Goal: Complete application form

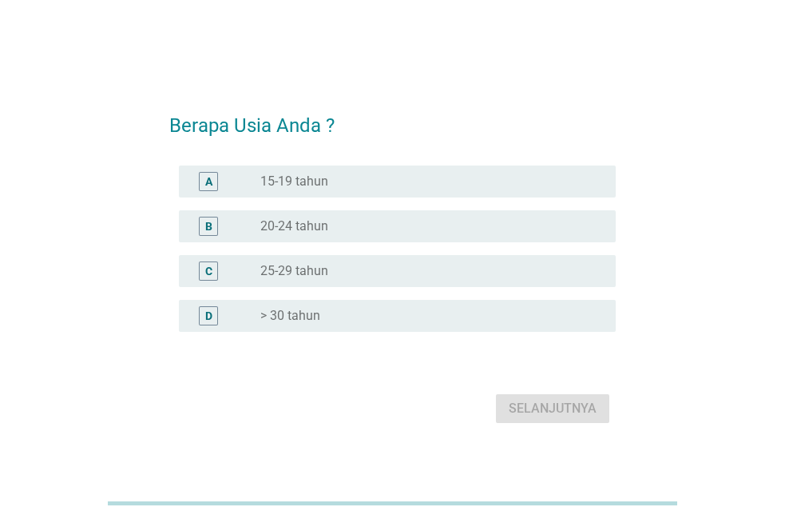
click at [343, 269] on div "radio_button_unchecked 25-29 tahun" at bounding box center [425, 271] width 330 height 16
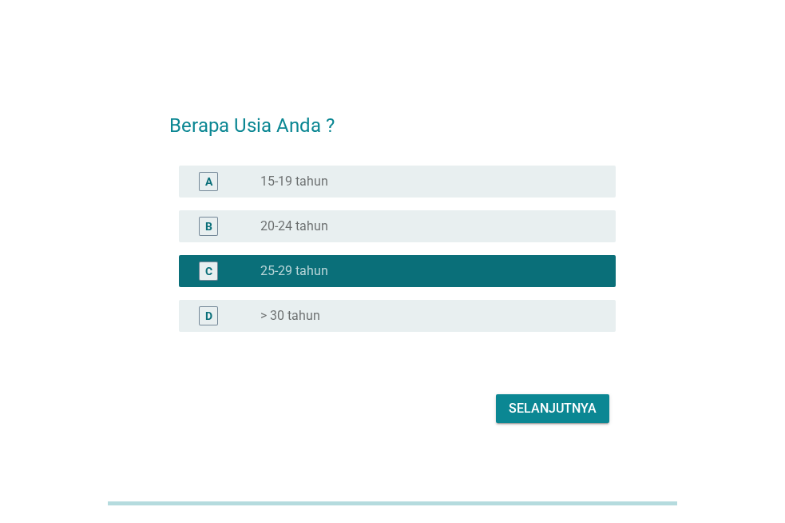
click at [536, 410] on div "Selanjutnya" at bounding box center [553, 408] width 88 height 19
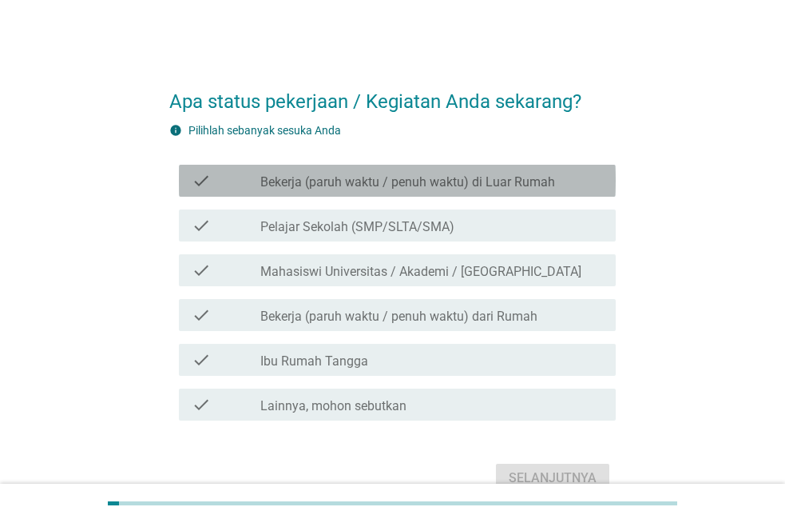
click at [386, 181] on label "Bekerja (paruh waktu / penuh waktu) di Luar Rumah" at bounding box center [407, 182] width 295 height 16
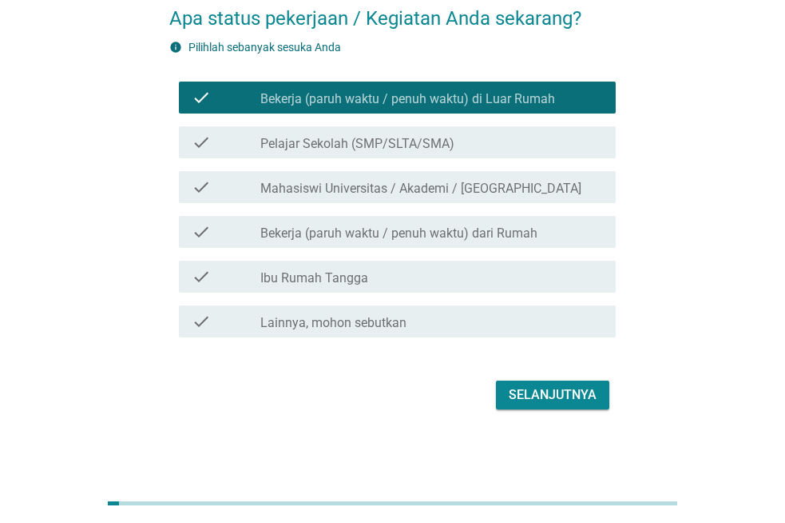
scroll to position [84, 0]
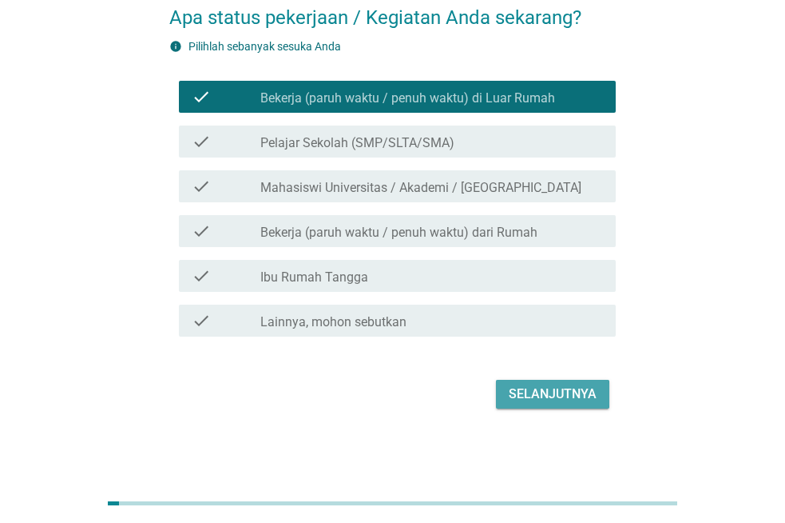
click at [534, 389] on div "Selanjutnya" at bounding box center [553, 393] width 88 height 19
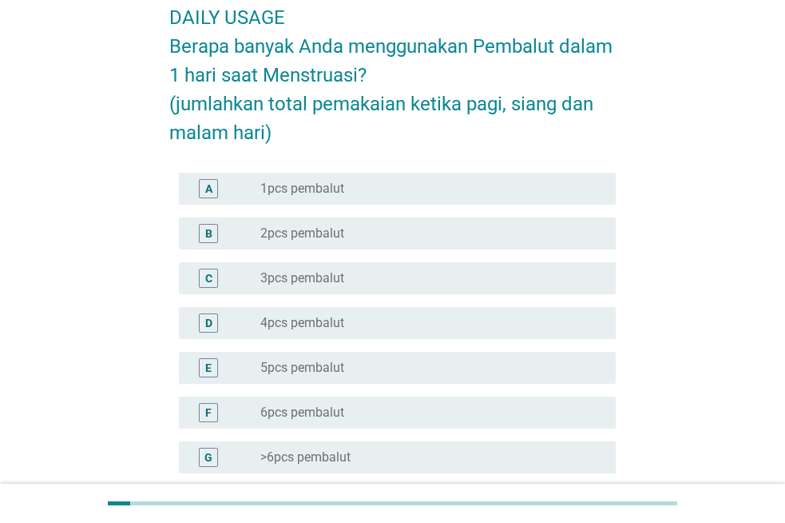
scroll to position [0, 0]
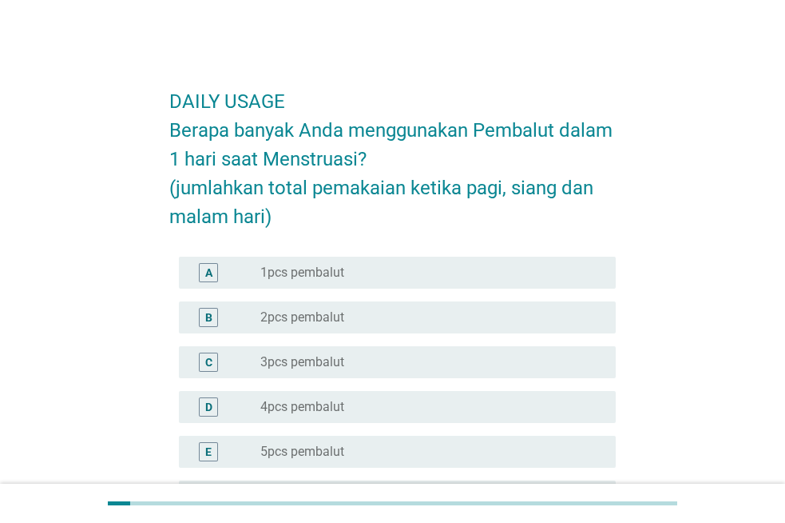
click at [352, 408] on div "radio_button_unchecked 4pcs pembalut" at bounding box center [425, 407] width 330 height 16
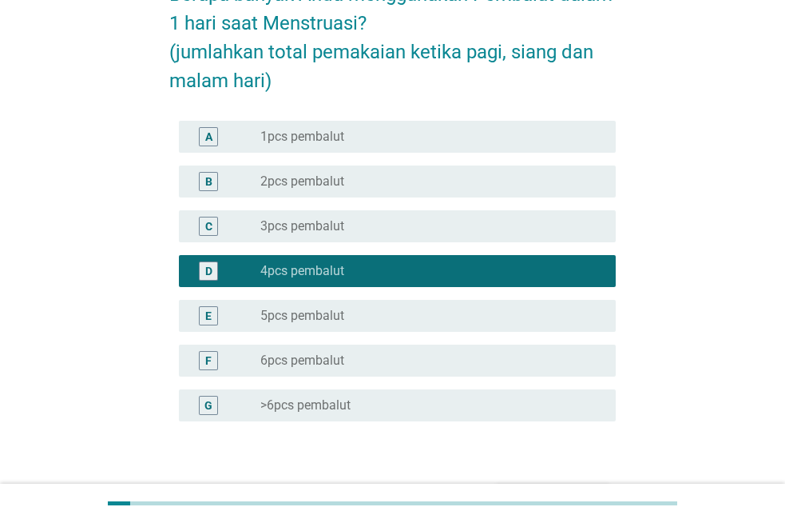
scroll to position [240, 0]
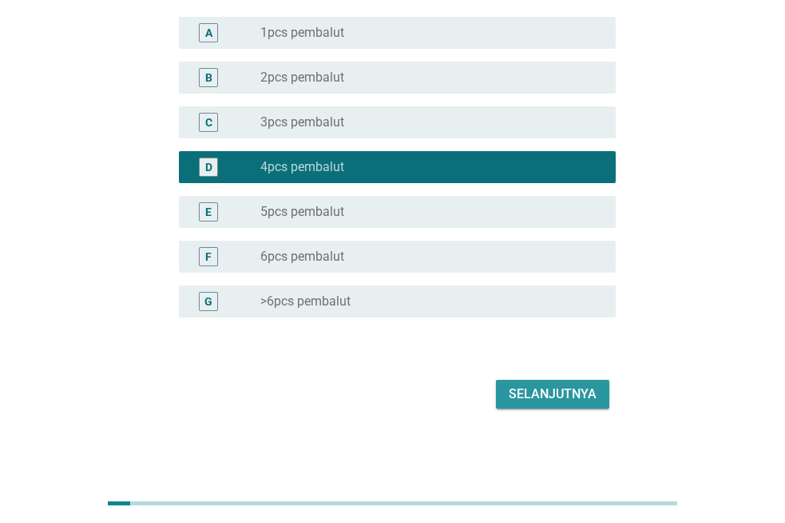
click at [557, 388] on div "Selanjutnya" at bounding box center [553, 393] width 88 height 19
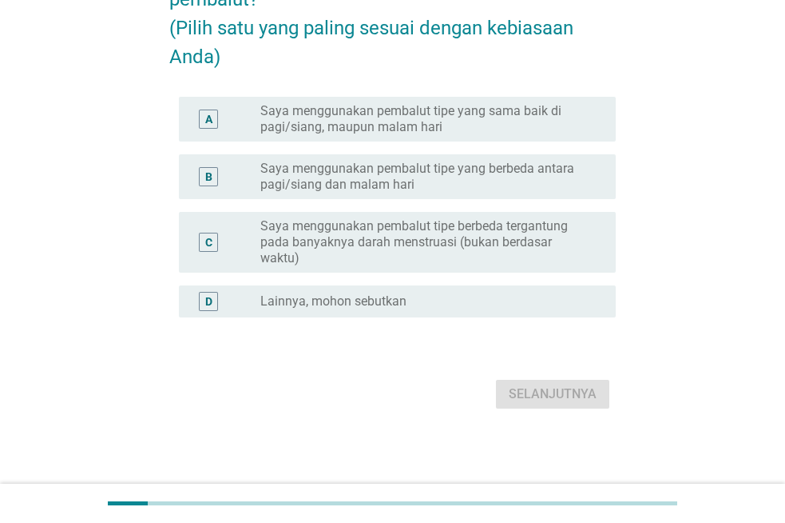
scroll to position [0, 0]
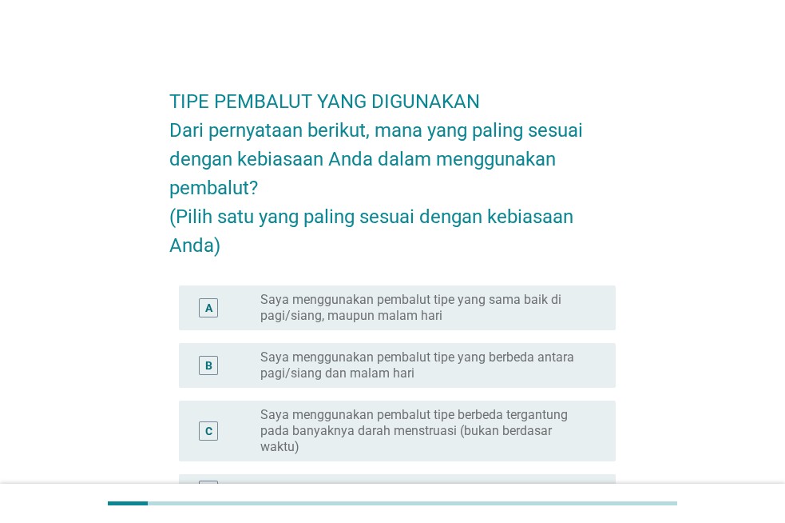
click at [507, 324] on label "Saya menggunakan pembalut tipe yang sama baik di pagi/siang, maupun malam hari" at bounding box center [425, 308] width 330 height 32
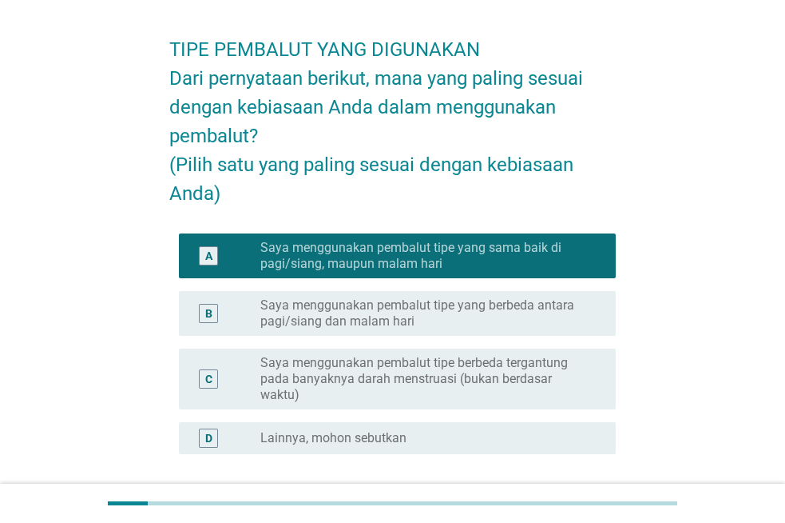
scroll to position [80, 0]
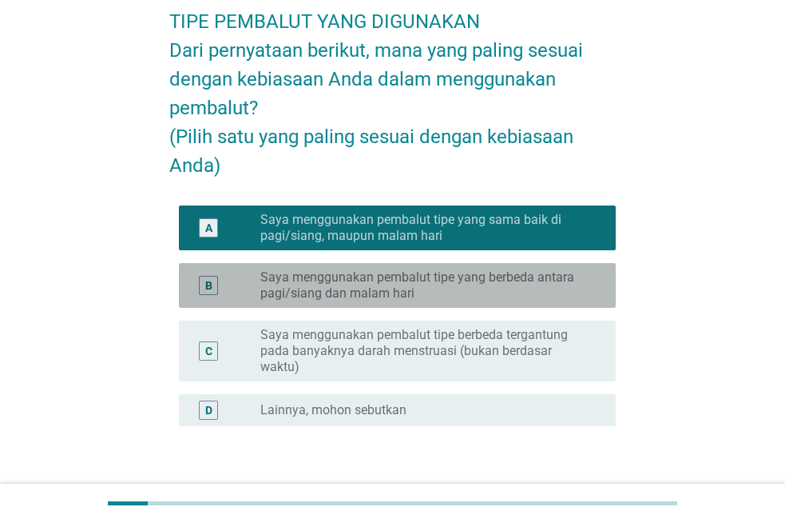
click at [495, 301] on label "Saya menggunakan pembalut tipe yang berbeda antara pagi/siang dan malam hari" at bounding box center [425, 285] width 330 height 32
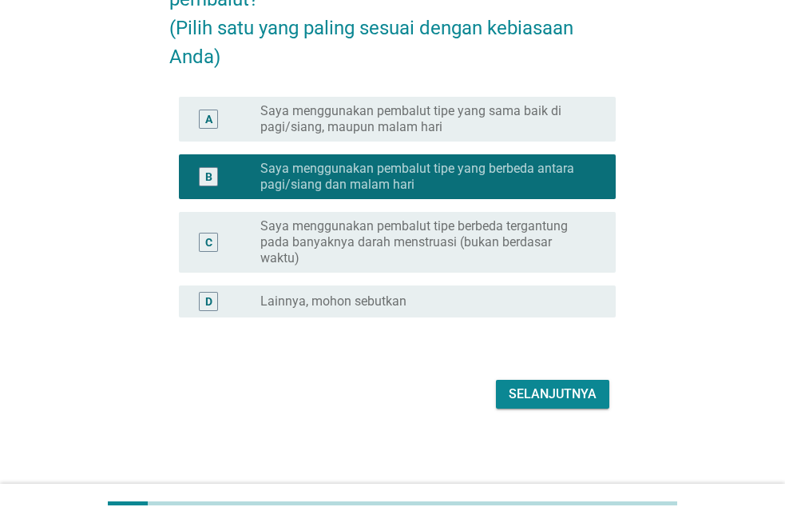
scroll to position [217, 0]
click at [537, 389] on div "Selanjutnya" at bounding box center [553, 393] width 88 height 19
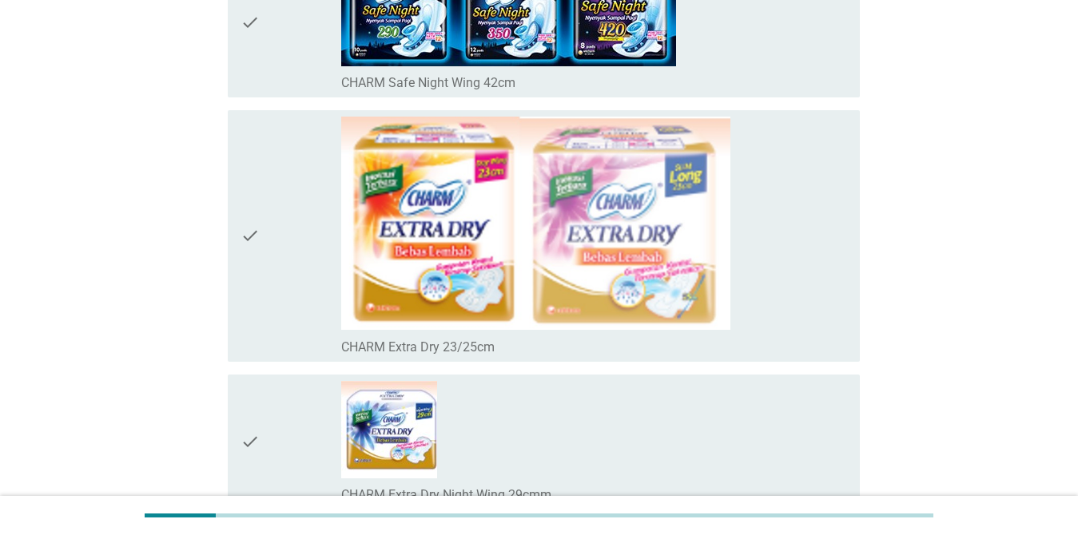
scroll to position [1039, 0]
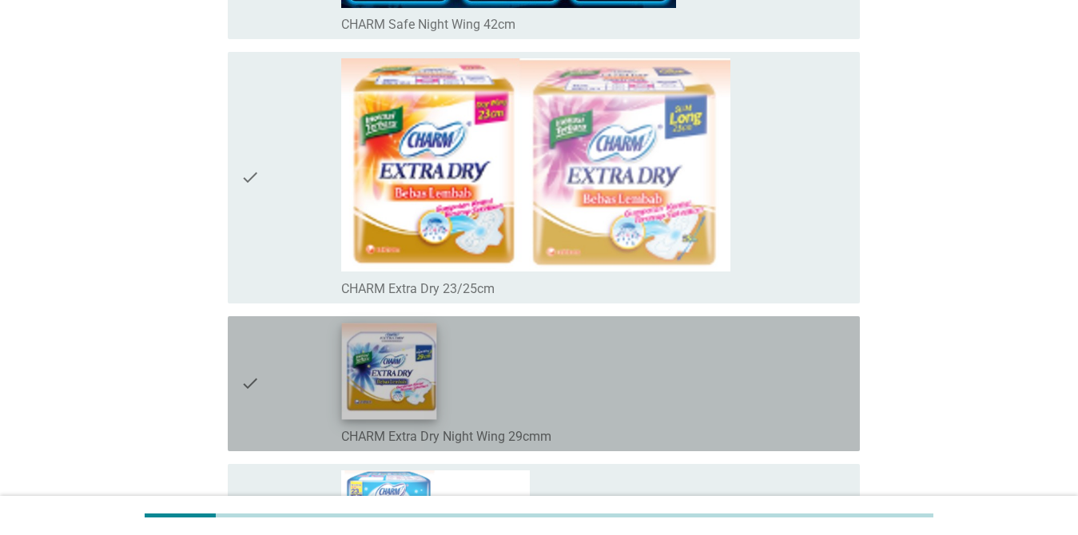
click at [389, 372] on img at bounding box center [389, 371] width 95 height 97
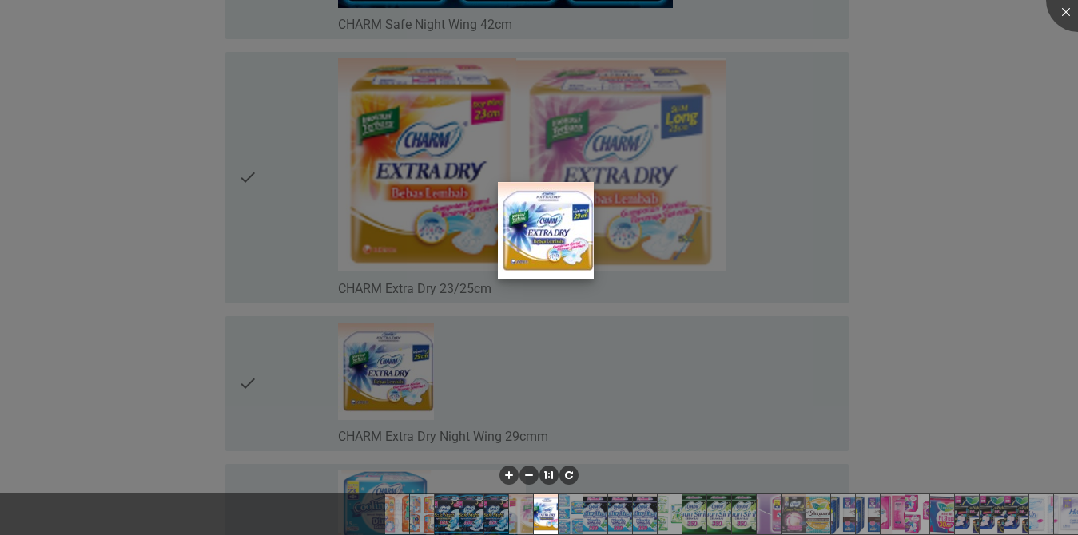
click at [557, 245] on img at bounding box center [546, 230] width 96 height 97
click at [734, 275] on div at bounding box center [539, 267] width 1078 height 535
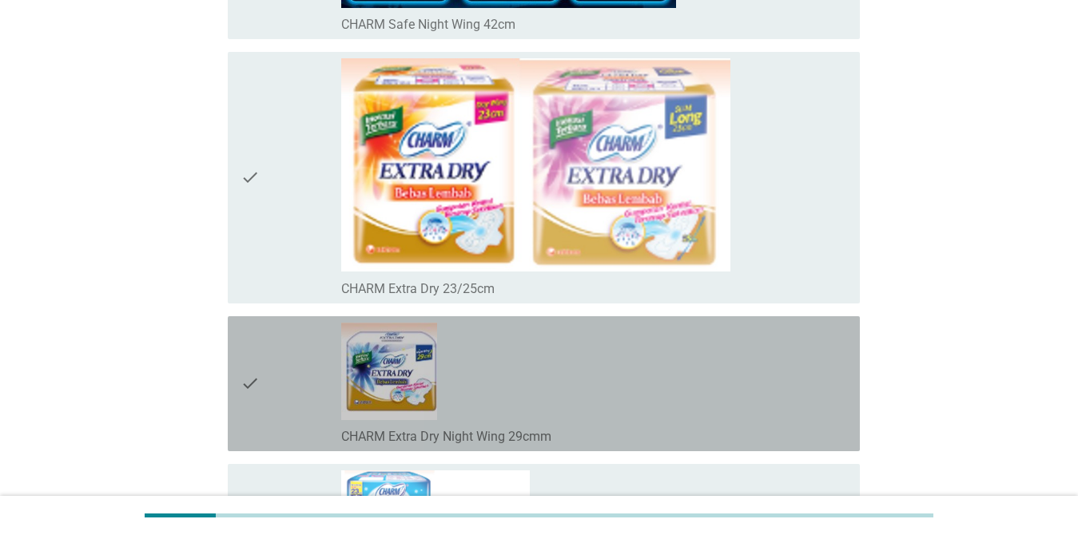
click at [246, 383] on icon "check" at bounding box center [249, 384] width 19 height 122
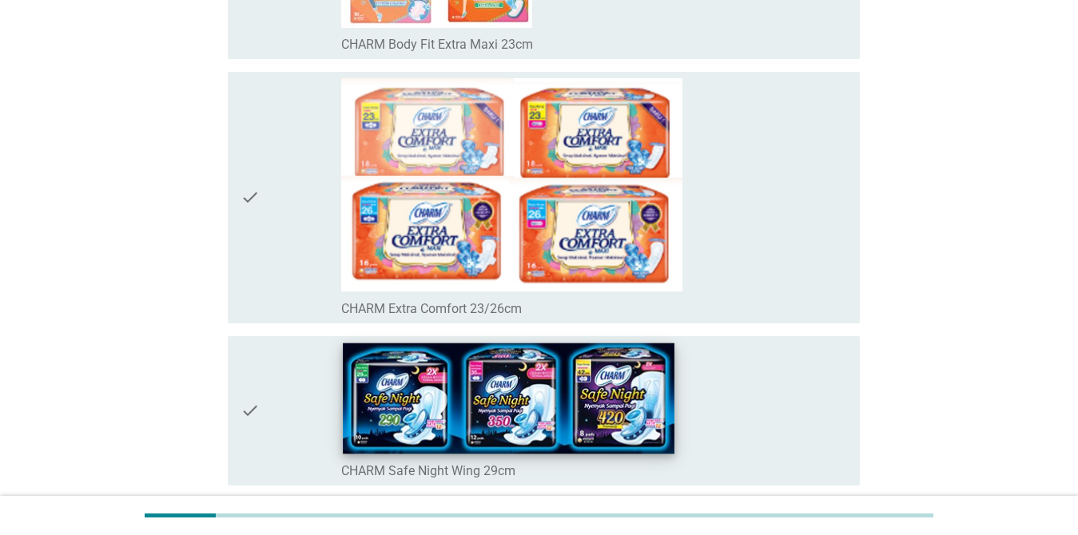
scroll to position [240, 0]
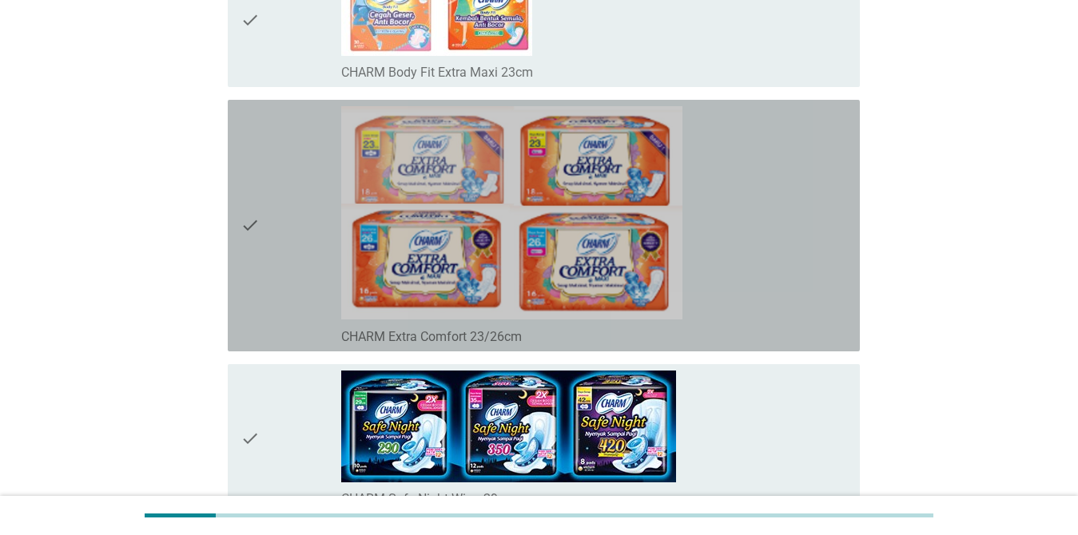
click at [264, 231] on div "check" at bounding box center [290, 225] width 101 height 239
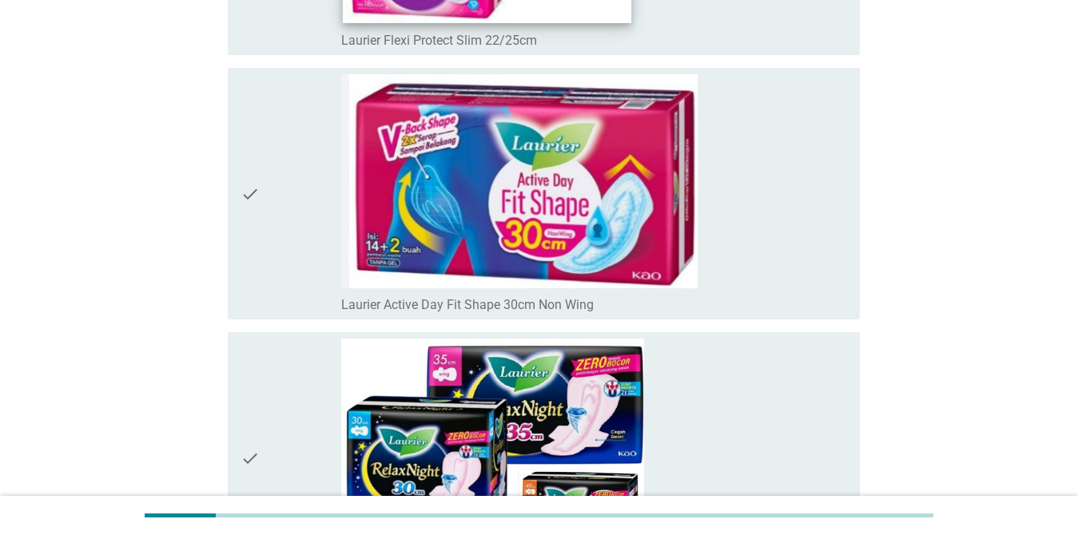
scroll to position [4714, 0]
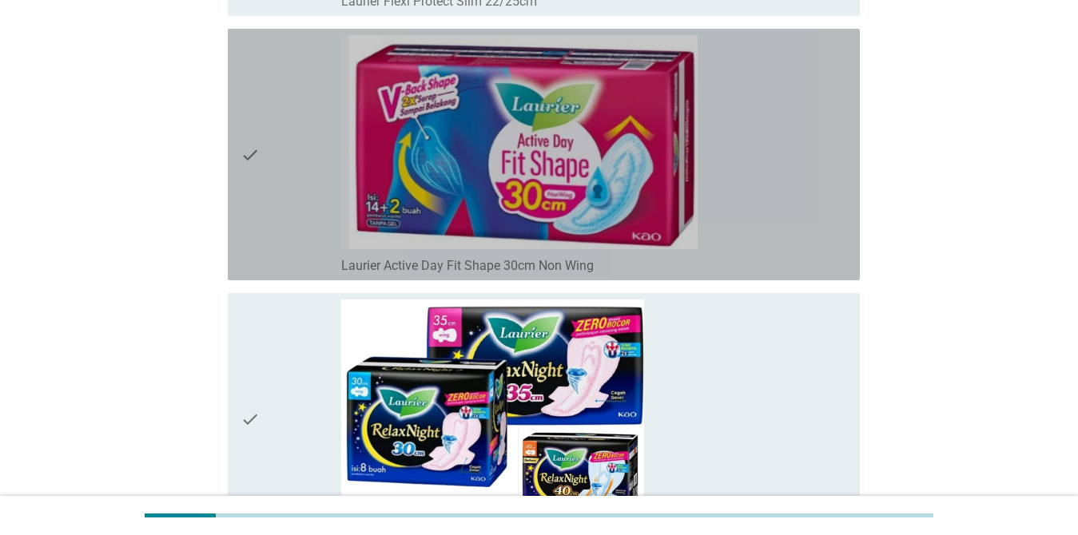
click at [298, 194] on div "check" at bounding box center [290, 154] width 101 height 239
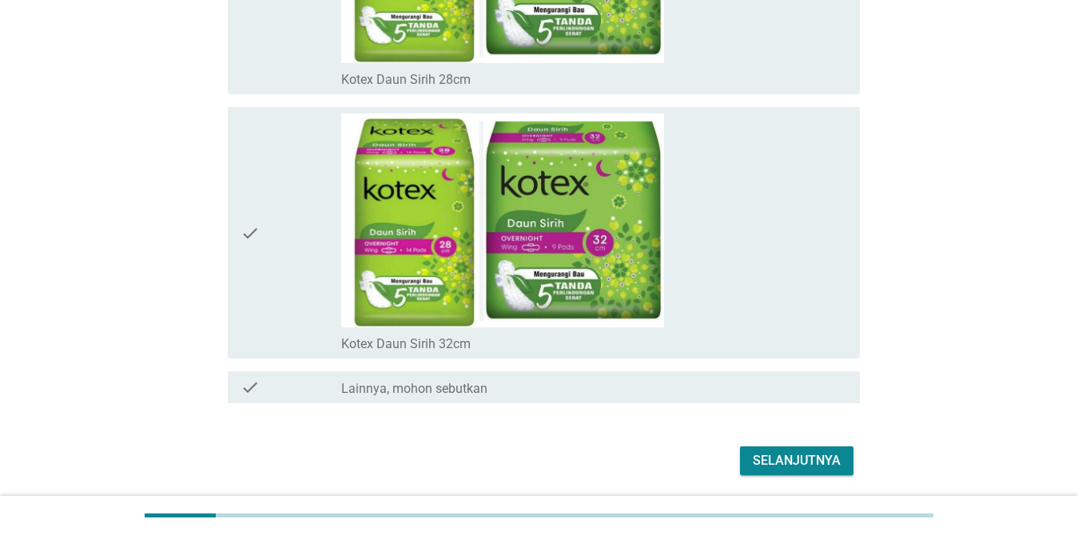
scroll to position [12812, 0]
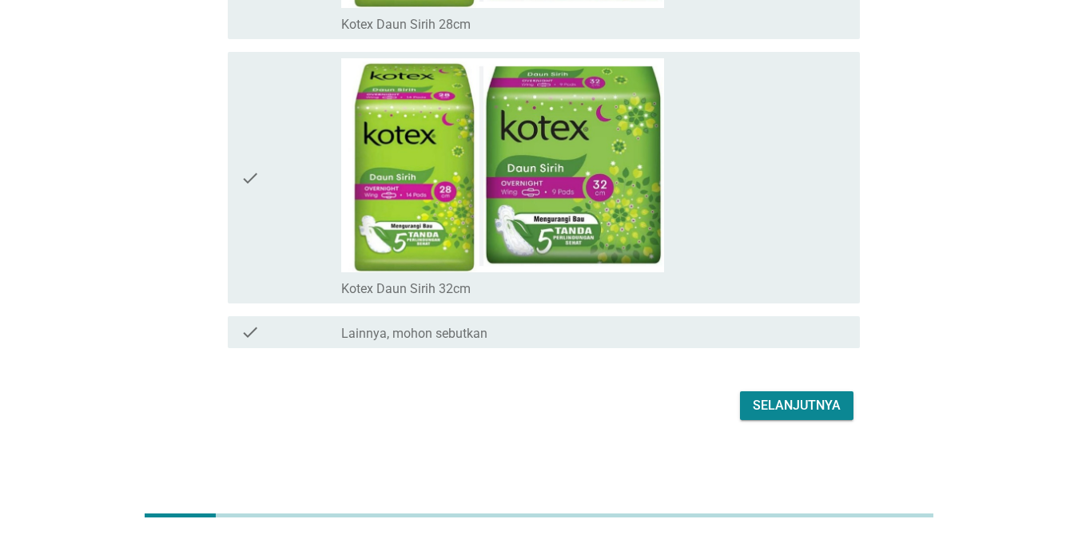
click at [785, 398] on div "Selanjutnya" at bounding box center [797, 405] width 88 height 19
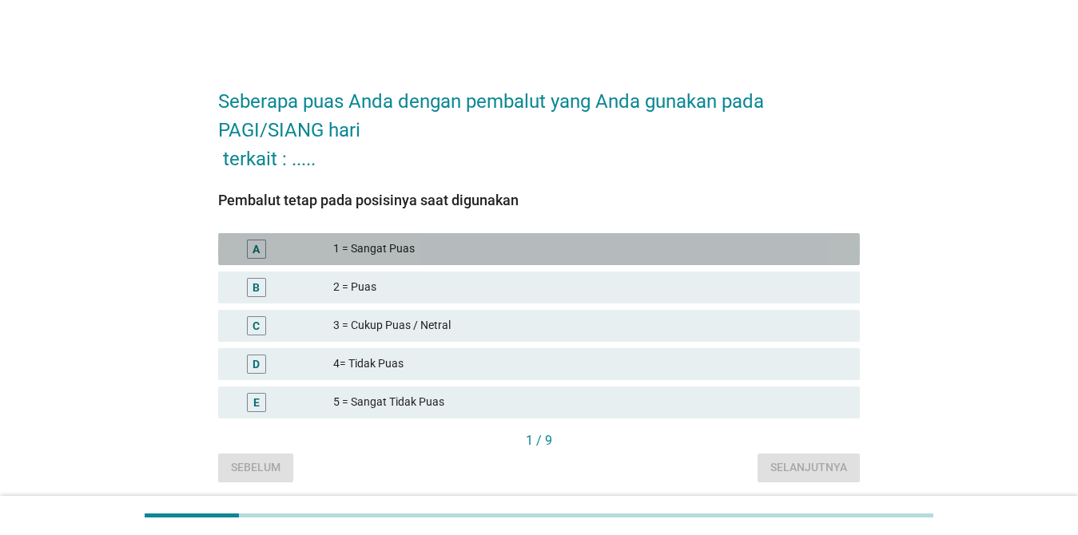
click at [465, 247] on div "1 = Sangat Puas" at bounding box center [590, 249] width 514 height 19
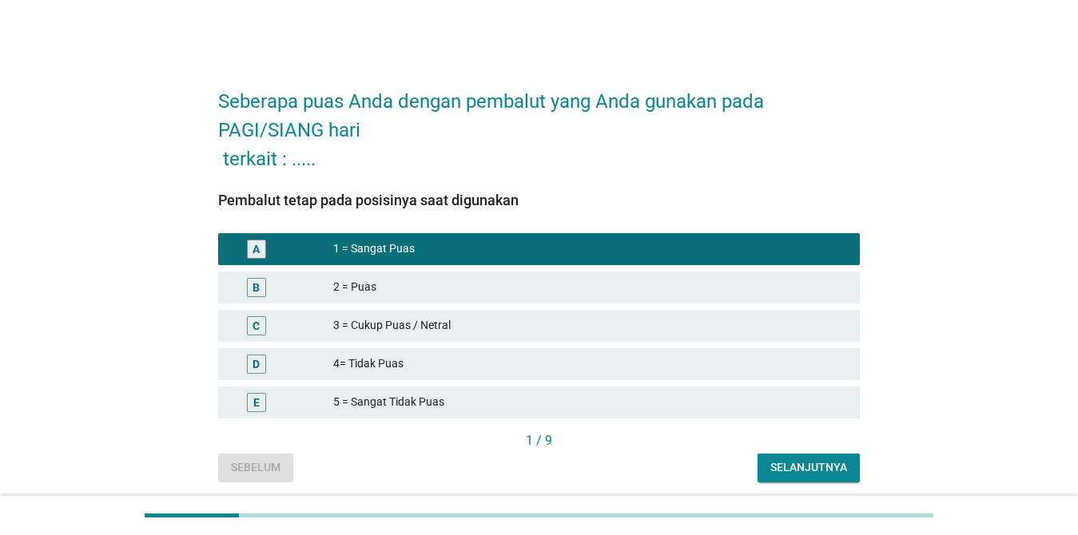
click at [476, 285] on div "2 = Puas" at bounding box center [590, 287] width 514 height 19
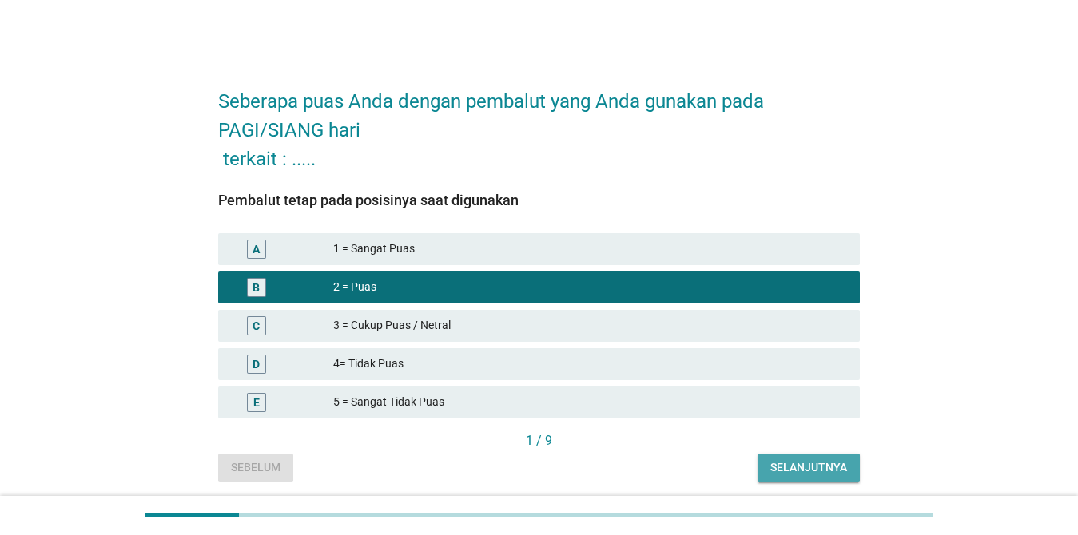
click at [785, 466] on div "Selanjutnya" at bounding box center [808, 467] width 77 height 17
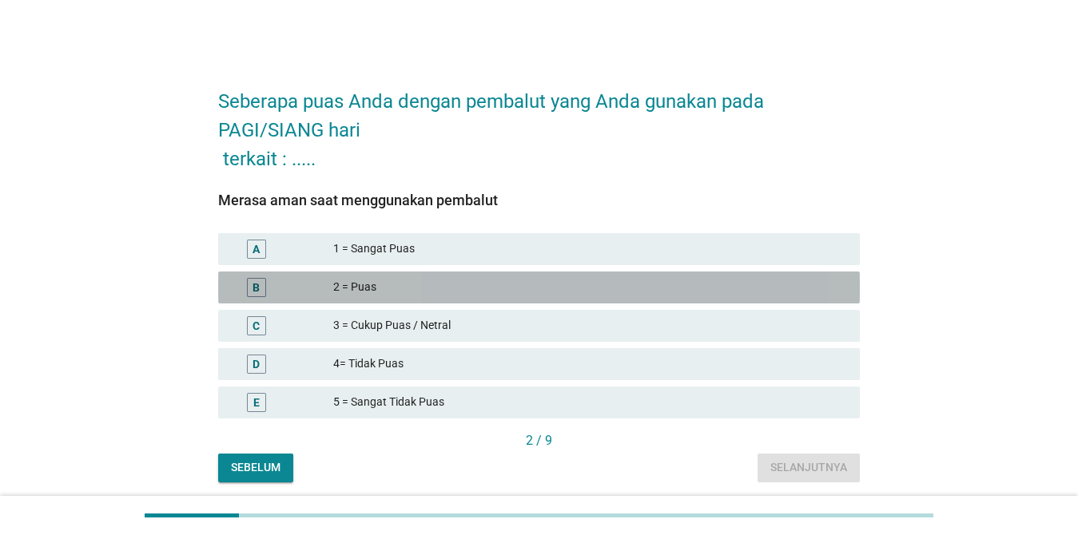
click at [423, 296] on div "2 = Puas" at bounding box center [590, 287] width 514 height 19
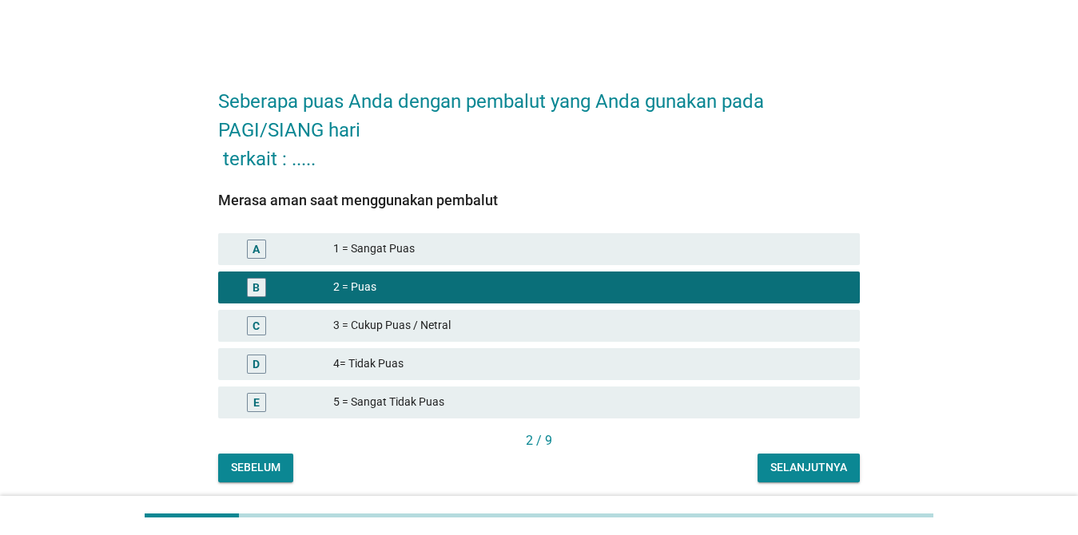
click at [773, 455] on button "Selanjutnya" at bounding box center [808, 468] width 102 height 29
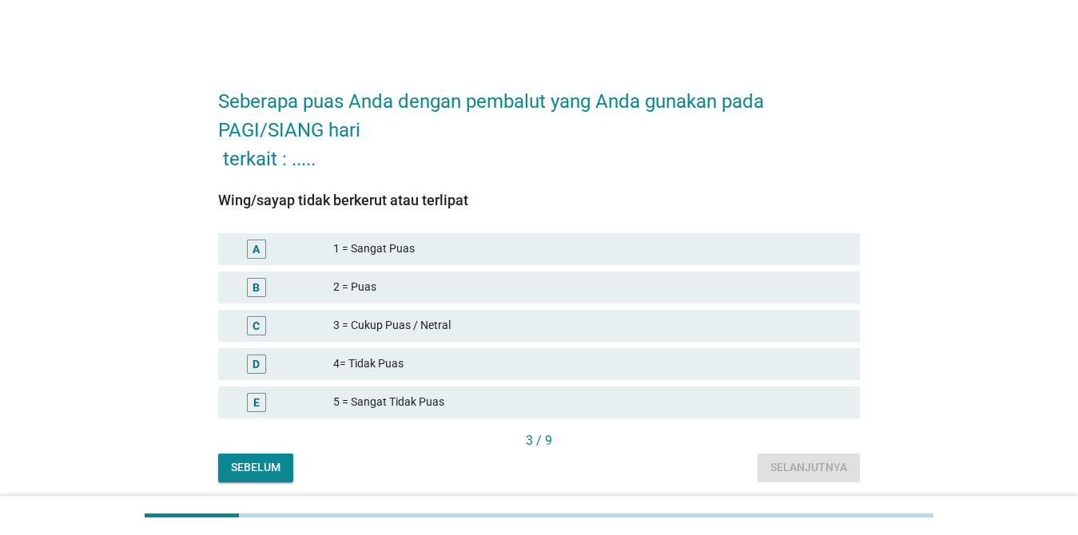
click at [407, 280] on div "2 = Puas" at bounding box center [590, 287] width 514 height 19
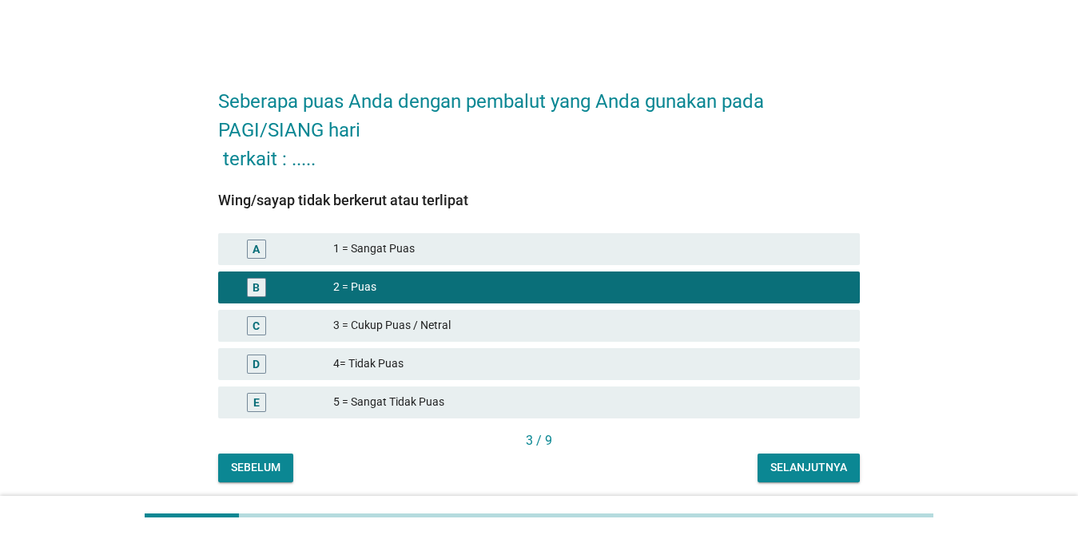
click at [785, 462] on div "Selanjutnya" at bounding box center [808, 467] width 77 height 17
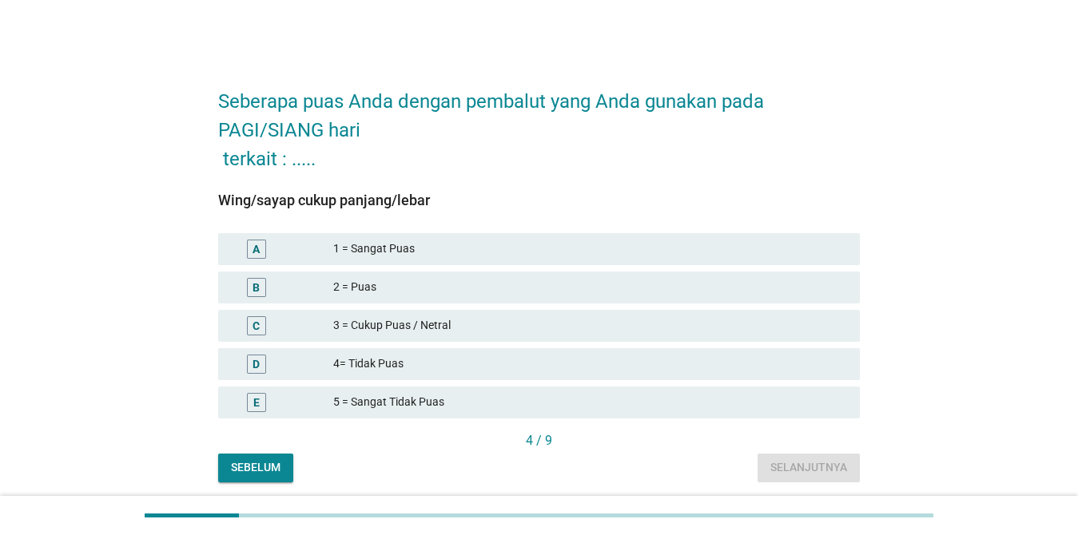
click at [452, 287] on div "2 = Puas" at bounding box center [590, 287] width 514 height 19
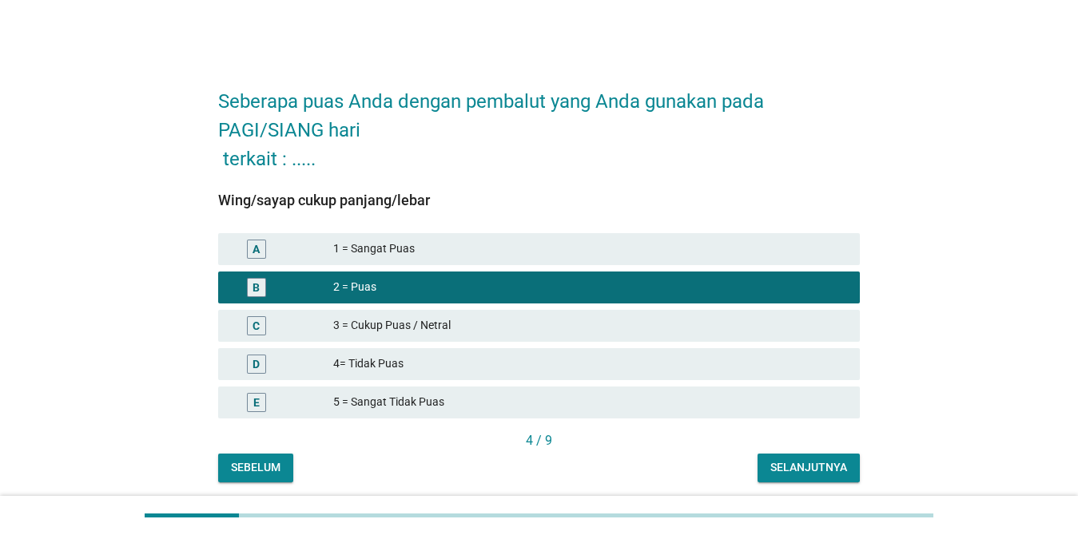
click at [759, 467] on button "Selanjutnya" at bounding box center [808, 468] width 102 height 29
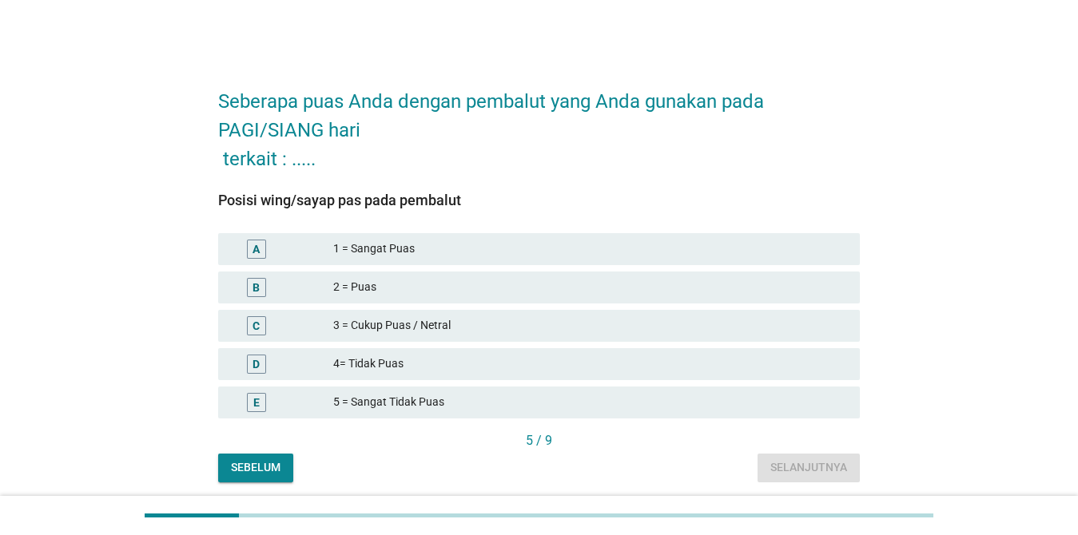
click at [468, 291] on div "2 = Puas" at bounding box center [590, 287] width 514 height 19
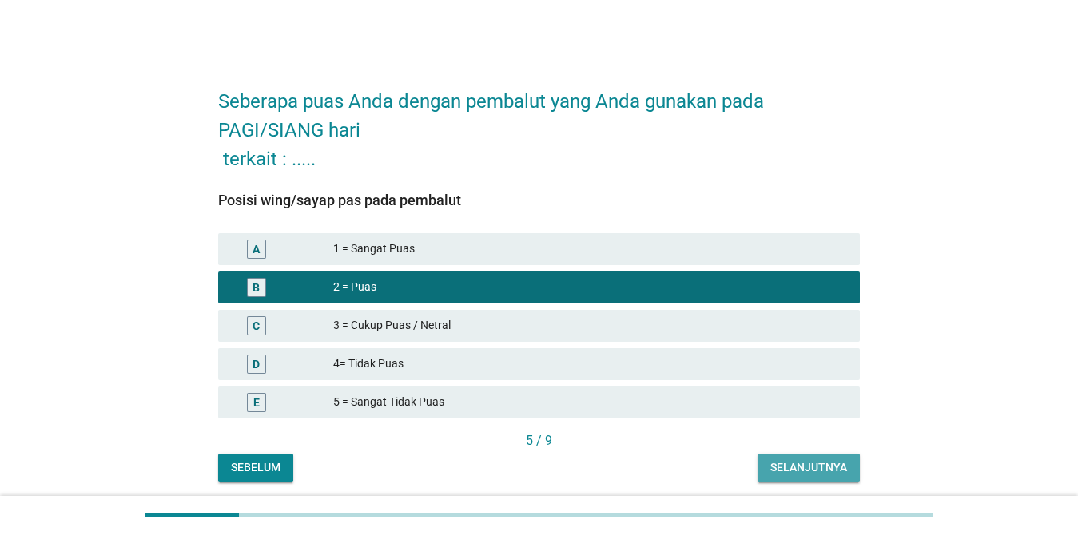
click at [773, 466] on div "Selanjutnya" at bounding box center [808, 467] width 77 height 17
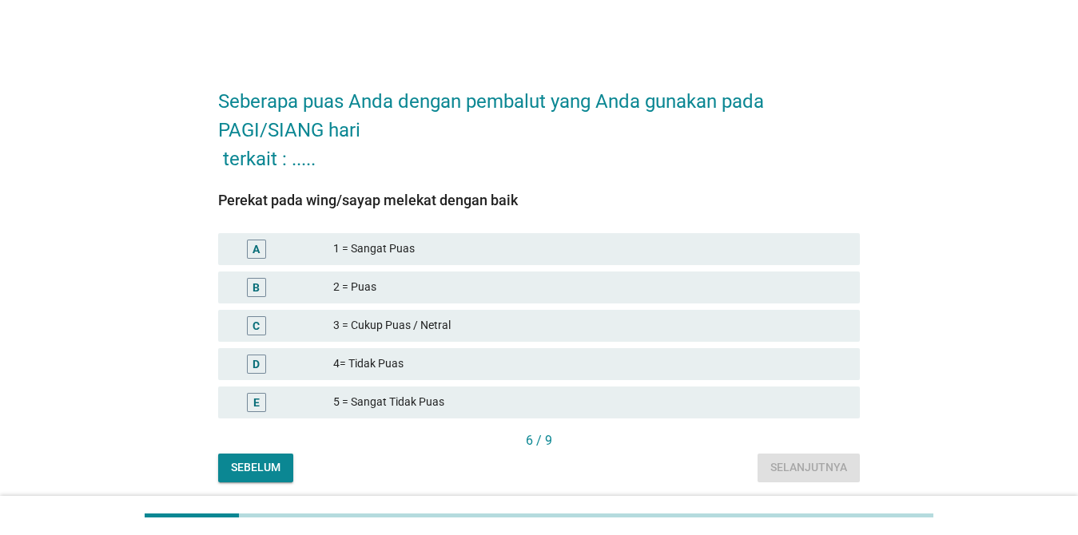
click at [516, 261] on div "A 1 = Sangat Puas" at bounding box center [539, 249] width 642 height 32
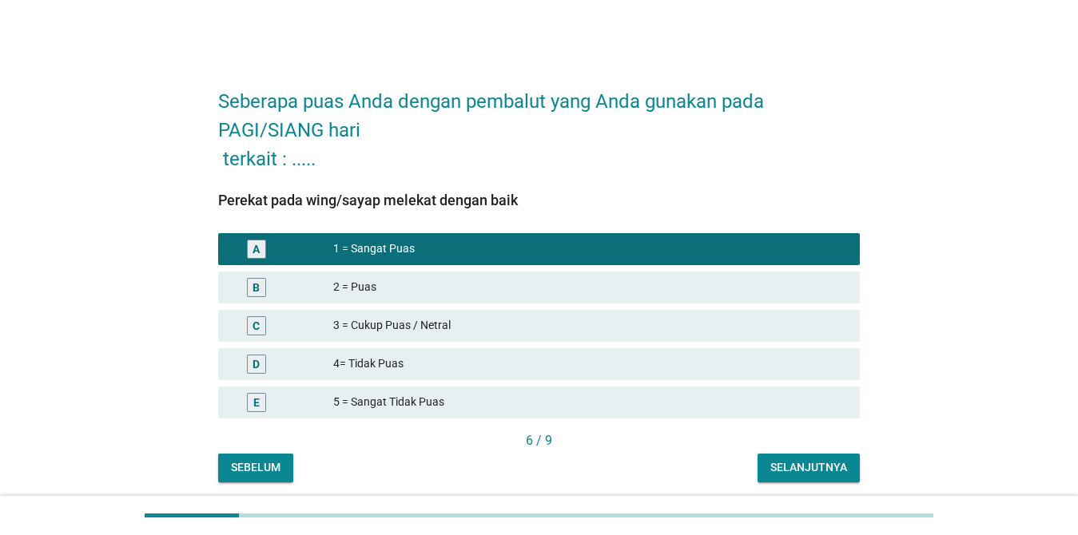
click at [785, 480] on button "Selanjutnya" at bounding box center [808, 468] width 102 height 29
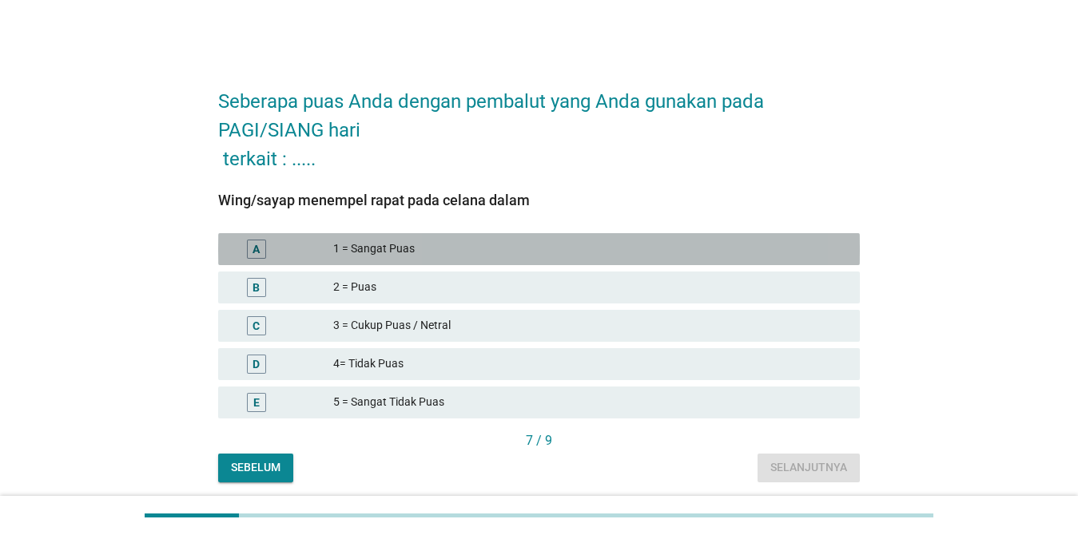
click at [498, 246] on div "1 = Sangat Puas" at bounding box center [590, 249] width 514 height 19
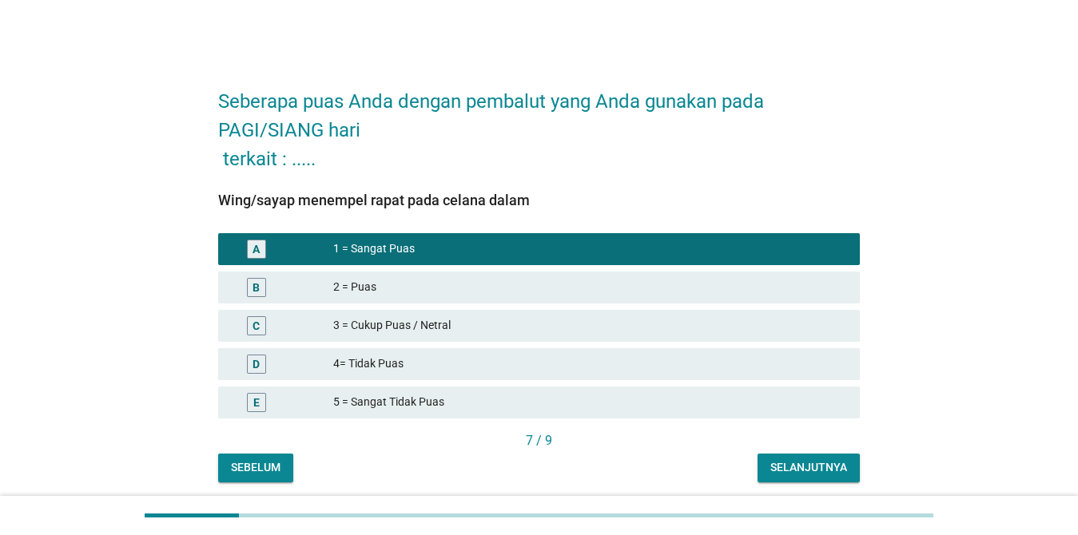
click at [785, 474] on div "Selanjutnya" at bounding box center [808, 467] width 77 height 17
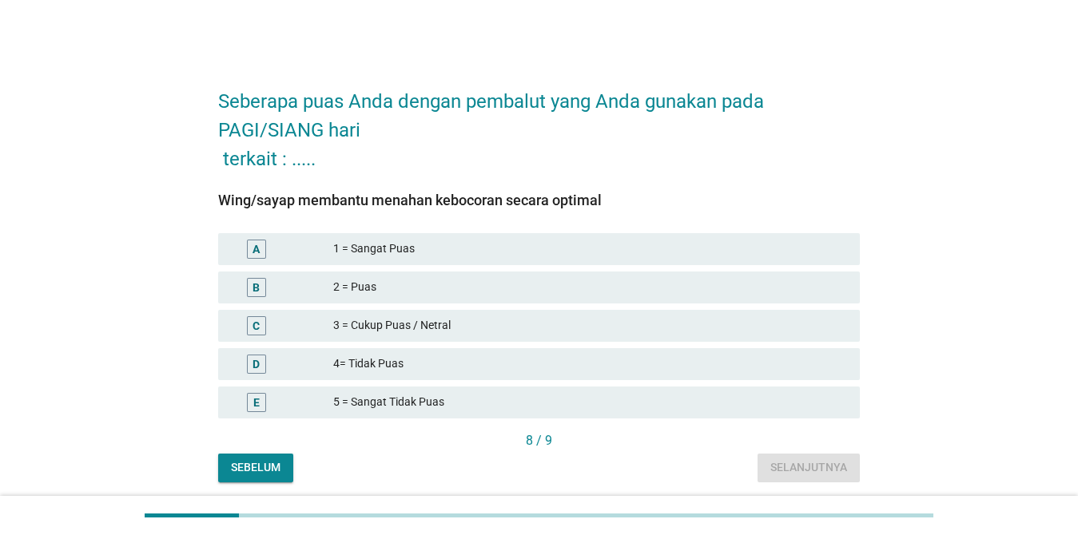
click at [424, 251] on div "1 = Sangat Puas" at bounding box center [590, 249] width 514 height 19
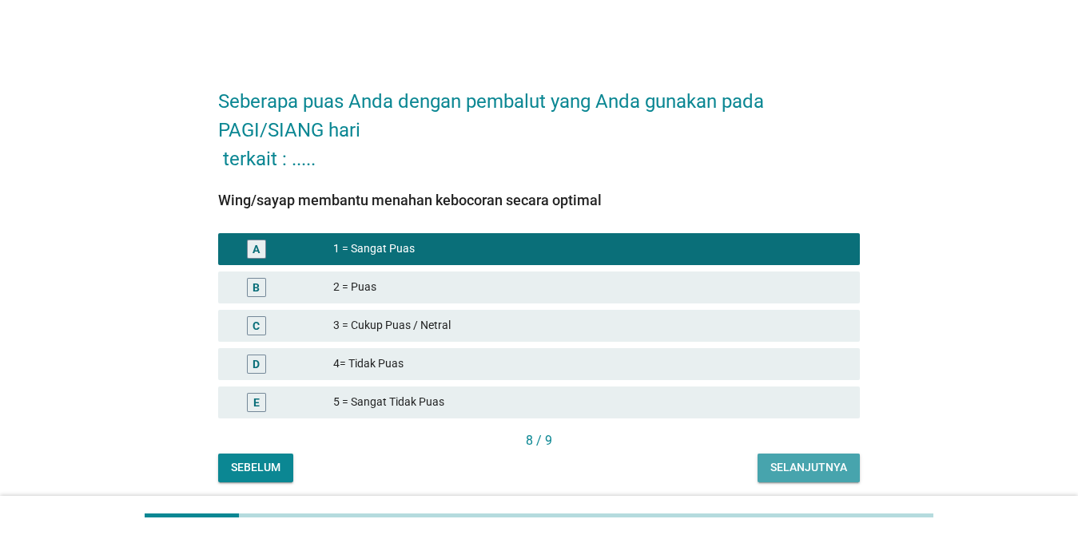
click at [785, 465] on div "Selanjutnya" at bounding box center [808, 467] width 77 height 17
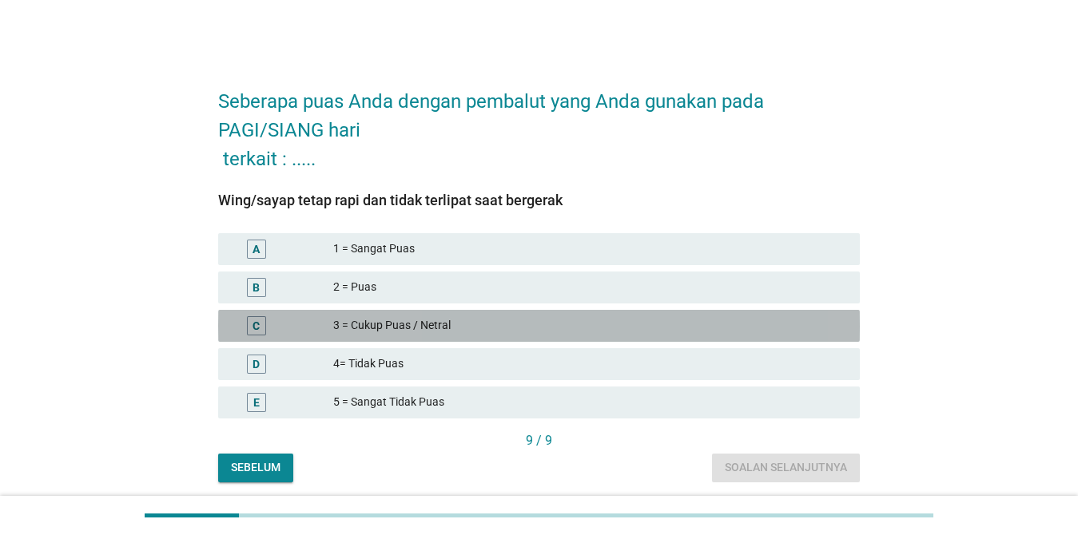
drag, startPoint x: 468, startPoint y: 323, endPoint x: 568, endPoint y: 357, distance: 105.6
click at [467, 324] on div "3 = Cukup Puas / Netral" at bounding box center [590, 325] width 514 height 19
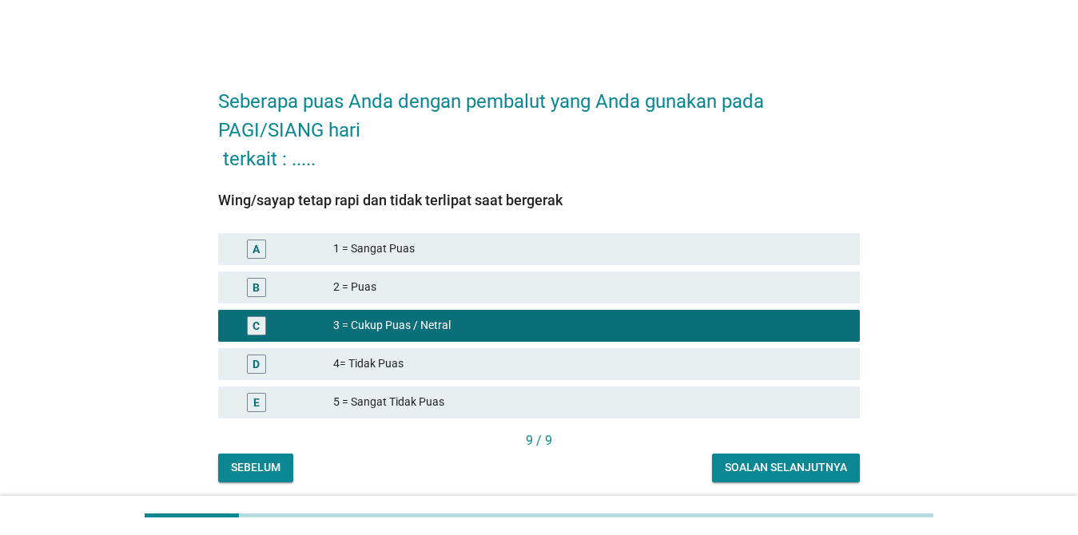
click at [756, 476] on button "Soalan selanjutnya" at bounding box center [786, 468] width 148 height 29
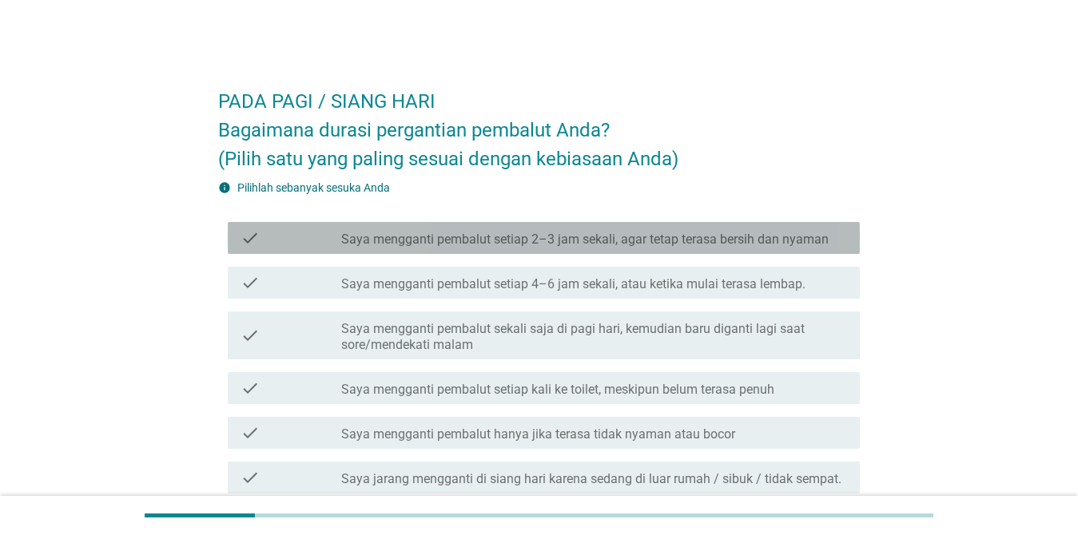
click at [447, 244] on label "Saya mengganti pembalut setiap 2–3 jam sekali, agar tetap terasa bersih dan nya…" at bounding box center [584, 240] width 487 height 16
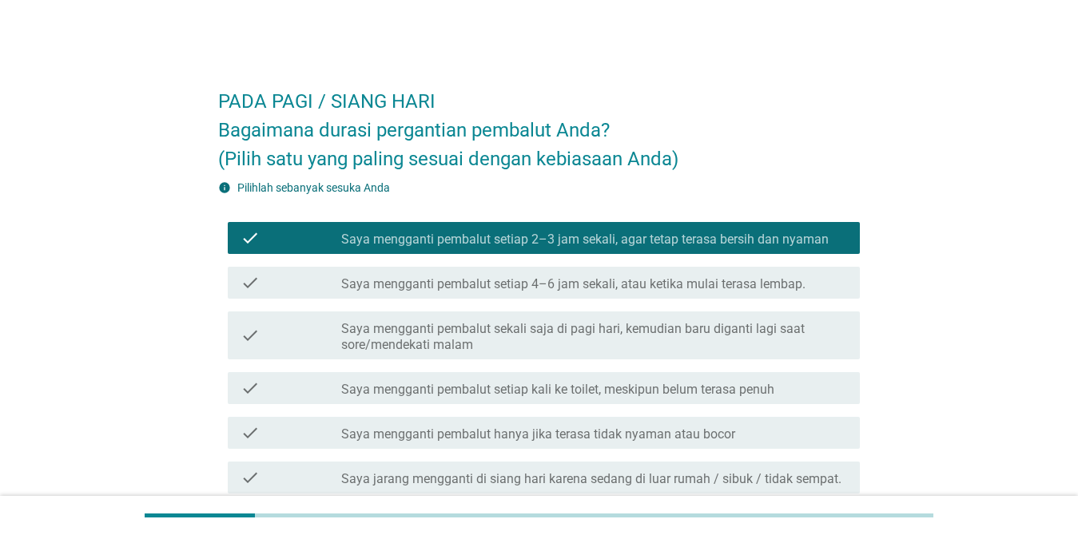
click at [434, 428] on label "Saya mengganti pembalut hanya jika terasa tidak nyaman atau bocor" at bounding box center [538, 435] width 394 height 16
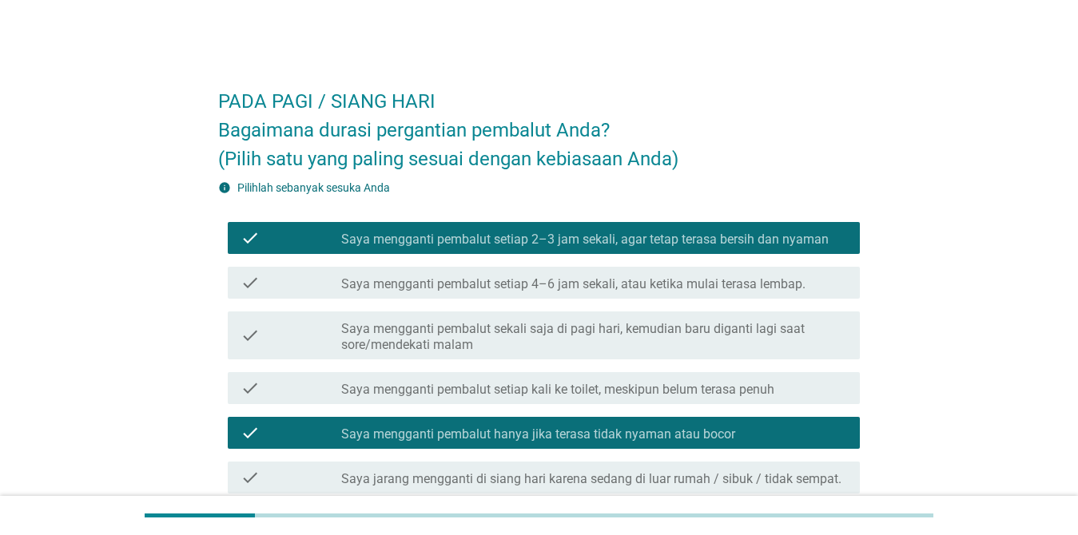
click at [434, 429] on label "Saya mengganti pembalut hanya jika terasa tidak nyaman atau bocor" at bounding box center [538, 435] width 394 height 16
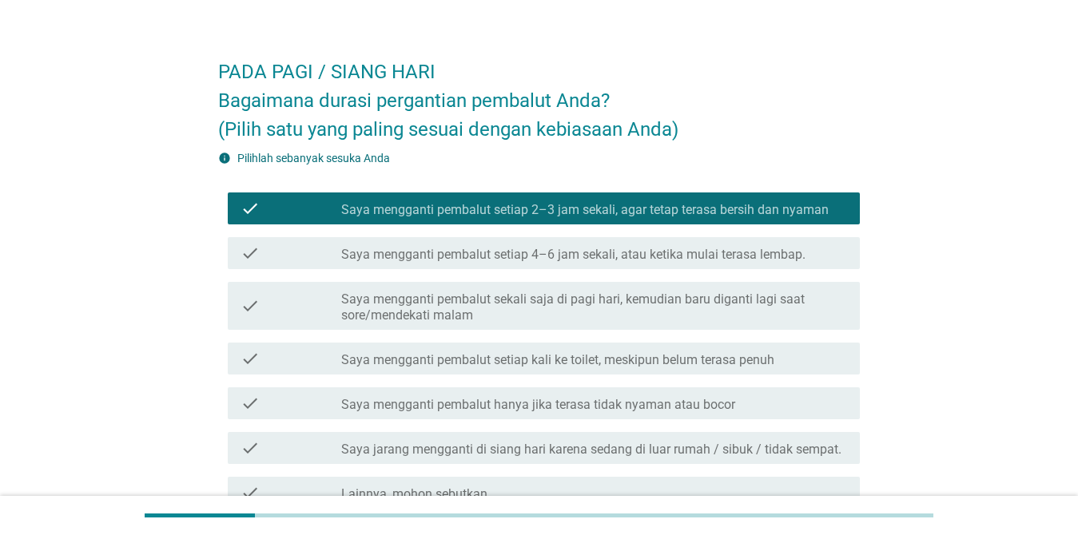
scroll to position [80, 0]
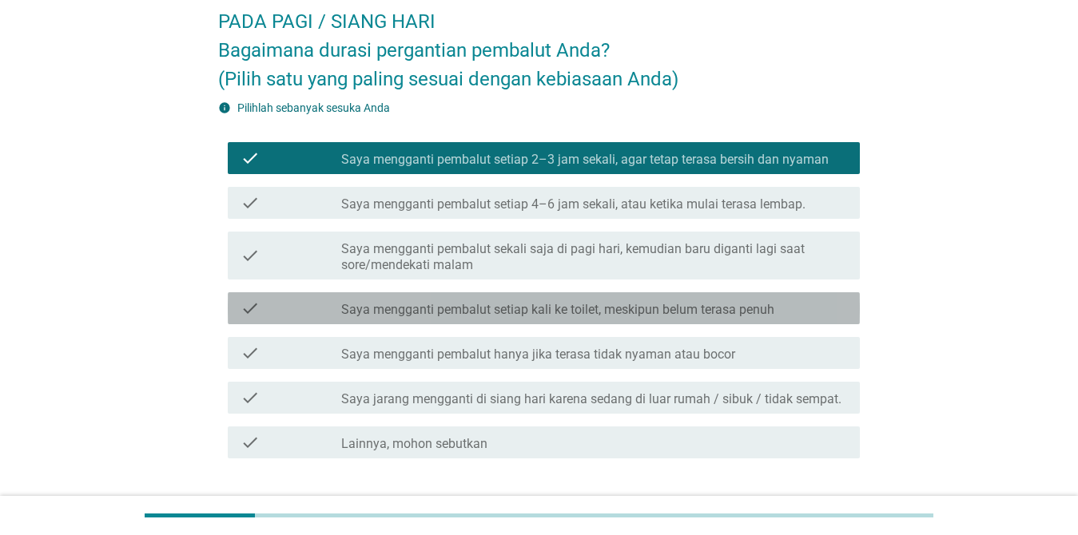
click at [454, 316] on label "Saya mengganti pembalut setiap kali ke toilet, meskipun belum terasa penuh" at bounding box center [557, 310] width 433 height 16
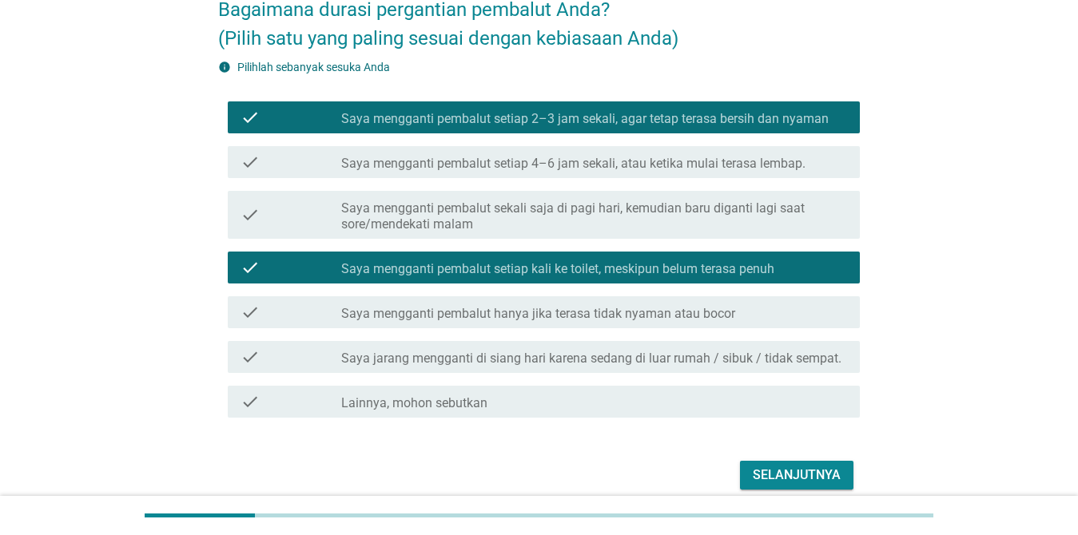
scroll to position [160, 0]
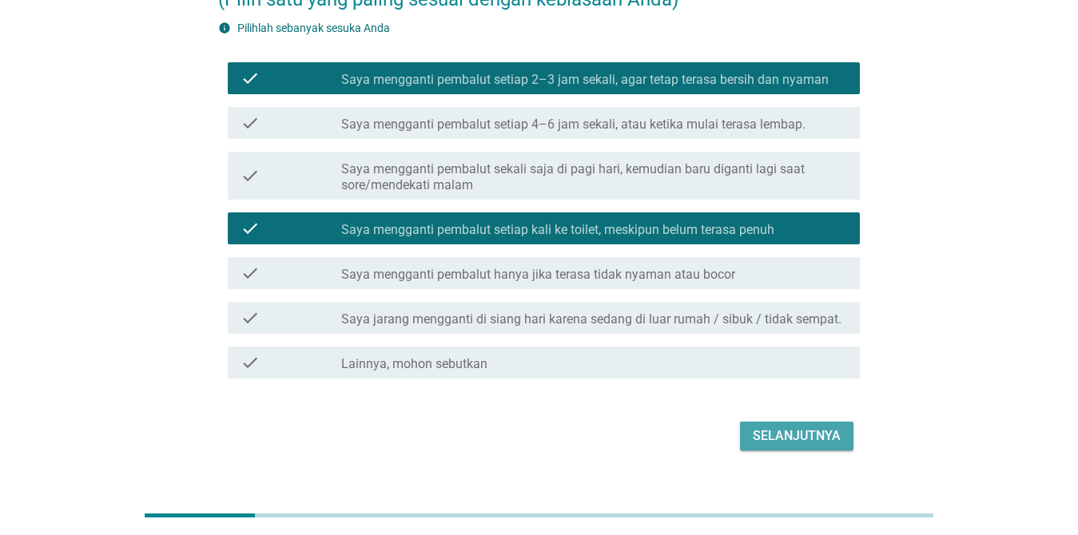
click at [759, 440] on div "Selanjutnya" at bounding box center [797, 436] width 88 height 19
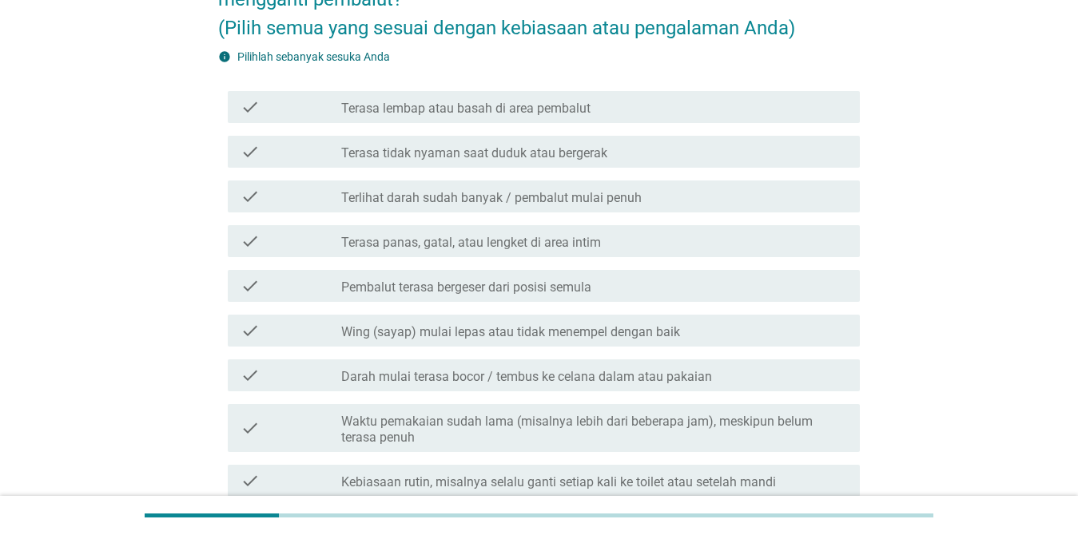
scroll to position [0, 0]
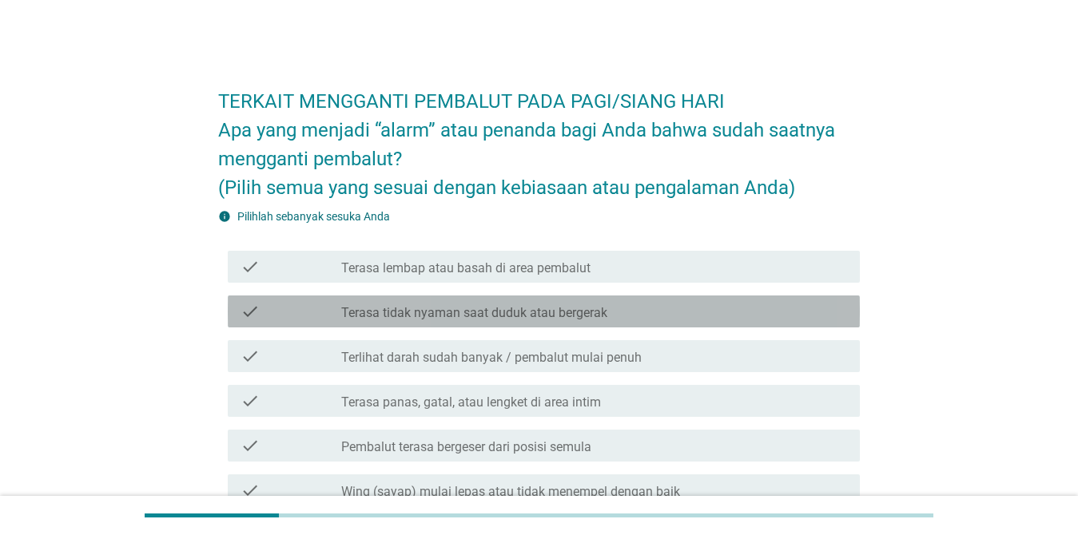
click at [565, 309] on label "Terasa tidak nyaman saat duduk atau bergerak" at bounding box center [474, 313] width 266 height 16
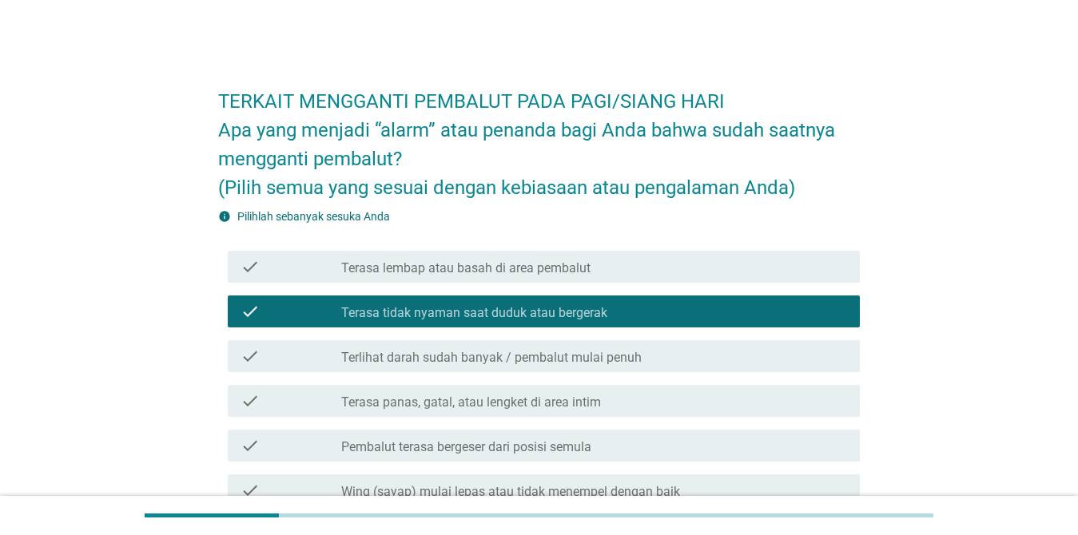
drag, startPoint x: 594, startPoint y: 363, endPoint x: 598, endPoint y: 370, distance: 8.6
click at [594, 364] on label "Terlihat darah sudah banyak / pembalut mulai penuh" at bounding box center [491, 358] width 300 height 16
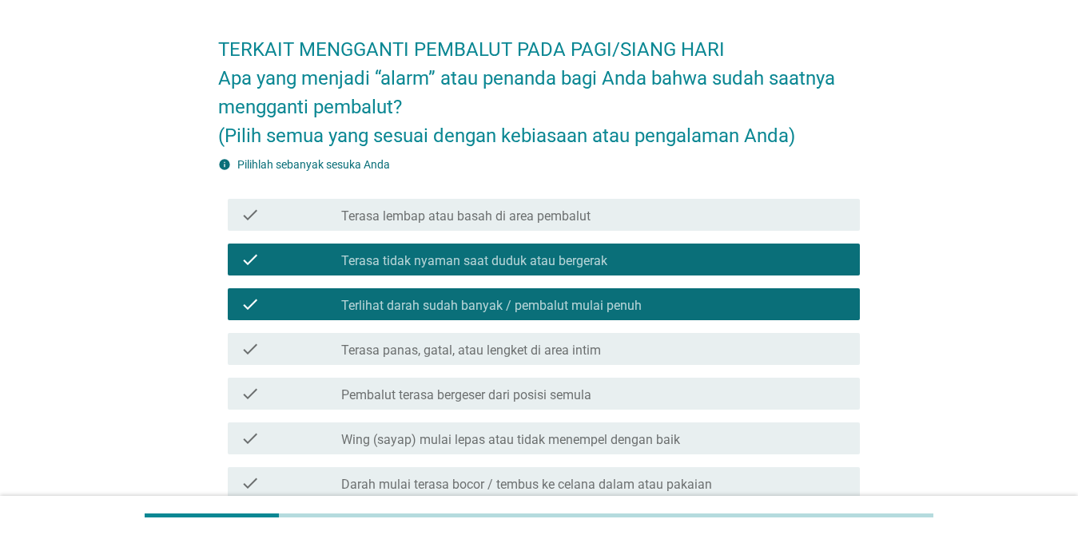
scroll to position [80, 0]
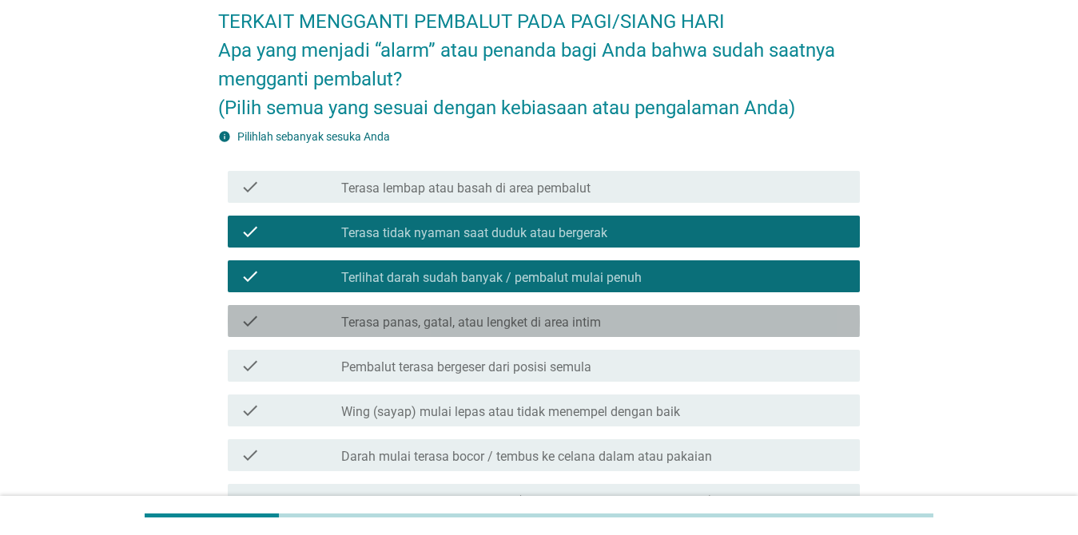
click at [567, 329] on label "Terasa panas, gatal, atau lengket di area intim" at bounding box center [471, 323] width 260 height 16
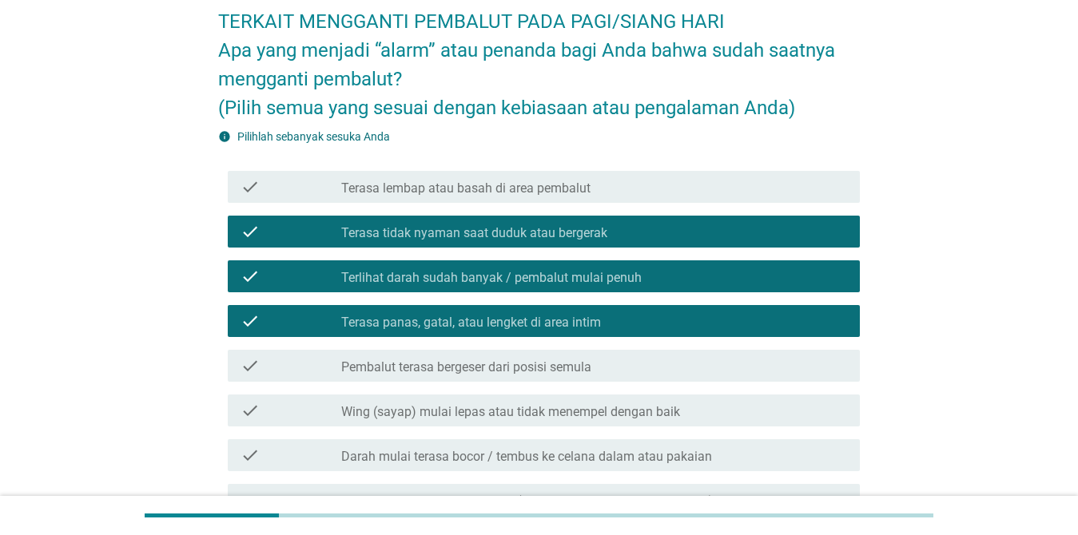
click at [552, 370] on label "Pembalut terasa bergeser dari posisi semula" at bounding box center [466, 368] width 250 height 16
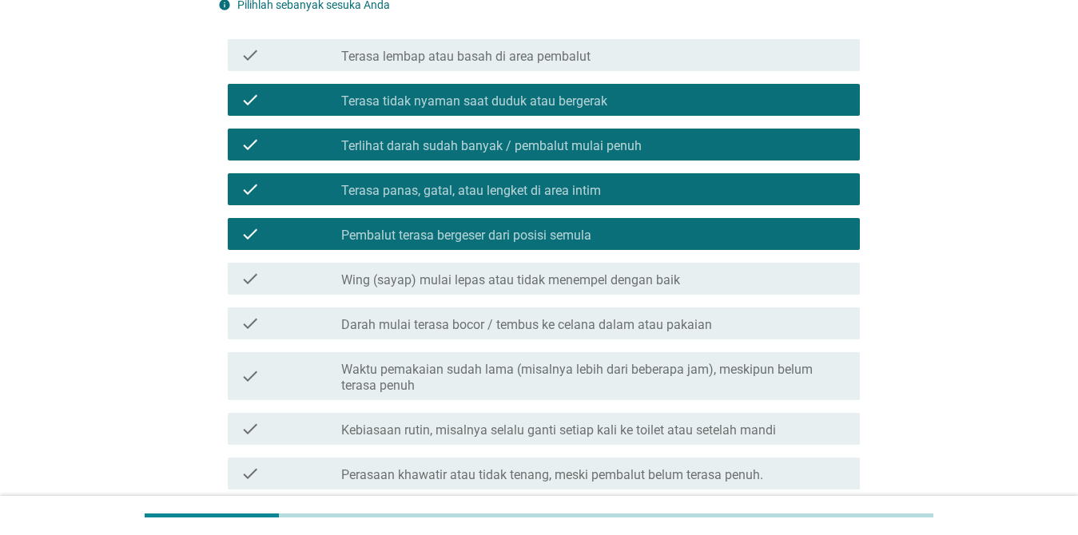
scroll to position [240, 0]
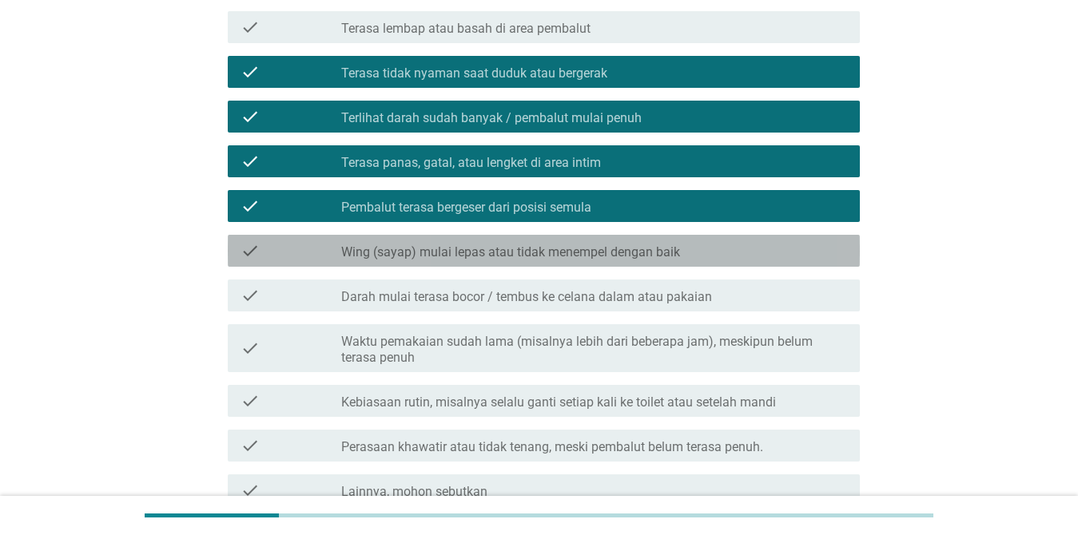
click at [537, 264] on div "check check_box_outline_blank Wing (sayap) mulai lepas atau tidak menempel deng…" at bounding box center [544, 251] width 632 height 32
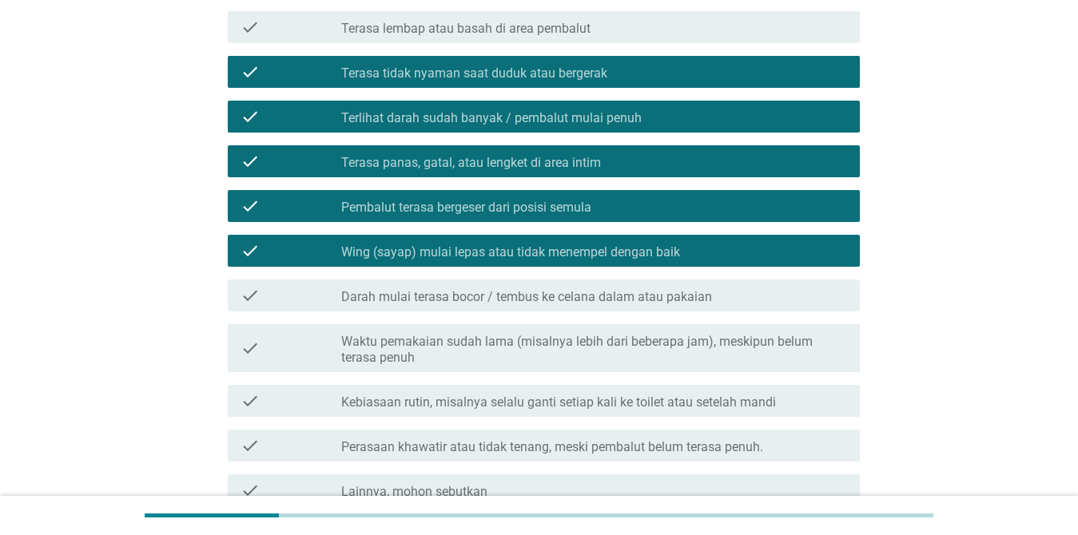
click at [549, 293] on label "Darah mulai terasa bocor / tembus ke celana dalam atau pakaian" at bounding box center [526, 297] width 371 height 16
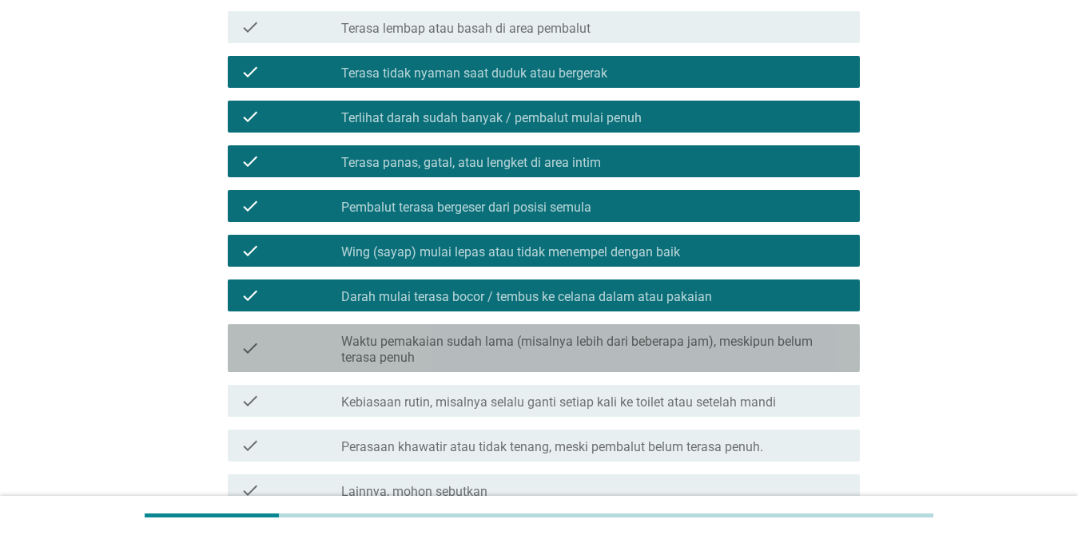
click at [537, 344] on label "Waktu pemakaian sudah lama (misalnya lebih dari beberapa jam), meskipun belum t…" at bounding box center [594, 350] width 506 height 32
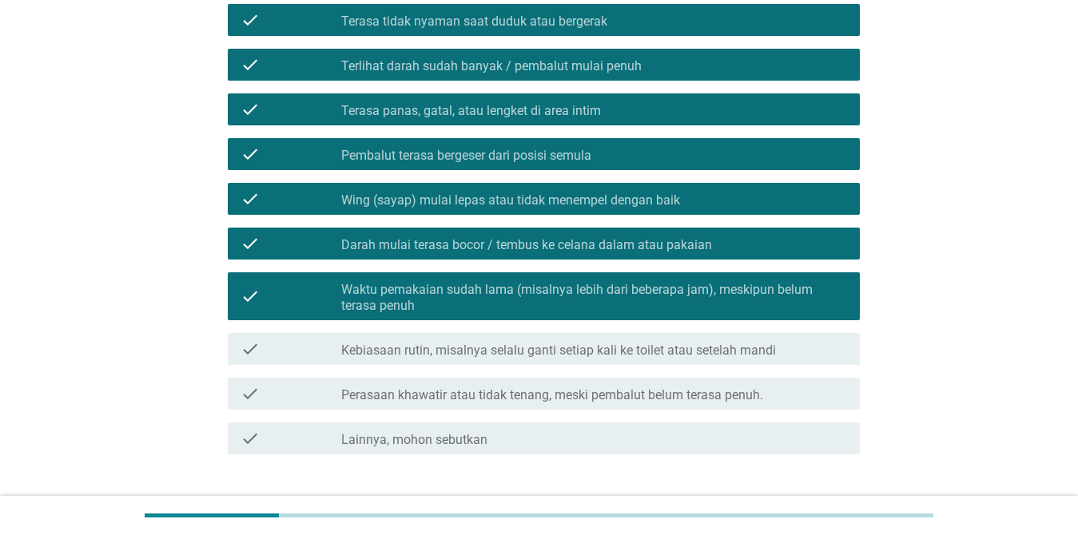
scroll to position [320, 0]
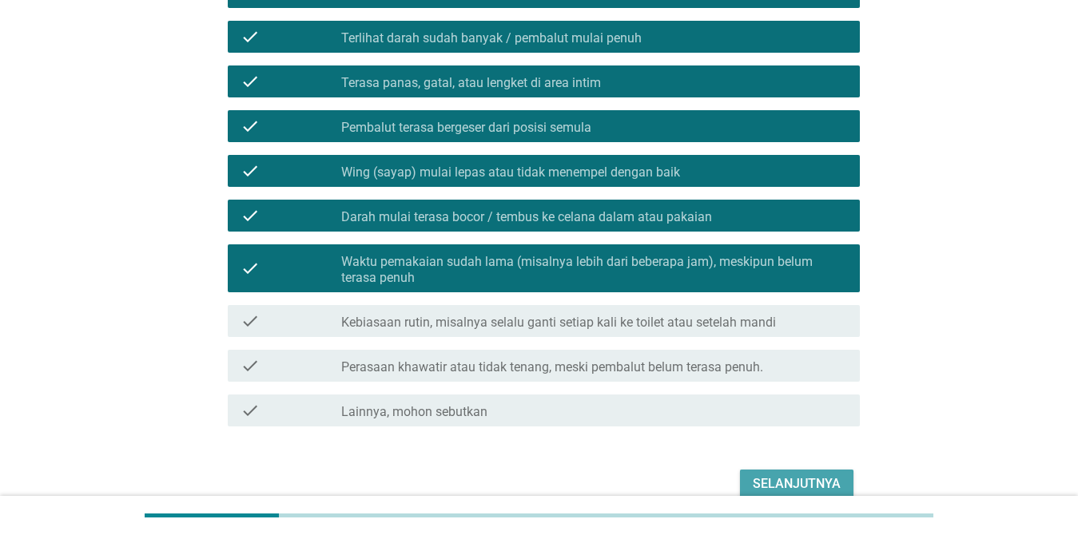
click at [754, 479] on div "Selanjutnya" at bounding box center [797, 484] width 88 height 19
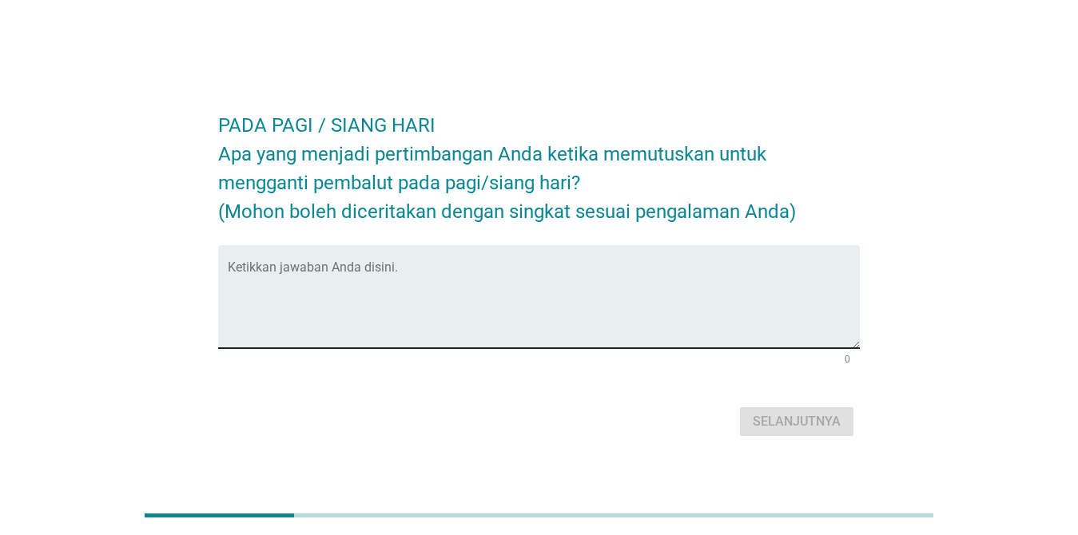
click at [427, 276] on textarea "Ketikkan jawaban Anda disini." at bounding box center [544, 306] width 632 height 84
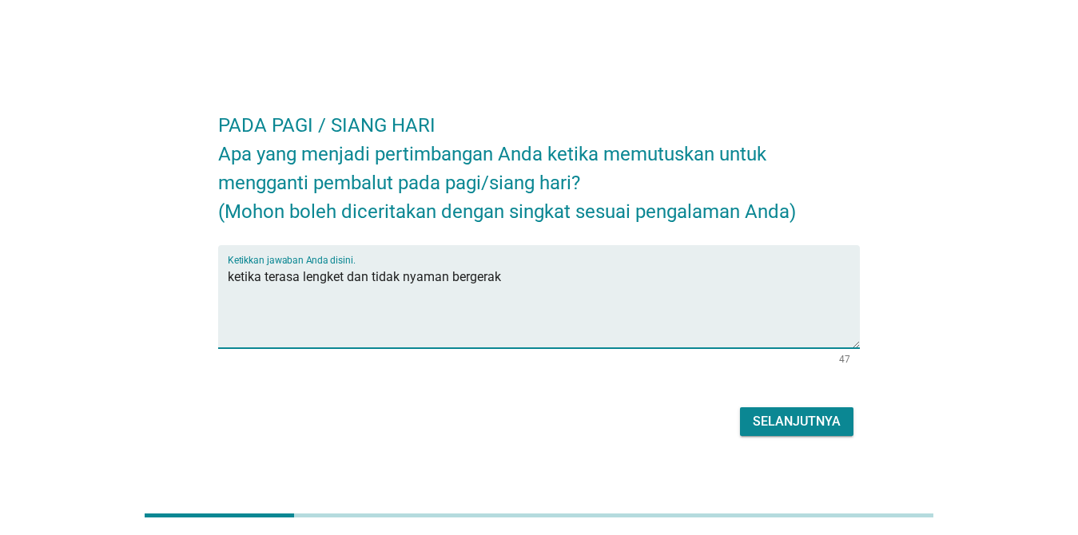
type textarea "ketika terasa lengket dan tidak nyaman bergerak"
click at [785, 416] on div "Selanjutnya" at bounding box center [797, 421] width 88 height 19
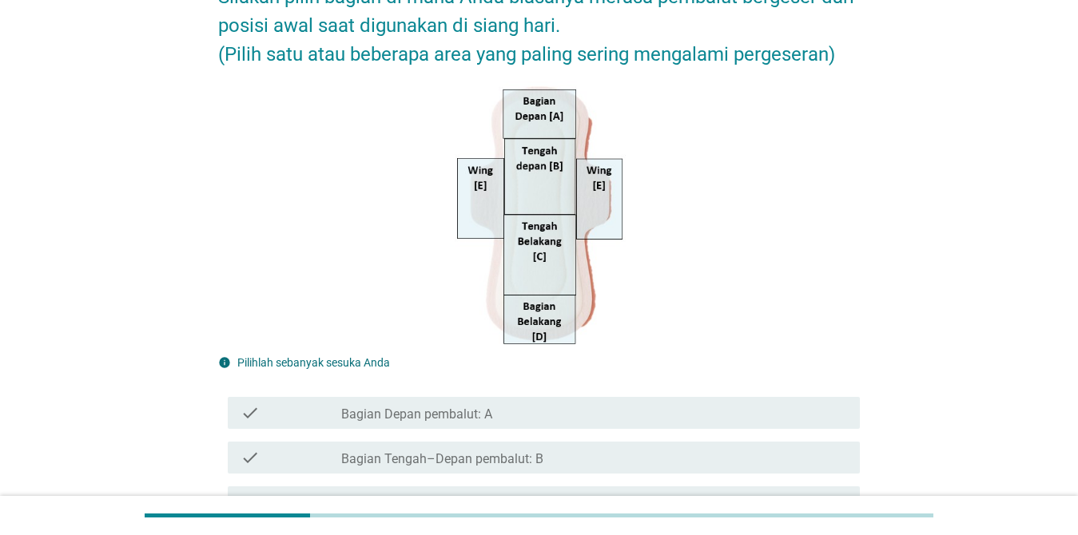
scroll to position [240, 0]
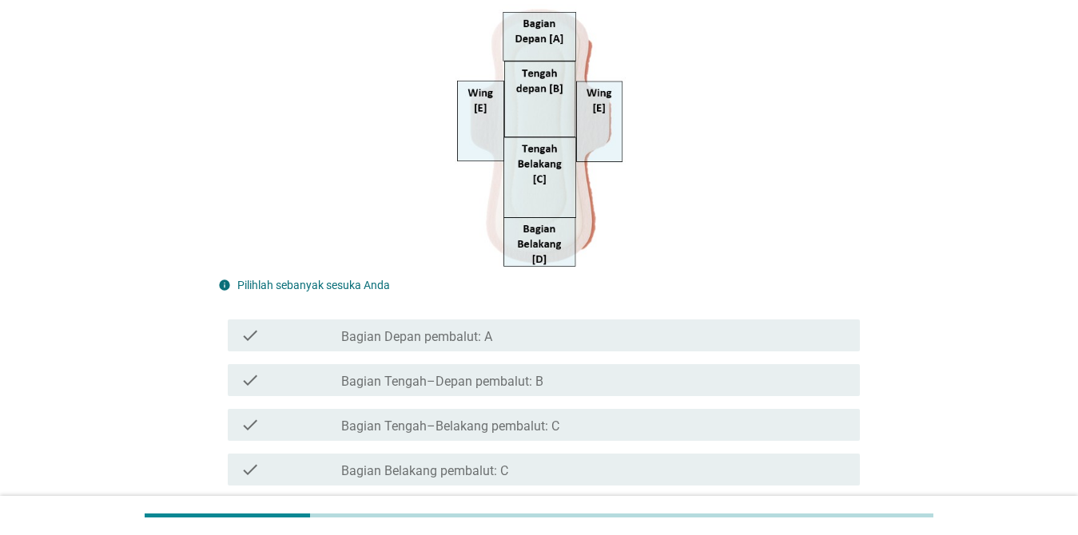
click at [459, 427] on label "Bagian Tengah–Belakang pembalut: C" at bounding box center [450, 427] width 218 height 16
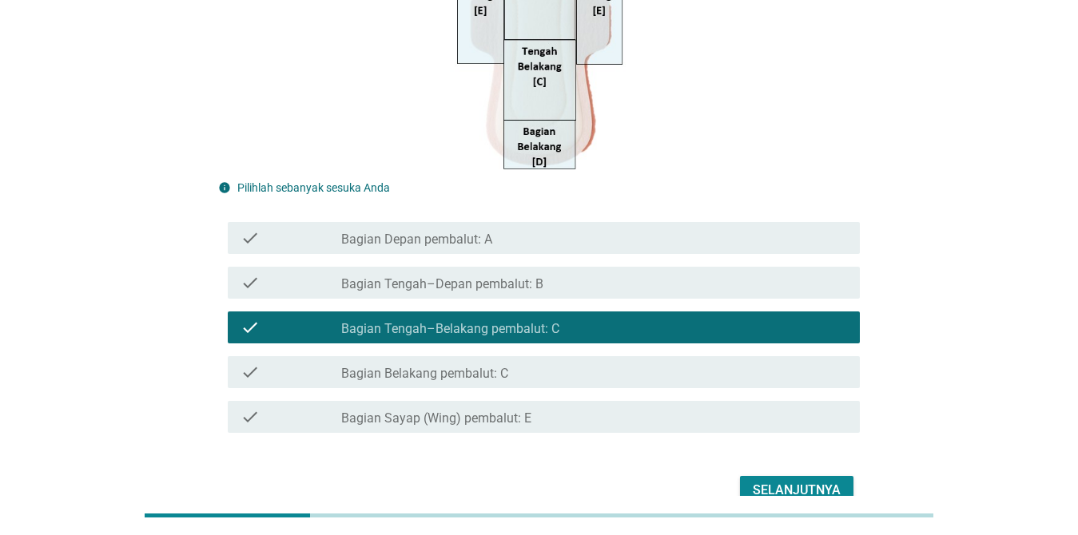
scroll to position [320, 0]
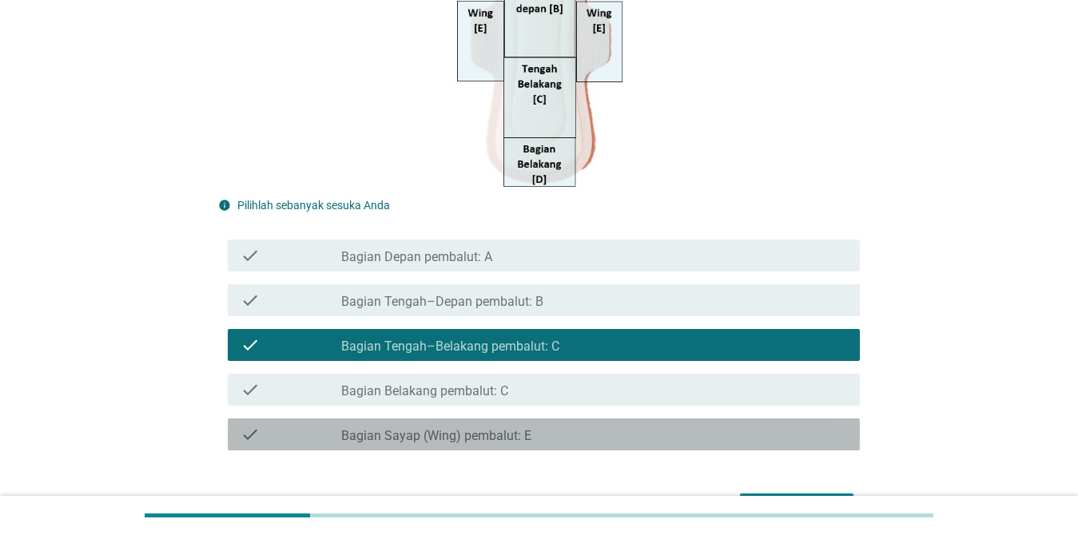
click at [486, 427] on div "check_box_outline_blank Bagian Sayap (Wing) pembalut: E" at bounding box center [594, 434] width 506 height 19
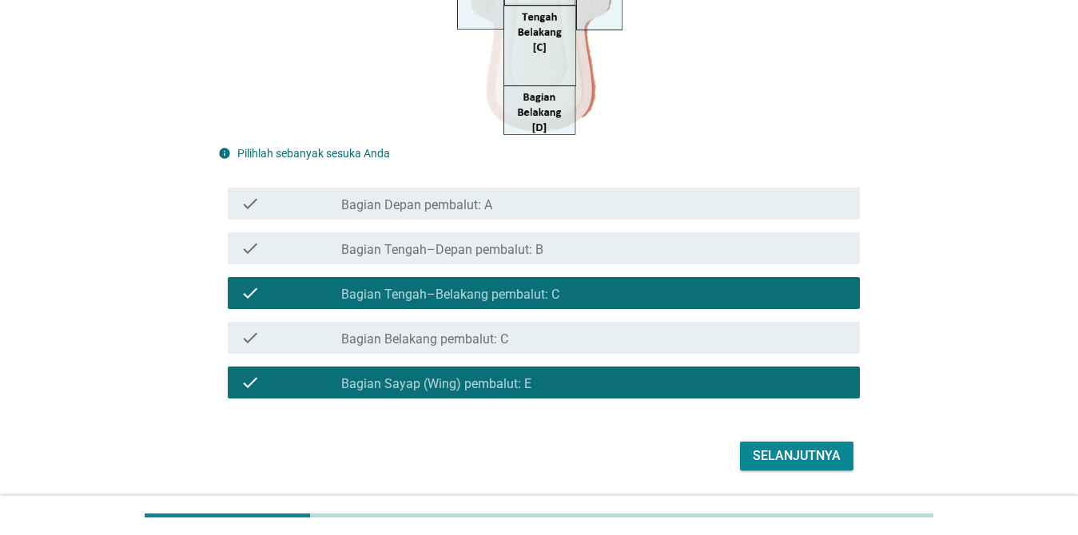
scroll to position [399, 0]
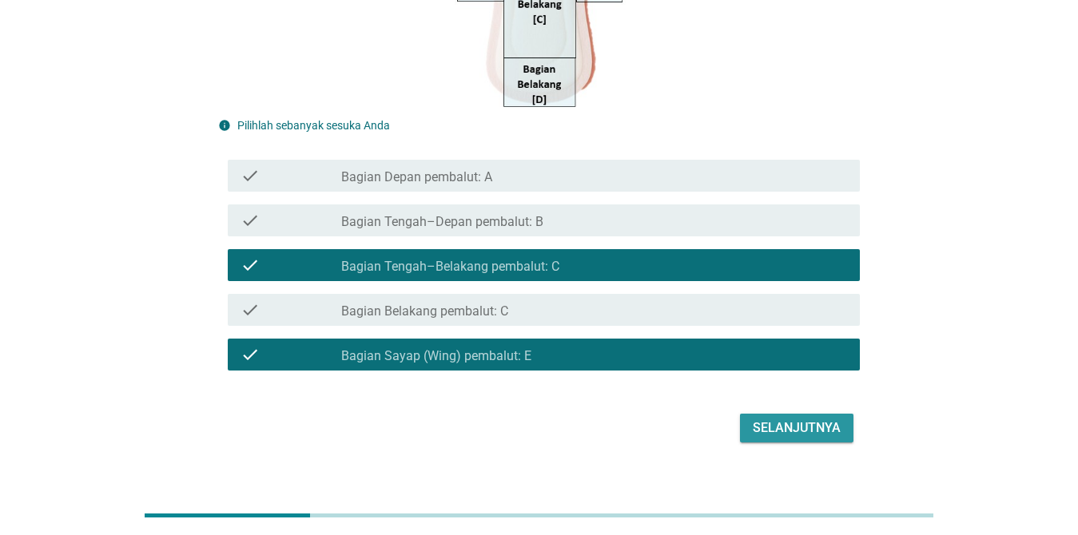
click at [778, 438] on div "Selanjutnya" at bounding box center [797, 428] width 88 height 19
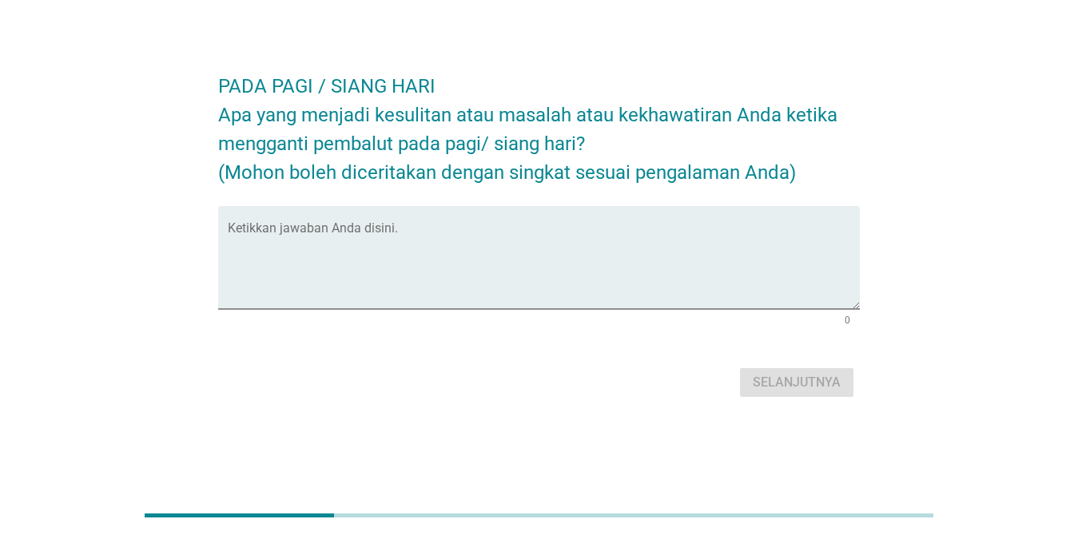
scroll to position [0, 0]
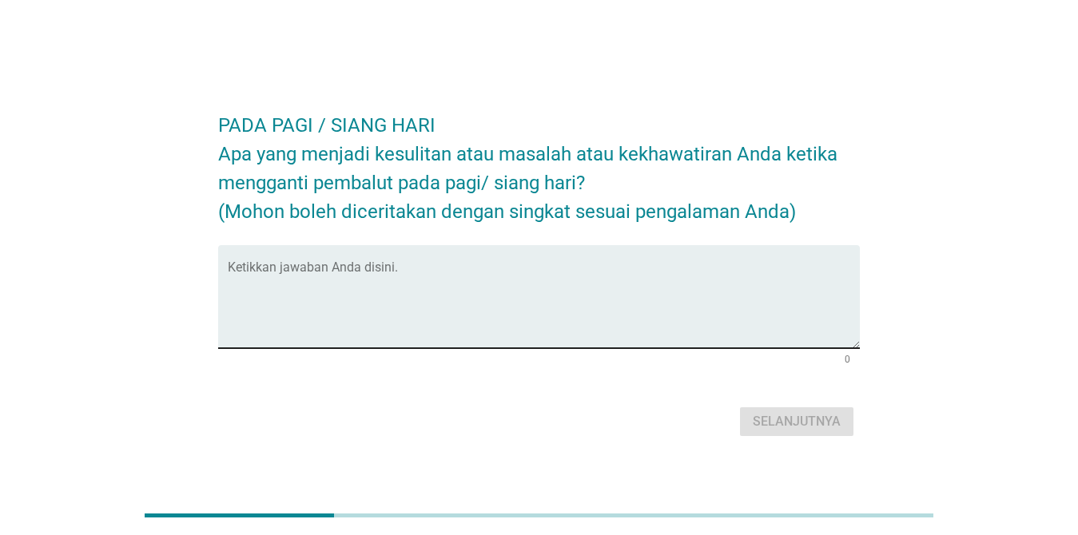
click at [364, 264] on textarea "Ketikkan jawaban Anda disini." at bounding box center [544, 306] width 632 height 84
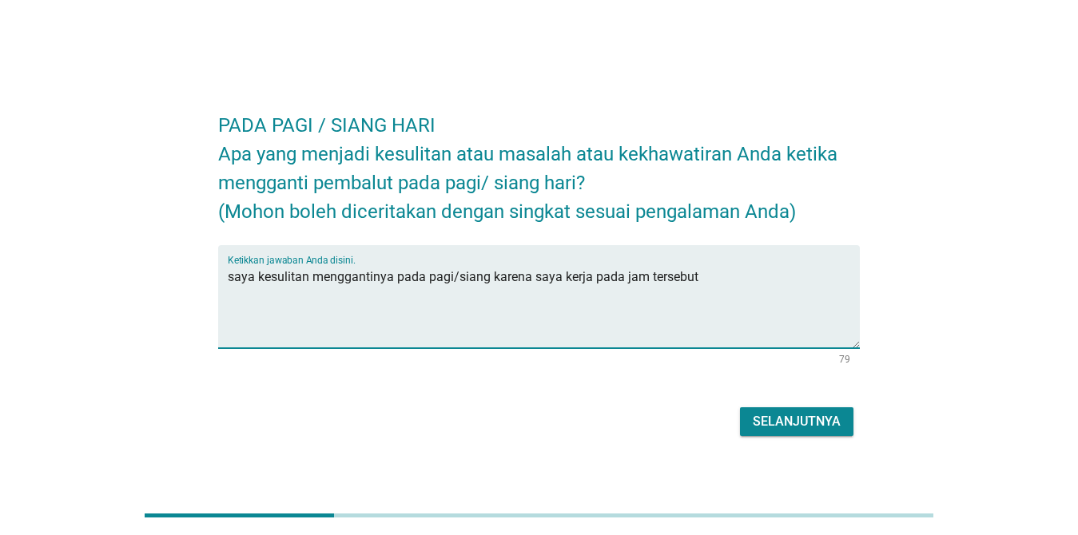
type textarea "saya kesulitan menggantinya pada pagi/siang karena saya kerja pada jam tersebut"
click at [770, 423] on div "Selanjutnya" at bounding box center [797, 421] width 88 height 19
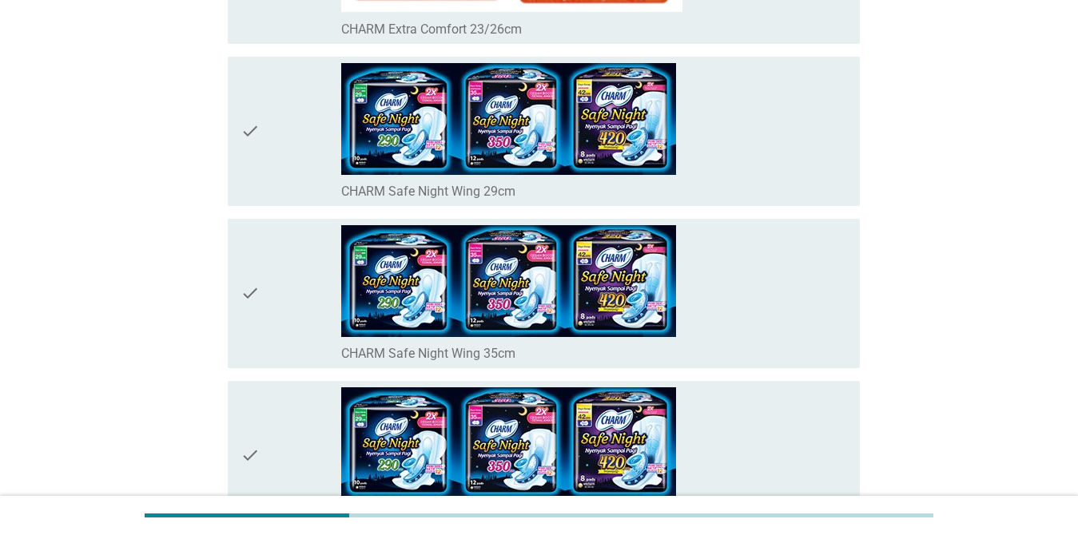
scroll to position [559, 0]
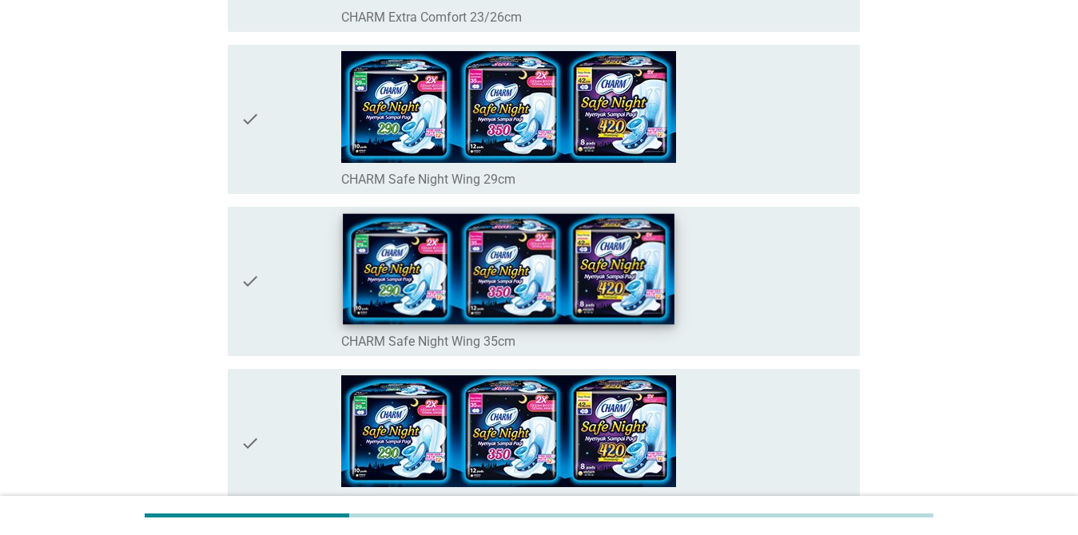
click at [602, 293] on img at bounding box center [509, 268] width 332 height 111
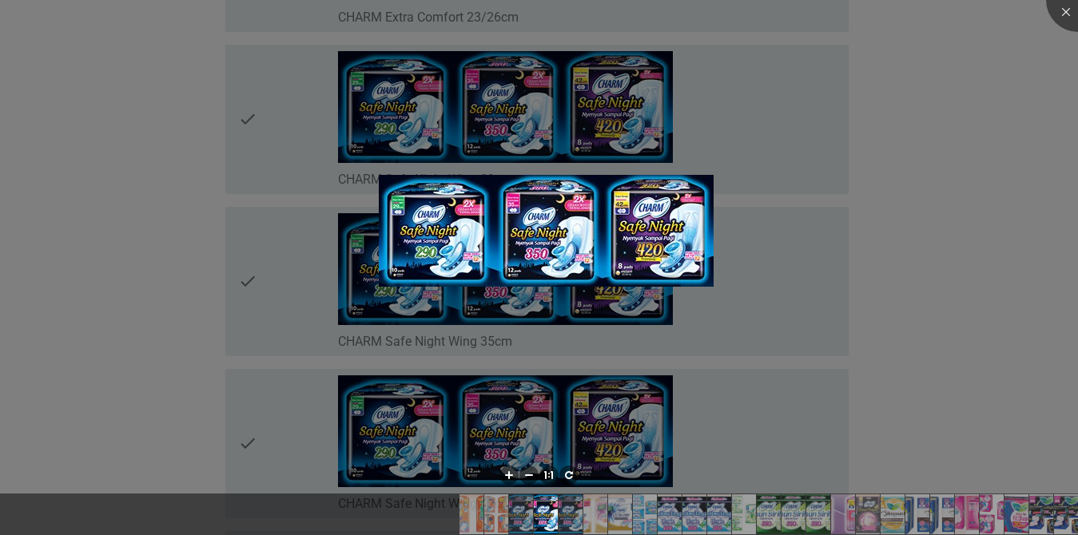
click at [785, 221] on div at bounding box center [539, 267] width 1078 height 535
click at [687, 190] on img at bounding box center [546, 232] width 335 height 112
click at [394, 264] on img at bounding box center [546, 232] width 335 height 112
click at [785, 11] on div at bounding box center [1078, 0] width 64 height 64
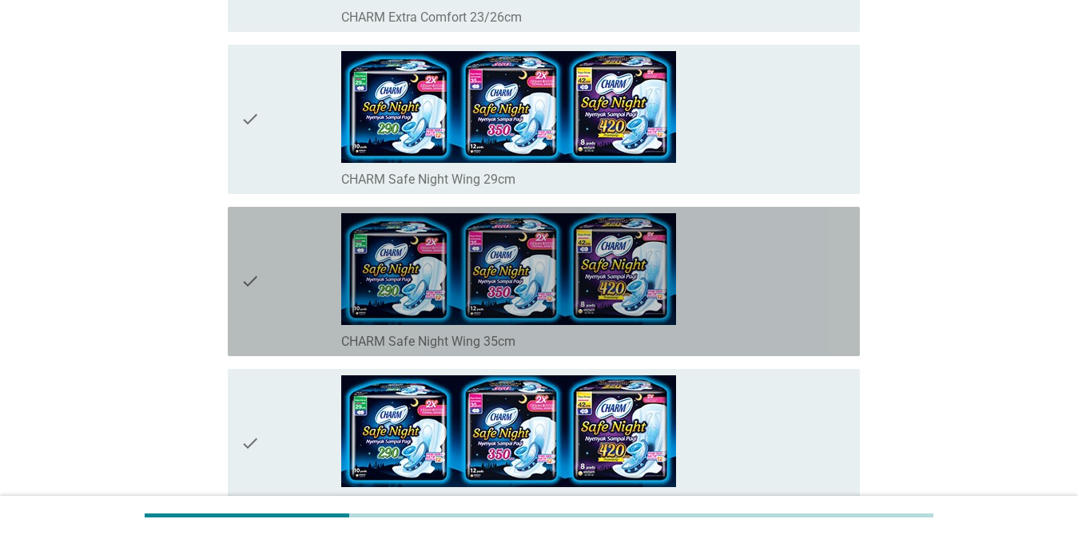
click at [258, 283] on icon "check" at bounding box center [249, 281] width 19 height 137
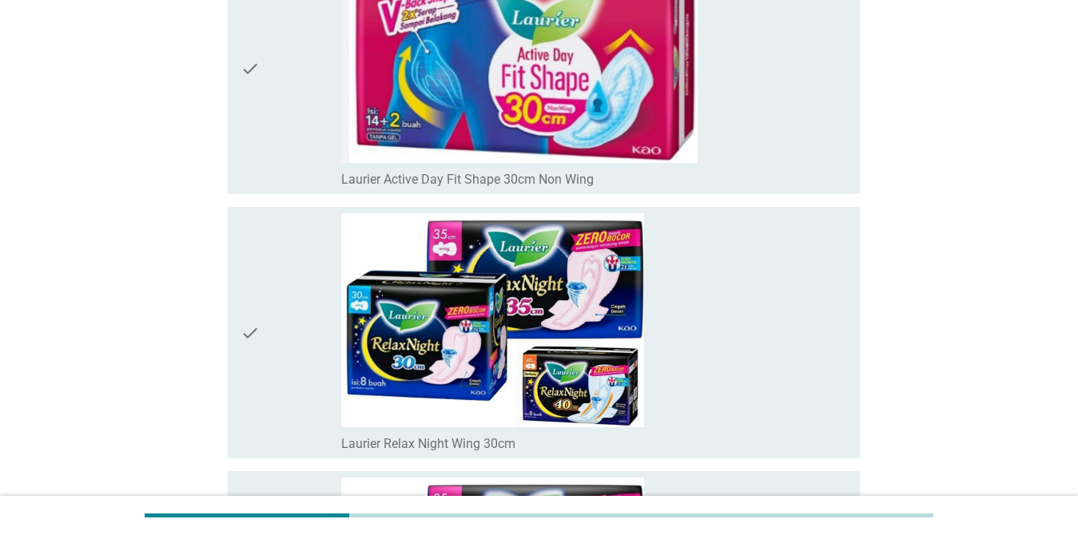
scroll to position [4873, 0]
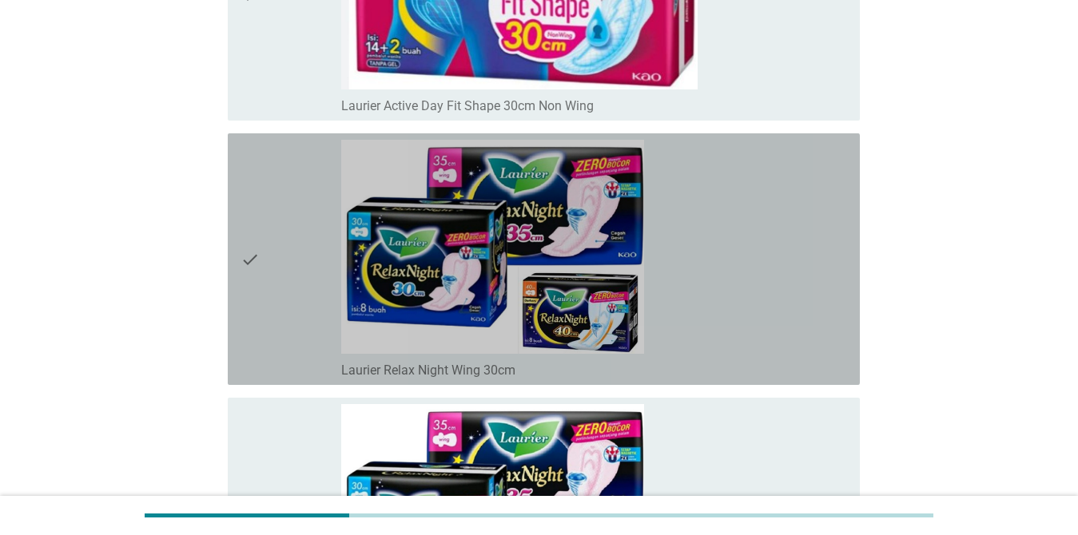
drag, startPoint x: 272, startPoint y: 297, endPoint x: 274, endPoint y: 334, distance: 36.8
click at [272, 297] on div "check" at bounding box center [290, 259] width 101 height 239
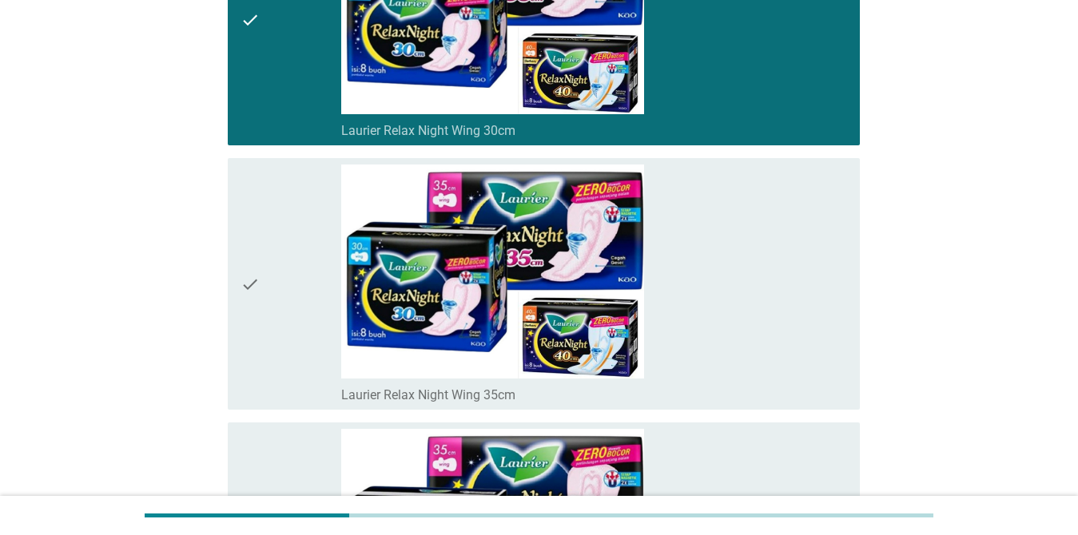
scroll to position [5033, 0]
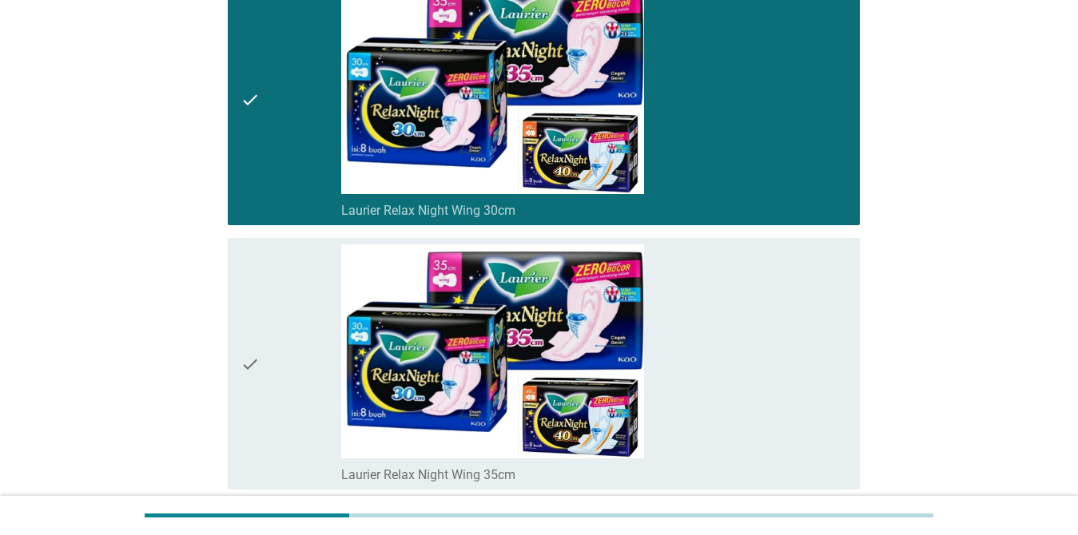
drag, startPoint x: 238, startPoint y: 181, endPoint x: 244, endPoint y: 191, distance: 11.5
click at [240, 181] on div "check check_box_outline_blank Laurier Relax Night Wing 30cm" at bounding box center [544, 100] width 632 height 252
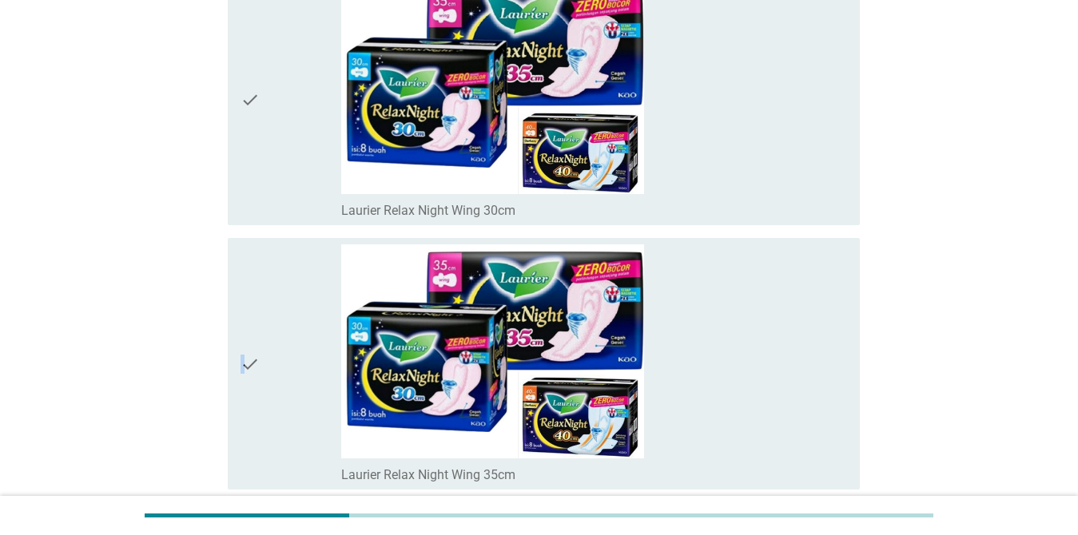
click at [243, 317] on icon "check" at bounding box center [249, 363] width 19 height 239
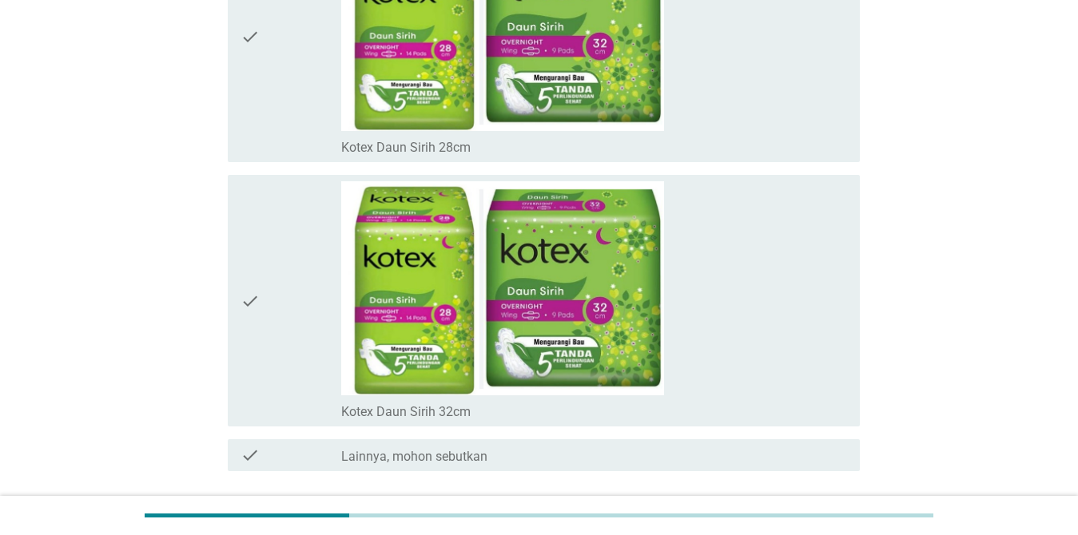
scroll to position [12812, 0]
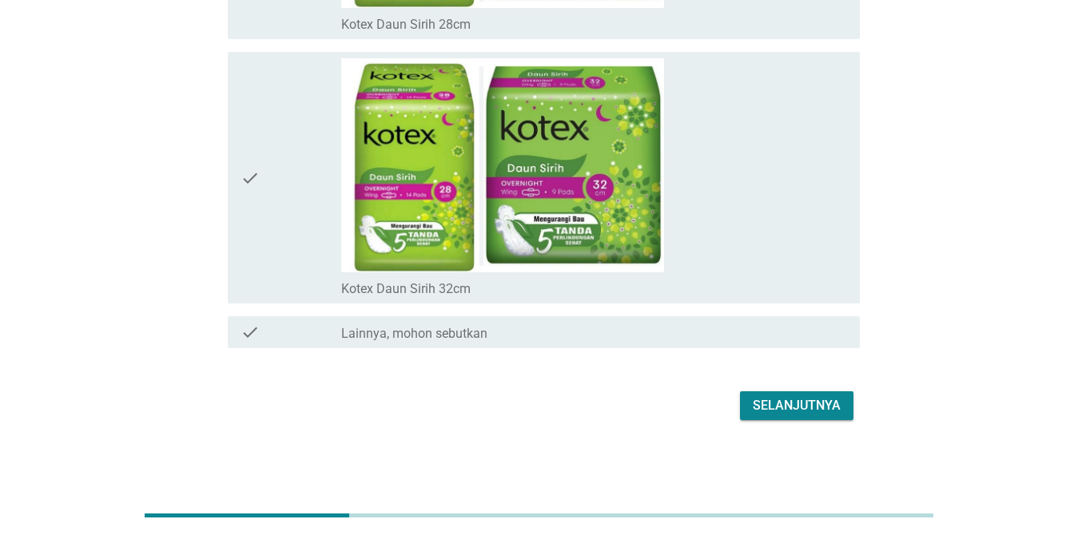
click at [757, 412] on div "Selanjutnya" at bounding box center [797, 405] width 88 height 19
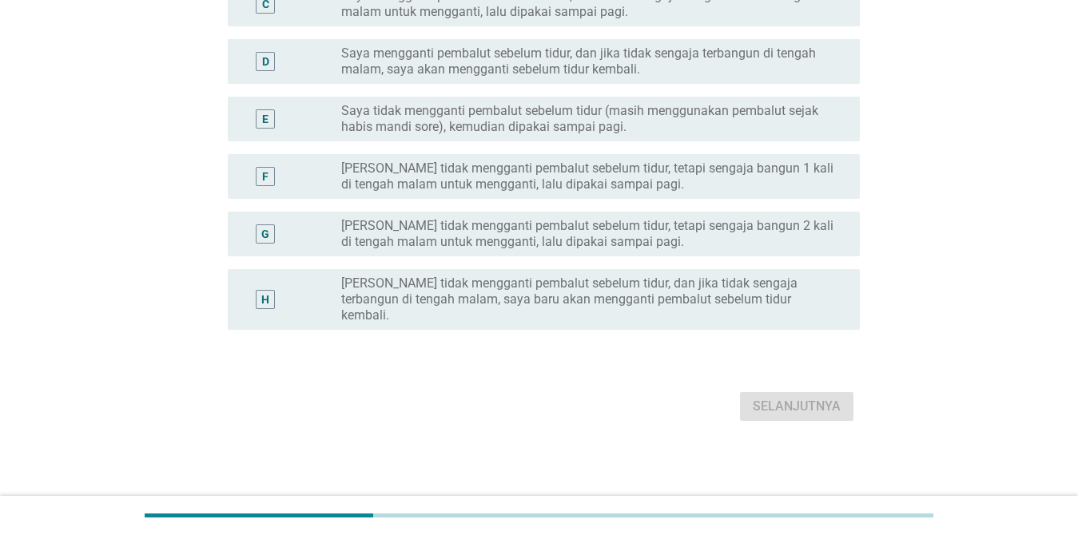
scroll to position [0, 0]
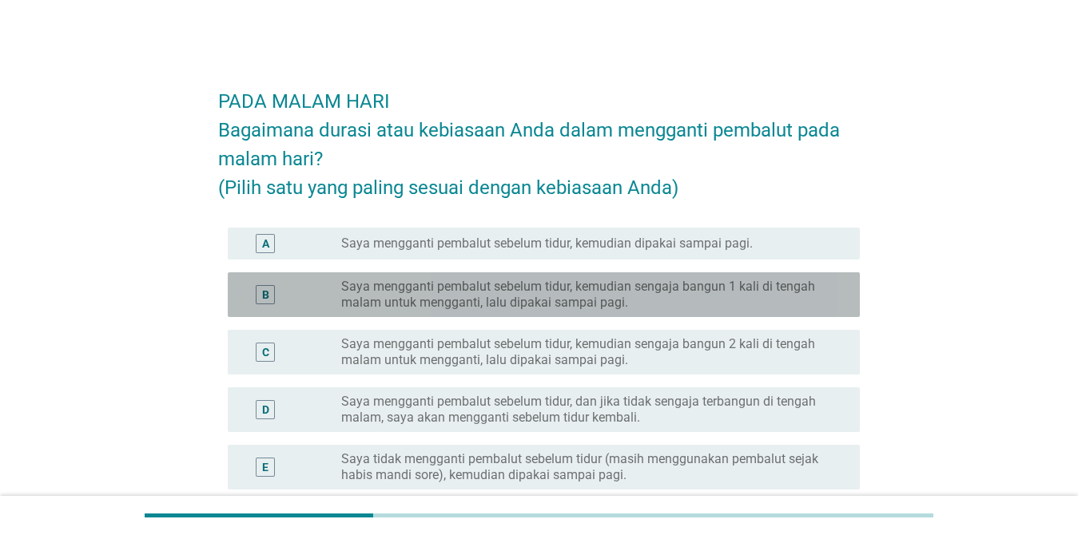
click at [670, 303] on label "Saya mengganti pembalut sebelum tidur, kemudian sengaja bangun 1 kali di tengah…" at bounding box center [587, 295] width 493 height 32
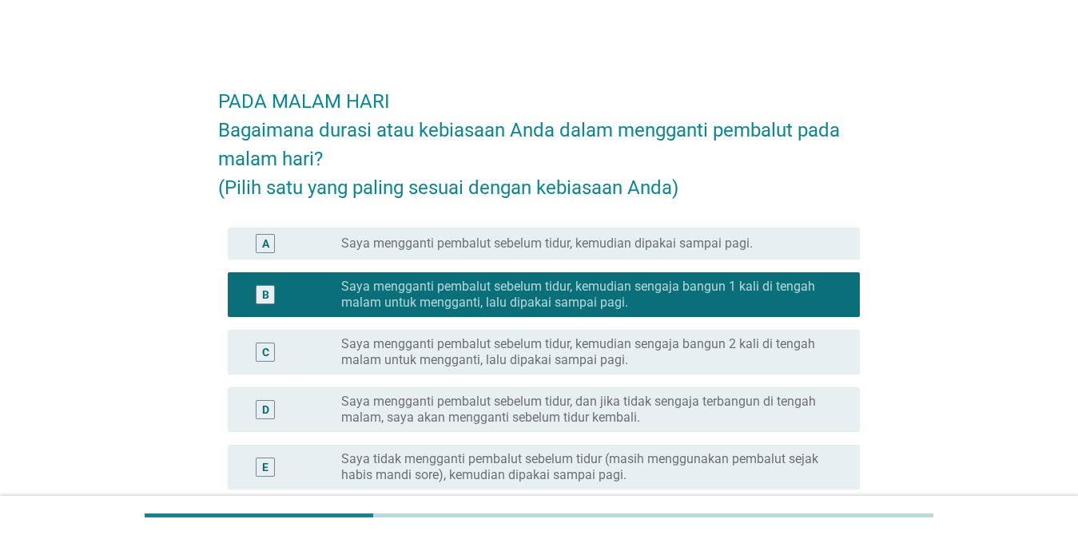
scroll to position [80, 0]
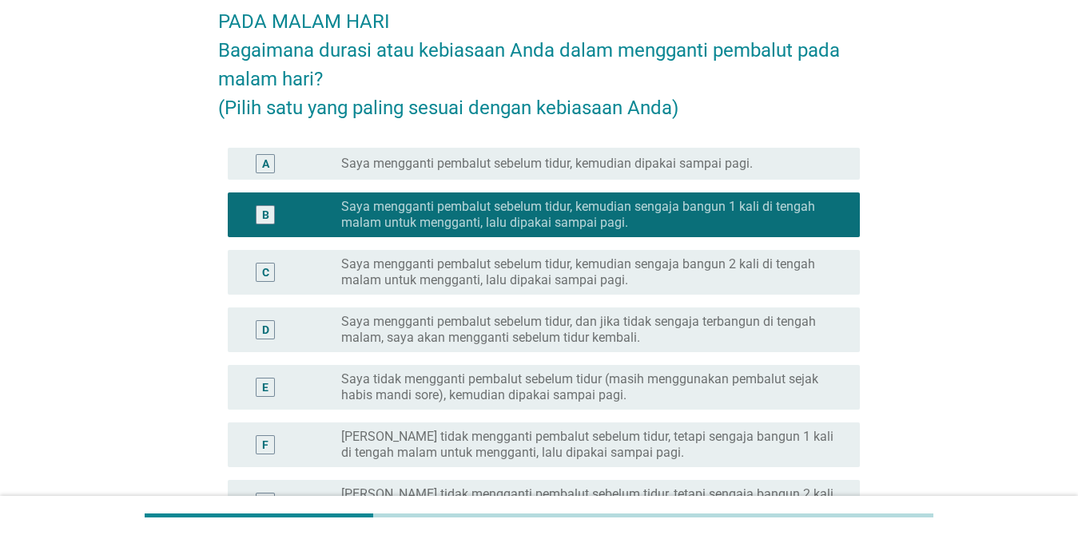
click at [642, 336] on label "Saya mengganti pembalut sebelum tidur, dan jika tidak sengaja terbangun di teng…" at bounding box center [587, 330] width 493 height 32
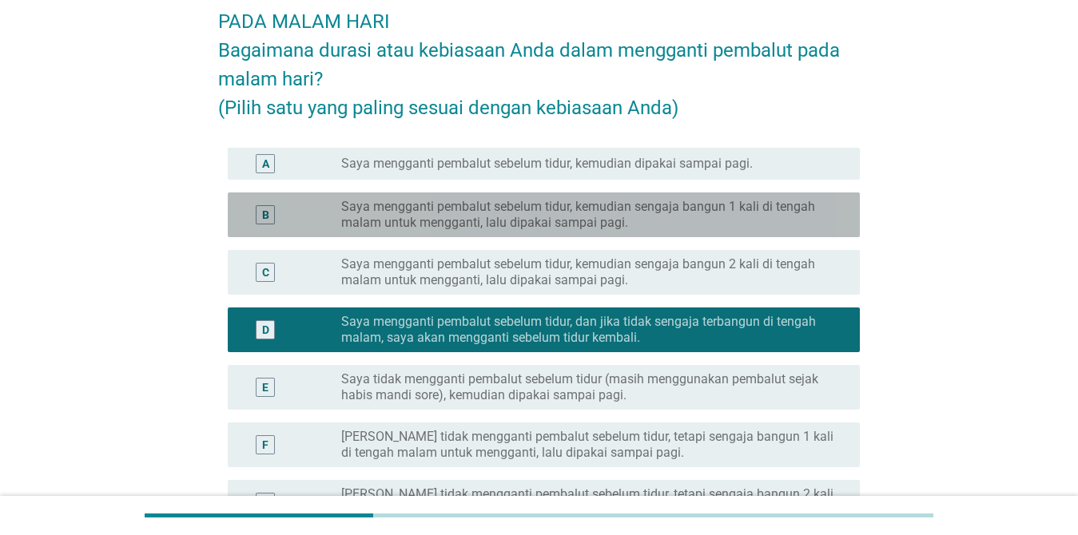
click at [615, 229] on label "Saya mengganti pembalut sebelum tidur, kemudian sengaja bangun 1 kali di tengah…" at bounding box center [587, 215] width 493 height 32
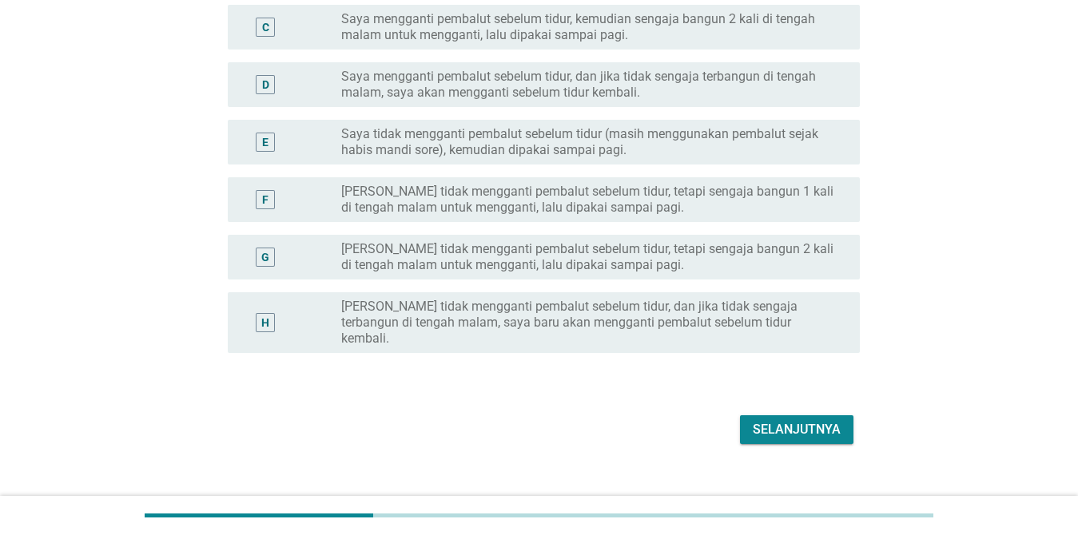
scroll to position [332, 0]
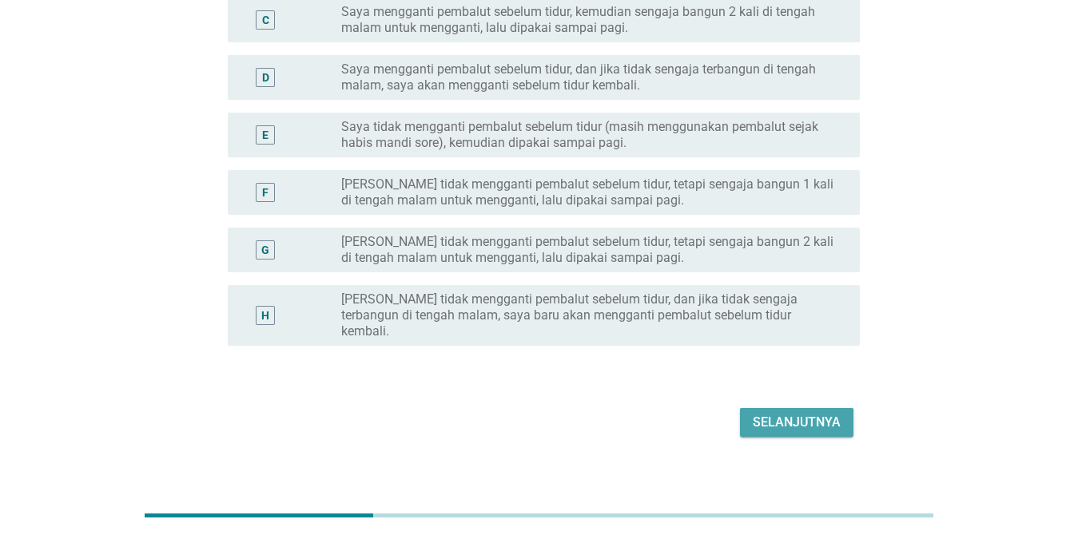
click at [768, 413] on div "Selanjutnya" at bounding box center [797, 422] width 88 height 19
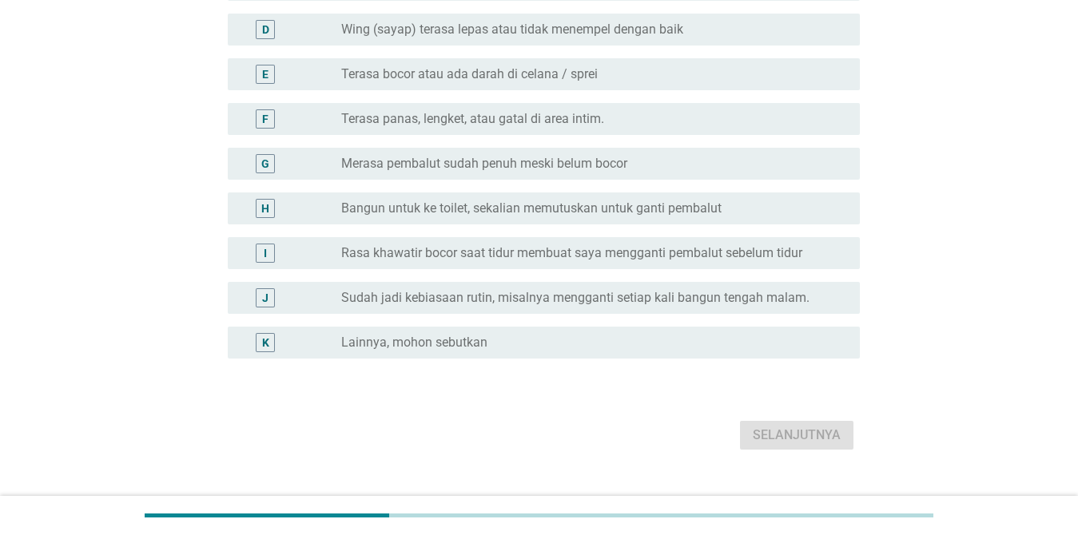
scroll to position [0, 0]
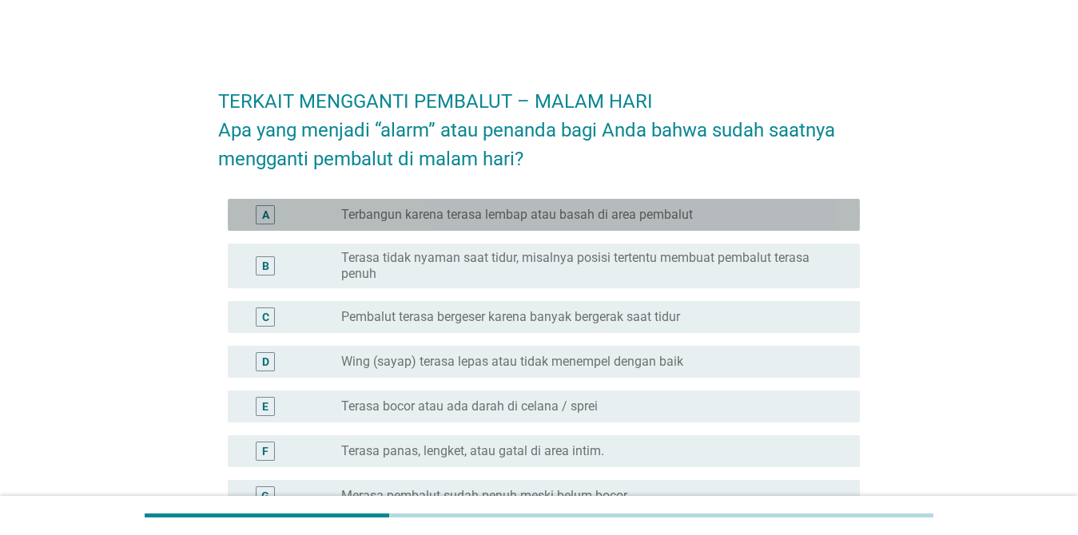
click at [609, 217] on label "Terbangun karena terasa lembap atau basah di area pembalut" at bounding box center [517, 215] width 352 height 16
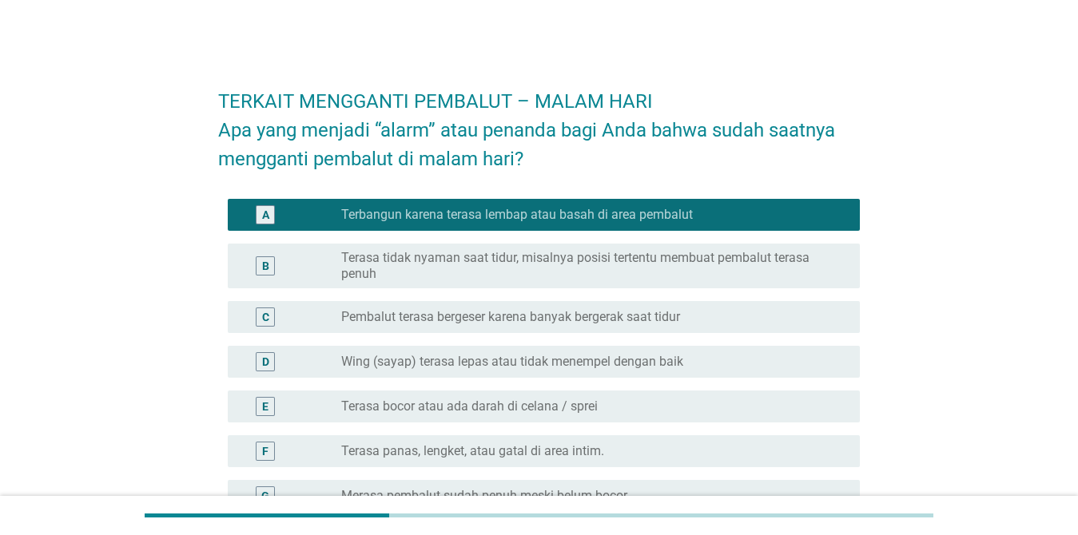
click at [592, 280] on label "Terasa tidak nyaman saat tidur, misalnya posisi tertentu membuat pembalut teras…" at bounding box center [587, 266] width 493 height 32
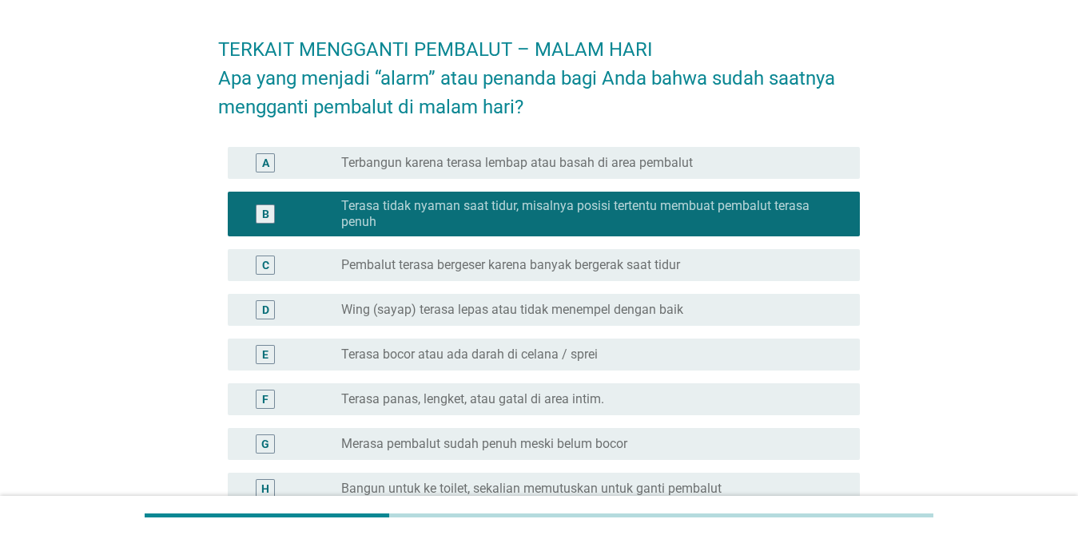
scroll to position [80, 0]
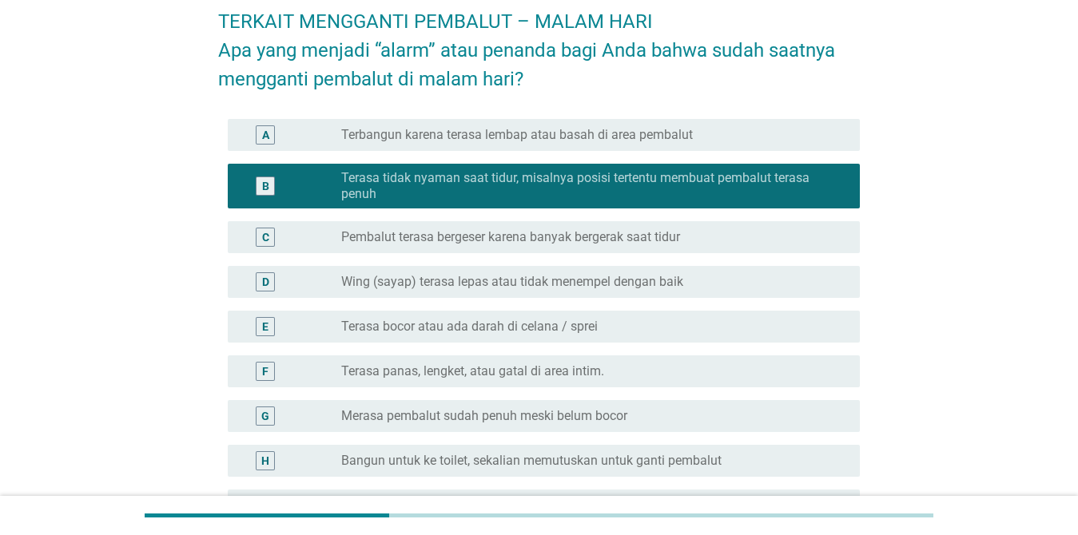
click at [598, 332] on div "radio_button_unchecked Terasa bocor atau ada darah di celana / sprei" at bounding box center [587, 327] width 493 height 16
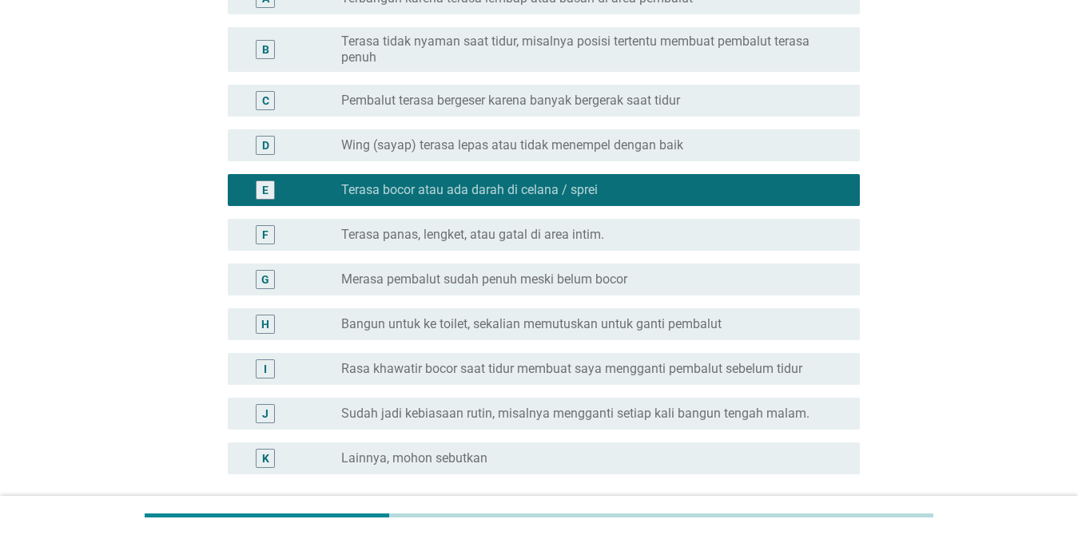
scroll to position [240, 0]
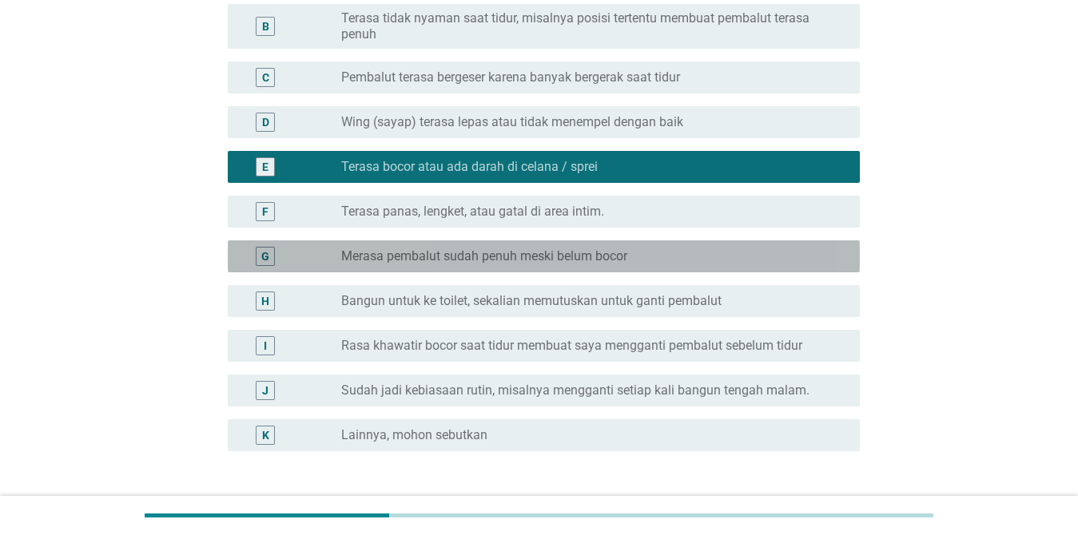
click at [583, 251] on label "Merasa pembalut sudah penuh meski belum bocor" at bounding box center [484, 256] width 286 height 16
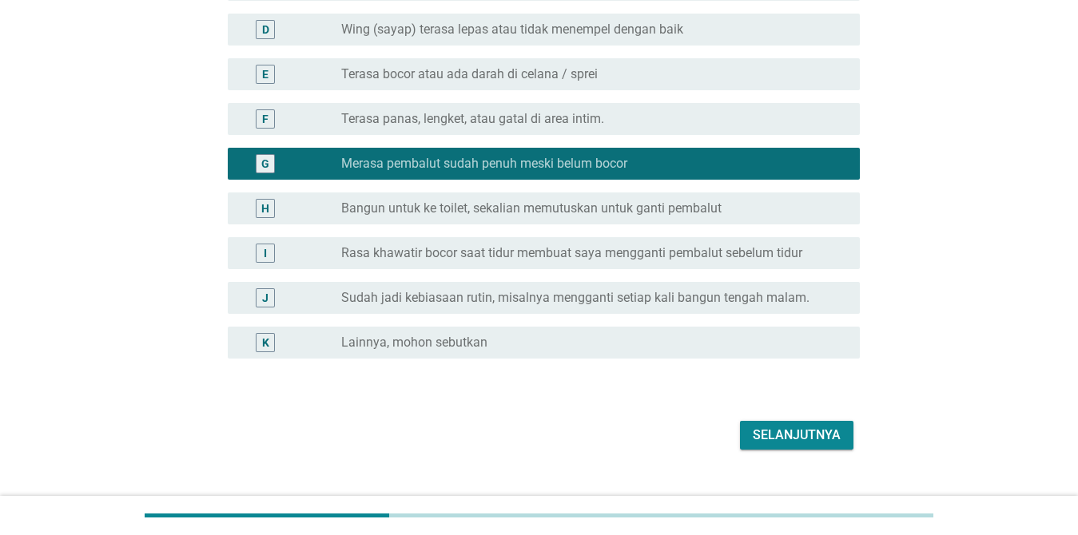
scroll to position [361, 0]
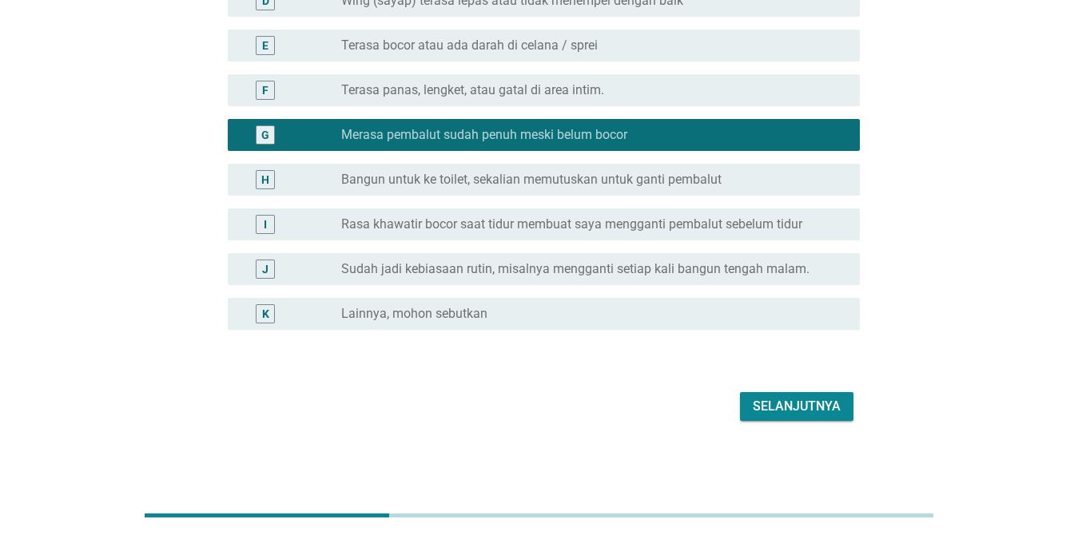
click at [781, 412] on div "Selanjutnya" at bounding box center [797, 406] width 88 height 19
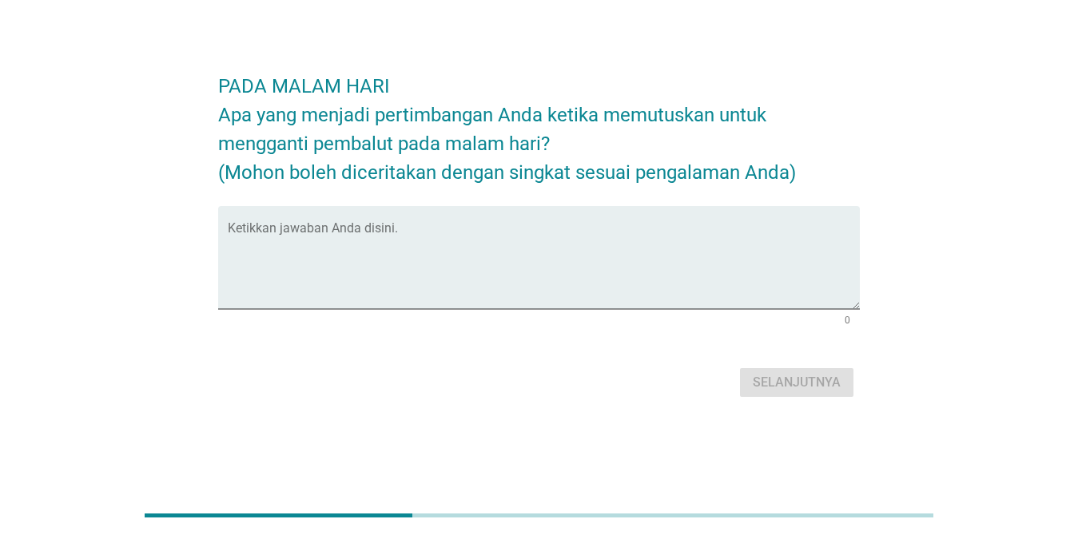
scroll to position [0, 0]
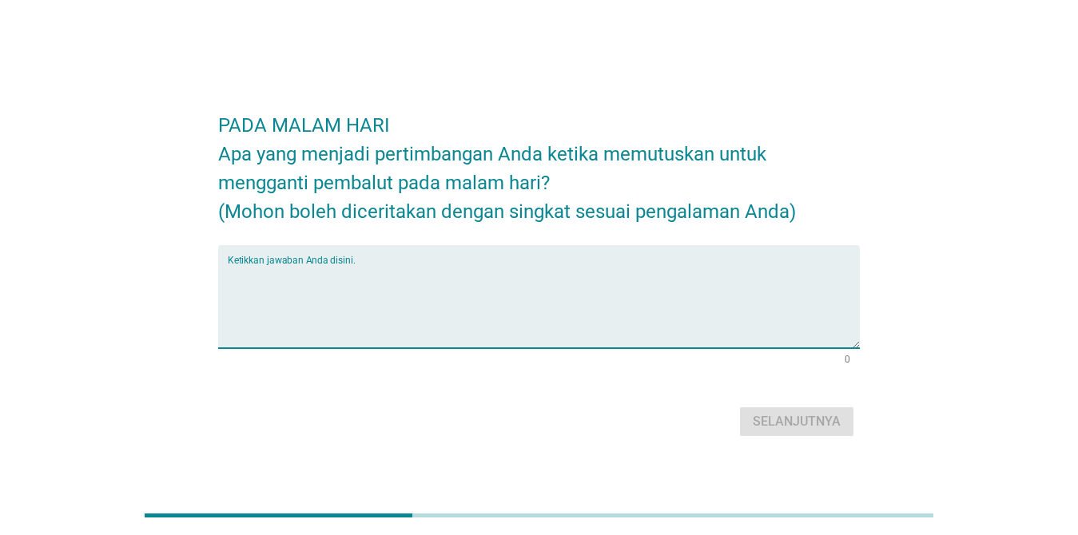
click at [538, 302] on textarea "Ketikkan jawaban Anda disini." at bounding box center [544, 306] width 632 height 84
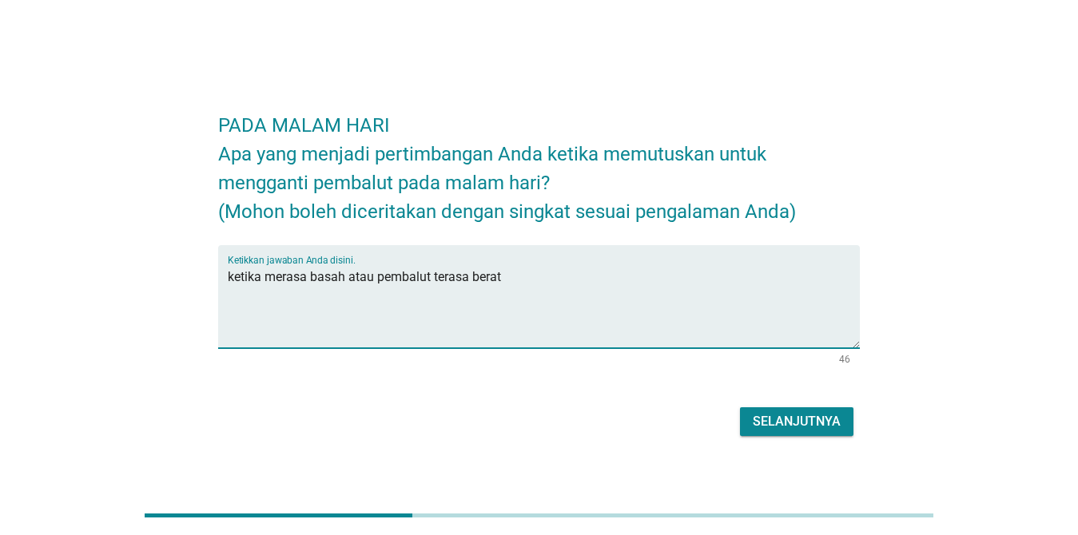
type textarea "ketika merasa basah atau pembalut terasa berat"
click at [784, 426] on div "Selanjutnya" at bounding box center [797, 421] width 88 height 19
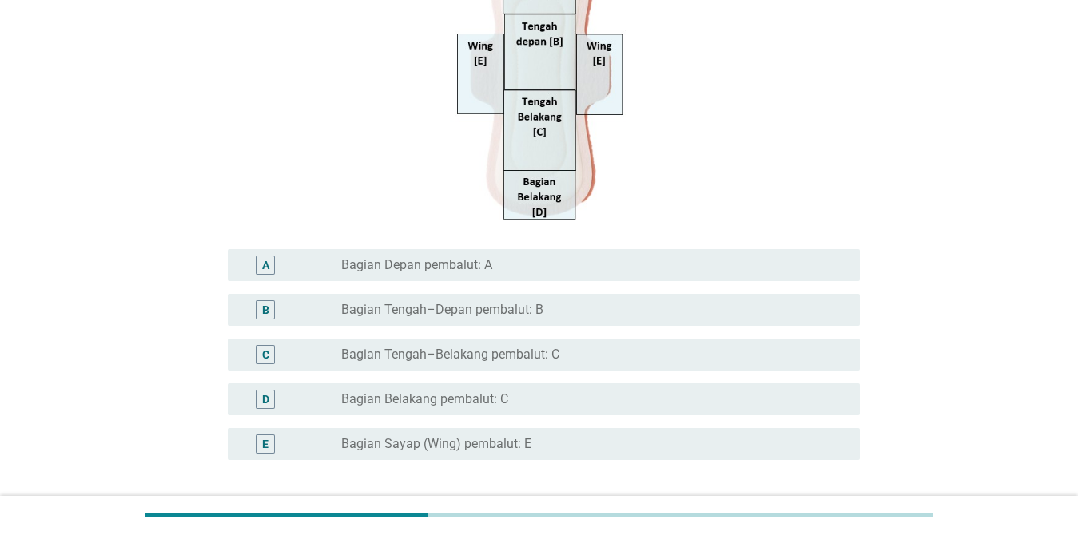
scroll to position [320, 0]
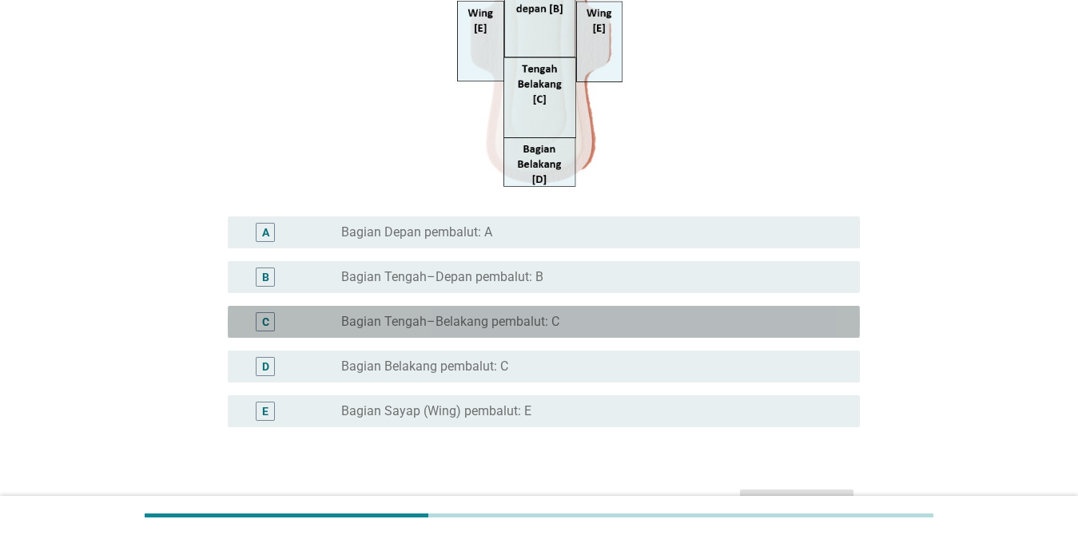
click at [489, 324] on label "Bagian Tengah–Belakang pembalut: C" at bounding box center [450, 322] width 218 height 16
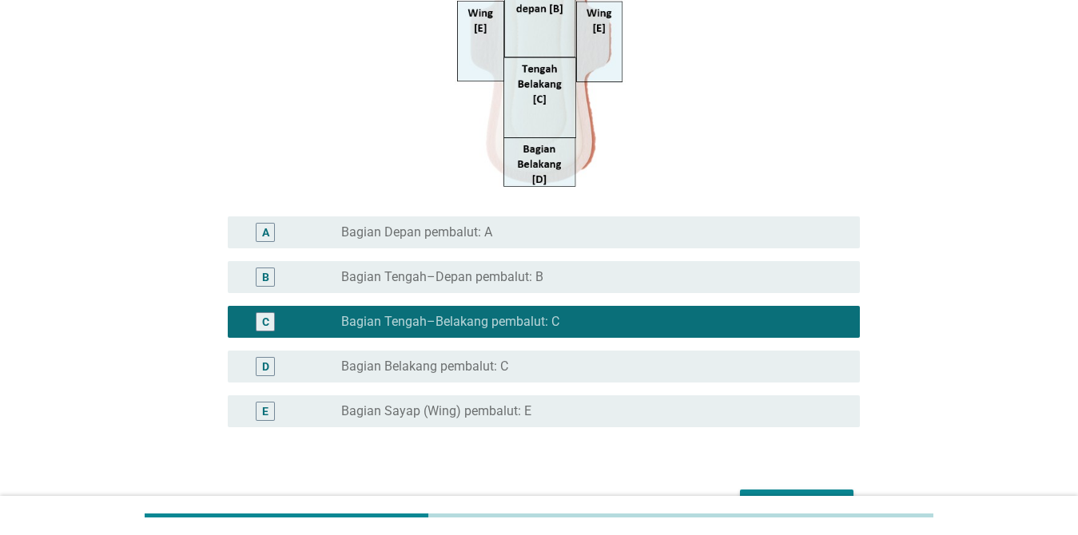
click at [456, 375] on div "radio_button_unchecked Bagian Belakang pembalut: C" at bounding box center [594, 366] width 506 height 19
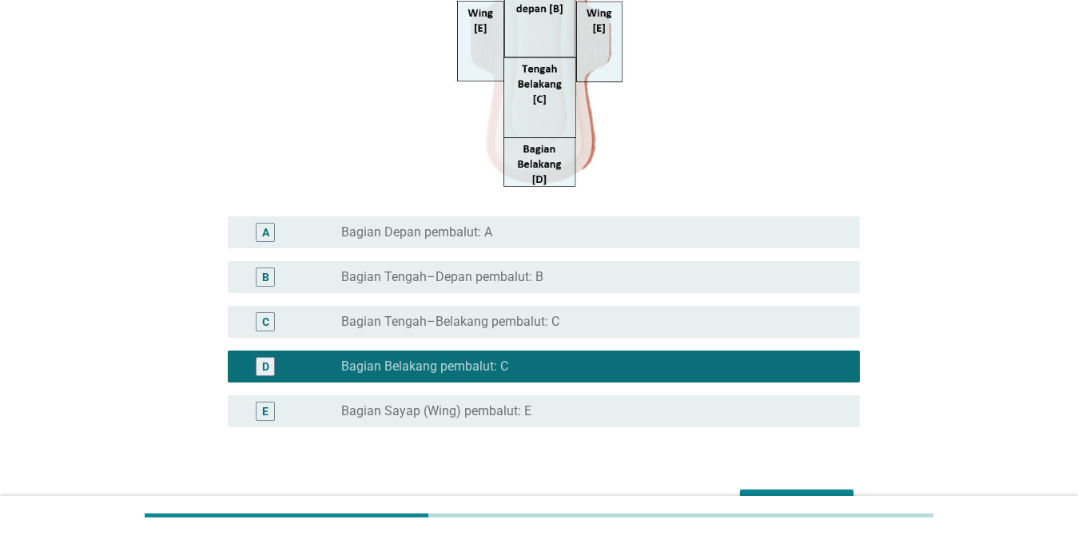
click at [458, 320] on label "Bagian Tengah–Belakang pembalut: C" at bounding box center [450, 322] width 218 height 16
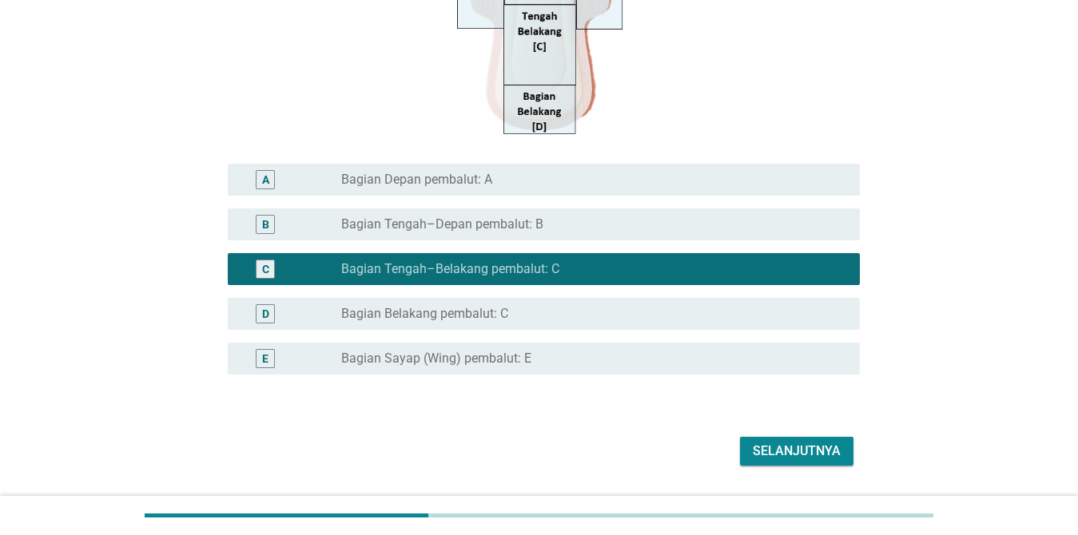
scroll to position [399, 0]
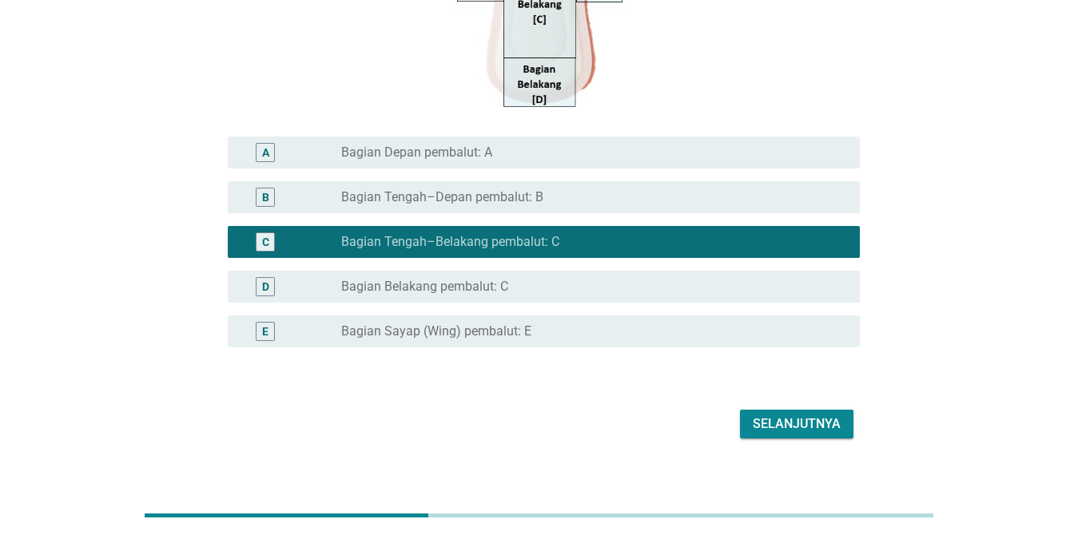
click at [753, 418] on div "Selanjutnya" at bounding box center [797, 424] width 88 height 19
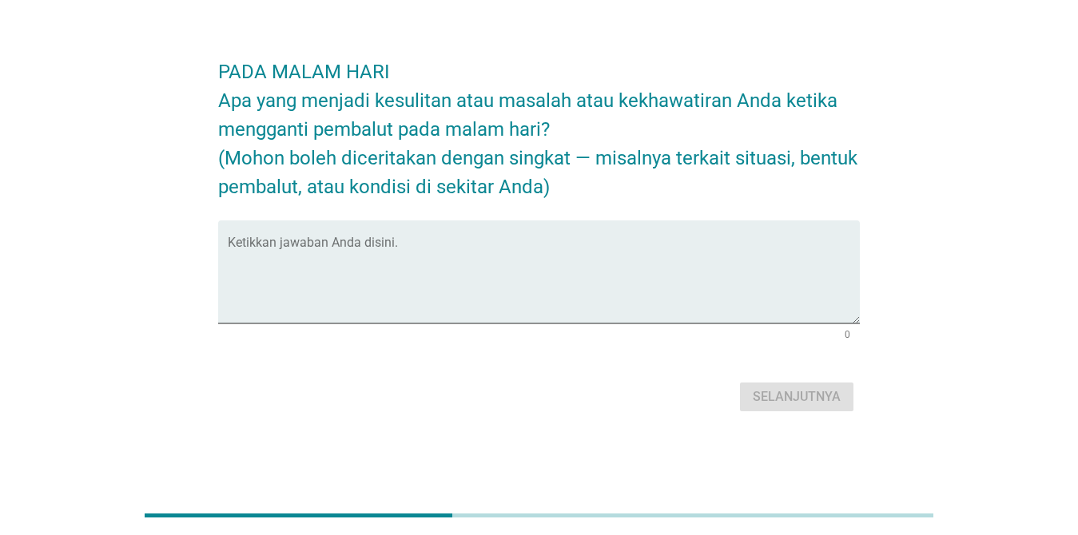
scroll to position [0, 0]
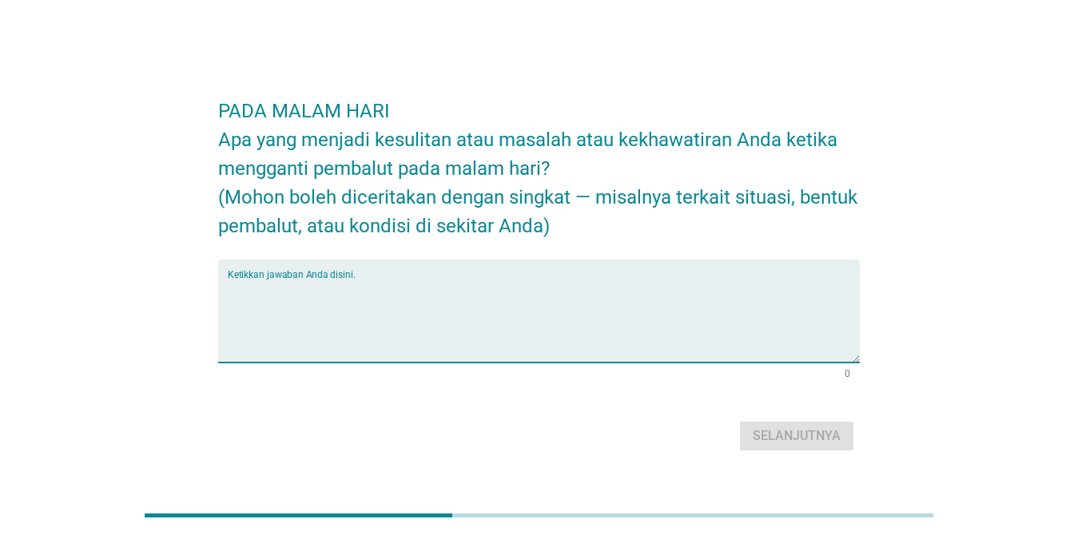
click at [464, 289] on textarea "Ketikkan jawaban Anda disini." at bounding box center [544, 321] width 632 height 84
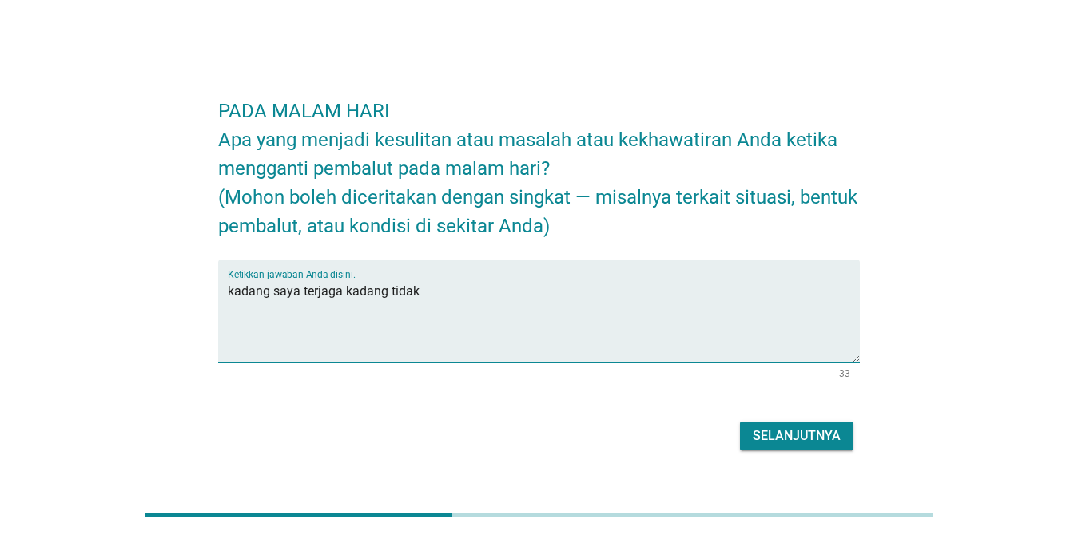
type textarea "kadang saya terjaga kadang tidak"
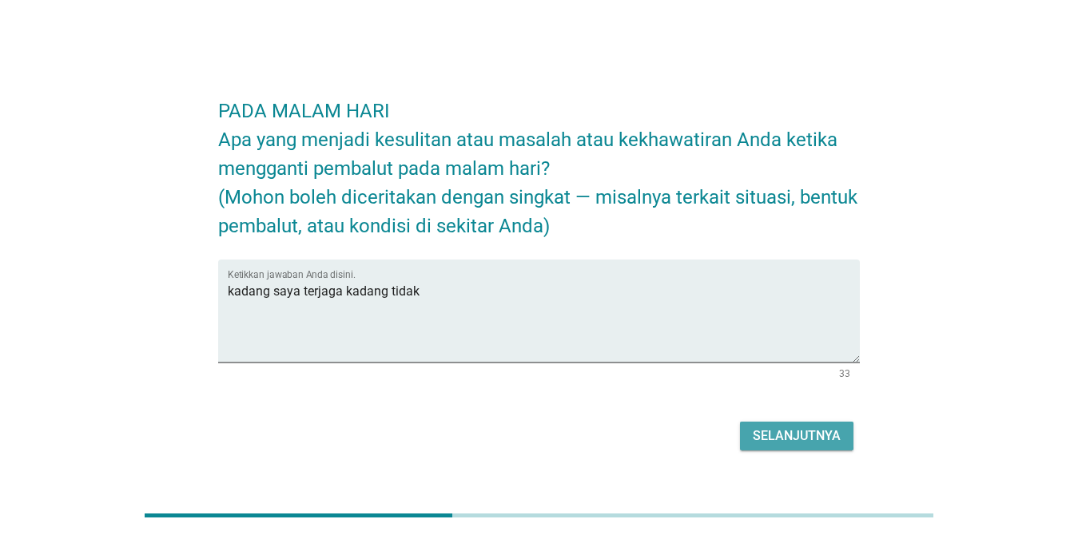
click at [785, 436] on div "Selanjutnya" at bounding box center [797, 436] width 88 height 19
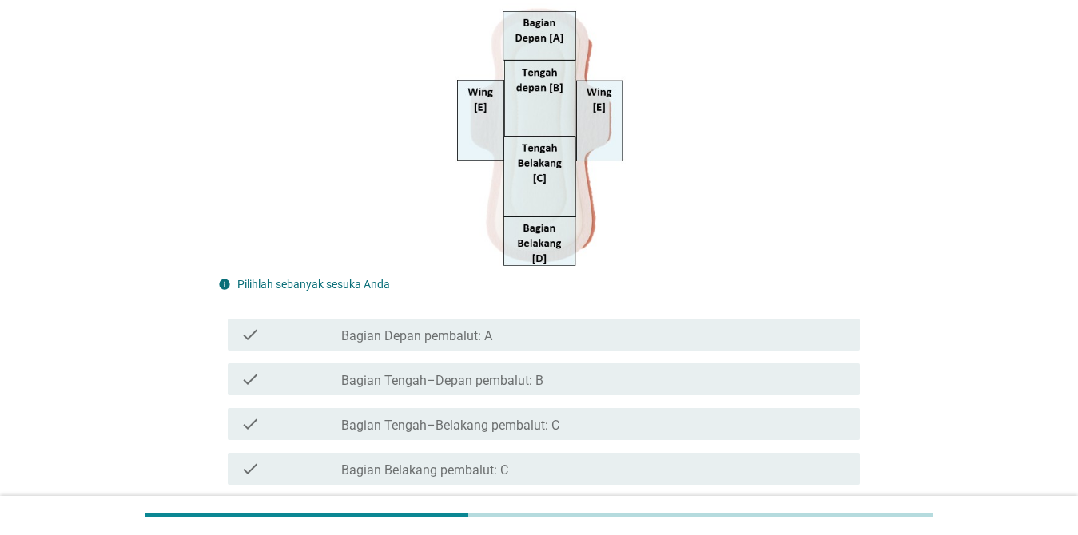
scroll to position [240, 0]
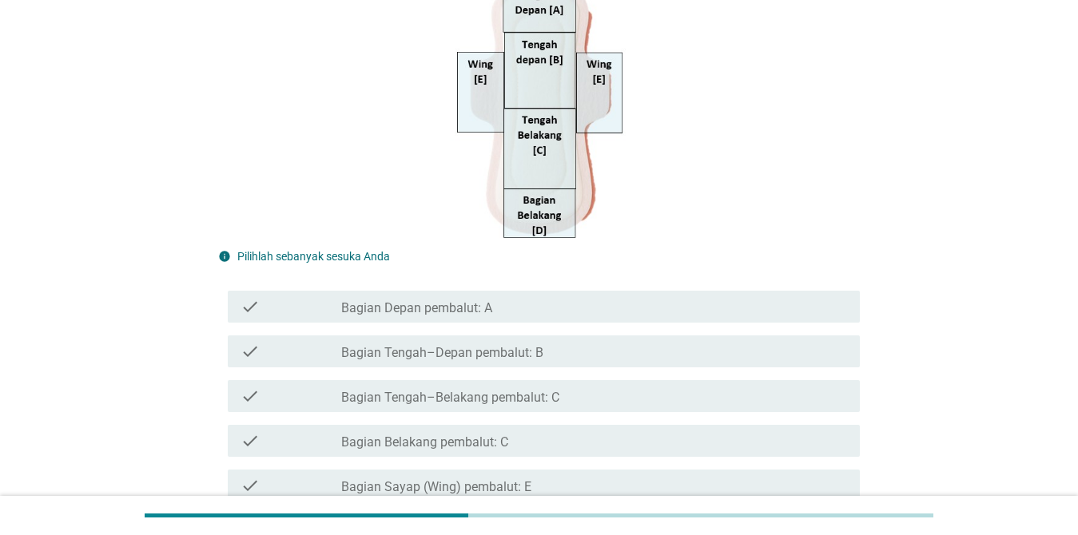
click at [470, 440] on label "Bagian Belakang pembalut: C" at bounding box center [424, 443] width 167 height 16
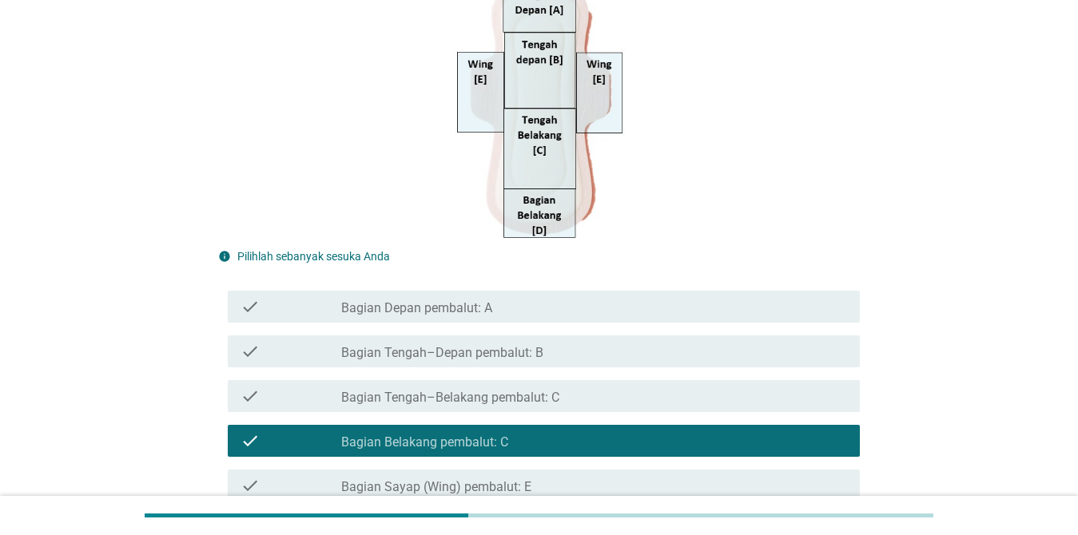
click at [491, 360] on label "Bagian Tengah–Depan pembalut: B" at bounding box center [442, 353] width 202 height 16
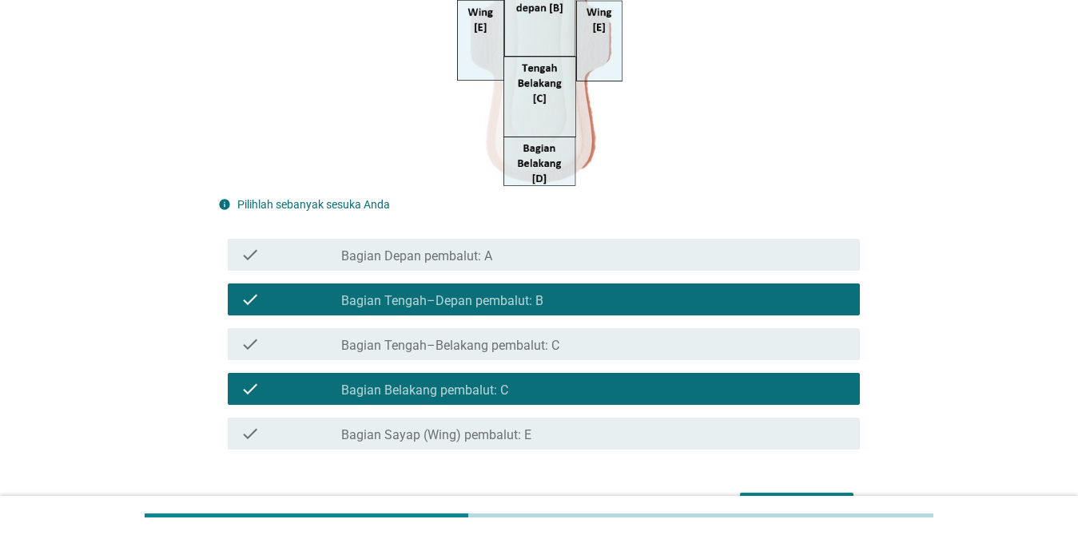
scroll to position [320, 0]
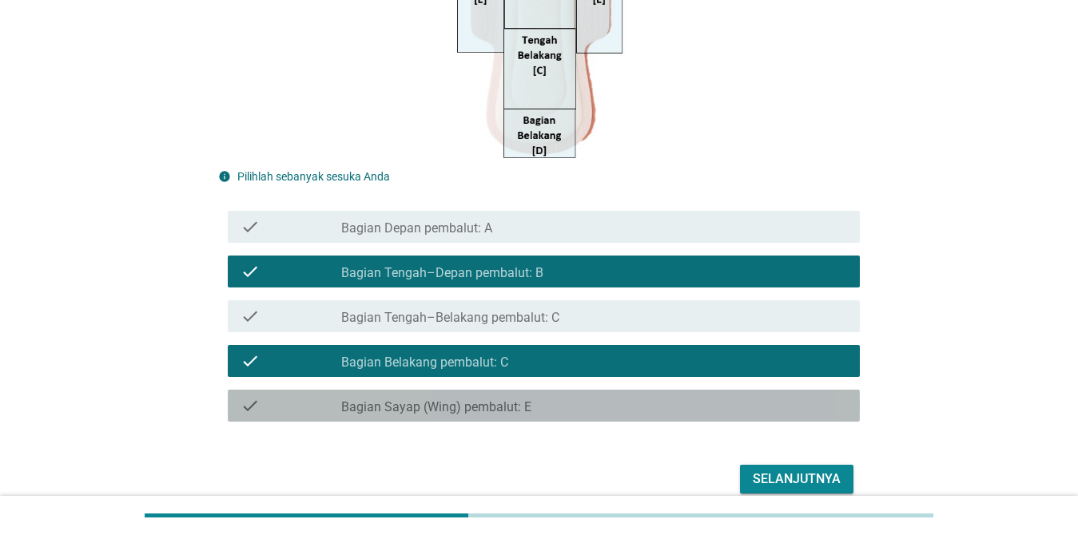
click at [447, 404] on label "Bagian Sayap (Wing) pembalut: E" at bounding box center [436, 407] width 190 height 16
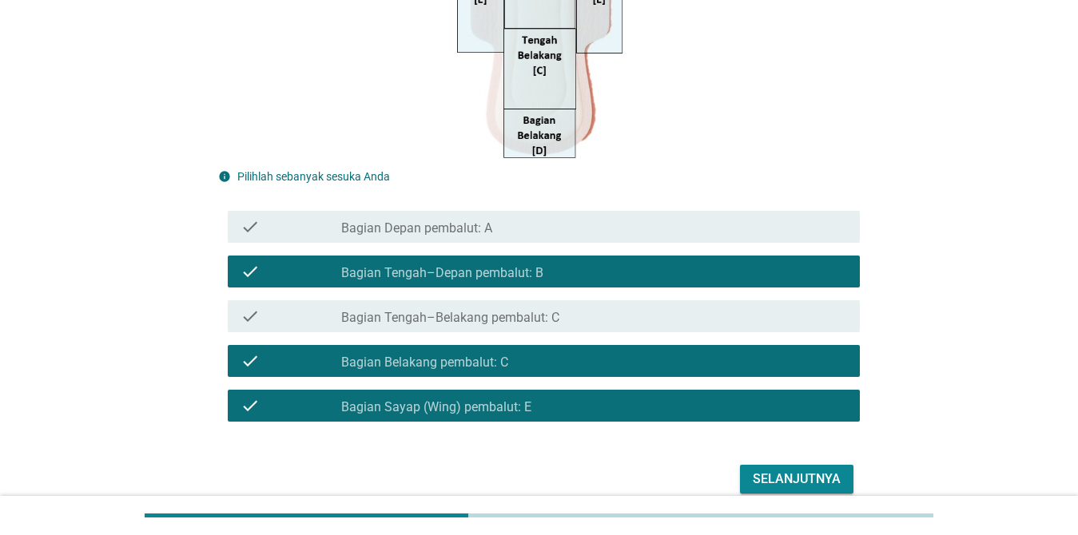
click at [785, 484] on div "Selanjutnya" at bounding box center [797, 479] width 88 height 19
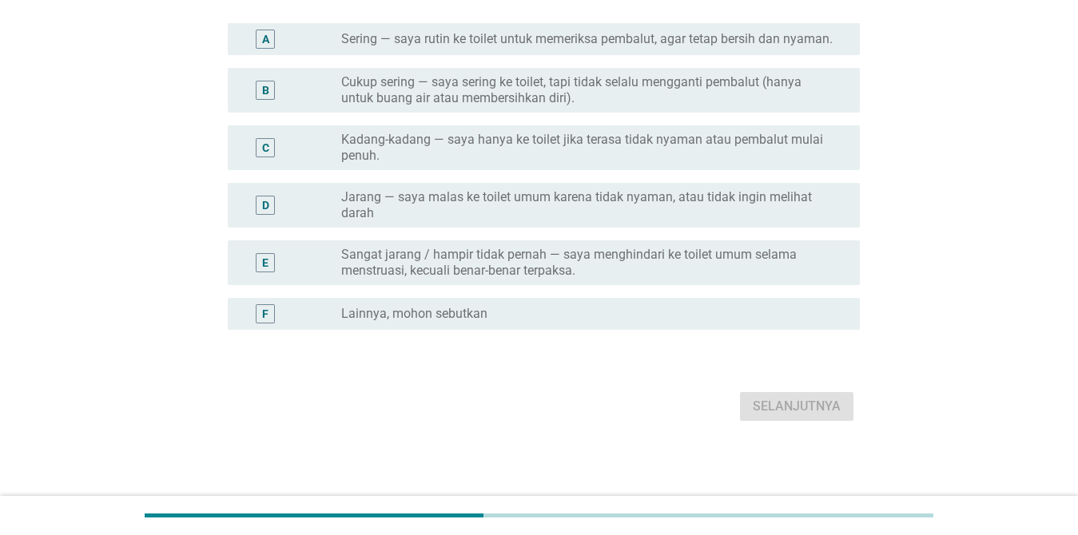
scroll to position [0, 0]
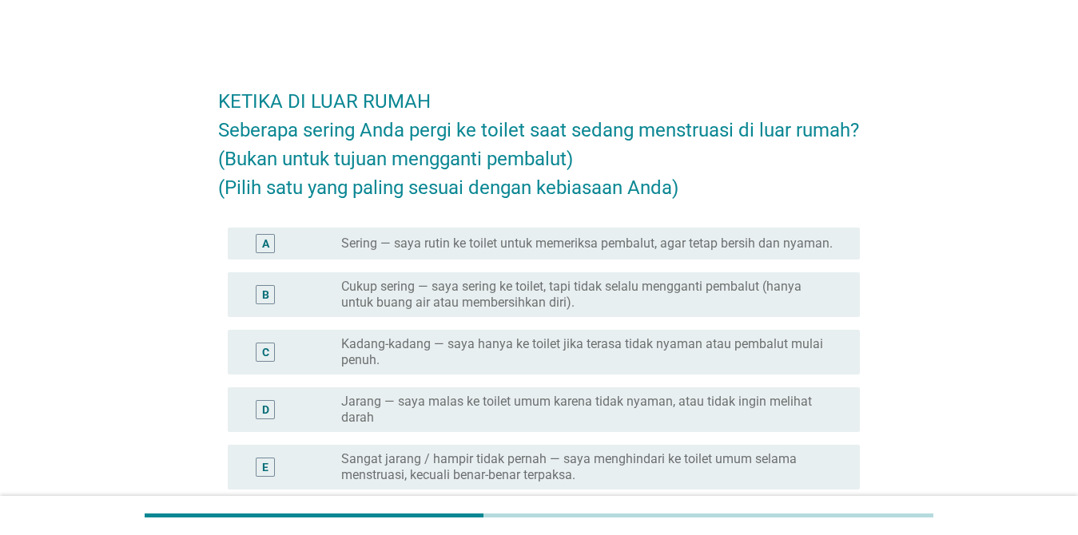
click at [609, 239] on label "Sering — saya rutin ke toilet untuk memeriksa pembalut, agar tetap bersih dan n…" at bounding box center [586, 244] width 491 height 16
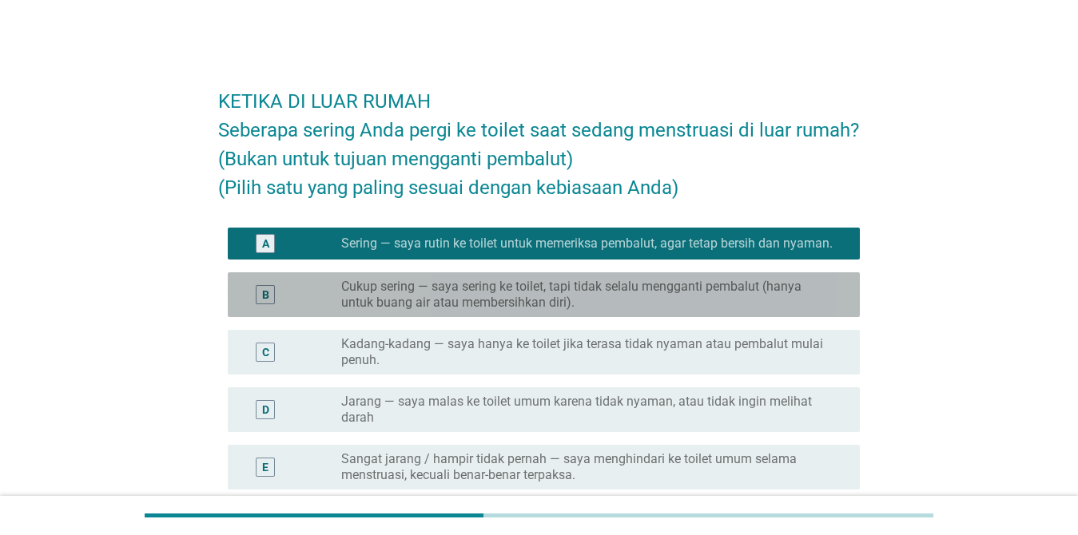
click at [598, 305] on label "Cukup sering — saya sering ke toilet, tapi tidak selalu mengganti pembalut (han…" at bounding box center [587, 295] width 493 height 32
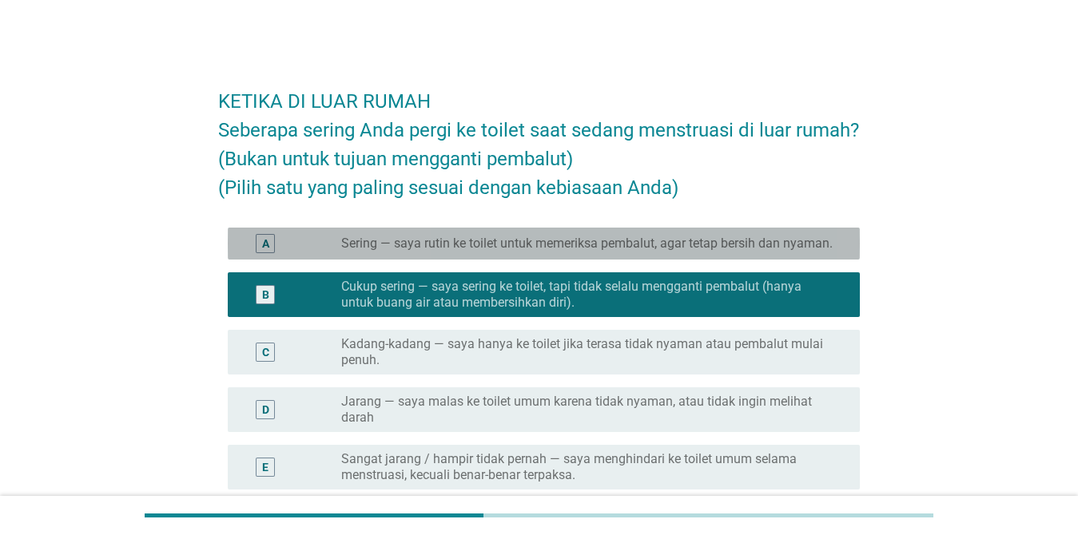
click at [584, 246] on label "Sering — saya rutin ke toilet untuk memeriksa pembalut, agar tetap bersih dan n…" at bounding box center [586, 244] width 491 height 16
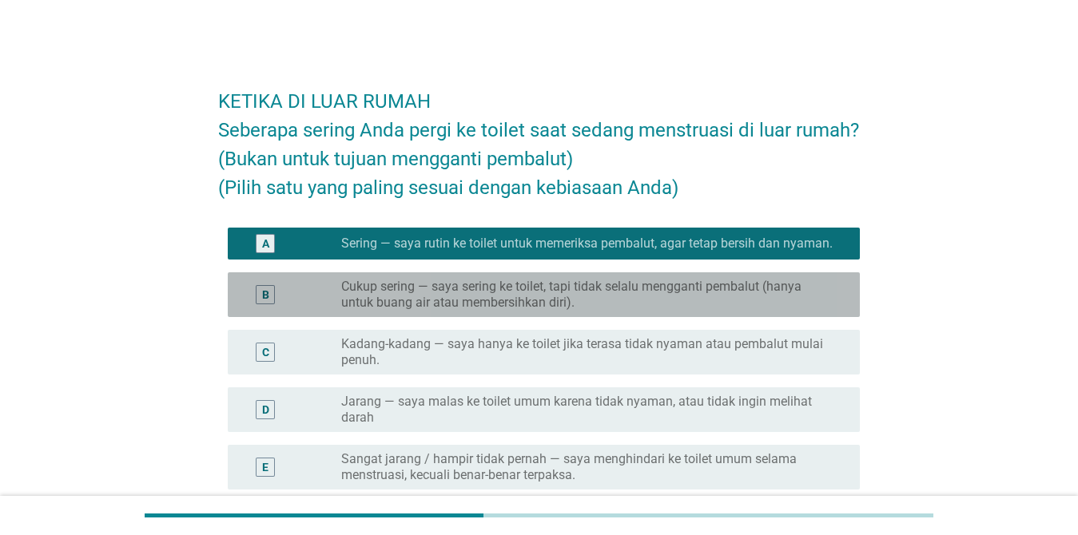
click at [580, 276] on div "B radio_button_unchecked Cukup sering — saya sering ke toilet, tapi tidak selal…" at bounding box center [544, 294] width 632 height 45
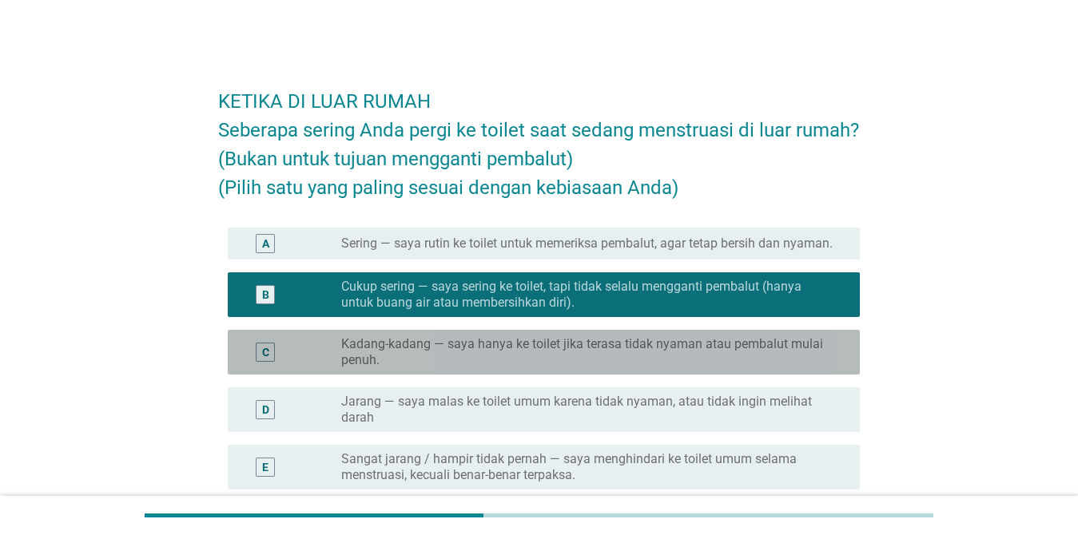
click at [544, 355] on label "Kadang-kadang — saya hanya ke toilet jika terasa tidak nyaman atau pembalut mul…" at bounding box center [587, 352] width 493 height 32
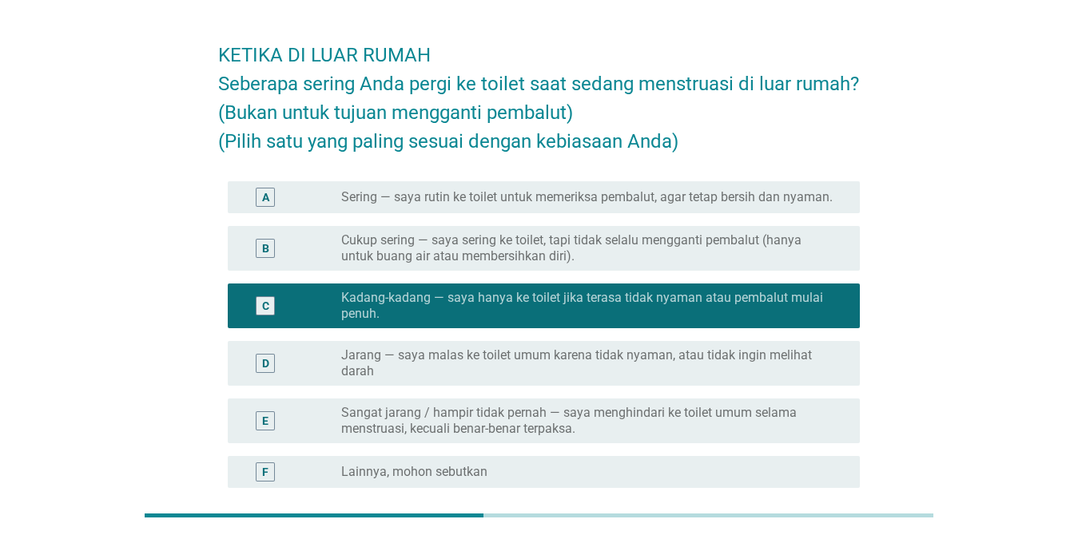
scroll to position [45, 0]
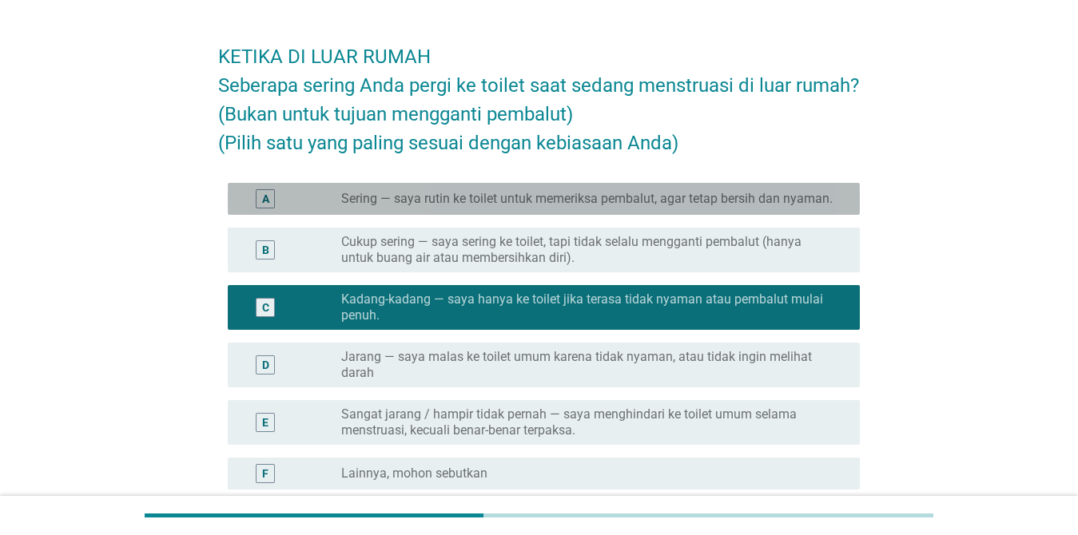
click at [503, 191] on label "Sering — saya rutin ke toilet untuk memeriksa pembalut, agar tetap bersih dan n…" at bounding box center [586, 199] width 491 height 16
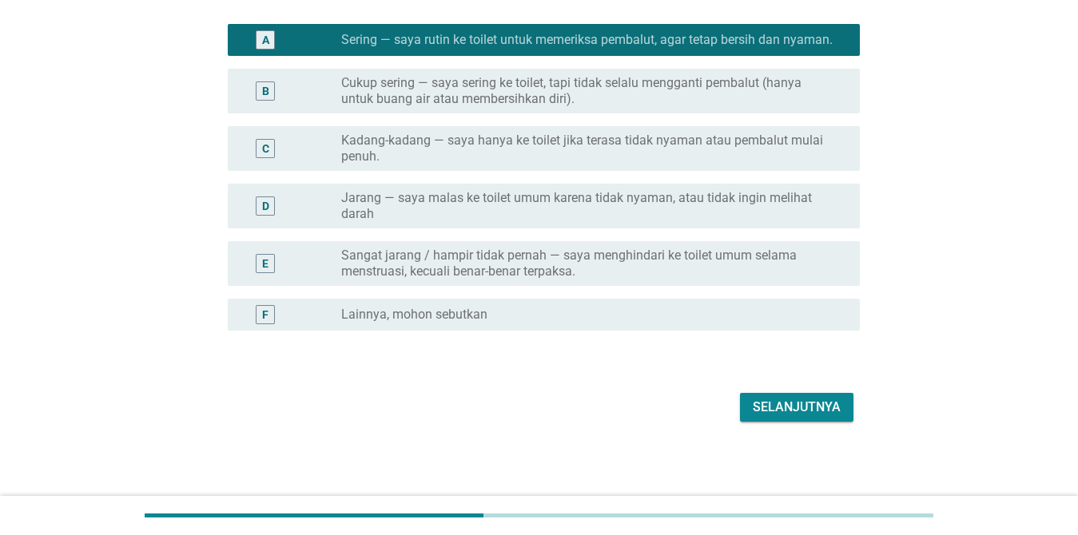
scroll to position [205, 0]
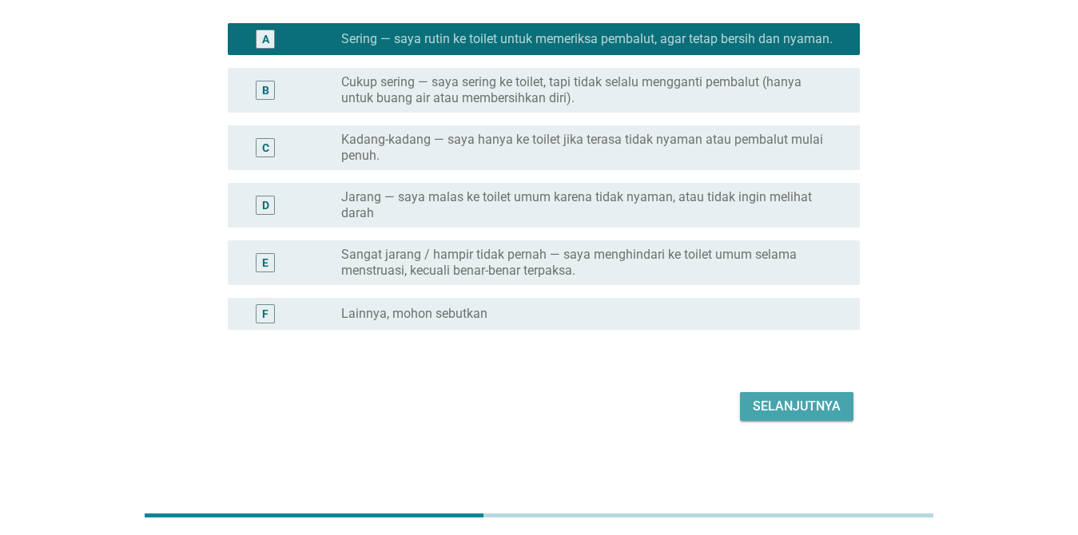
click at [741, 407] on button "Selanjutnya" at bounding box center [796, 406] width 113 height 29
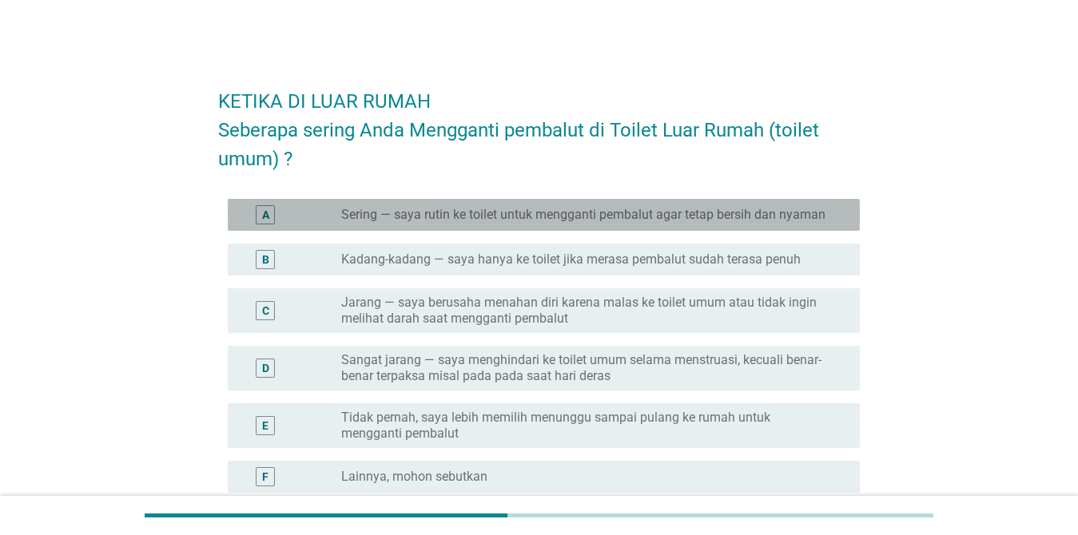
click at [486, 217] on label "Sering — saya rutin ke toilet untuk mengganti pembalut agar tetap bersih dan ny…" at bounding box center [583, 215] width 484 height 16
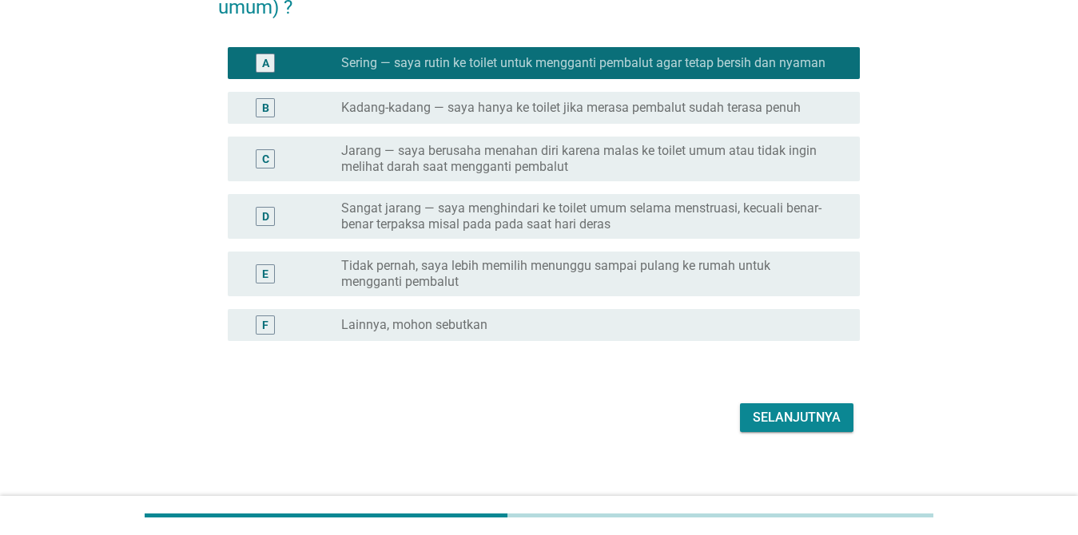
scroll to position [163, 0]
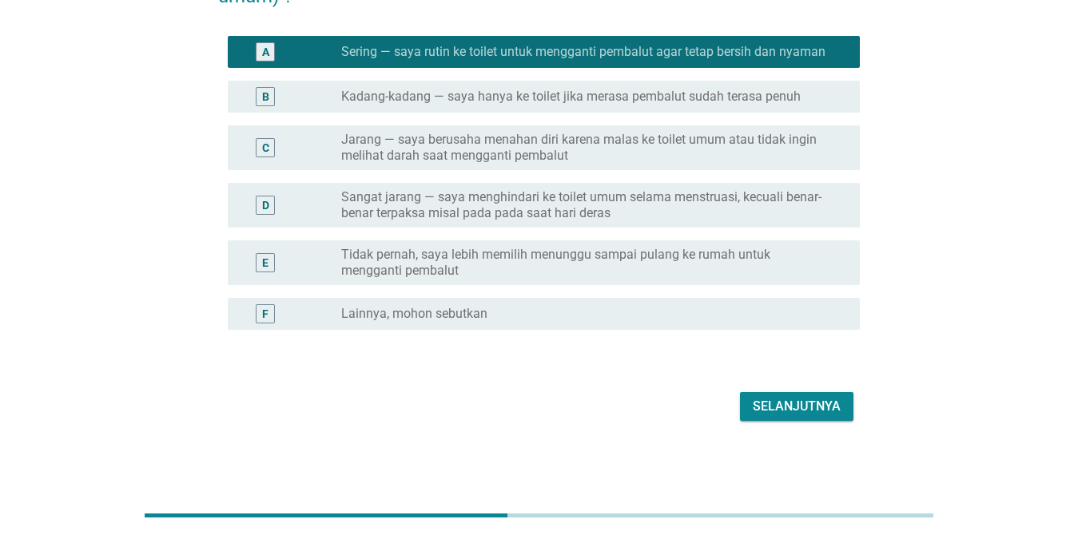
click at [784, 402] on div "Selanjutnya" at bounding box center [797, 406] width 88 height 19
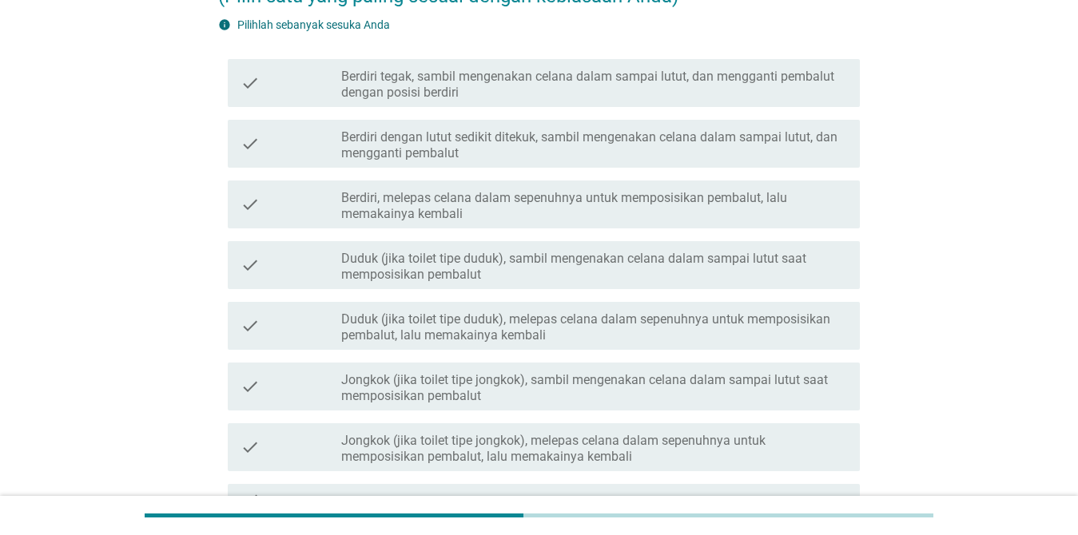
scroll to position [0, 0]
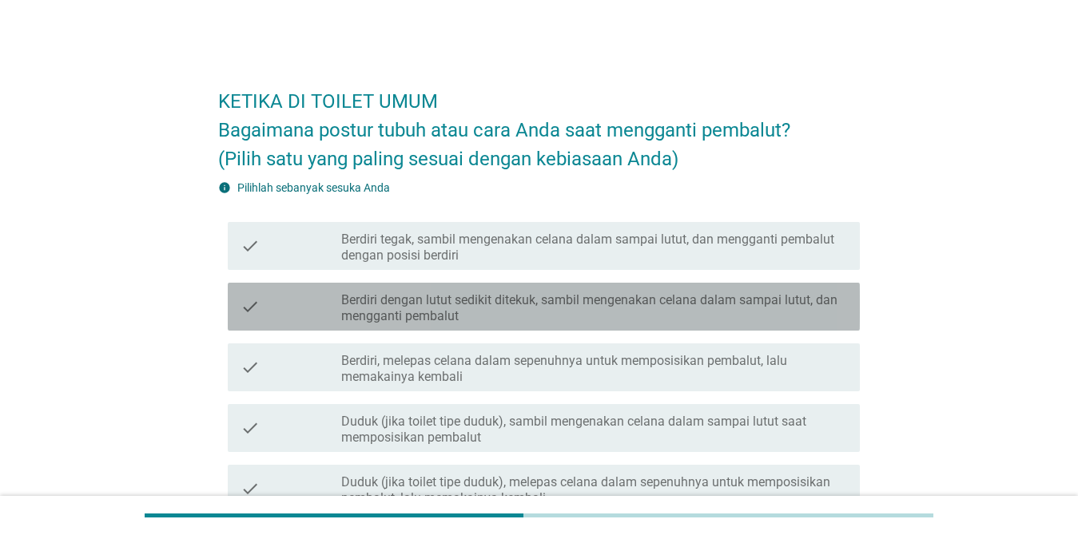
click at [465, 300] on label "Berdiri dengan lutut sedikit ditekuk, sambil mengenakan celana dalam sampai lut…" at bounding box center [594, 308] width 506 height 32
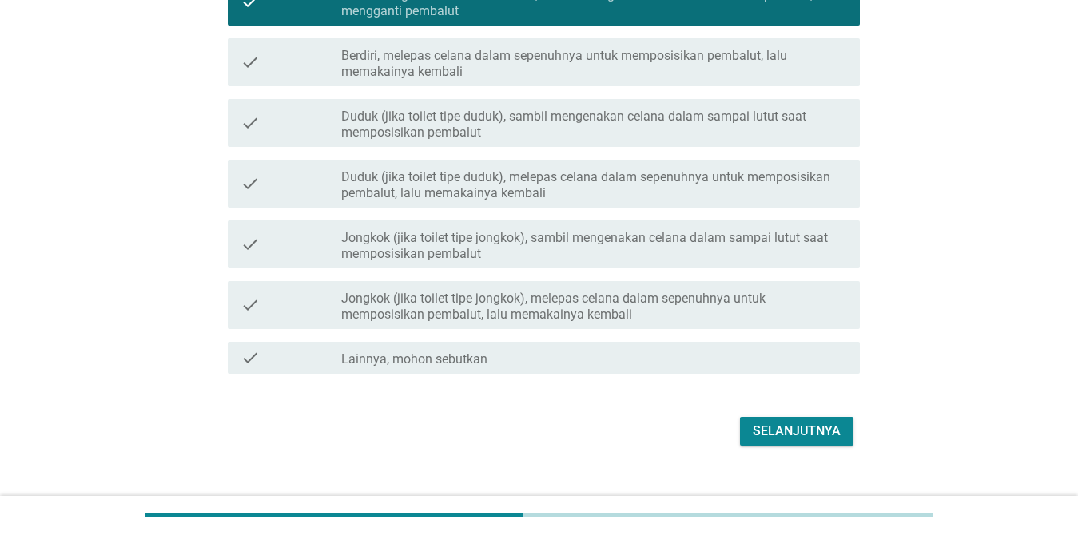
scroll to position [320, 0]
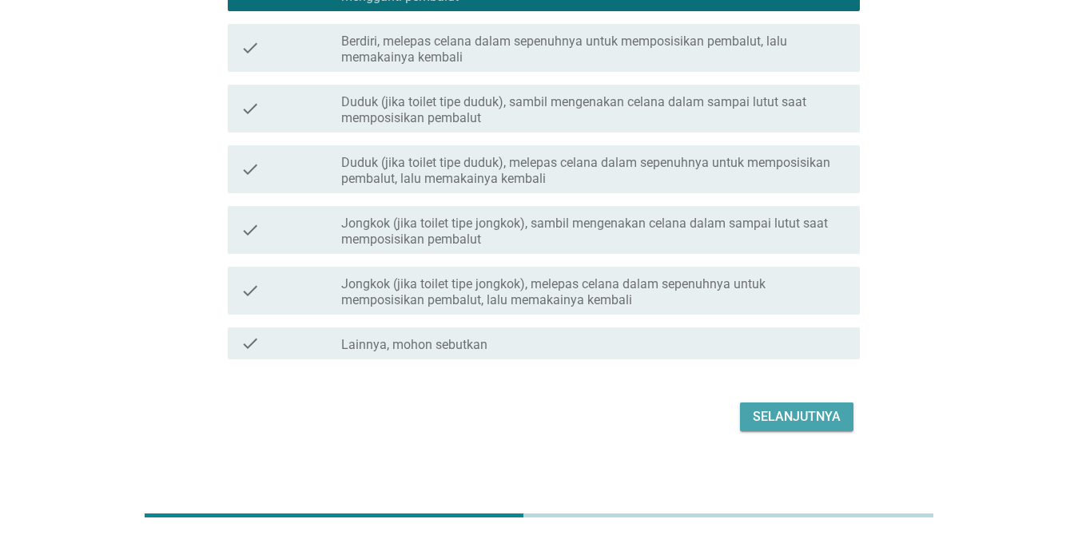
click at [785, 415] on div "Selanjutnya" at bounding box center [797, 416] width 88 height 19
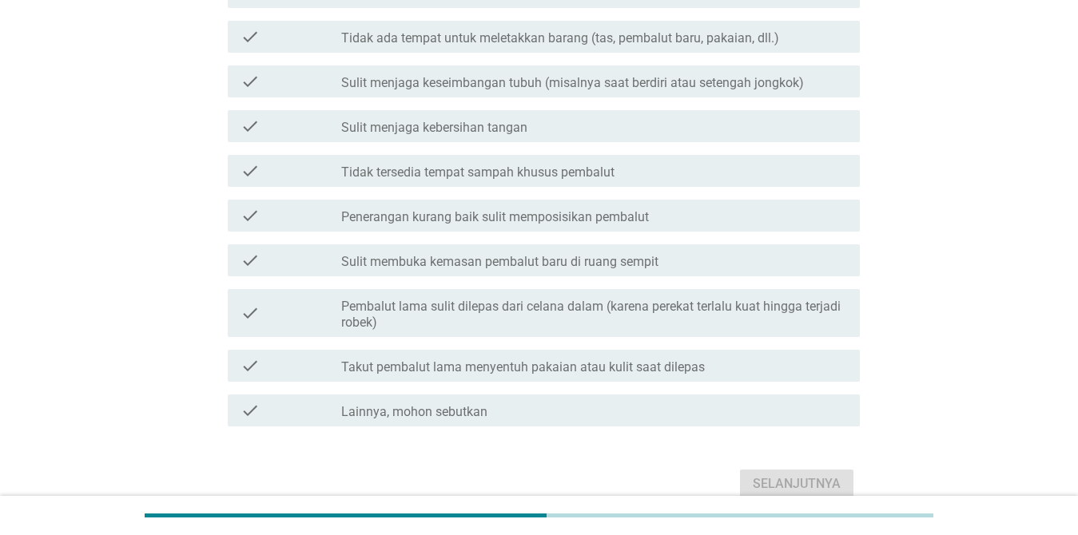
scroll to position [0, 0]
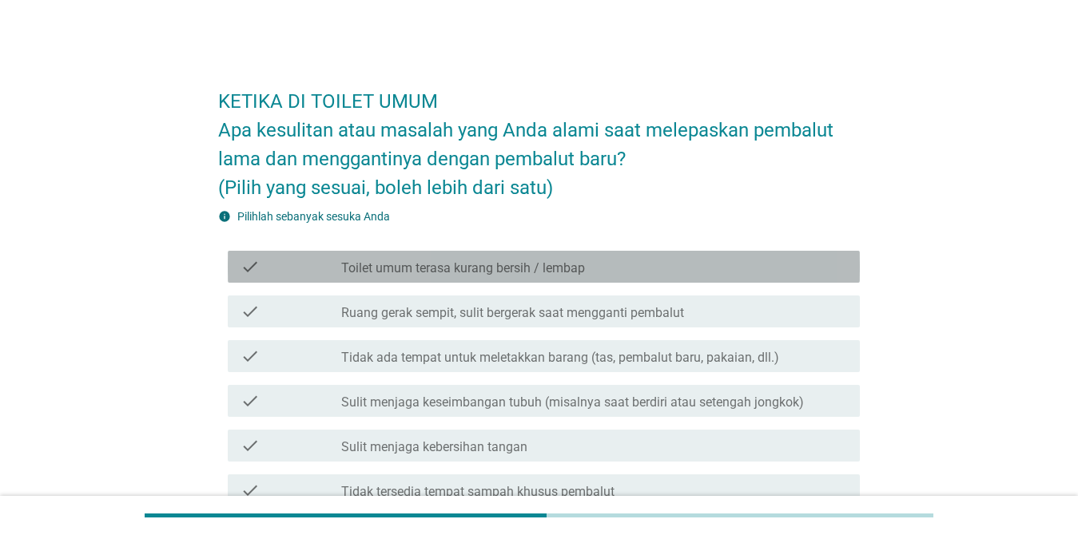
click at [472, 274] on label "Toilet umum terasa kurang bersih / lembap" at bounding box center [463, 268] width 244 height 16
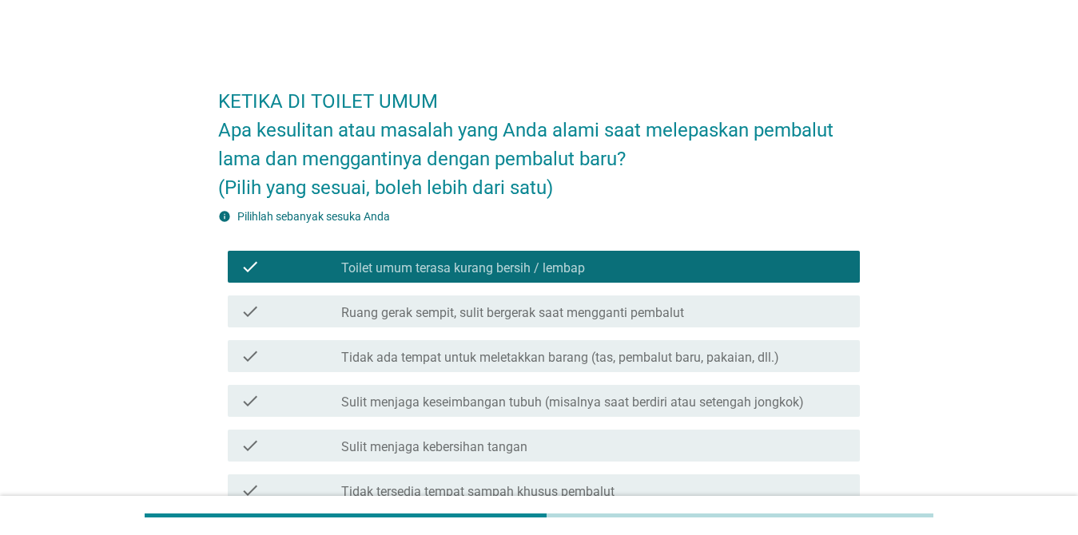
click at [459, 314] on label "Ruang gerak sempit, sulit bergerak saat mengganti pembalut" at bounding box center [512, 313] width 343 height 16
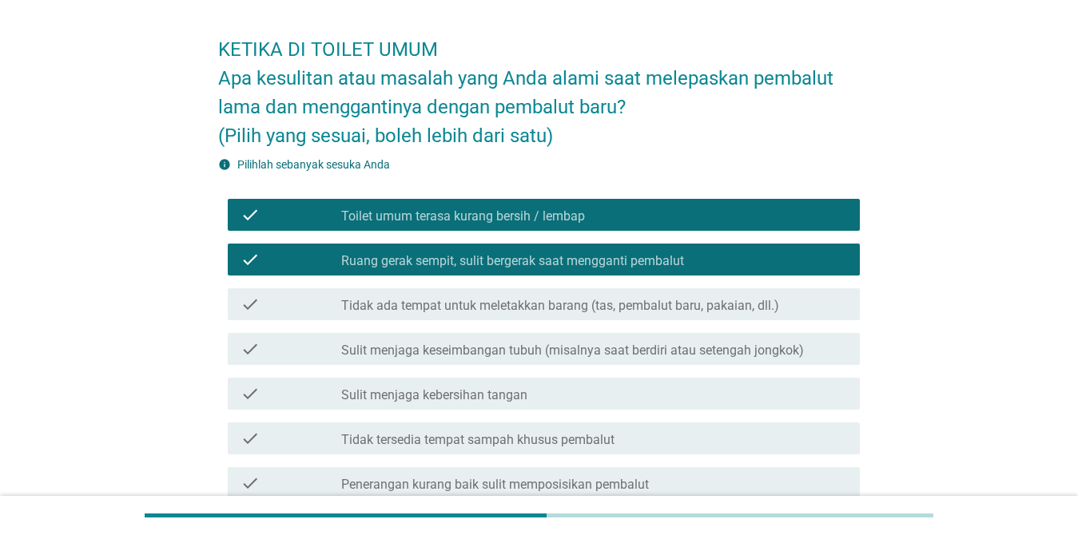
scroll to position [80, 0]
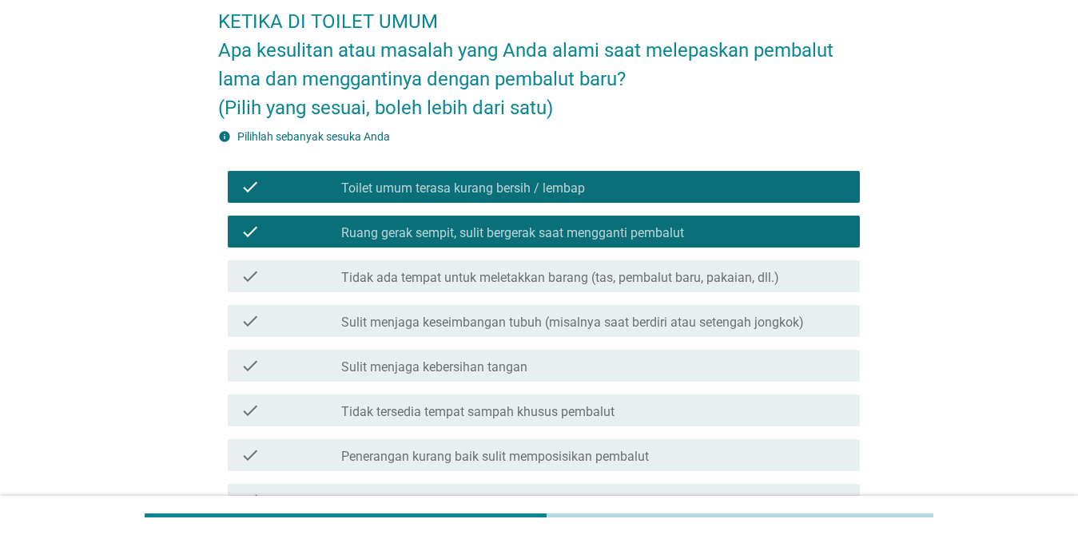
click at [477, 320] on label "Sulit menjaga keseimbangan tubuh (misalnya saat berdiri atau setengah jongkok)" at bounding box center [572, 323] width 463 height 16
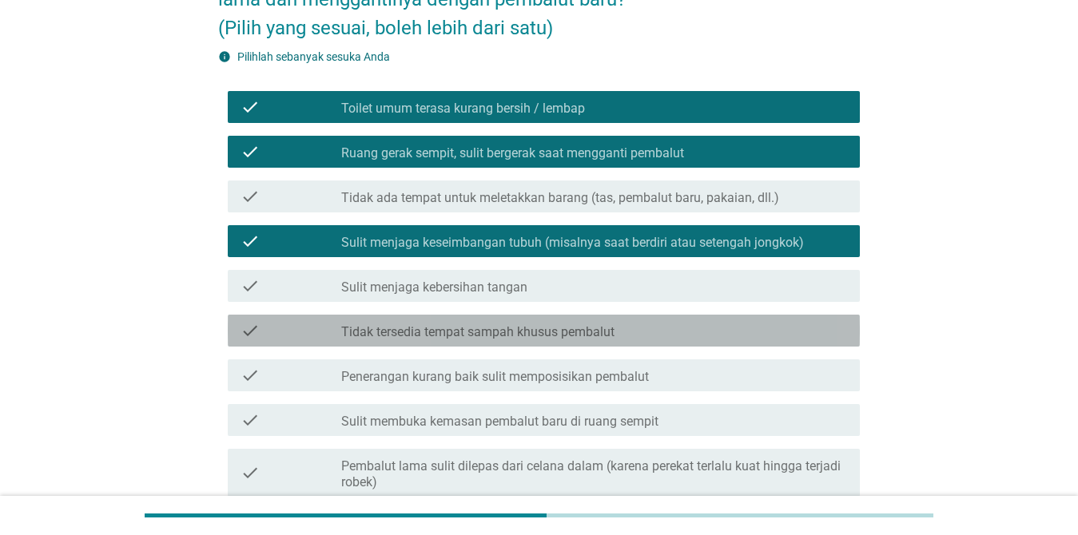
click at [500, 331] on label "Tidak tersedia tempat sampah khusus pembalut" at bounding box center [477, 332] width 273 height 16
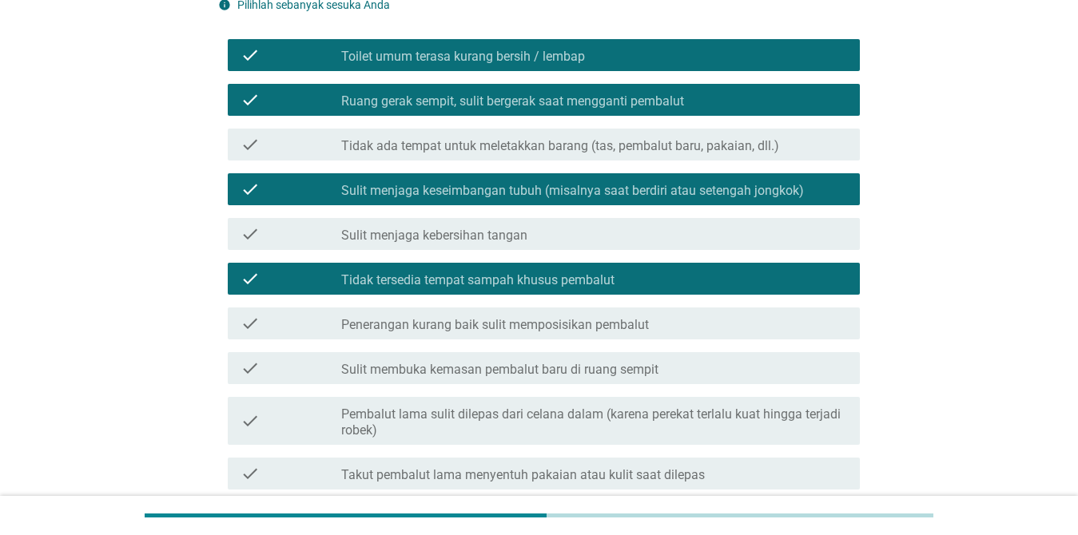
scroll to position [240, 0]
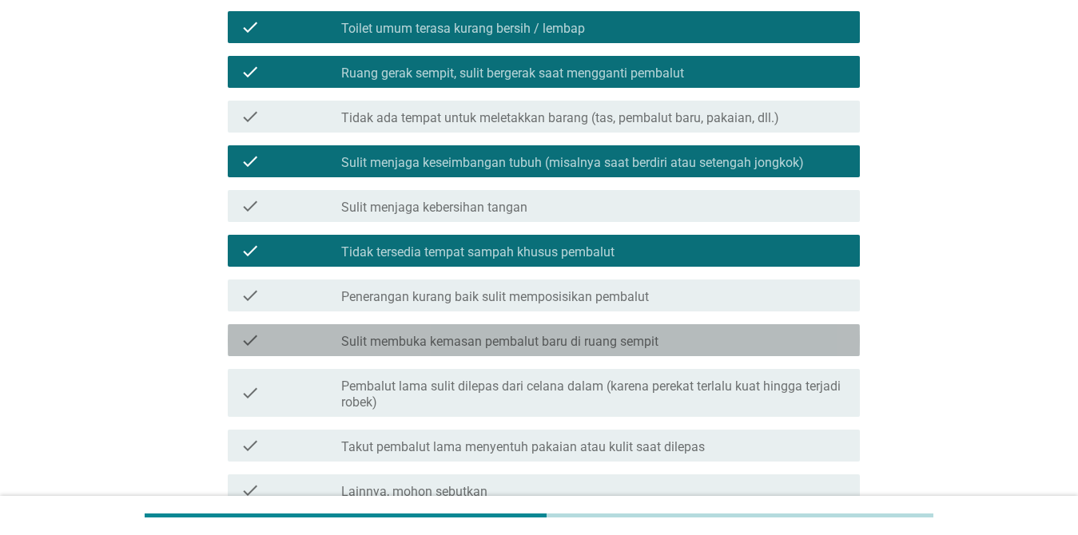
click at [521, 344] on label "Sulit membuka kemasan pembalut baru di ruang sempit" at bounding box center [499, 342] width 317 height 16
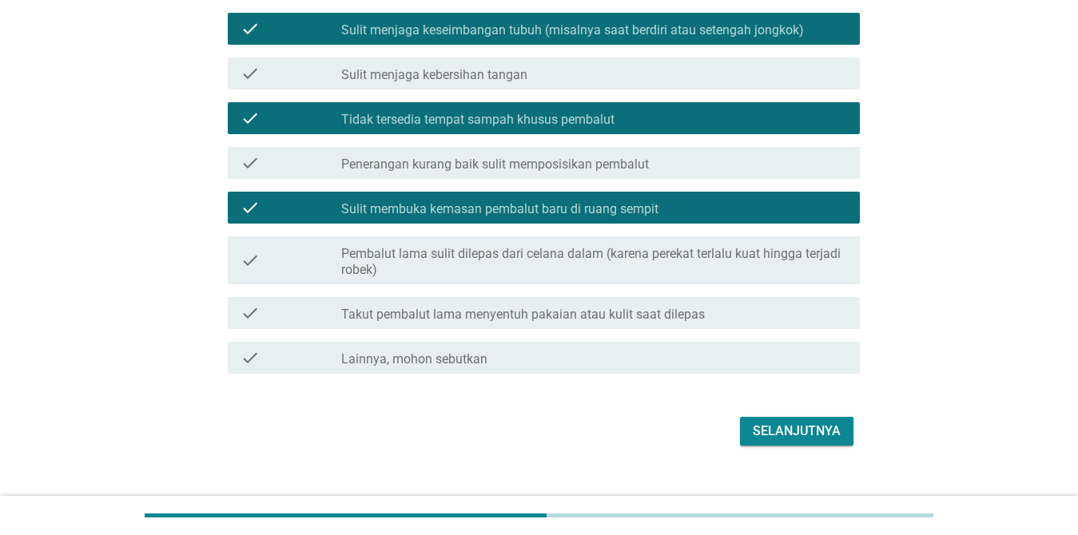
scroll to position [397, 0]
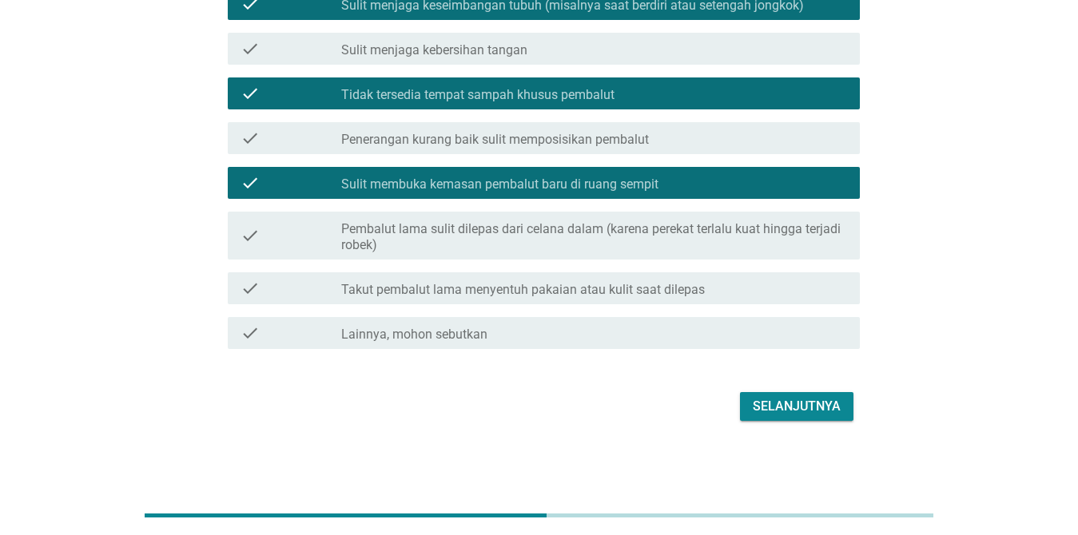
click at [785, 402] on div "Selanjutnya" at bounding box center [797, 406] width 88 height 19
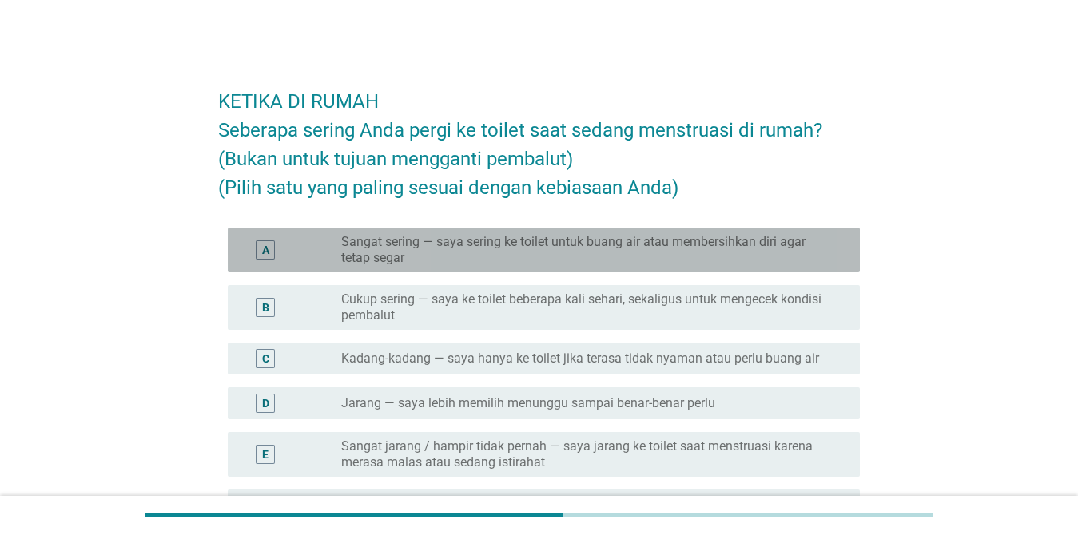
click at [717, 260] on label "Sangat sering — saya sering ke toilet untuk buang air atau membersihkan diri ag…" at bounding box center [587, 250] width 493 height 32
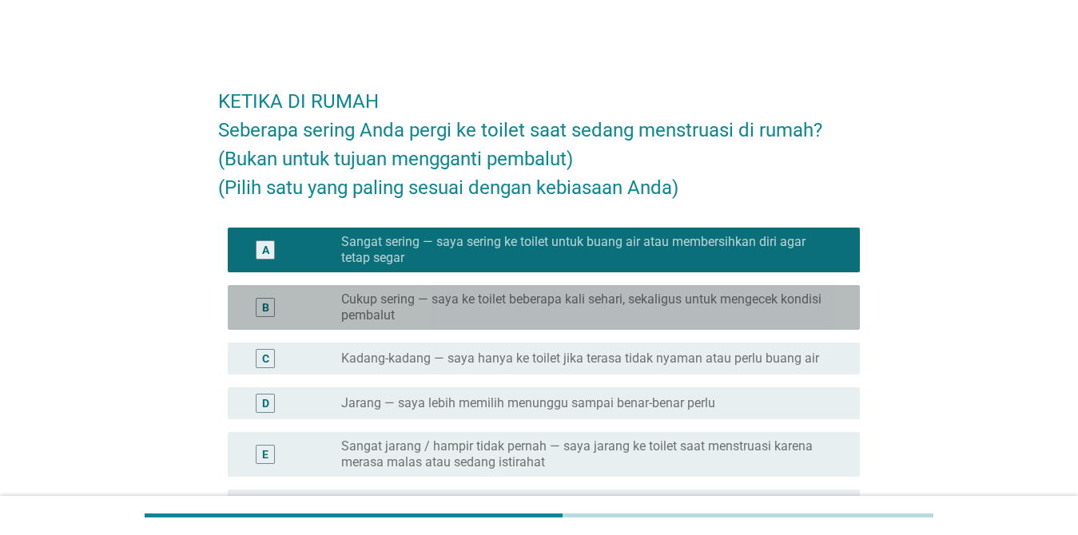
click at [697, 317] on label "Cukup sering — saya ke toilet beberapa kali sehari, sekaligus untuk mengecek ko…" at bounding box center [587, 308] width 493 height 32
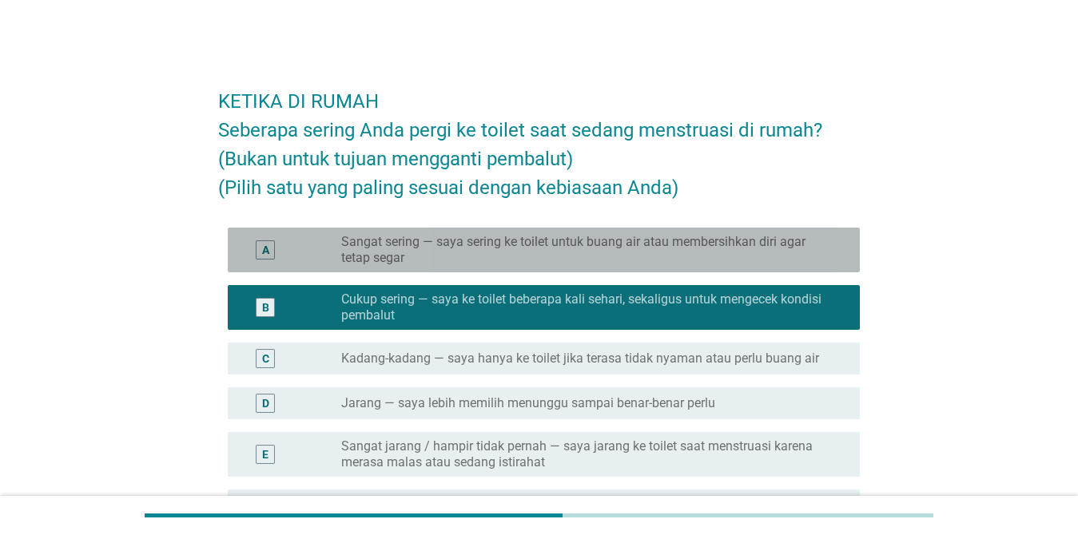
click at [681, 260] on label "Sangat sering — saya sering ke toilet untuk buang air atau membersihkan diri ag…" at bounding box center [587, 250] width 493 height 32
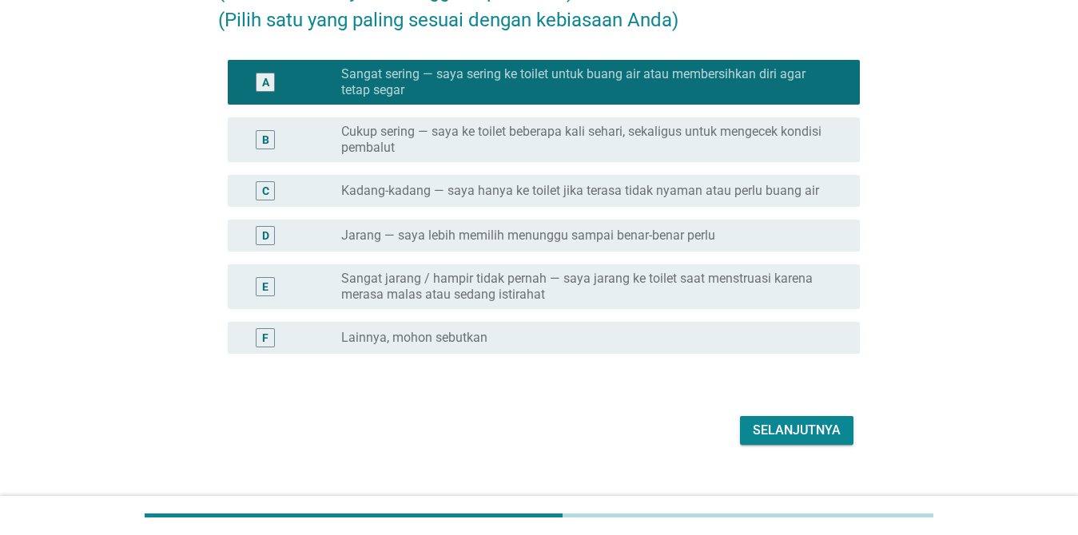
scroll to position [192, 0]
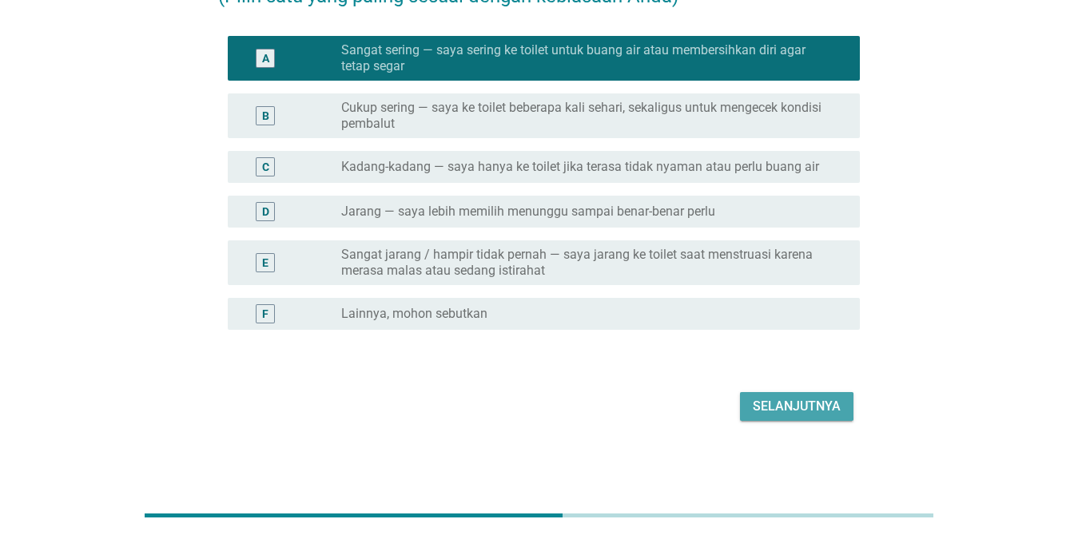
click at [769, 410] on div "Selanjutnya" at bounding box center [797, 406] width 88 height 19
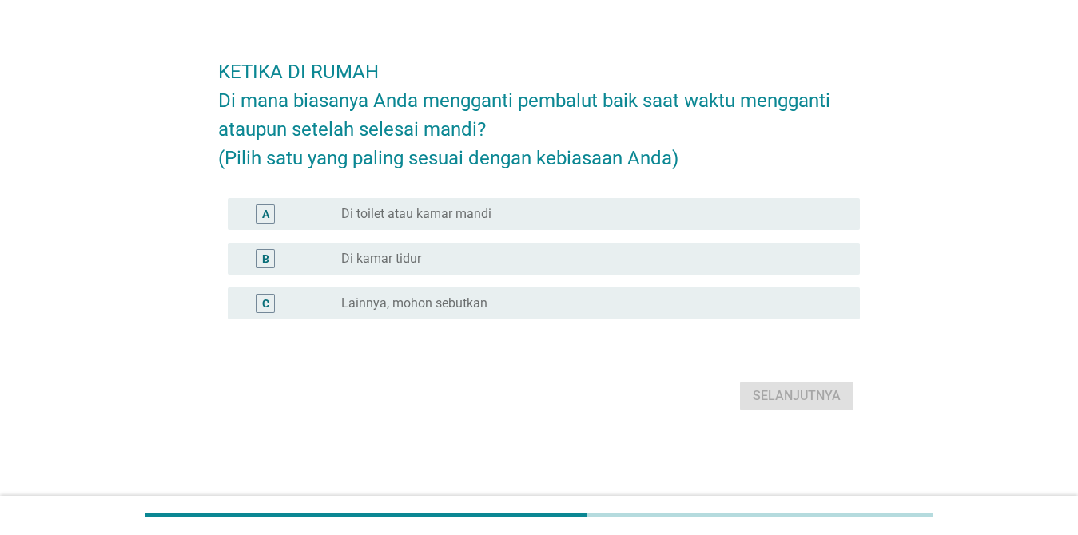
scroll to position [0, 0]
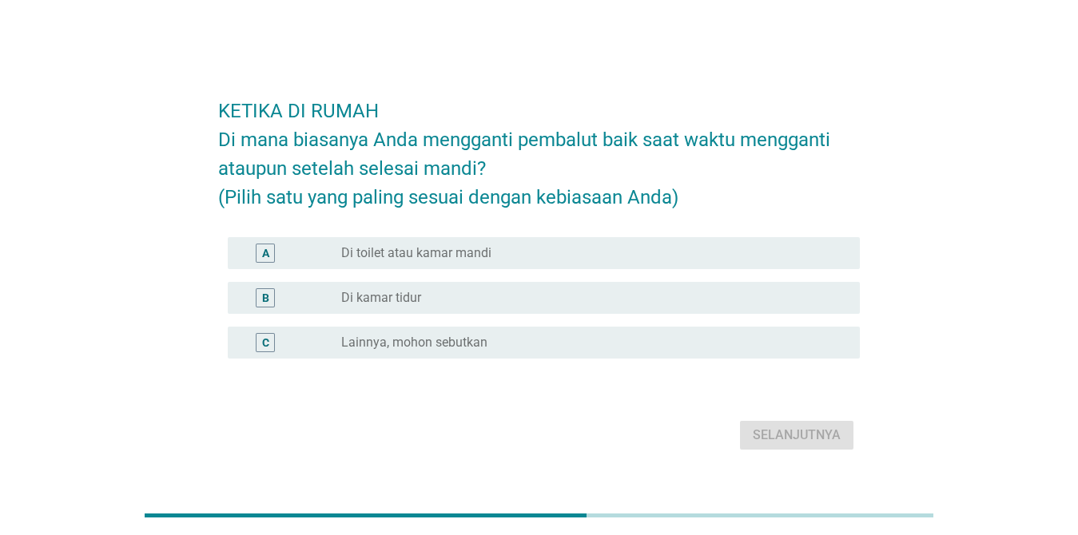
click at [562, 263] on div "A radio_button_unchecked Di toilet atau kamar mandi" at bounding box center [544, 253] width 632 height 32
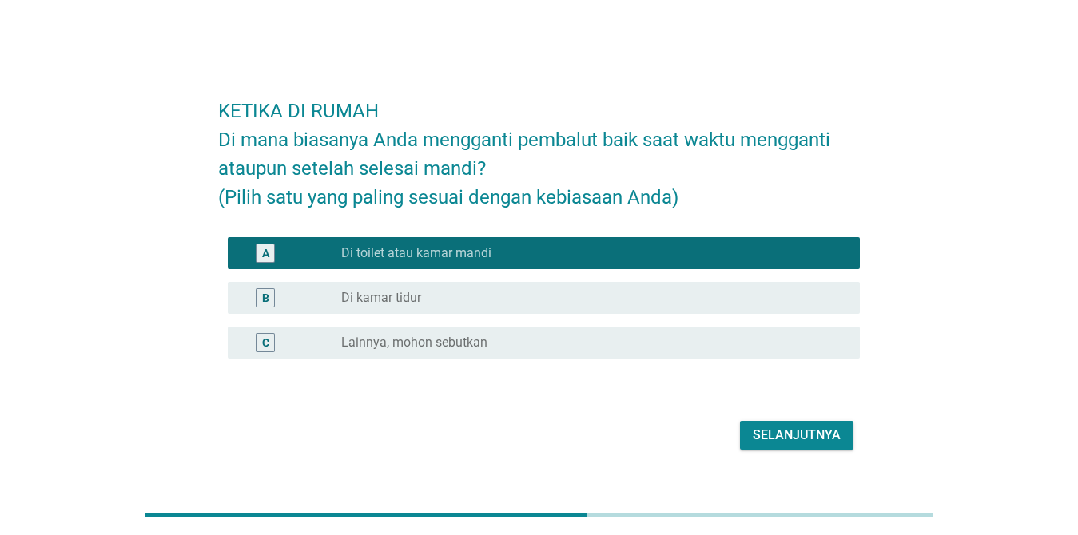
click at [764, 437] on div "Selanjutnya" at bounding box center [797, 435] width 88 height 19
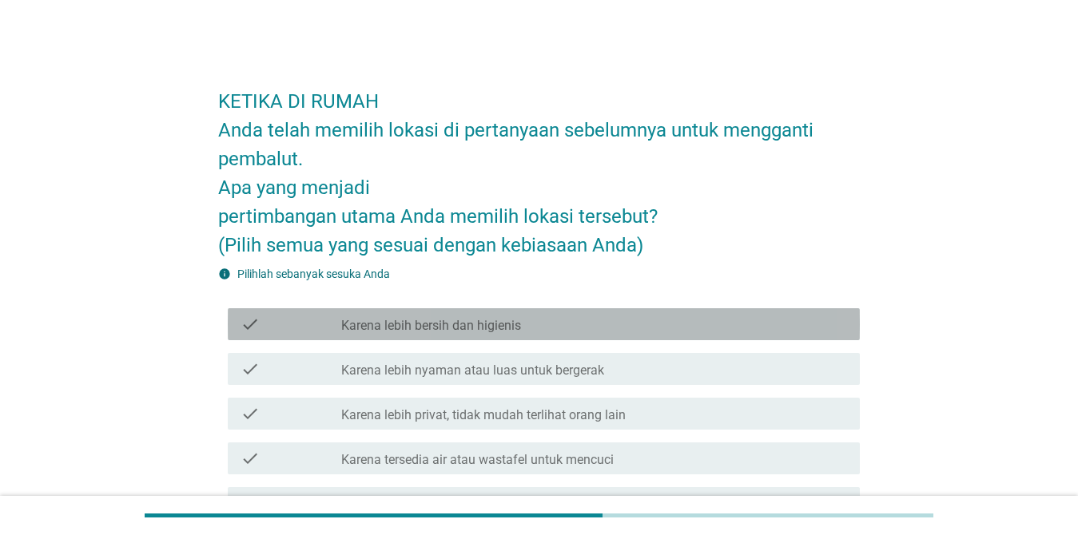
click at [463, 320] on label "Karena lebih bersih dan higienis" at bounding box center [431, 326] width 180 height 16
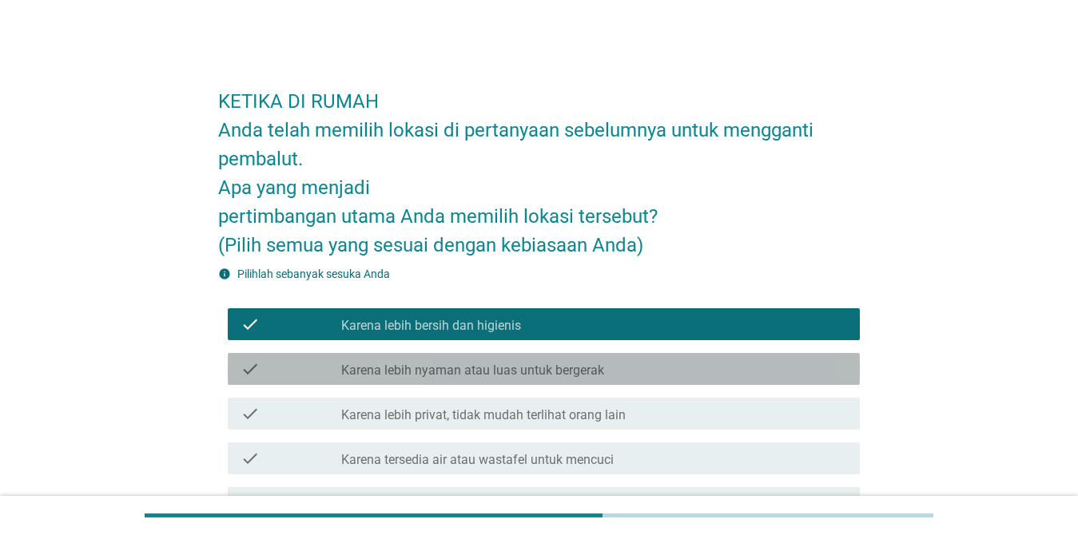
click at [483, 364] on label "Karena lebih nyaman atau luas untuk bergerak" at bounding box center [472, 371] width 263 height 16
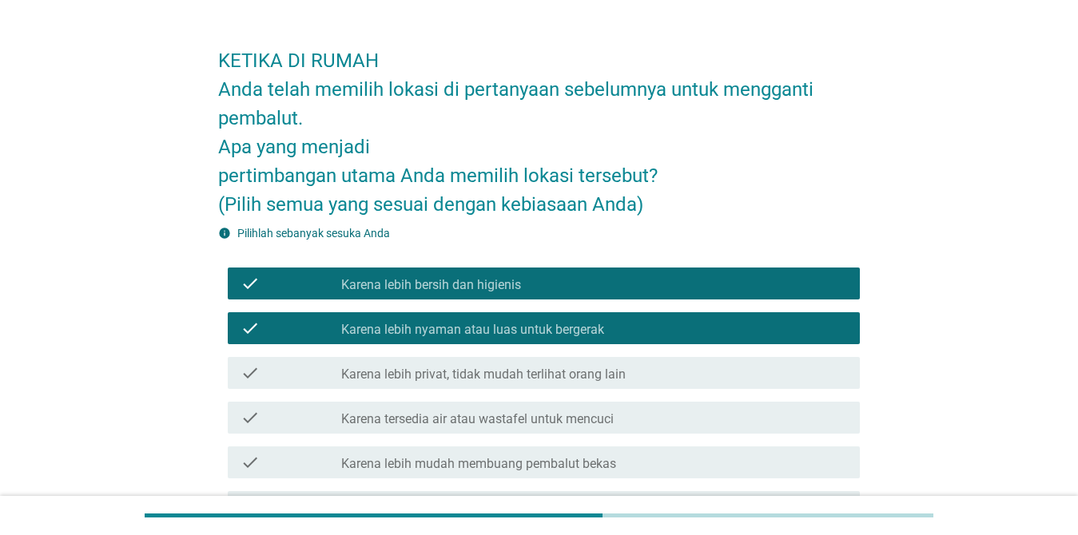
scroll to position [80, 0]
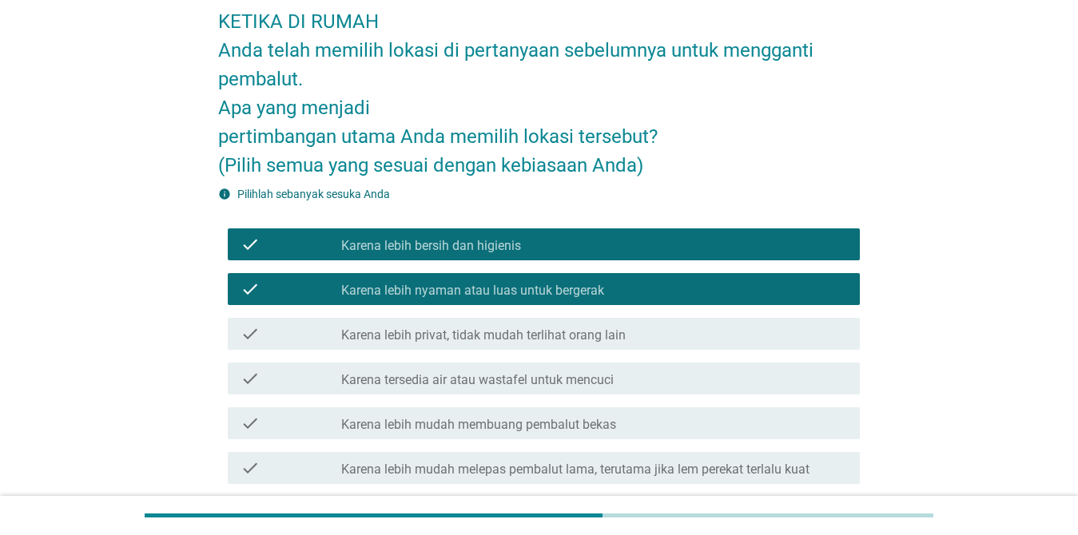
click at [566, 342] on label "Karena lebih privat, tidak mudah terlihat orang lain" at bounding box center [483, 336] width 284 height 16
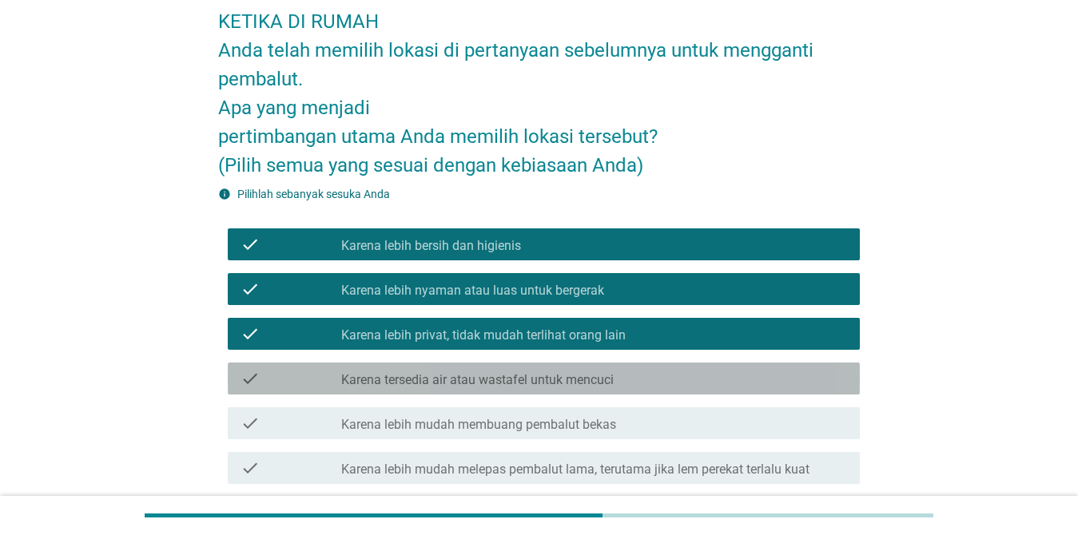
click at [593, 388] on div "check check_box_outline_blank Karena tersedia air atau wastafel untuk mencuci" at bounding box center [544, 379] width 632 height 32
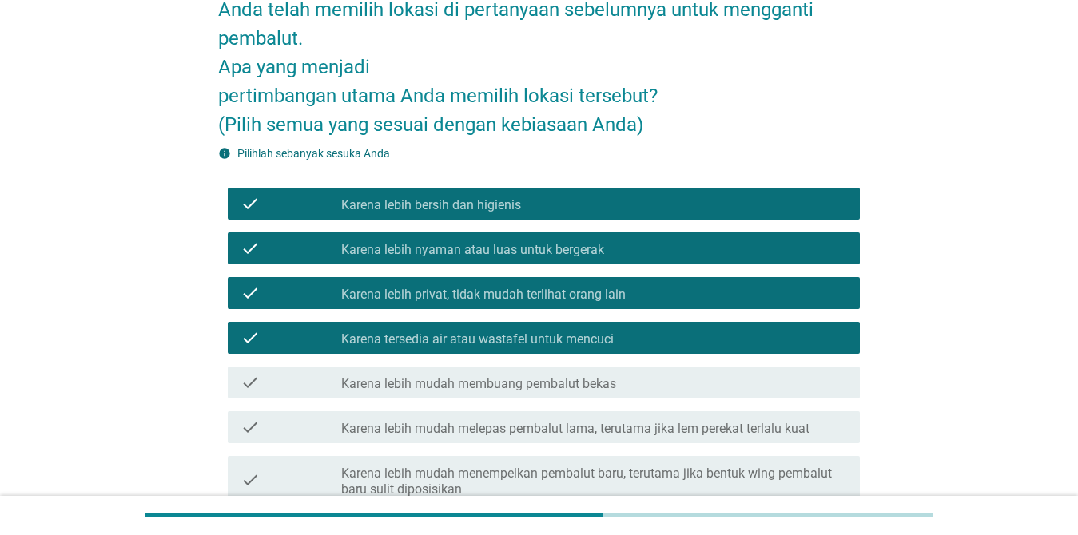
scroll to position [160, 0]
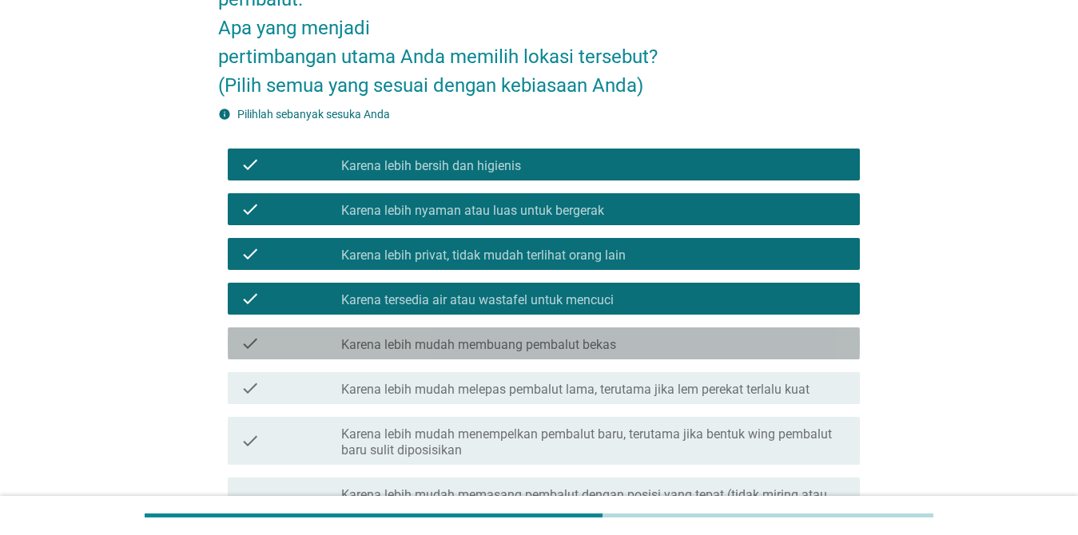
click at [538, 348] on label "Karena lebih mudah membuang pembalut bekas" at bounding box center [478, 345] width 275 height 16
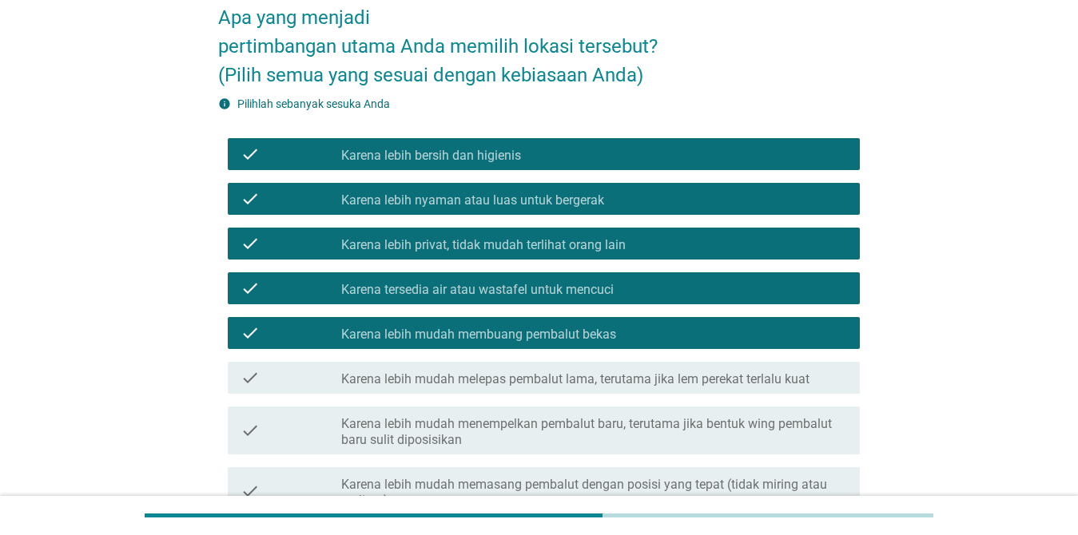
scroll to position [240, 0]
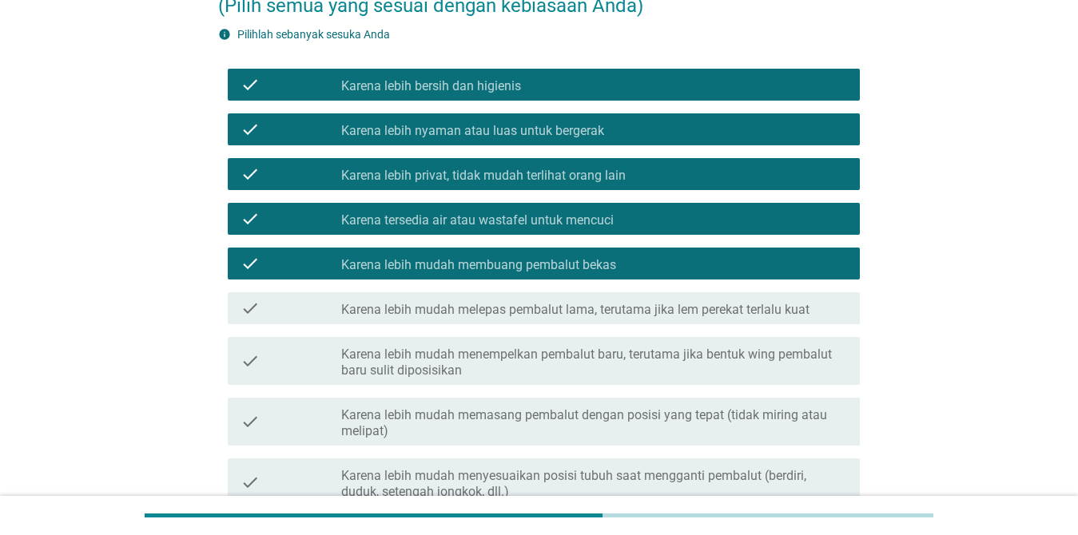
click at [542, 314] on label "Karena lebih mudah melepas pembalut lama, terutama jika lem perekat terlalu kuat" at bounding box center [575, 310] width 468 height 16
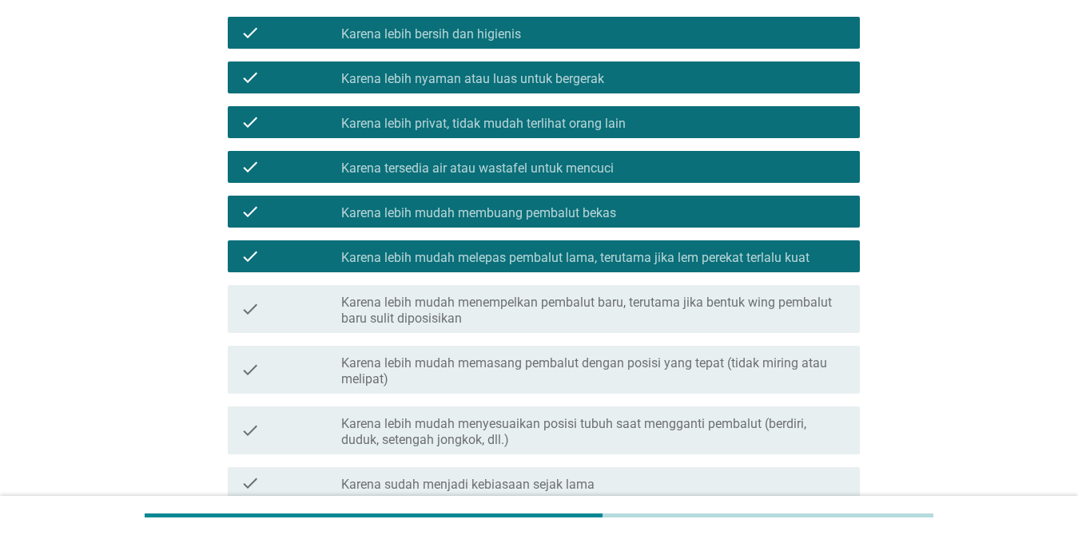
scroll to position [320, 0]
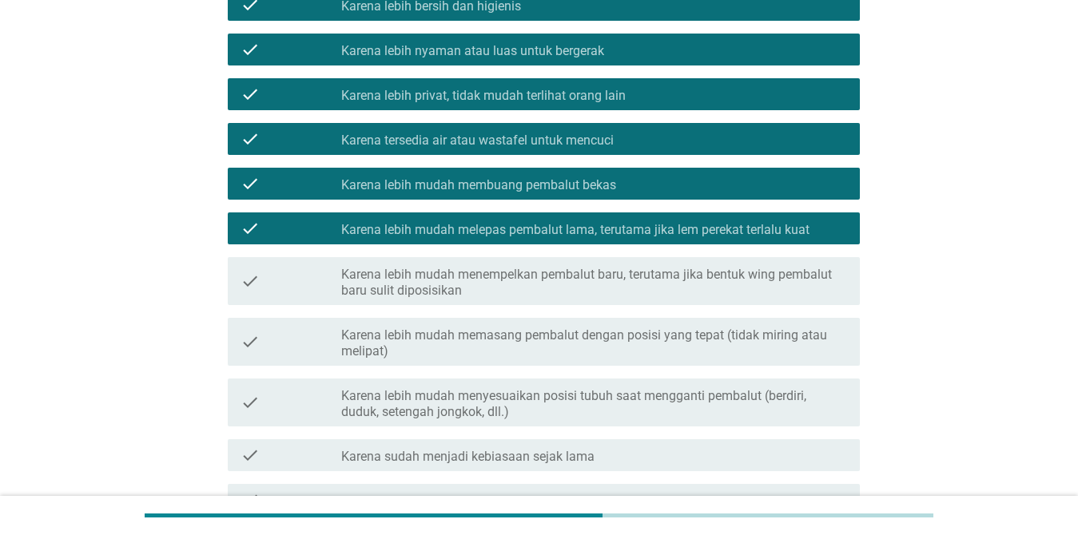
click at [515, 303] on div "check check_box_outline_blank Karena lebih mudah menempelkan pembalut baru, ter…" at bounding box center [544, 281] width 632 height 48
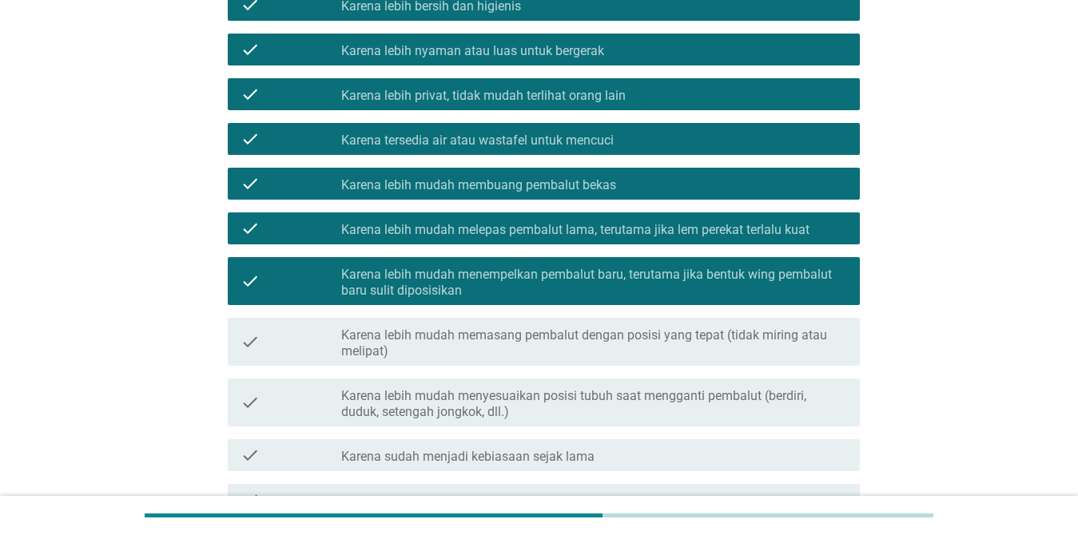
scroll to position [399, 0]
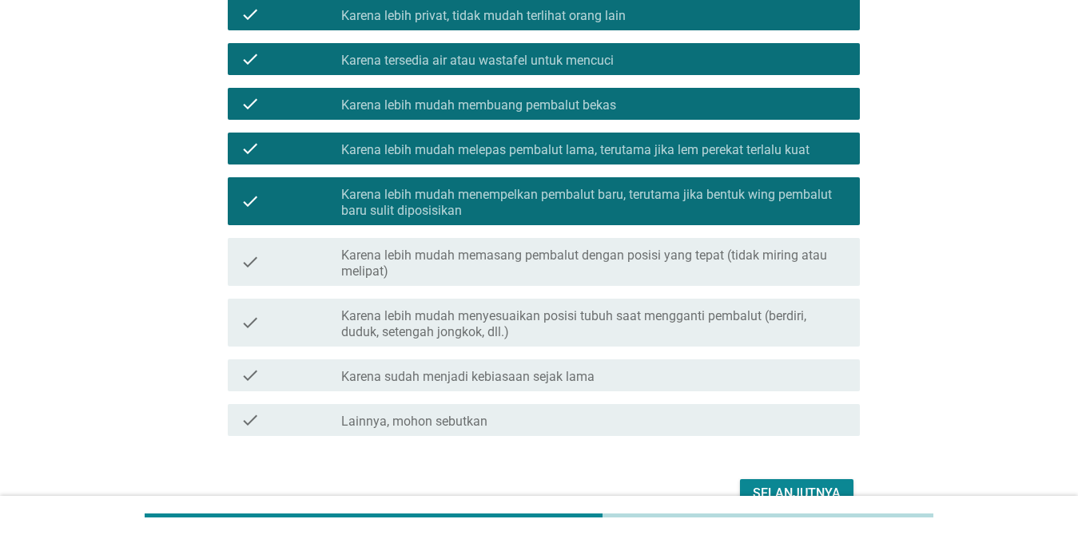
click at [593, 326] on label "Karena lebih mudah menyesuaikan posisi tubuh saat mengganti pembalut (berdiri, …" at bounding box center [594, 324] width 506 height 32
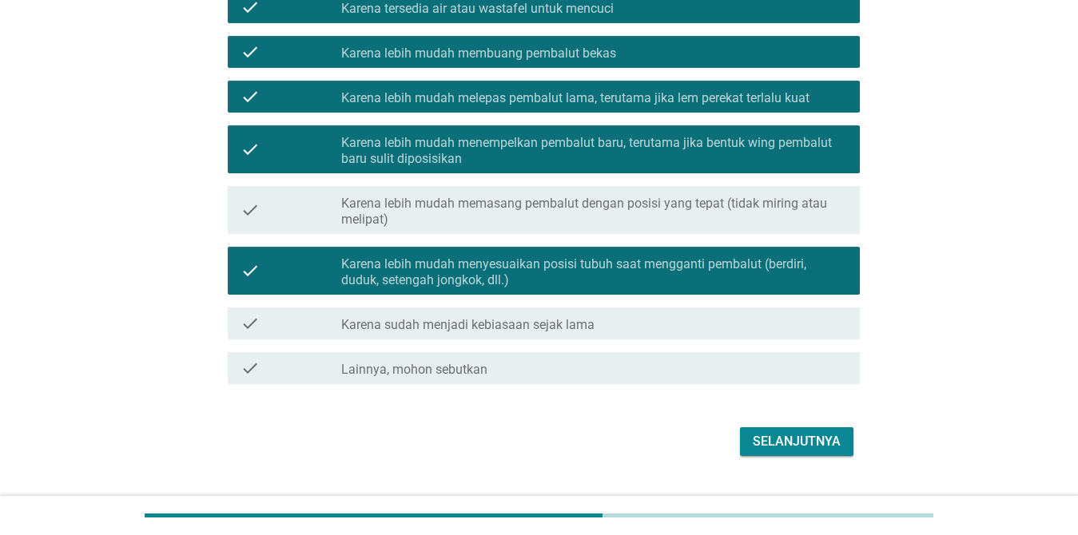
scroll to position [479, 0]
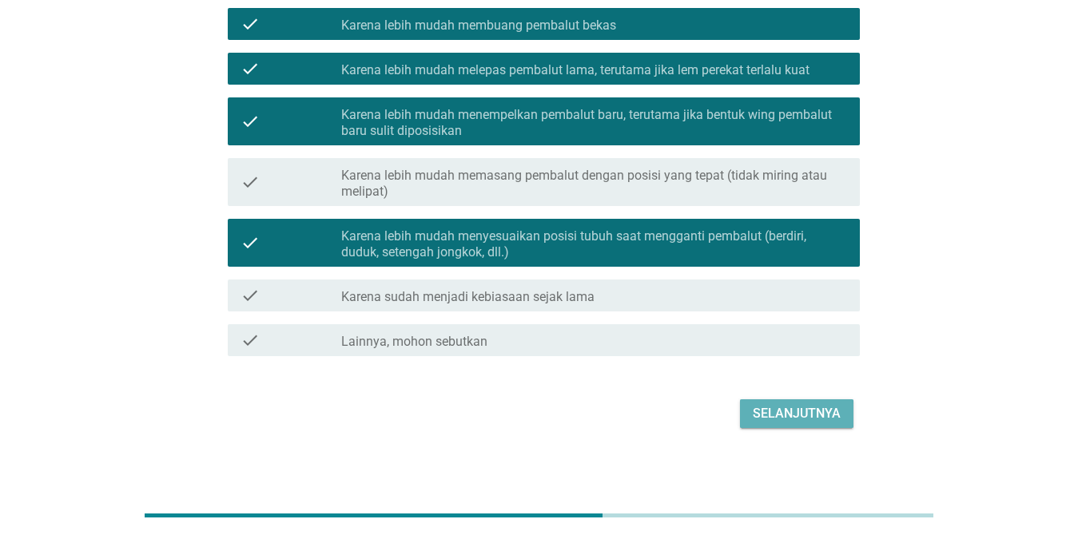
click at [763, 406] on div "Selanjutnya" at bounding box center [797, 413] width 88 height 19
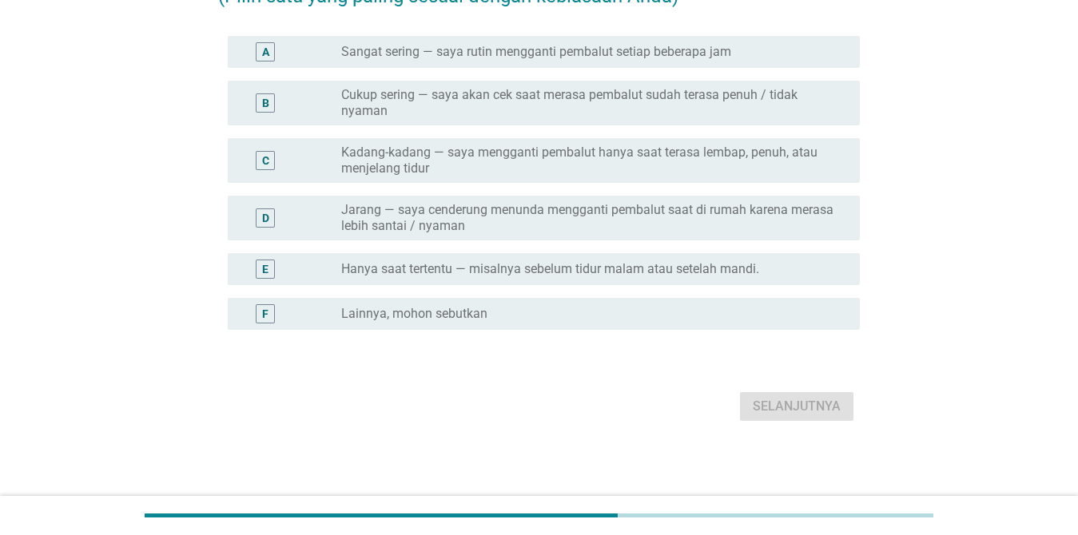
scroll to position [0, 0]
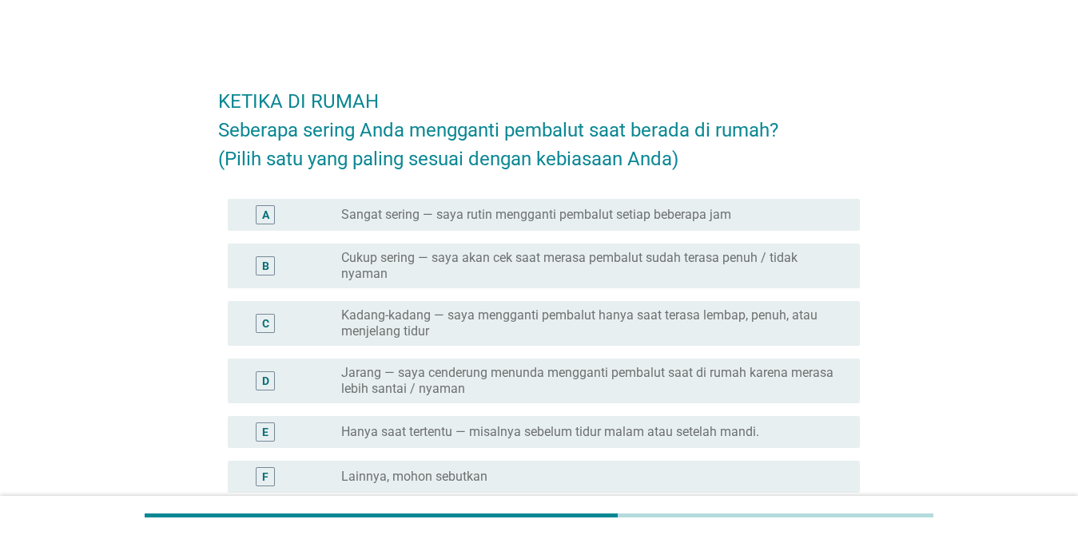
click at [607, 257] on label "Cukup sering — saya akan cek saat merasa pembalut sudah terasa penuh / tidak ny…" at bounding box center [587, 266] width 493 height 32
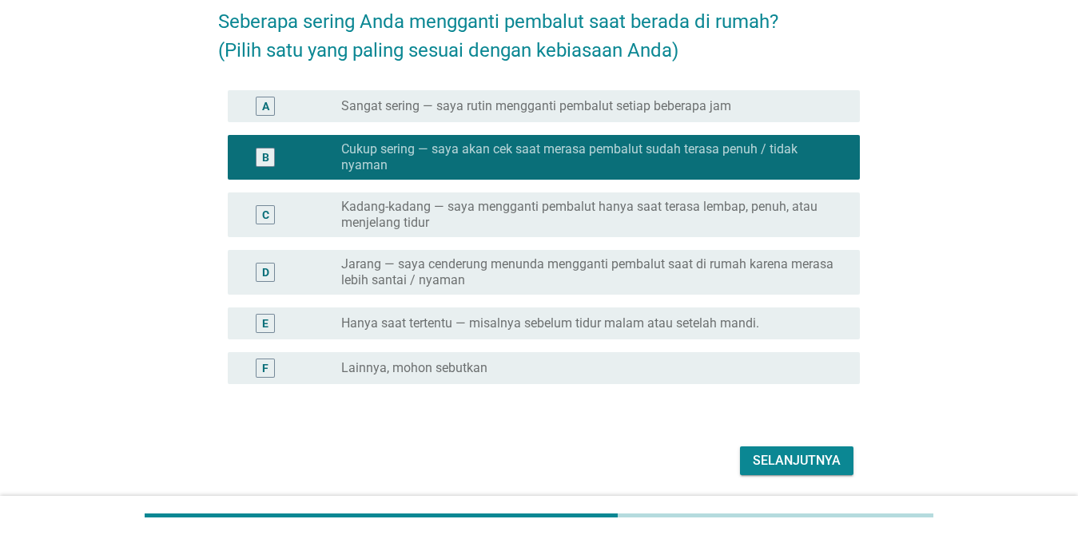
scroll to position [160, 0]
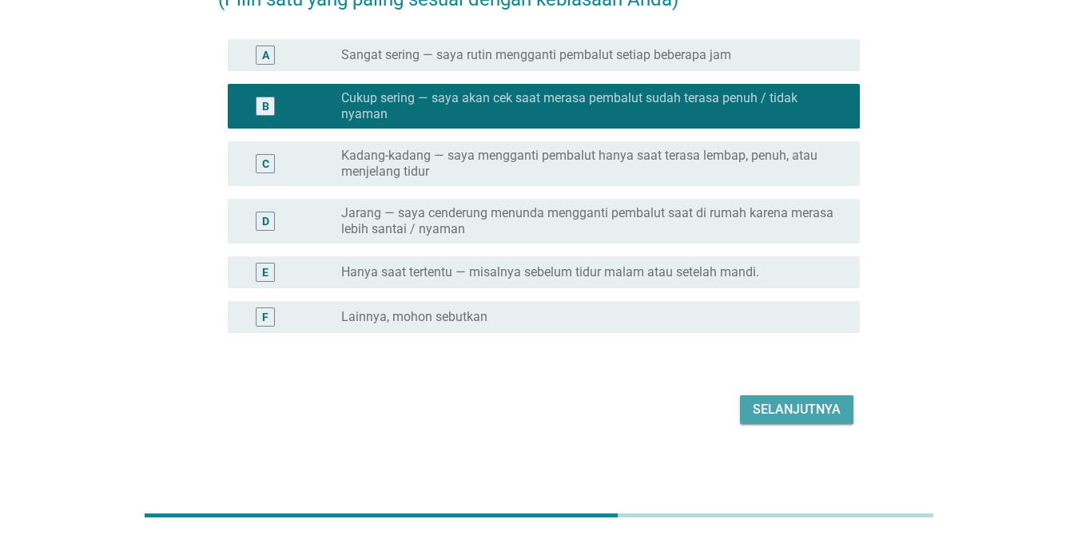
click at [760, 414] on div "Selanjutnya" at bounding box center [797, 409] width 88 height 19
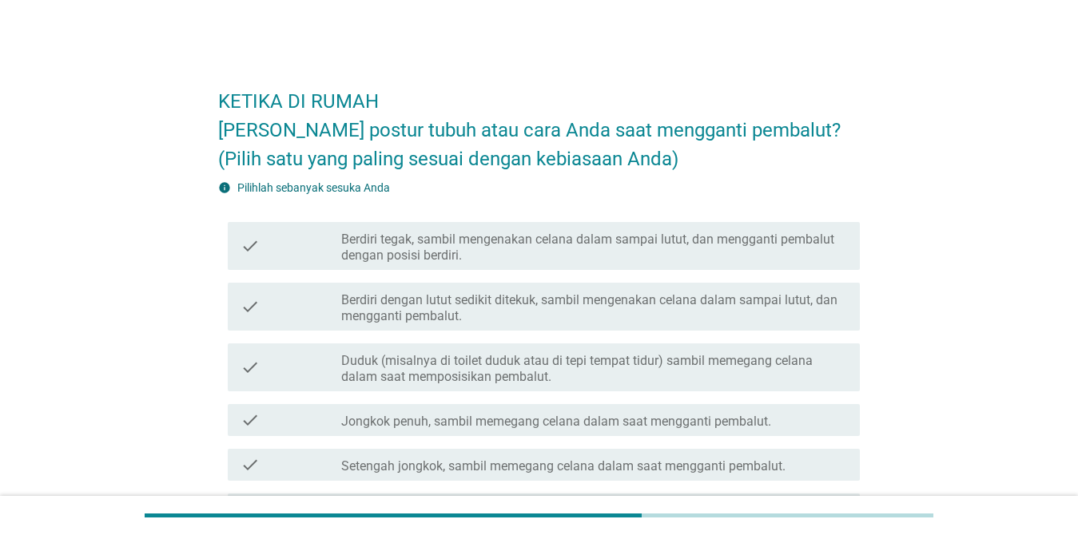
click at [574, 304] on label "Berdiri dengan lutut sedikit ditekuk, sambil mengenakan celana dalam sampai lut…" at bounding box center [594, 308] width 506 height 32
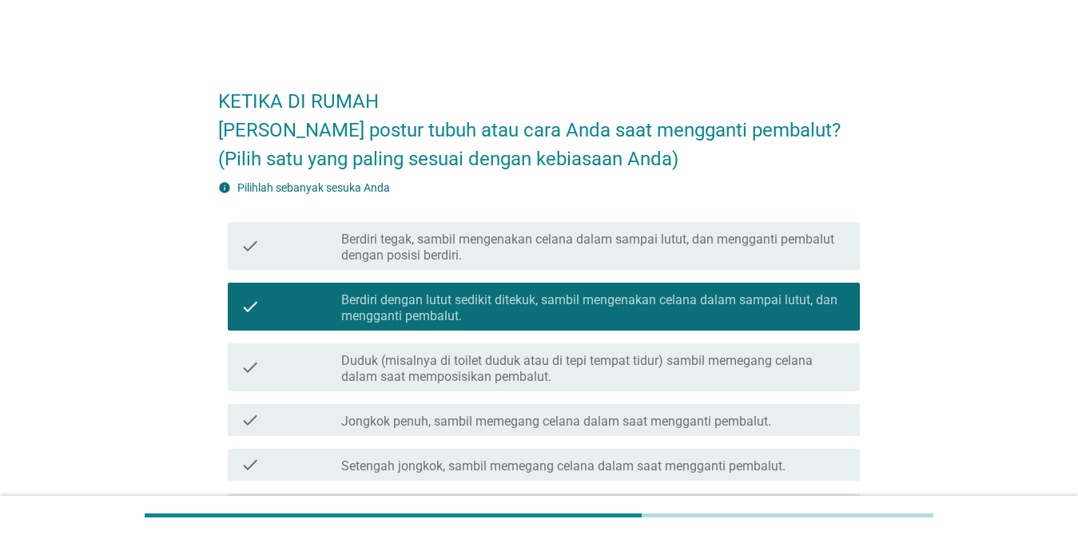
click at [564, 269] on div "check check_box_outline_blank Berdiri tegak, sambil mengenakan celana dalam sam…" at bounding box center [544, 246] width 632 height 48
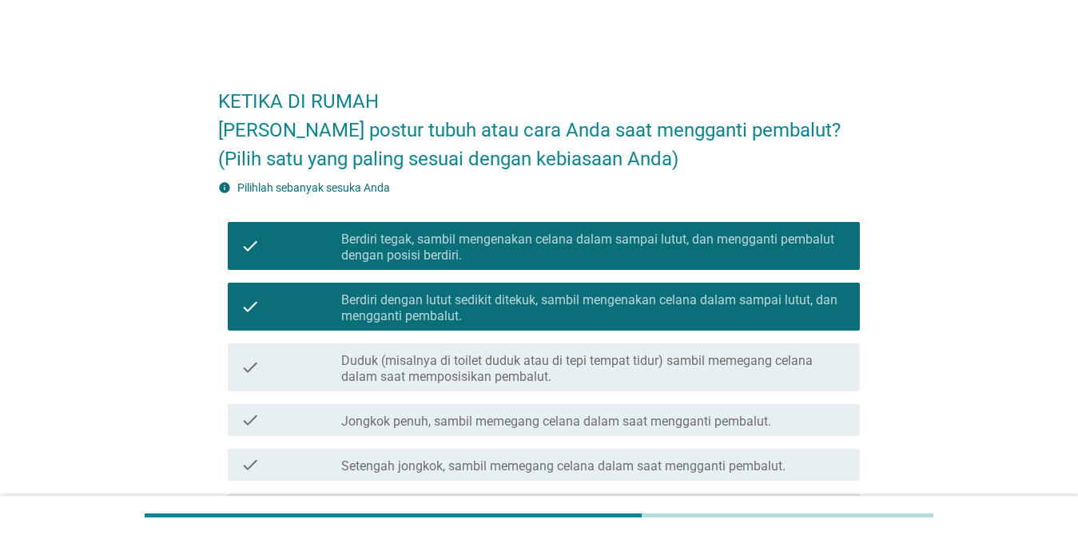
scroll to position [80, 0]
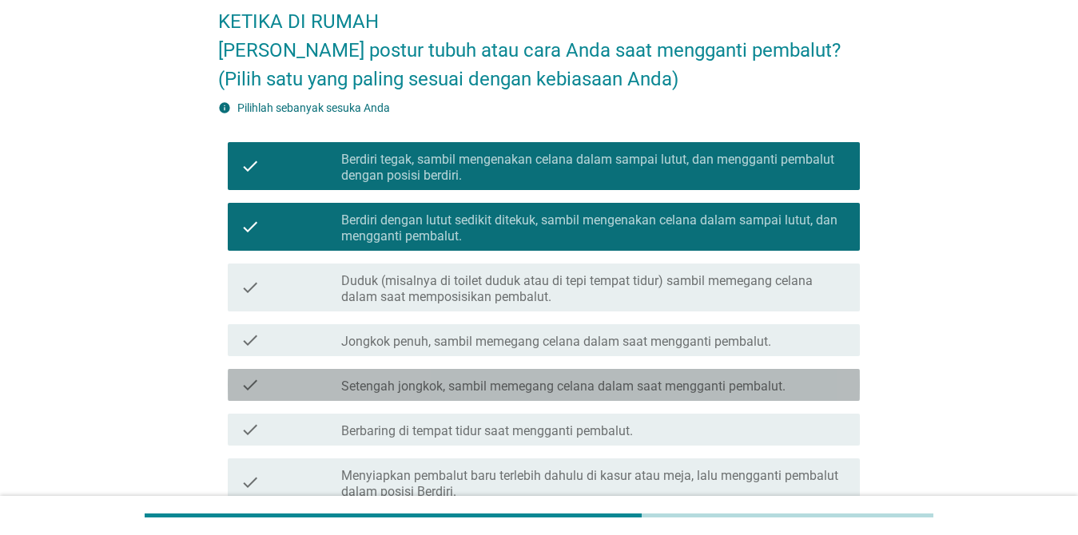
click at [524, 375] on div "check_box_outline_blank Setengah jongkok, sambil memegang celana dalam saat men…" at bounding box center [594, 384] width 506 height 19
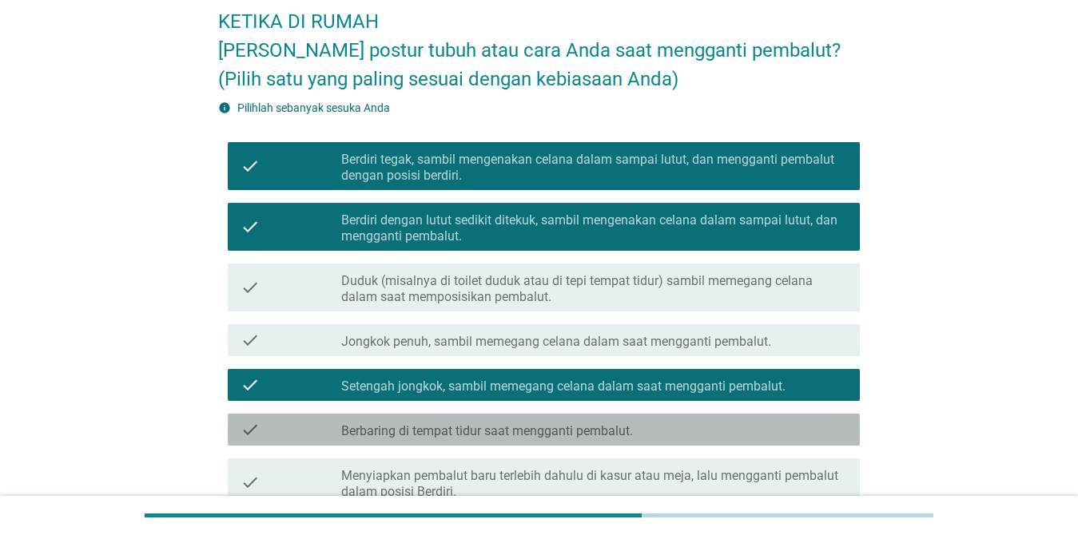
click at [543, 428] on label "Berbaring di tempat tidur saat mengganti pembalut." at bounding box center [487, 431] width 292 height 16
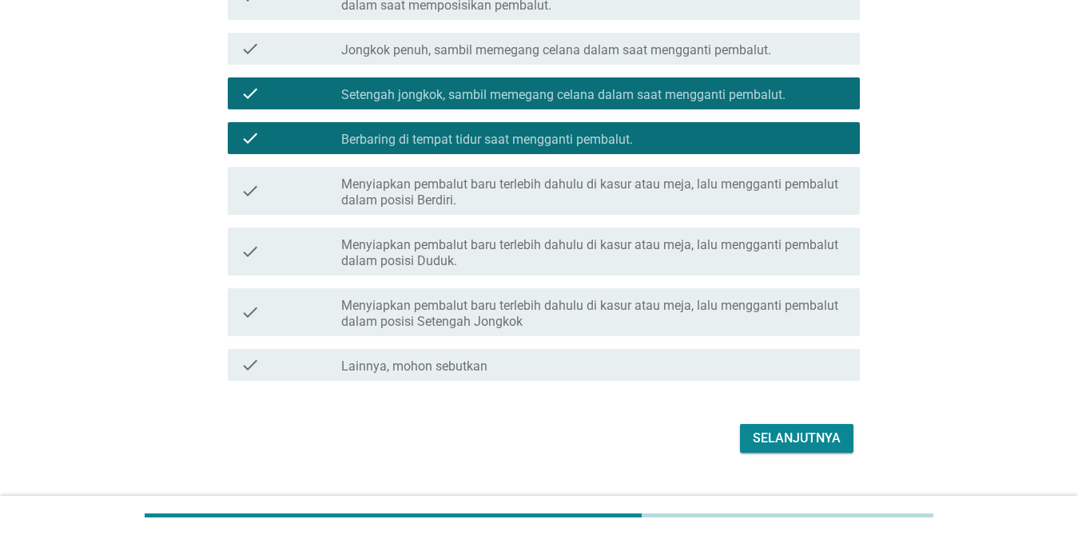
scroll to position [399, 0]
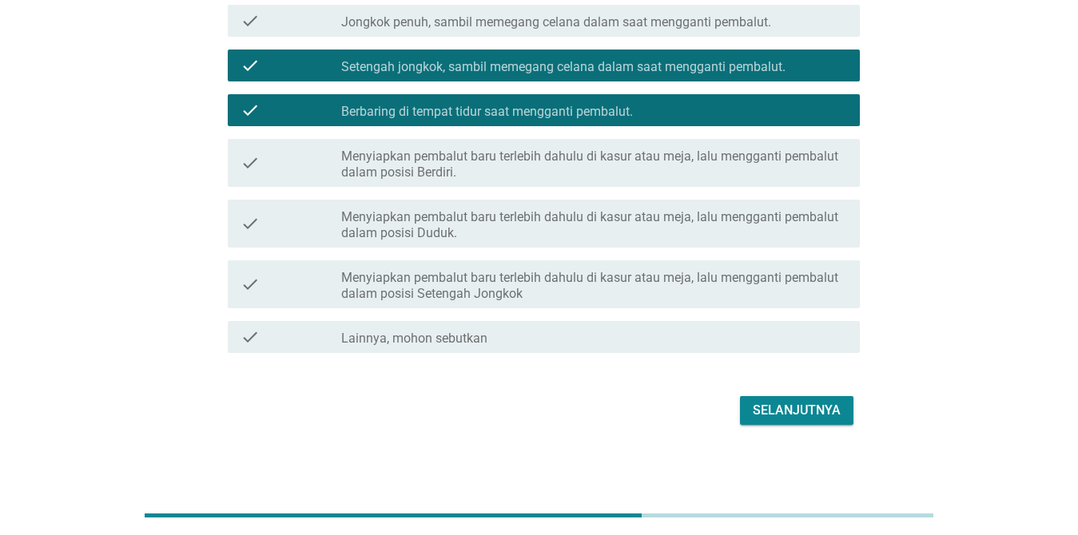
click at [700, 293] on label "Menyiapkan pembalut baru terlebih dahulu di kasur atau meja, lalu mengganti pem…" at bounding box center [594, 286] width 506 height 32
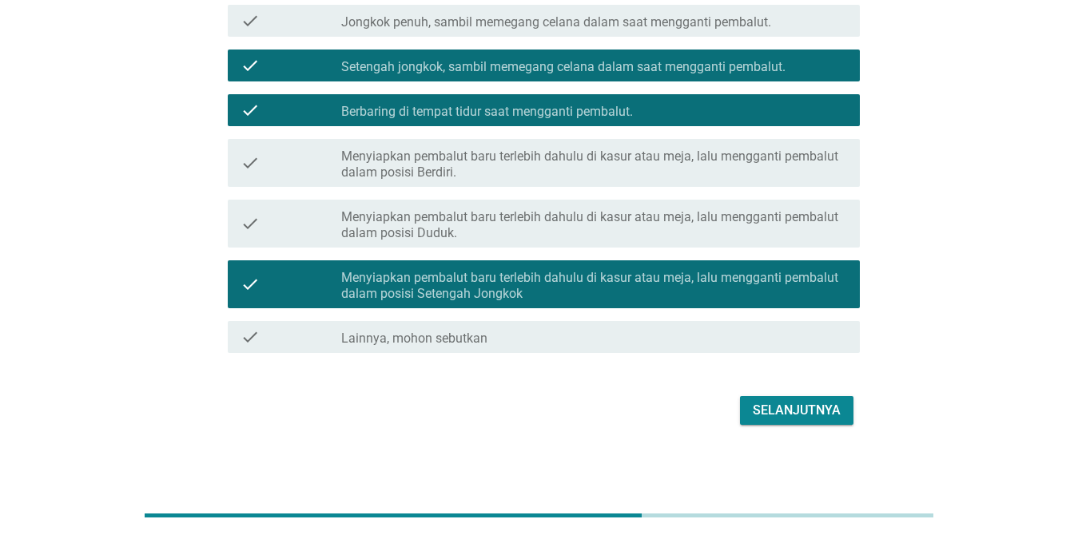
click at [774, 423] on button "Selanjutnya" at bounding box center [796, 410] width 113 height 29
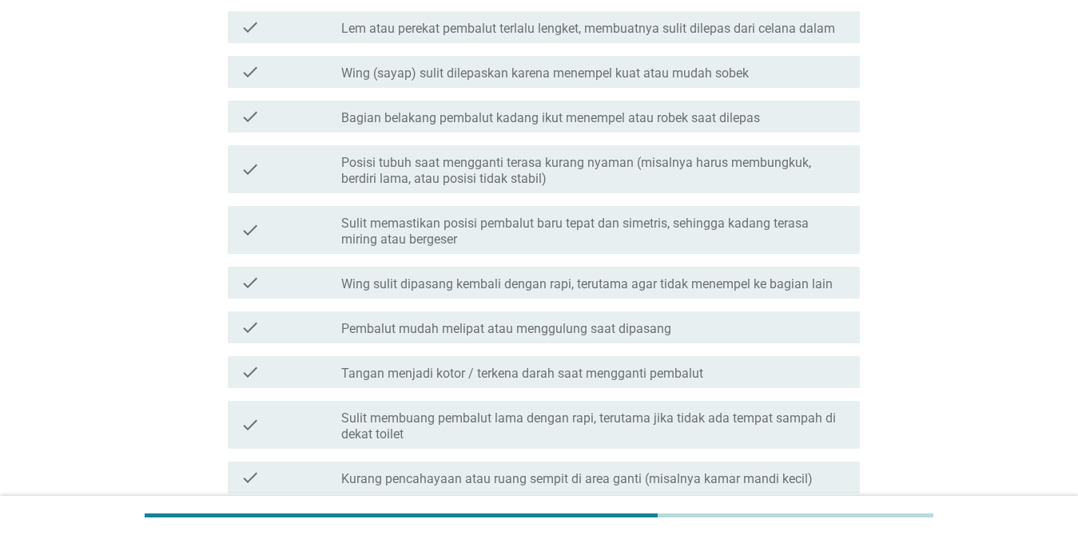
scroll to position [320, 0]
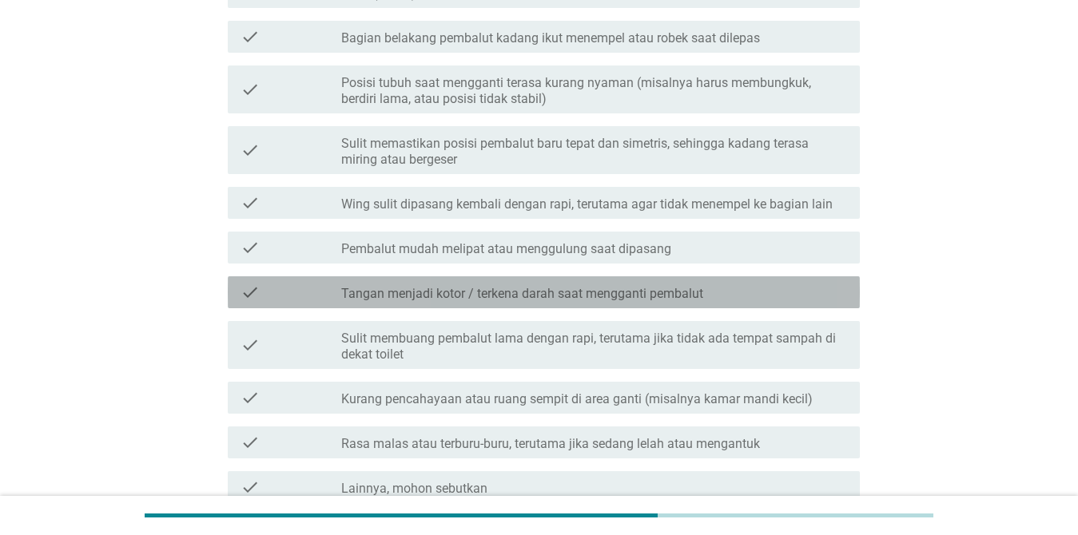
click at [682, 293] on label "Tangan menjadi kotor / terkena darah saat mengganti pembalut" at bounding box center [522, 294] width 362 height 16
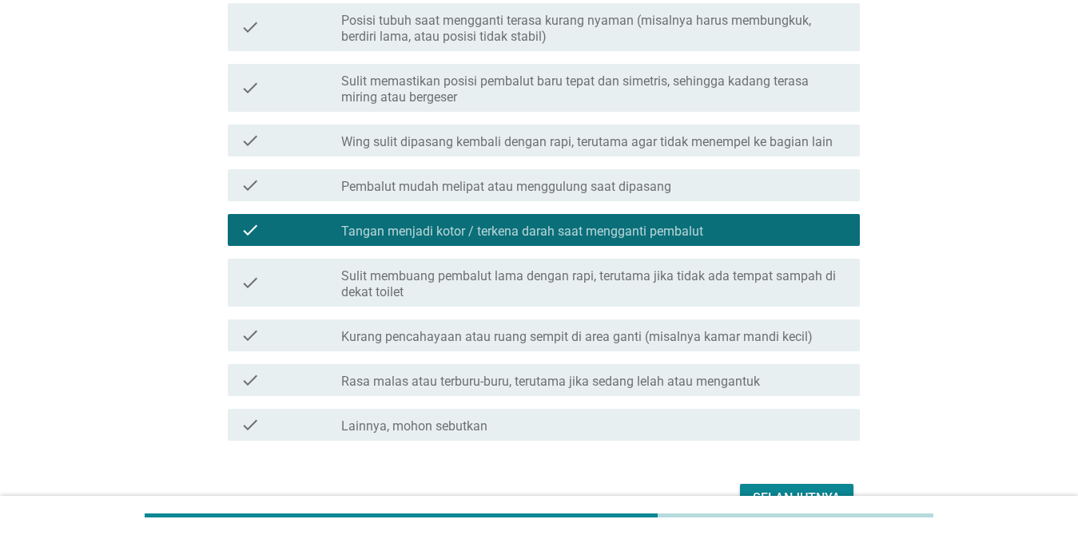
scroll to position [399, 0]
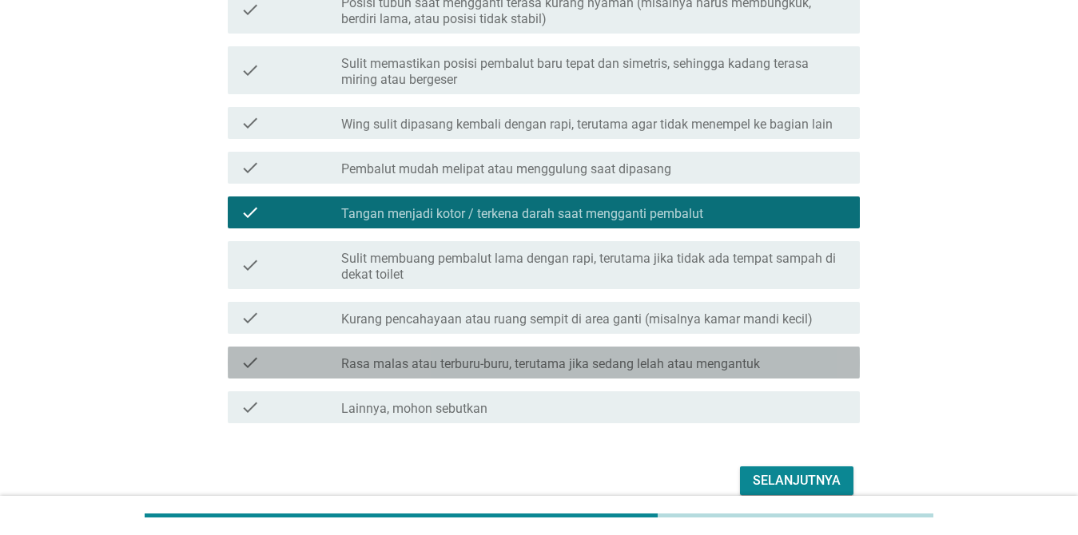
click at [667, 355] on div "check_box_outline_blank Rasa malas atau terburu-buru, terutama jika sedang lela…" at bounding box center [594, 362] width 506 height 19
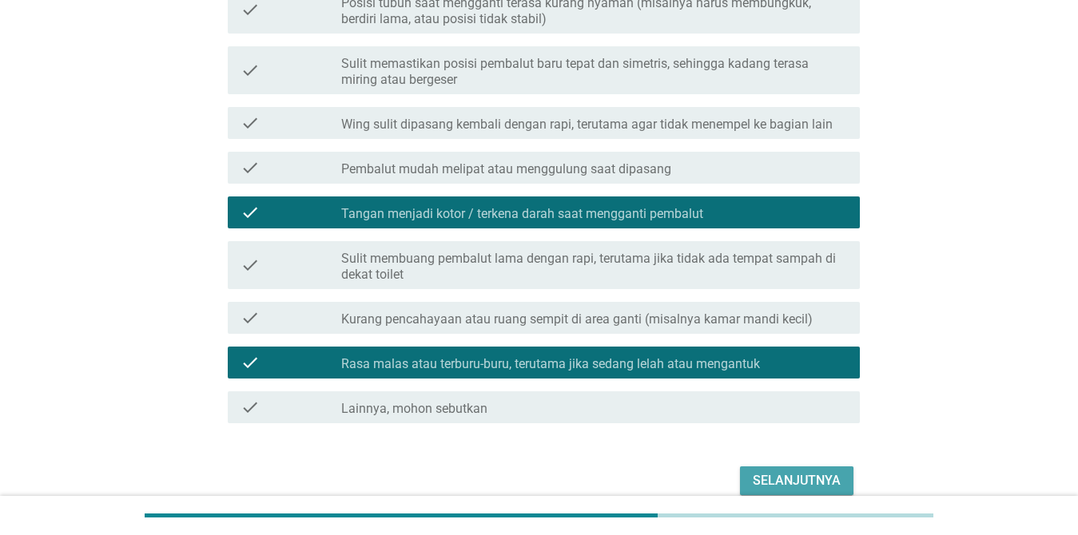
click at [785, 469] on button "Selanjutnya" at bounding box center [796, 481] width 113 height 29
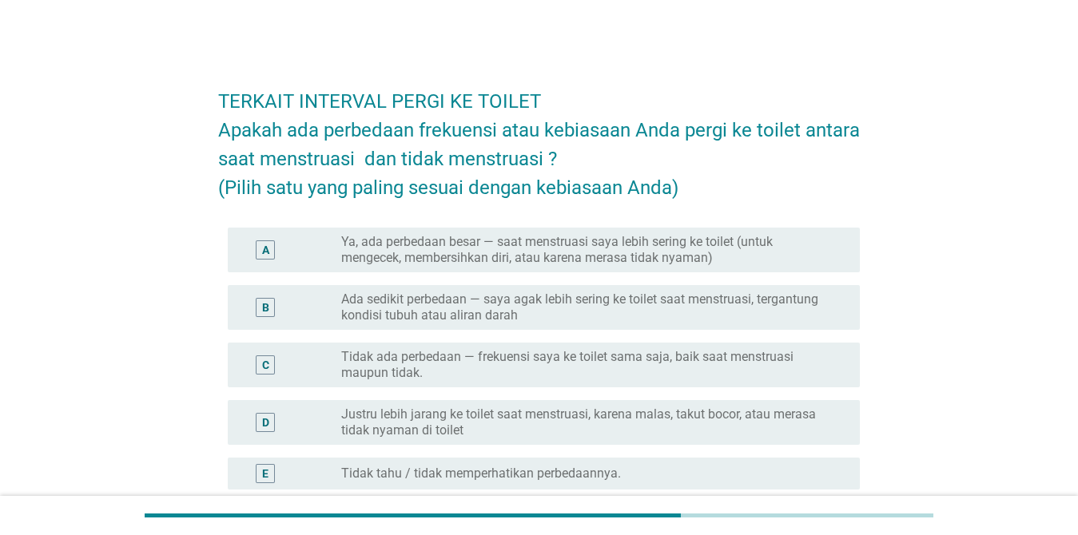
click at [658, 256] on label "Ya, ada perbedaan besar — saat menstruasi saya lebih sering ke toilet (untuk me…" at bounding box center [587, 250] width 493 height 32
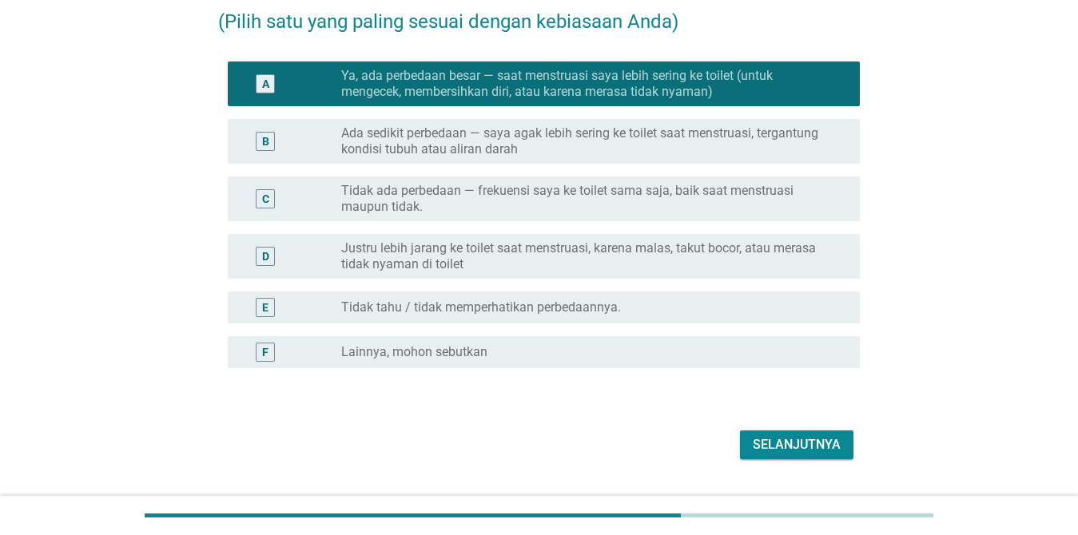
scroll to position [205, 0]
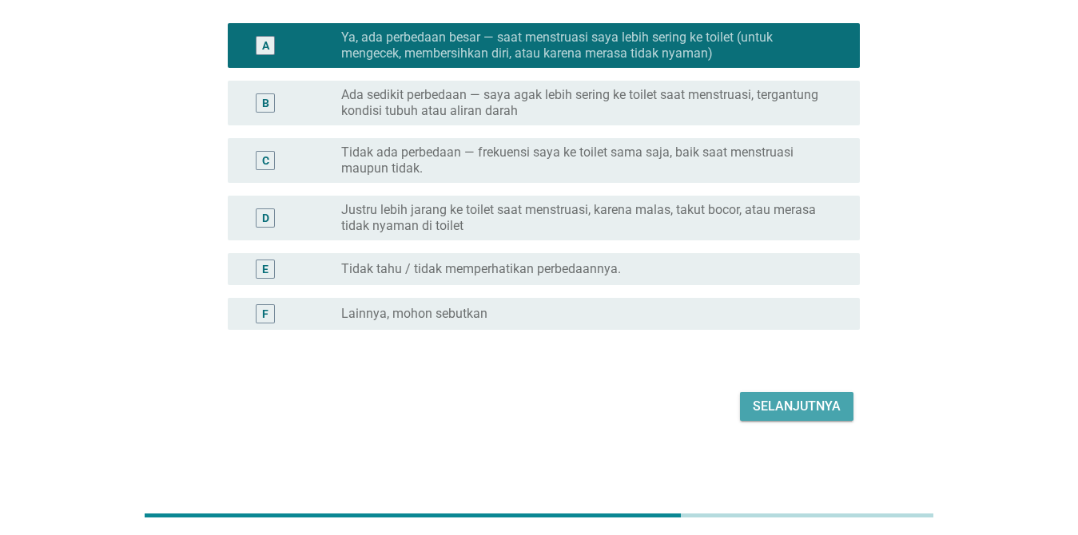
click at [755, 395] on button "Selanjutnya" at bounding box center [796, 406] width 113 height 29
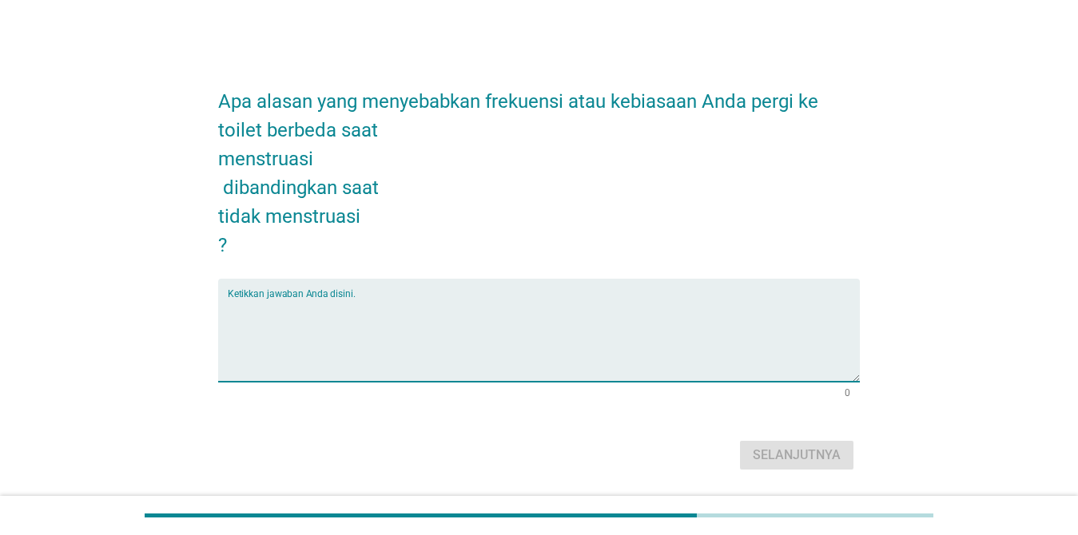
click at [352, 308] on textarea "Ketikkan jawaban Anda disini." at bounding box center [544, 340] width 632 height 84
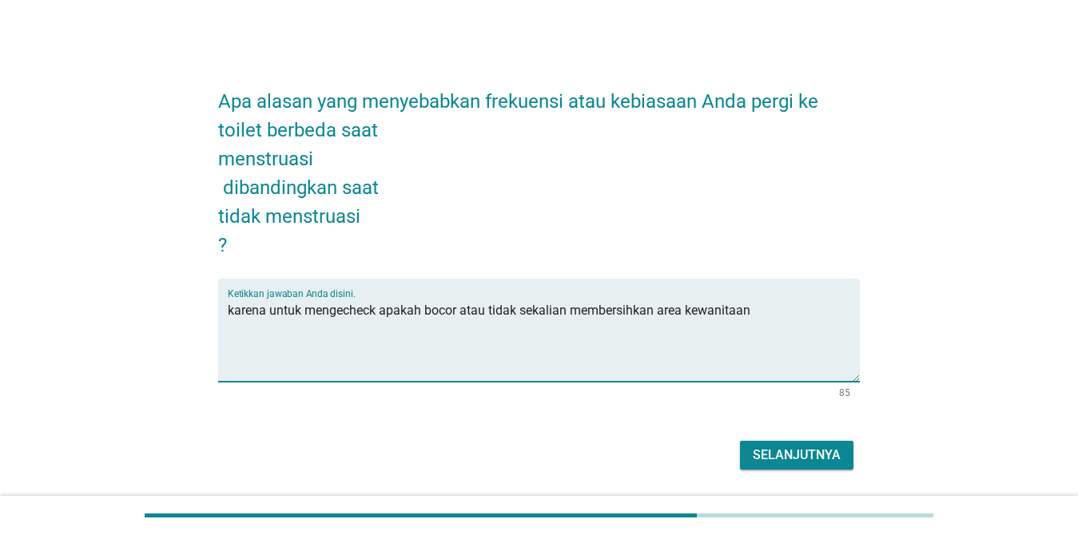
type textarea "karena untuk mengecheck apakah bocor atau tidak sekalian membersihkan area kewa…"
click at [772, 459] on div "Selanjutnya" at bounding box center [797, 455] width 88 height 19
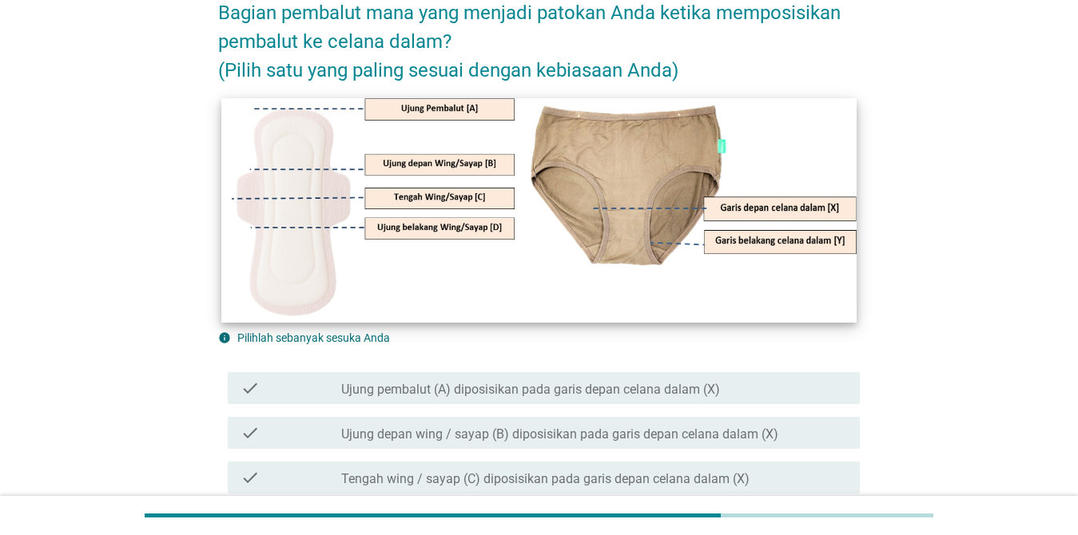
scroll to position [160, 0]
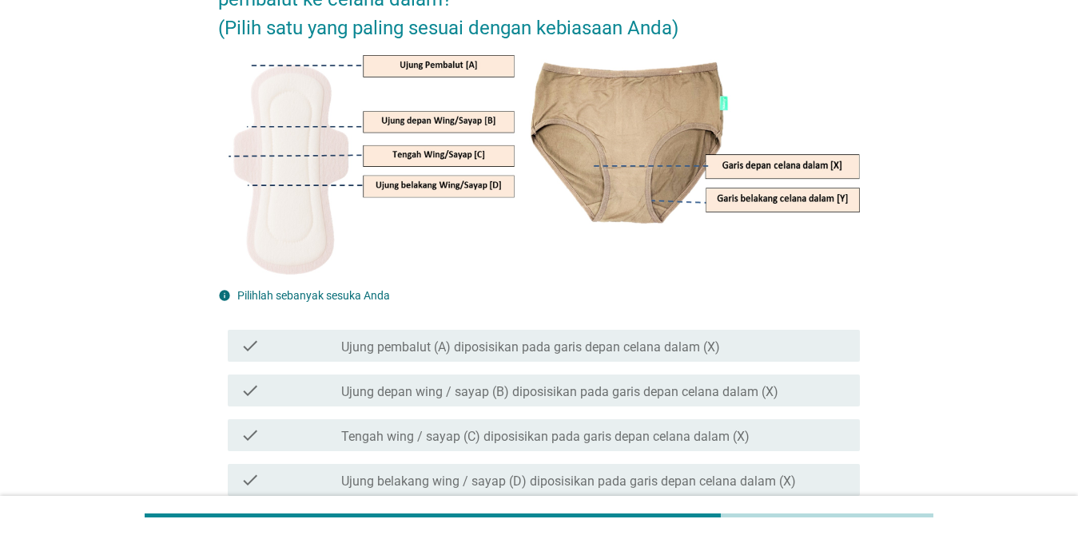
click at [526, 394] on label "Ujung depan wing / sayap (B) diposisikan pada garis depan celana dalam (X)" at bounding box center [559, 392] width 437 height 16
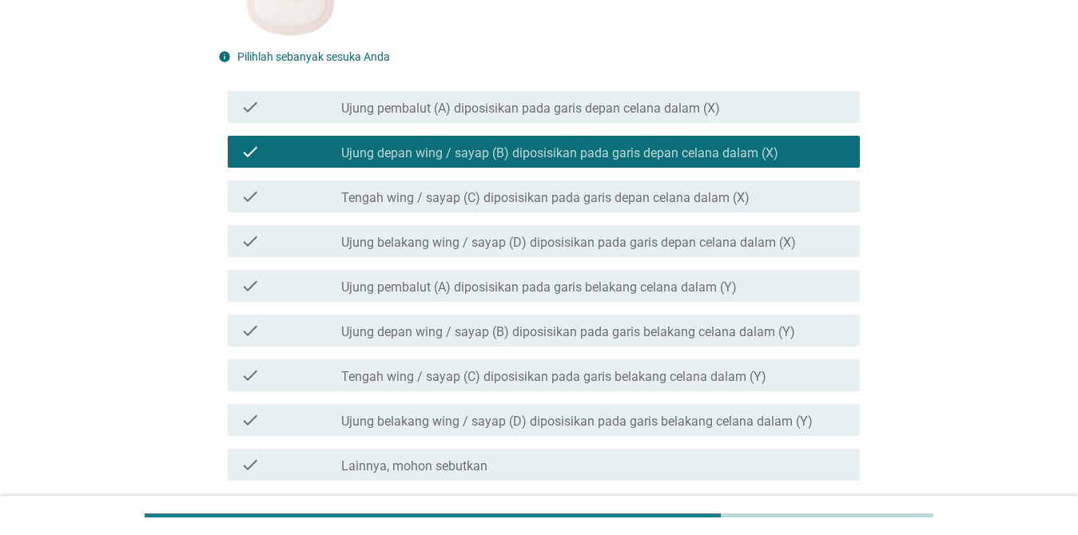
scroll to position [399, 0]
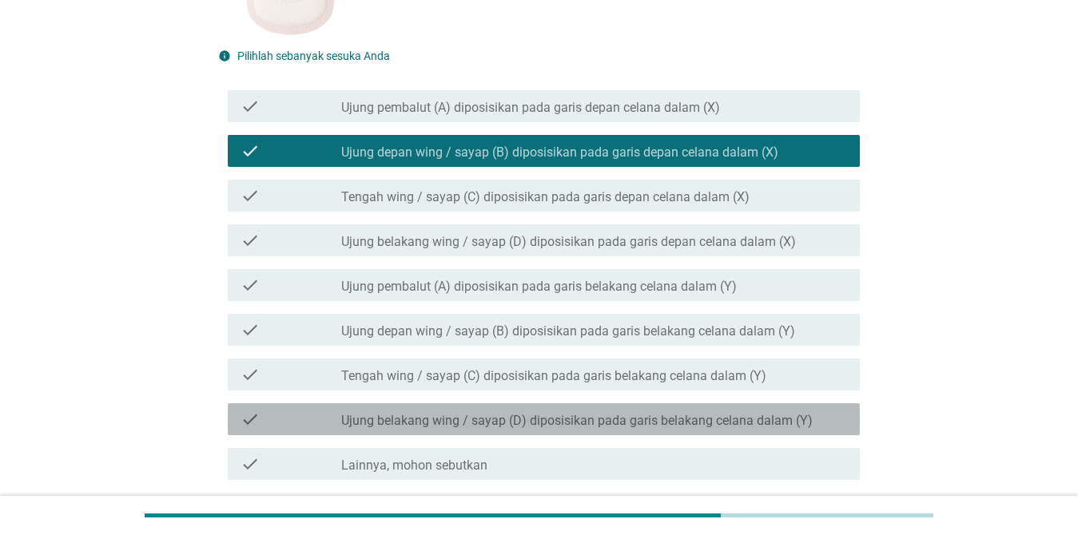
click at [516, 415] on label "Ujung belakang wing / sayap (D) diposisikan pada garis belakang celana dalam (Y)" at bounding box center [576, 421] width 471 height 16
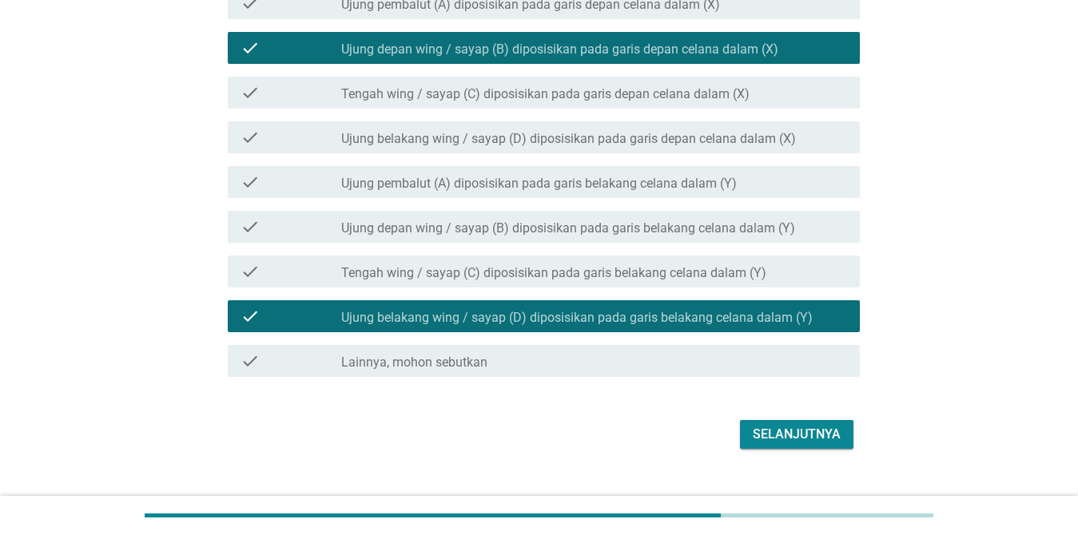
scroll to position [530, 0]
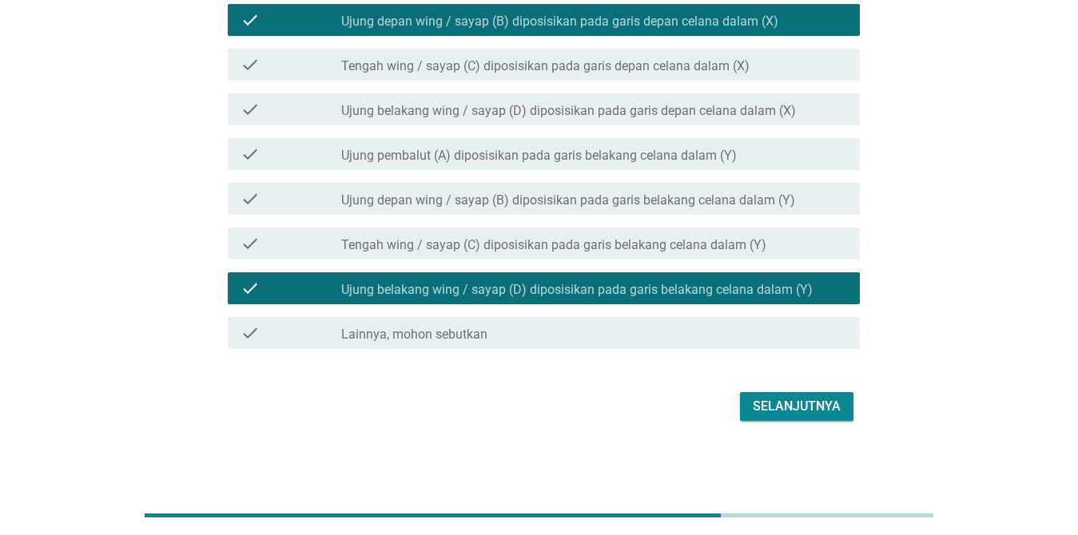
click at [782, 400] on div "Selanjutnya" at bounding box center [797, 406] width 88 height 19
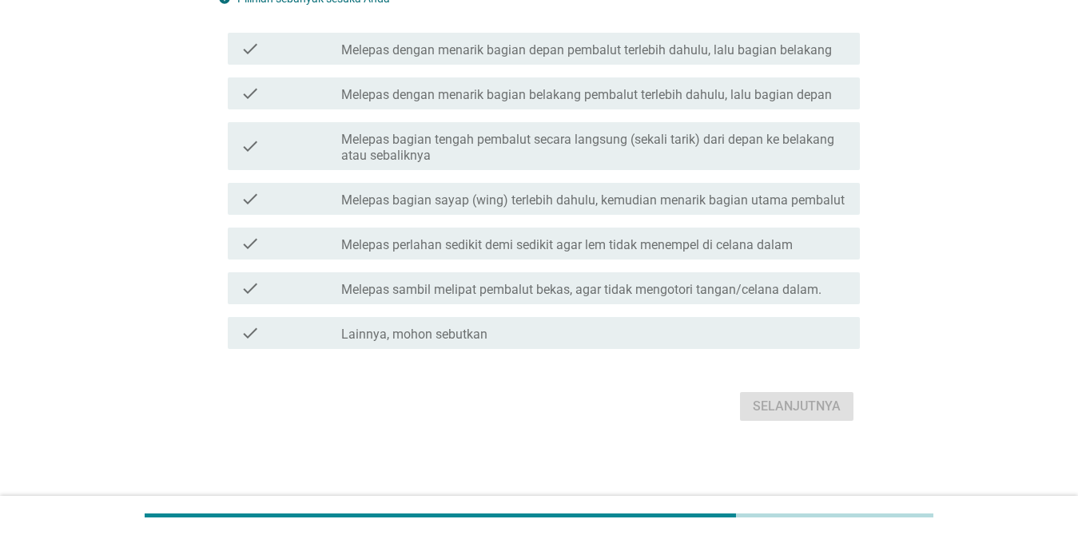
scroll to position [0, 0]
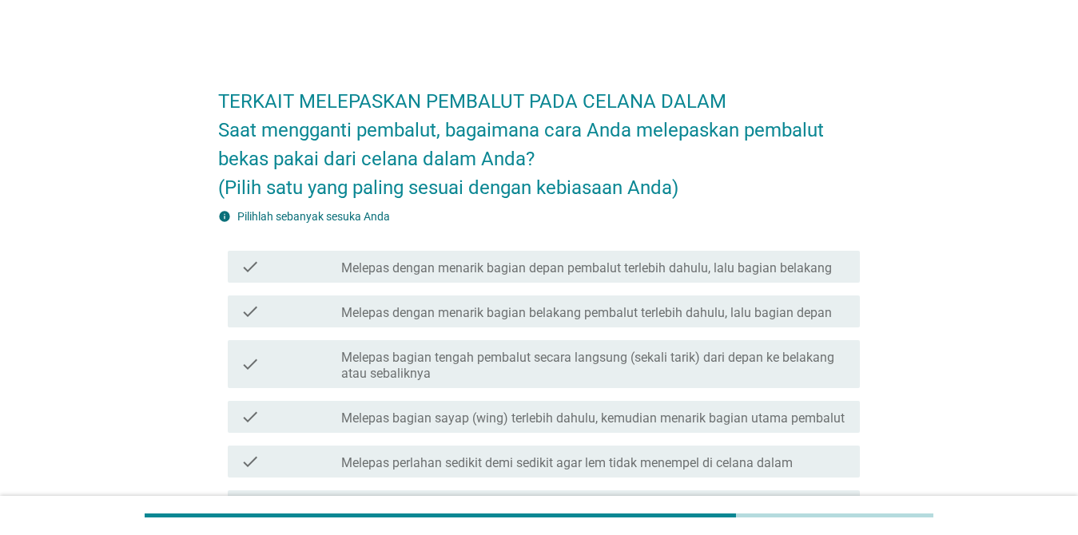
click at [659, 269] on label "Melepas dengan menarik bagian depan pembalut terlebih dahulu, lalu bagian belak…" at bounding box center [586, 268] width 491 height 16
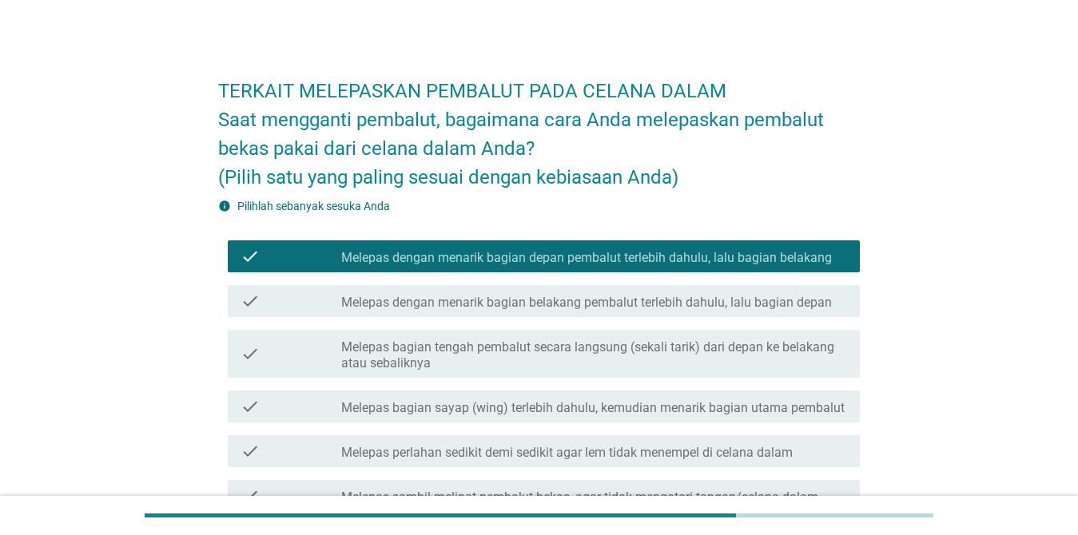
scroll to position [80, 0]
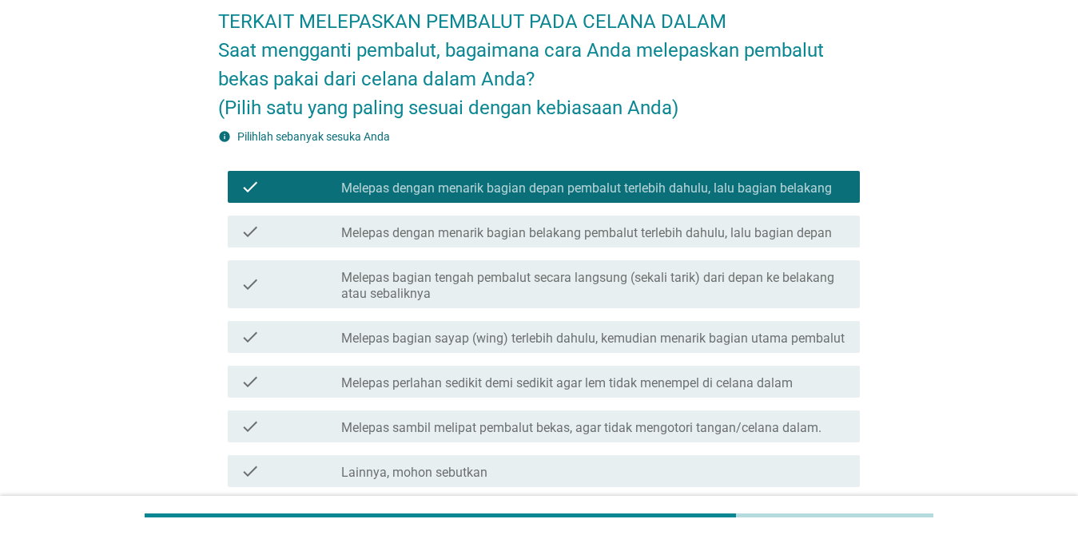
click at [609, 328] on div "check_box_outline_blank Melepas bagian sayap (wing) terlebih dahulu, kemudian m…" at bounding box center [594, 337] width 506 height 19
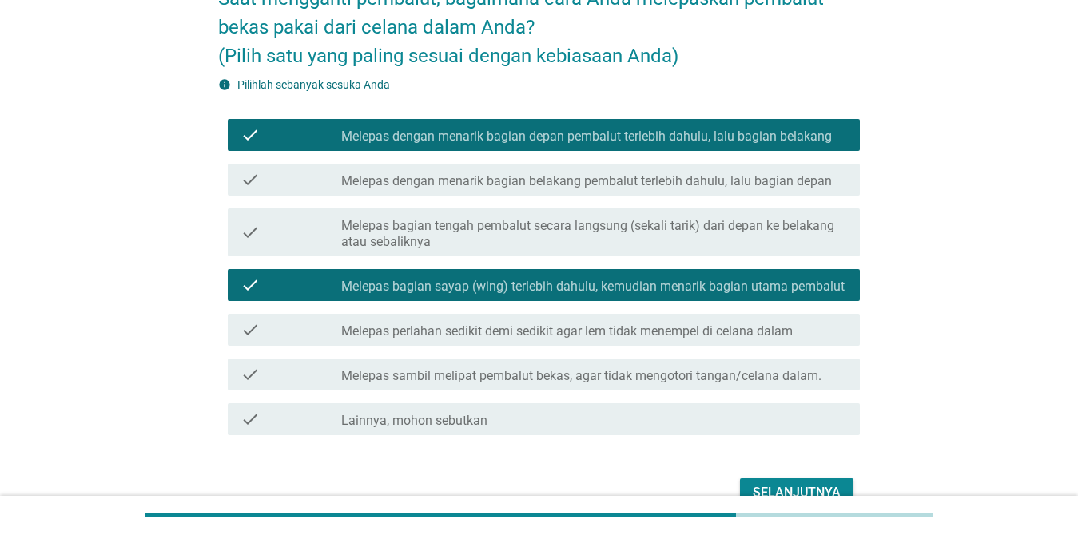
scroll to position [160, 0]
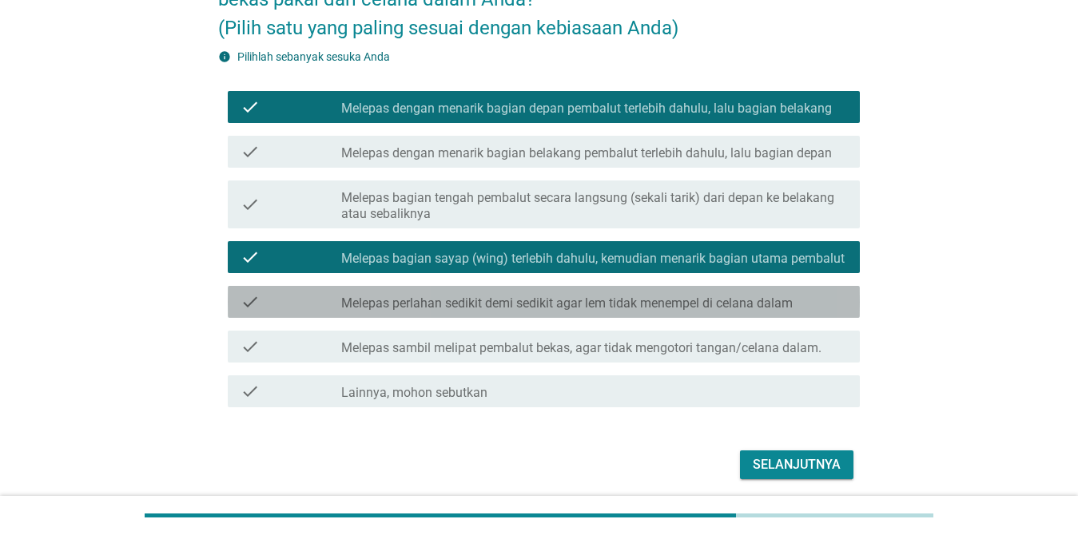
click at [594, 315] on div "check check_box_outline_blank Melepas perlahan sedikit demi sedikit agar lem ti…" at bounding box center [544, 302] width 632 height 32
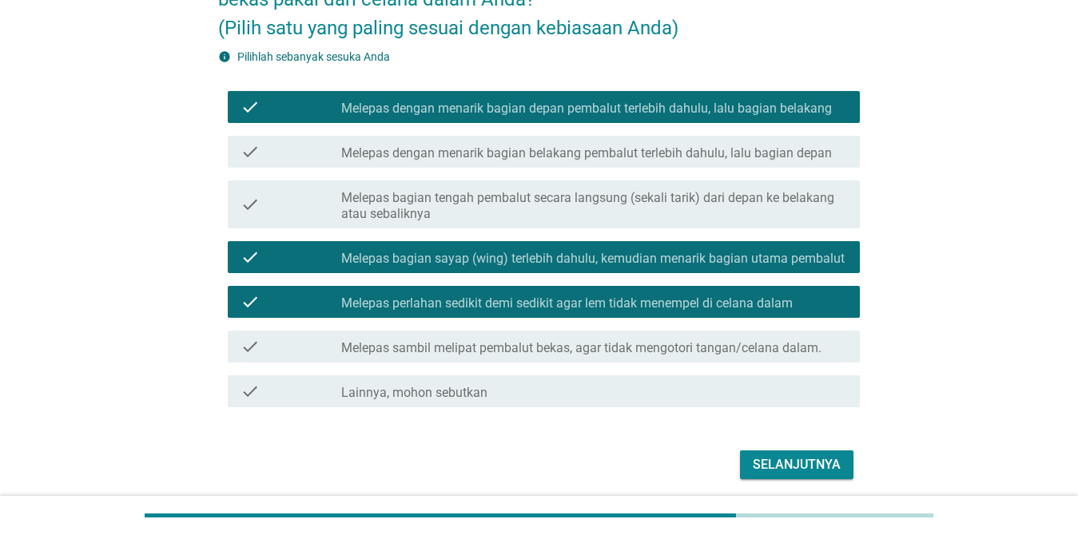
click at [768, 456] on div "Selanjutnya" at bounding box center [797, 464] width 88 height 19
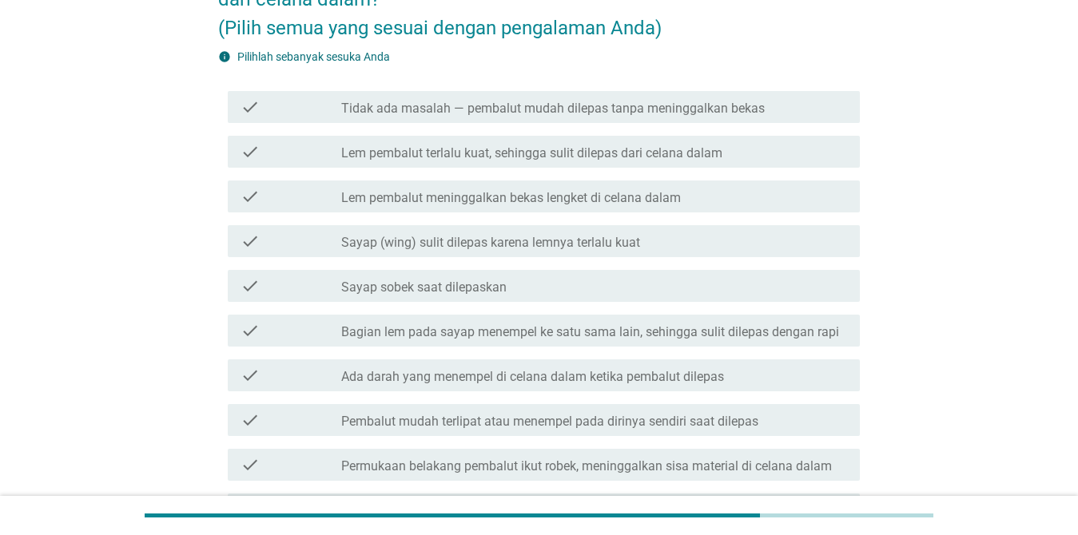
scroll to position [0, 0]
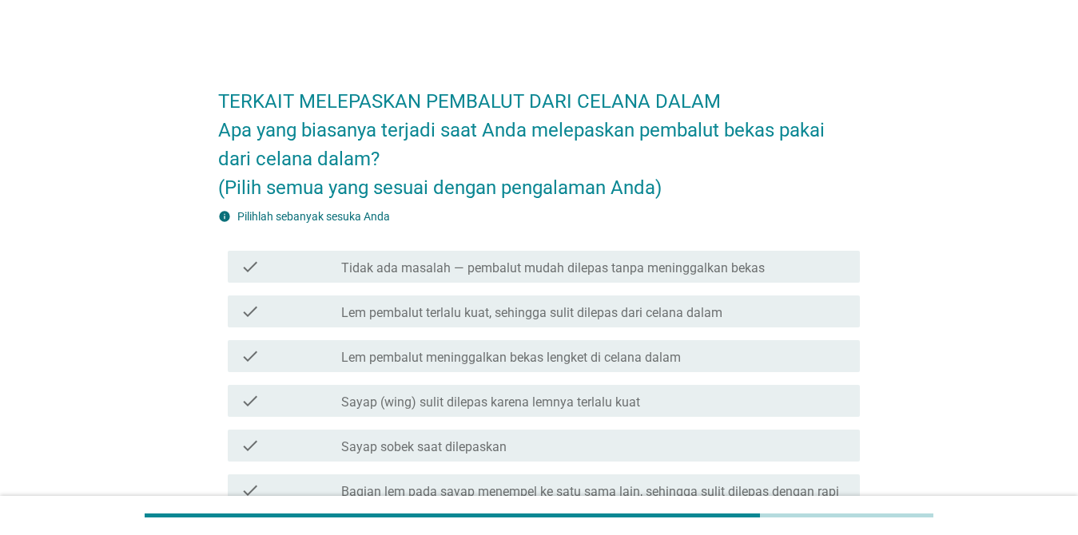
click at [566, 323] on div "check check_box_outline_blank Lem pembalut terlalu kuat, sehingga sulit dilepas…" at bounding box center [544, 312] width 632 height 32
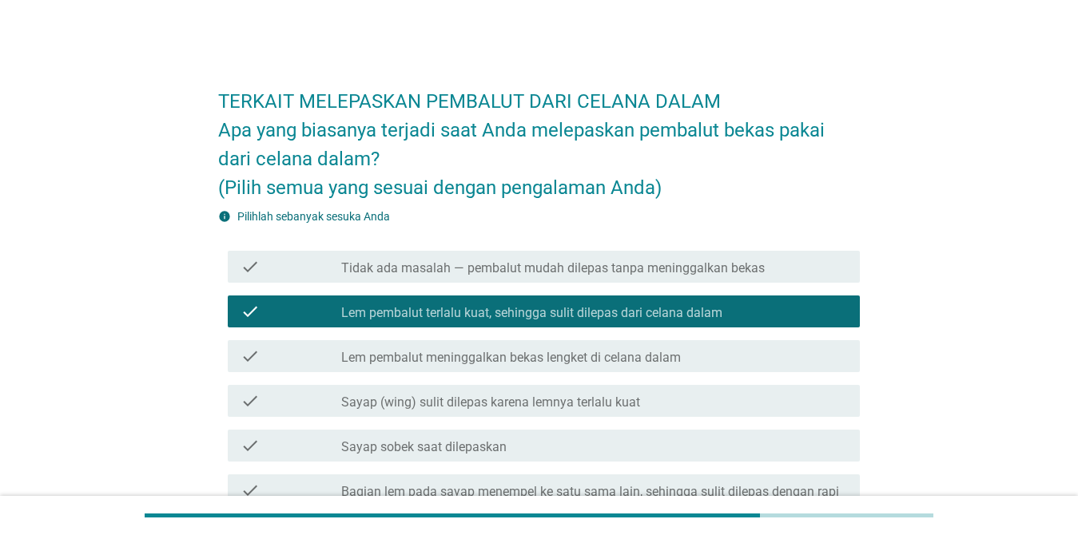
click at [570, 354] on label "Lem pembalut meninggalkan bekas lengket di celana dalam" at bounding box center [511, 358] width 340 height 16
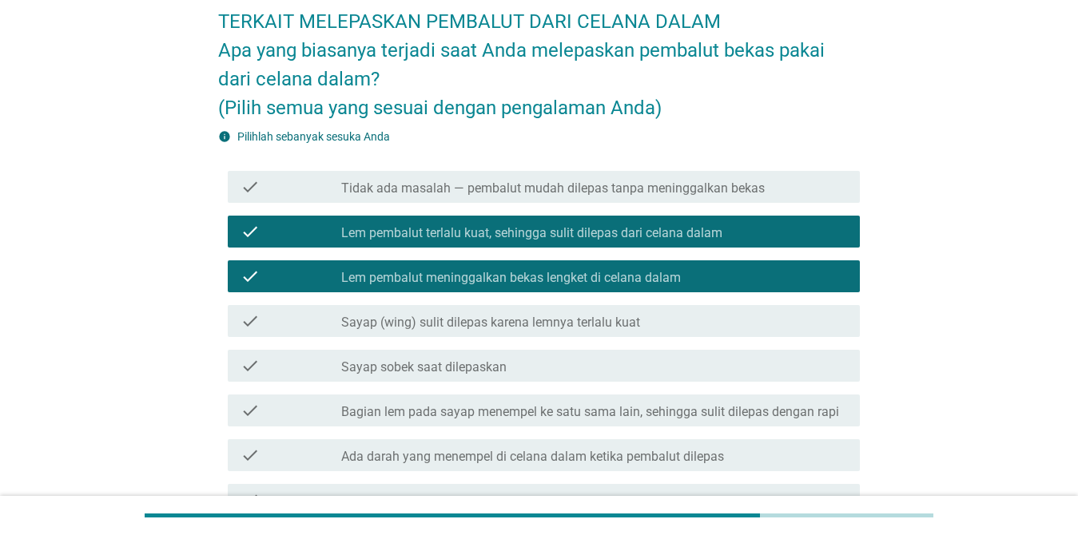
scroll to position [160, 0]
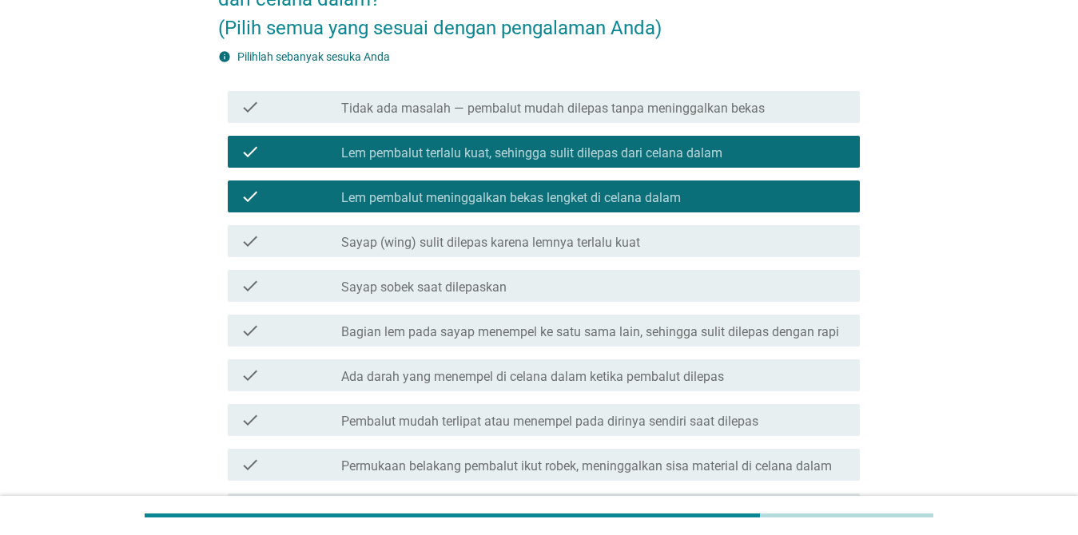
click at [496, 284] on label "Sayap sobek saat dilepaskan" at bounding box center [423, 288] width 165 height 16
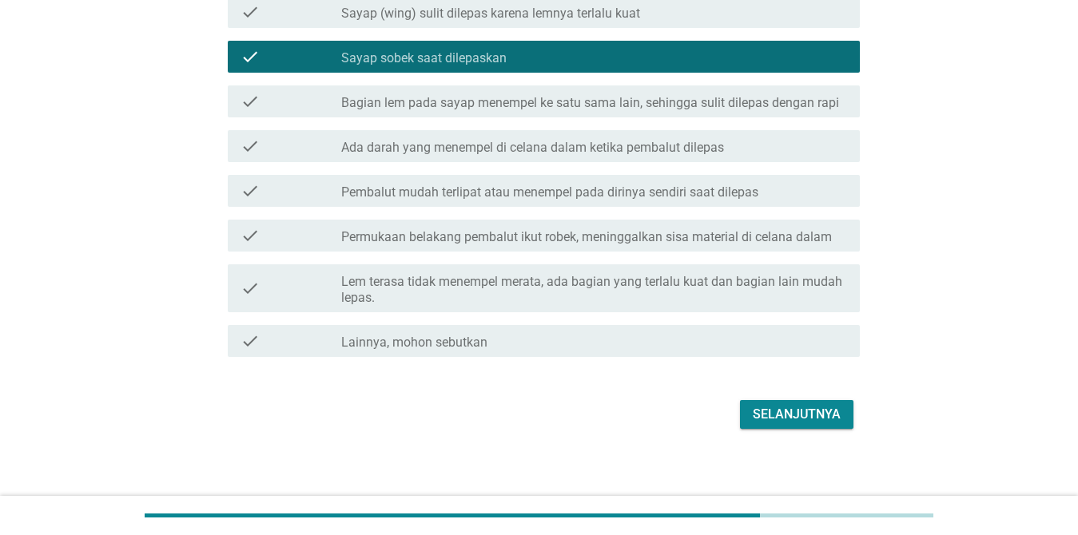
scroll to position [397, 0]
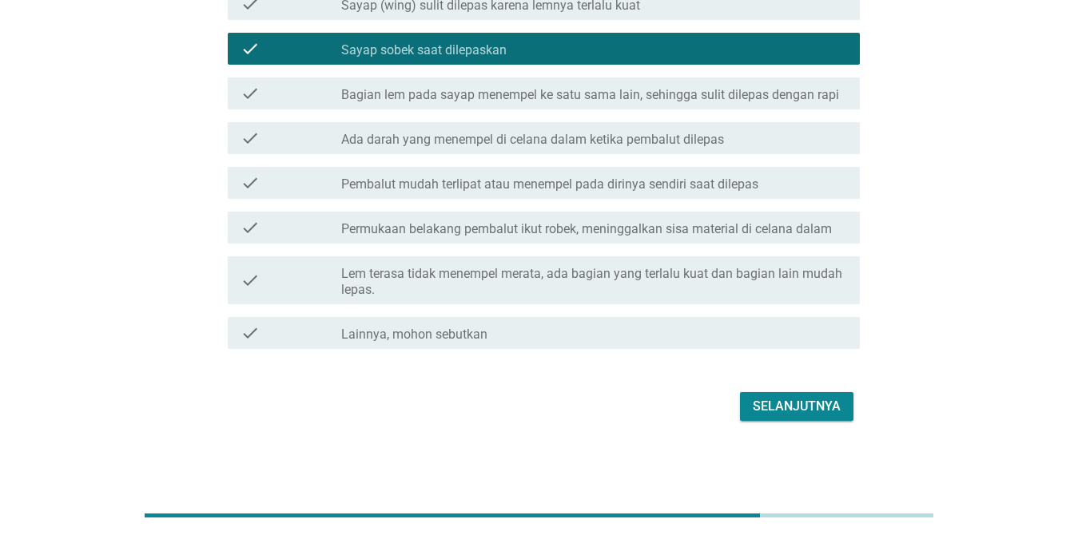
click at [751, 406] on button "Selanjutnya" at bounding box center [796, 406] width 113 height 29
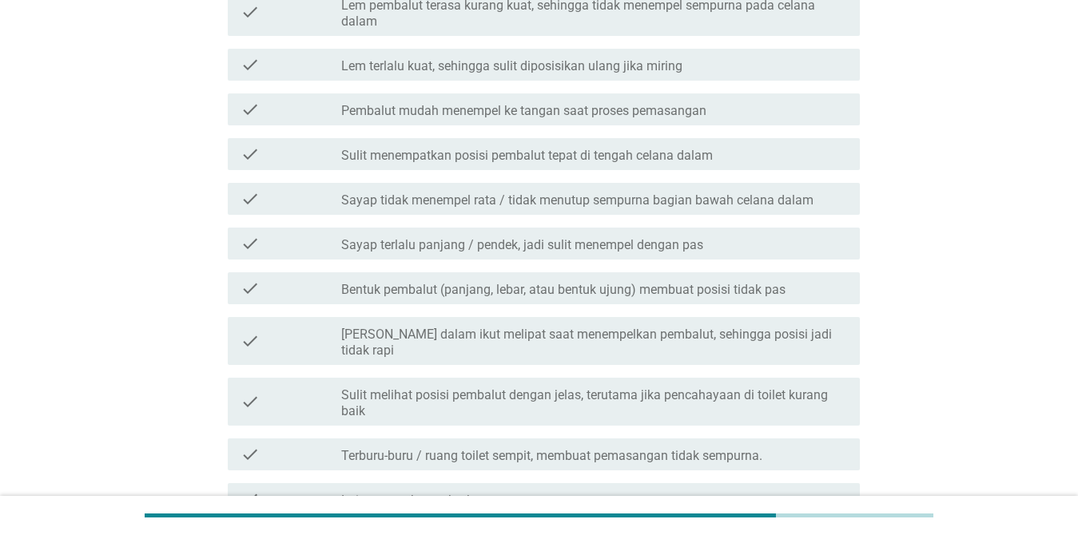
scroll to position [0, 0]
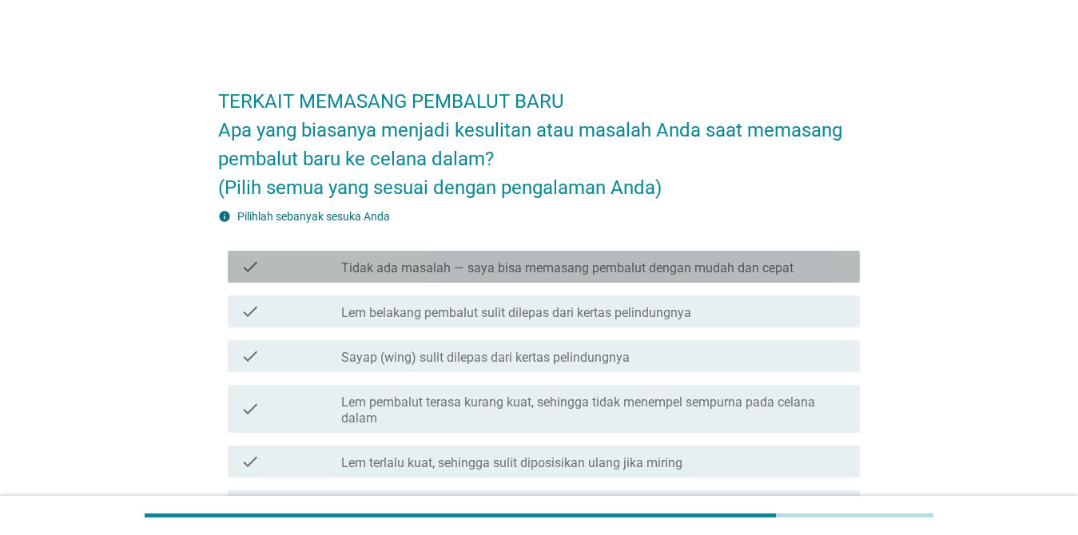
click at [479, 272] on label "Tidak ada masalah — saya bisa memasang pembalut dengan mudah dan cepat" at bounding box center [567, 268] width 452 height 16
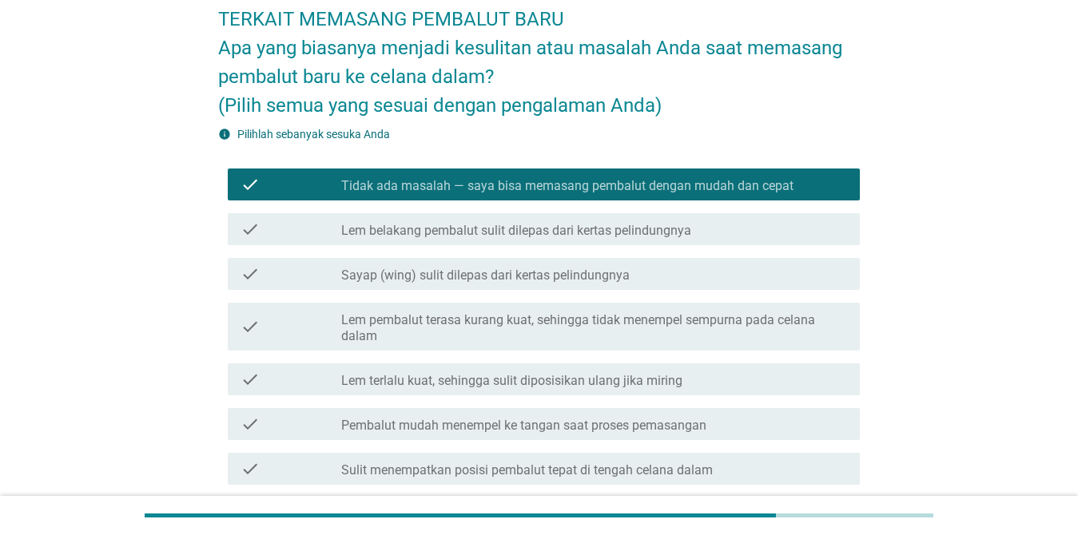
scroll to position [80, 0]
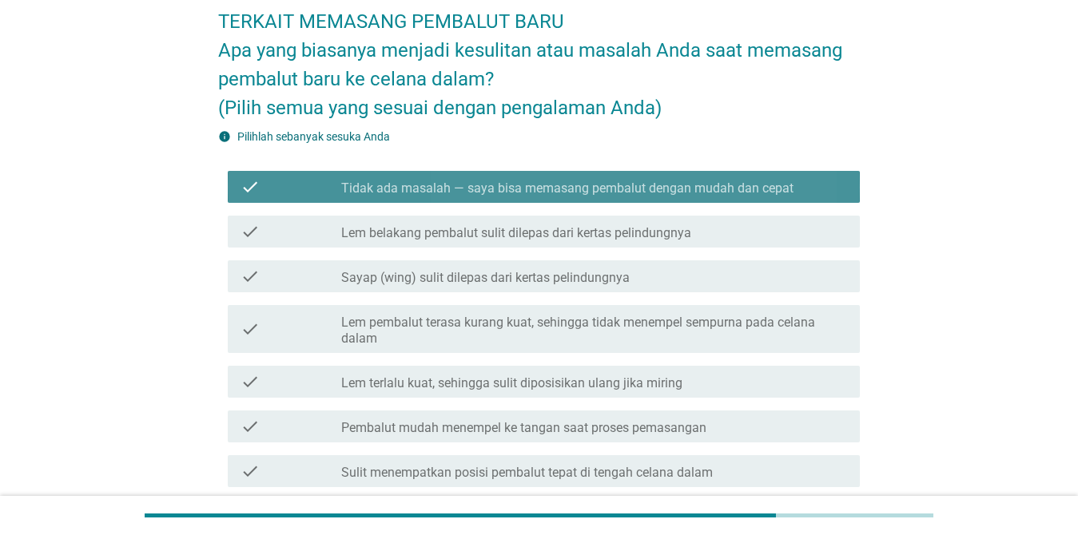
click at [497, 191] on label "Tidak ada masalah — saya bisa memasang pembalut dengan mudah dan cepat" at bounding box center [567, 189] width 452 height 16
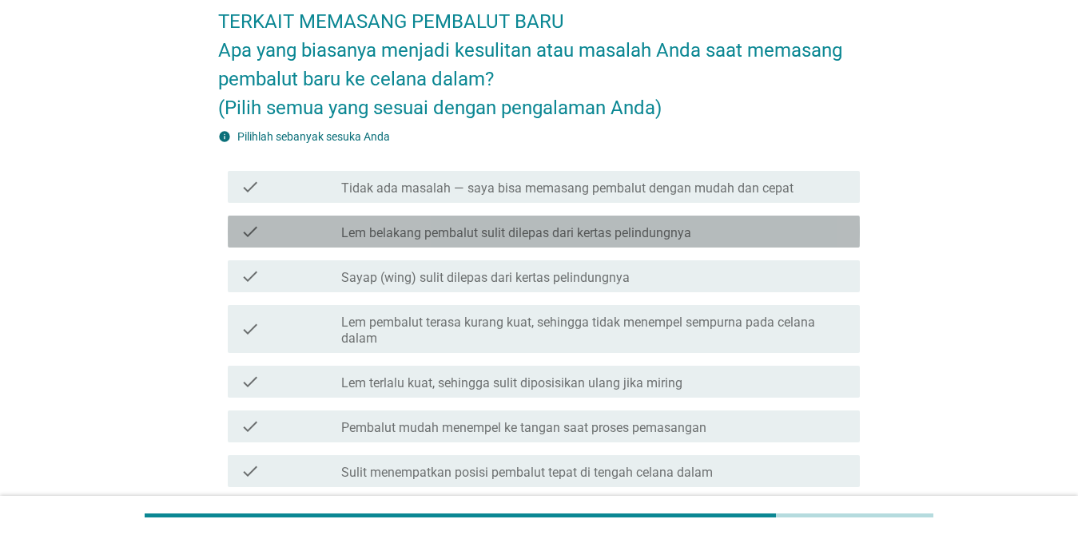
click at [510, 225] on label "Lem belakang pembalut sulit dilepas dari kertas pelindungnya" at bounding box center [516, 233] width 350 height 16
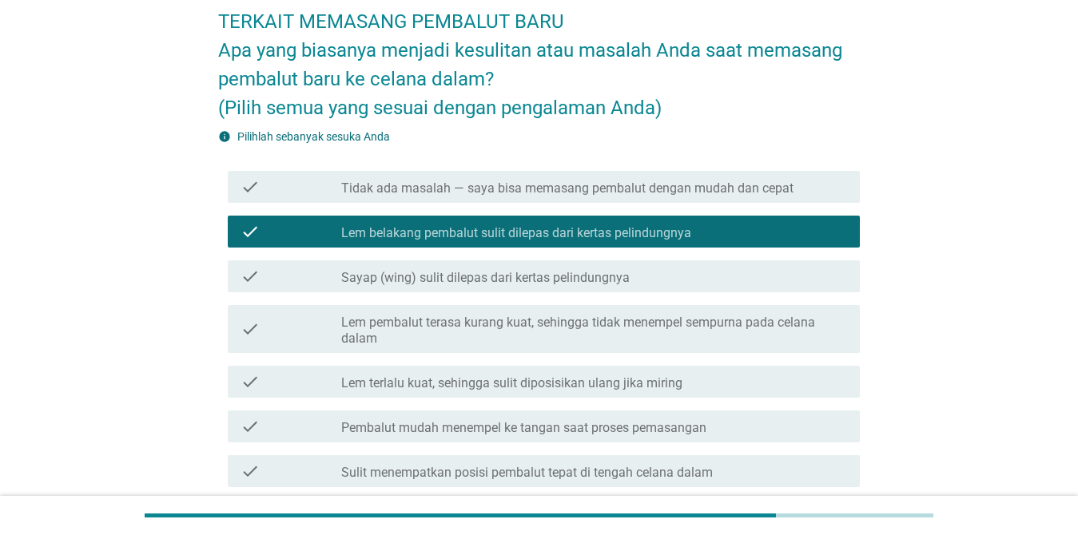
click at [537, 340] on label "Lem pembalut terasa kurang kuat, sehingga tidak menempel sempurna pada celana d…" at bounding box center [594, 331] width 506 height 32
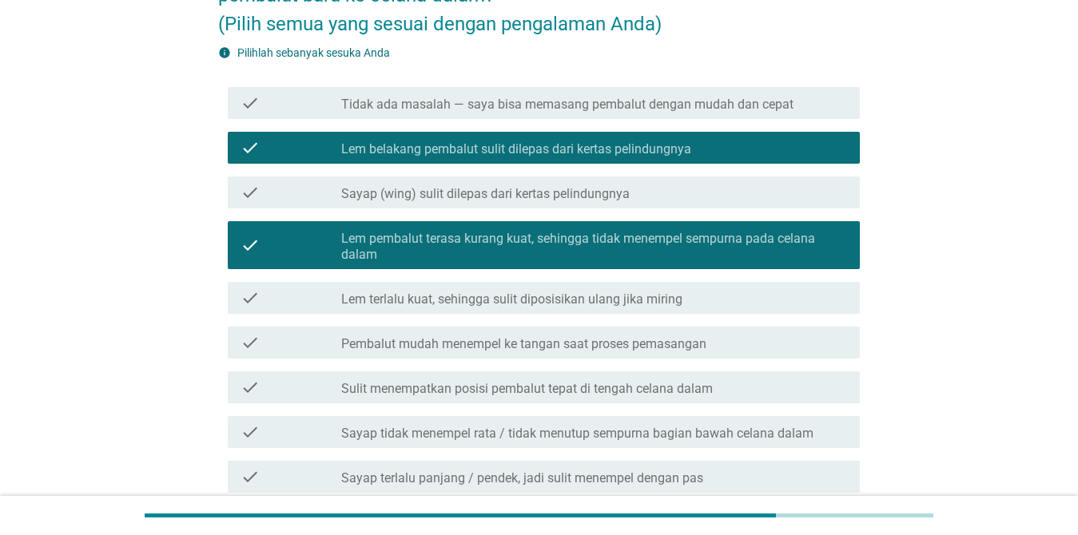
scroll to position [160, 0]
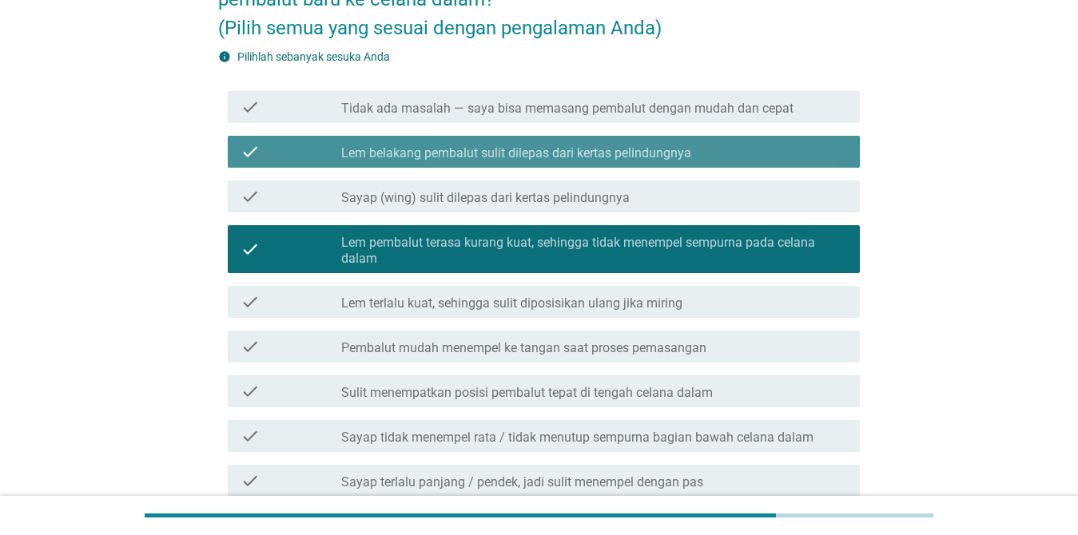
click at [519, 157] on label "Lem belakang pembalut sulit dilepas dari kertas pelindungnya" at bounding box center [516, 153] width 350 height 16
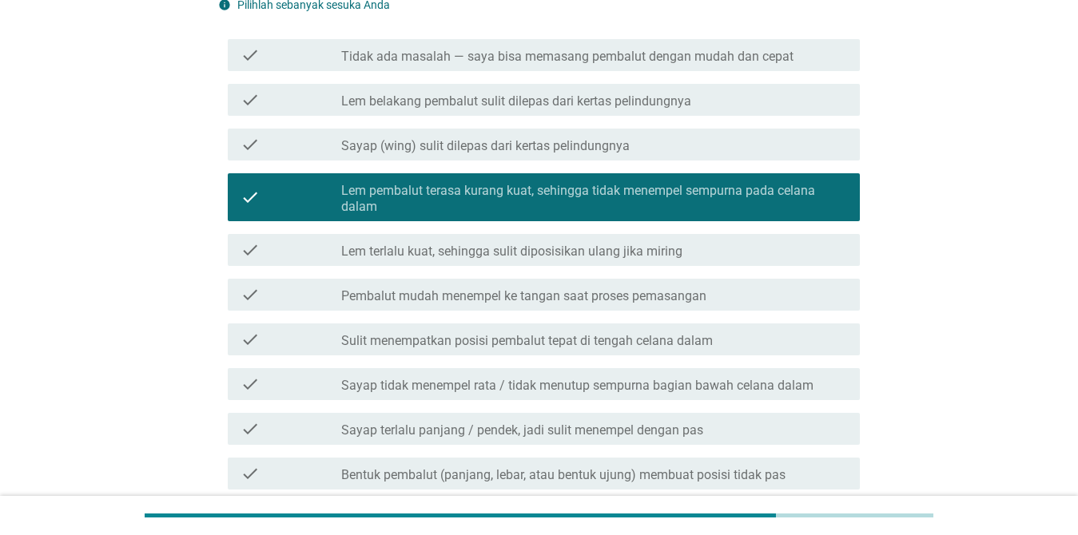
scroll to position [240, 0]
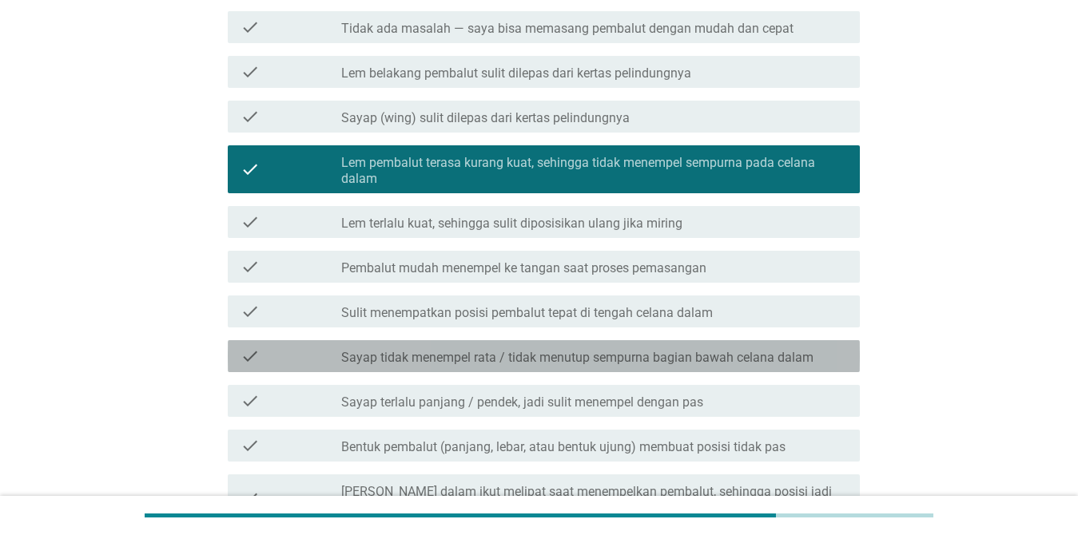
click at [524, 357] on label "Sayap tidak menempel rata / tidak menutup sempurna bagian bawah celana dalam" at bounding box center [577, 358] width 472 height 16
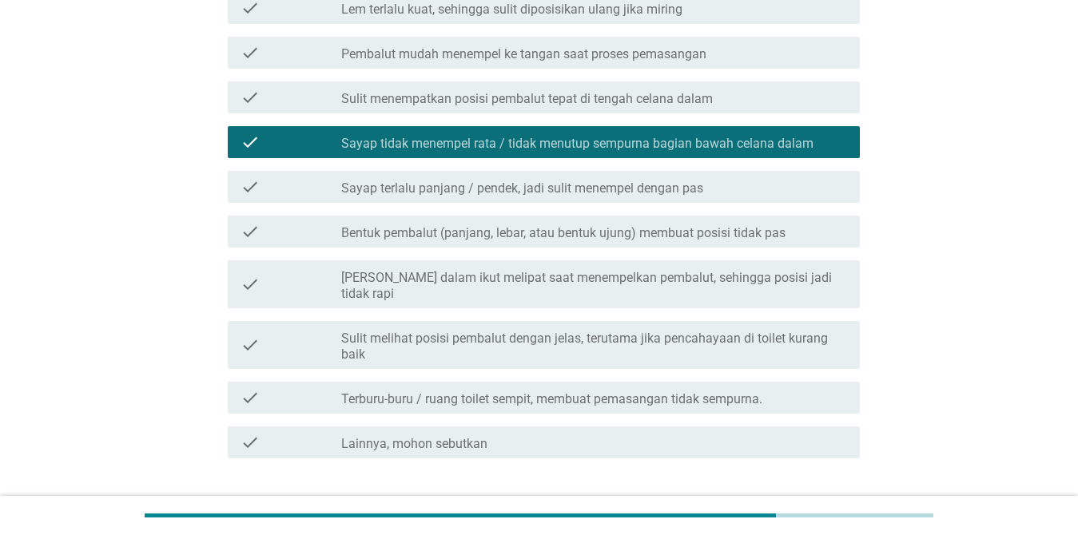
scroll to position [479, 0]
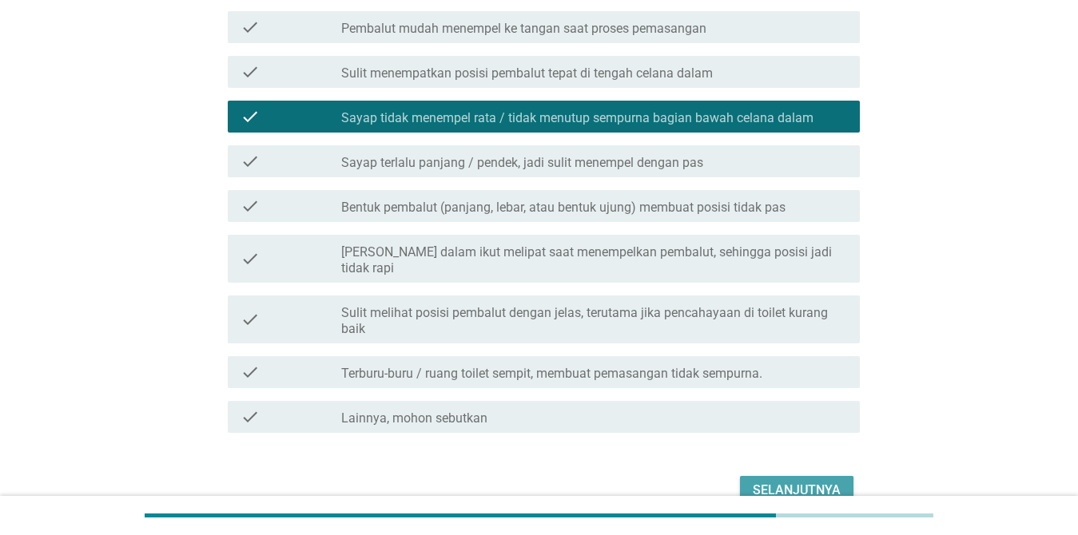
click at [785, 476] on button "Selanjutnya" at bounding box center [796, 490] width 113 height 29
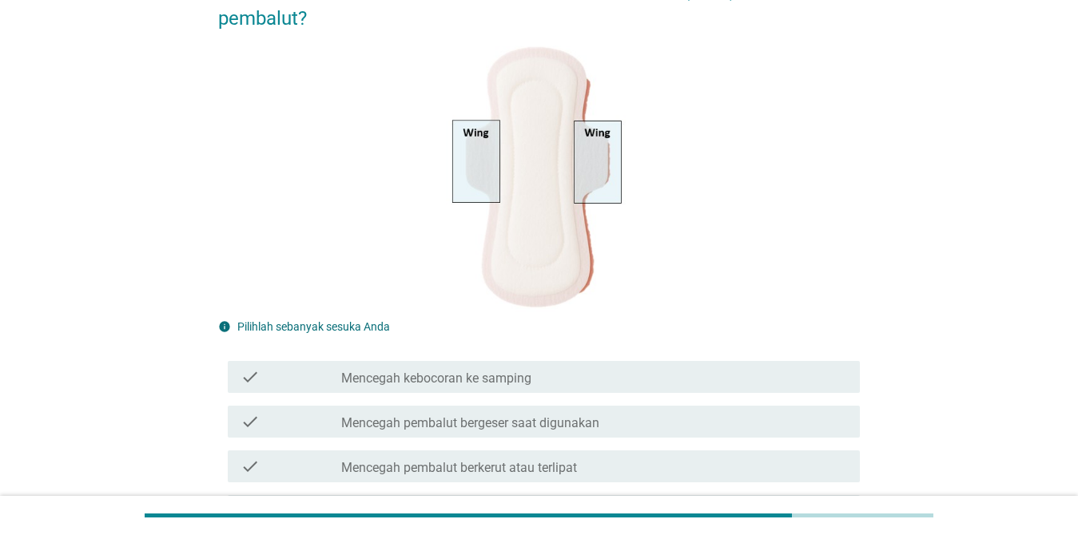
scroll to position [160, 0]
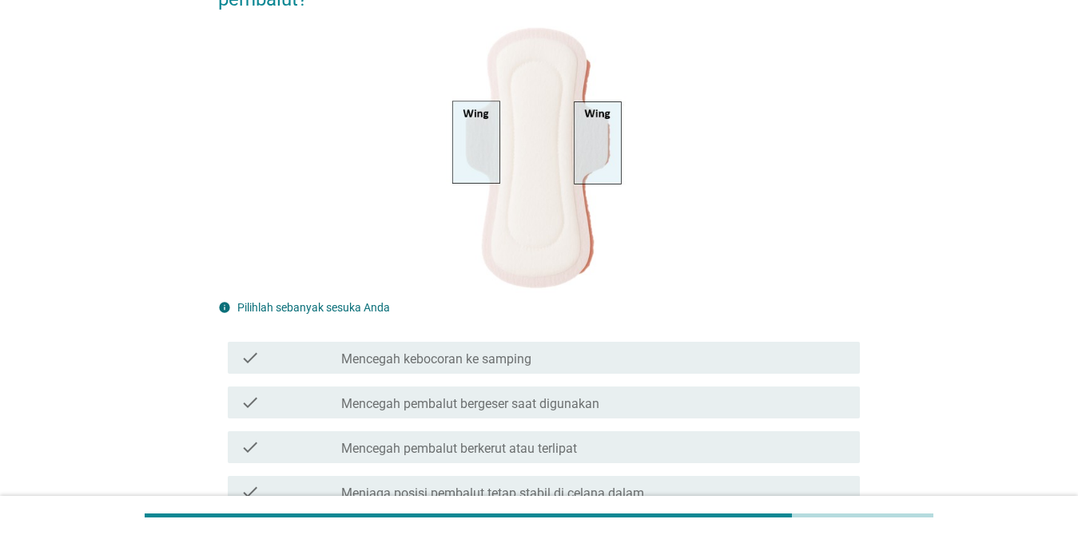
click at [634, 398] on div "check_box_outline_blank Mencegah pembalut bergeser saat digunakan" at bounding box center [594, 402] width 506 height 19
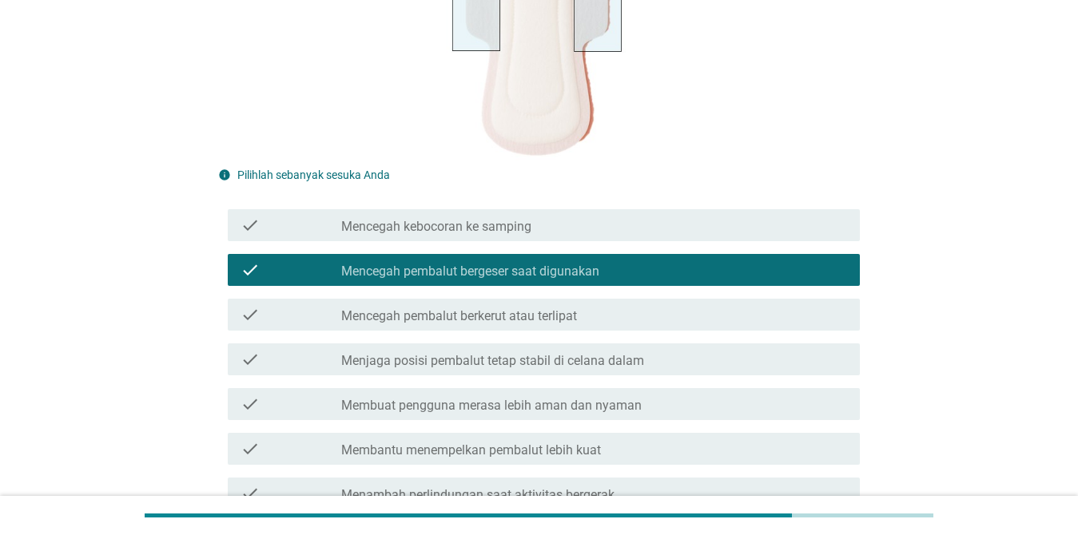
scroll to position [320, 0]
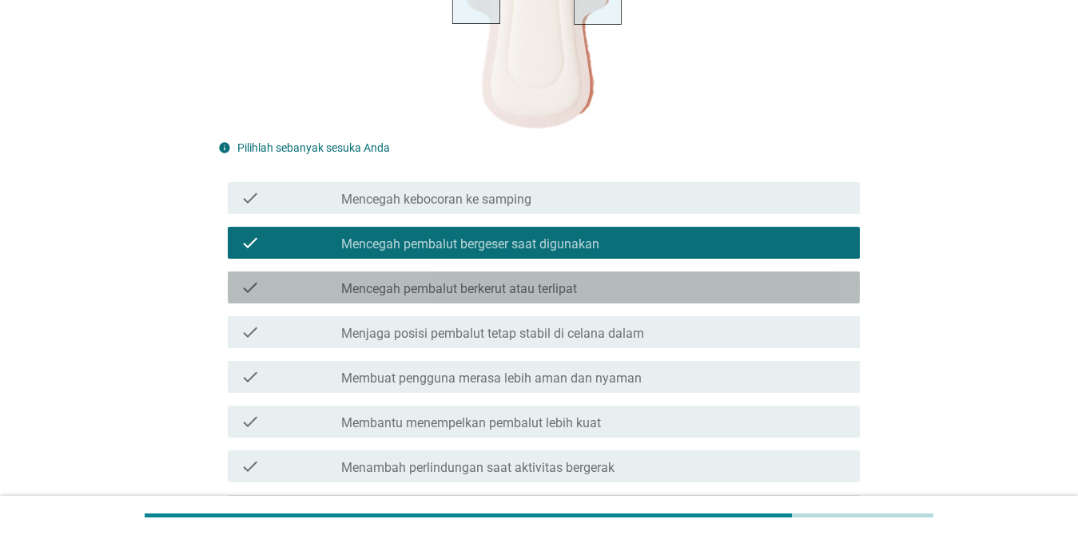
click at [557, 291] on label "Mencegah pembalut berkerut atau terlipat" at bounding box center [459, 289] width 236 height 16
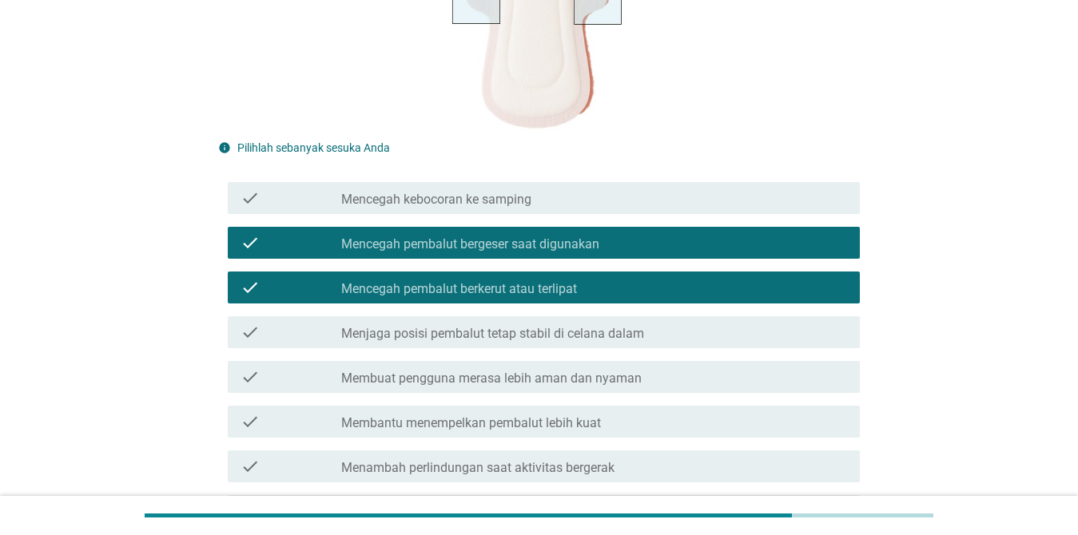
click at [579, 342] on label "Menjaga posisi pembalut tetap stabil di celana dalam" at bounding box center [492, 334] width 303 height 16
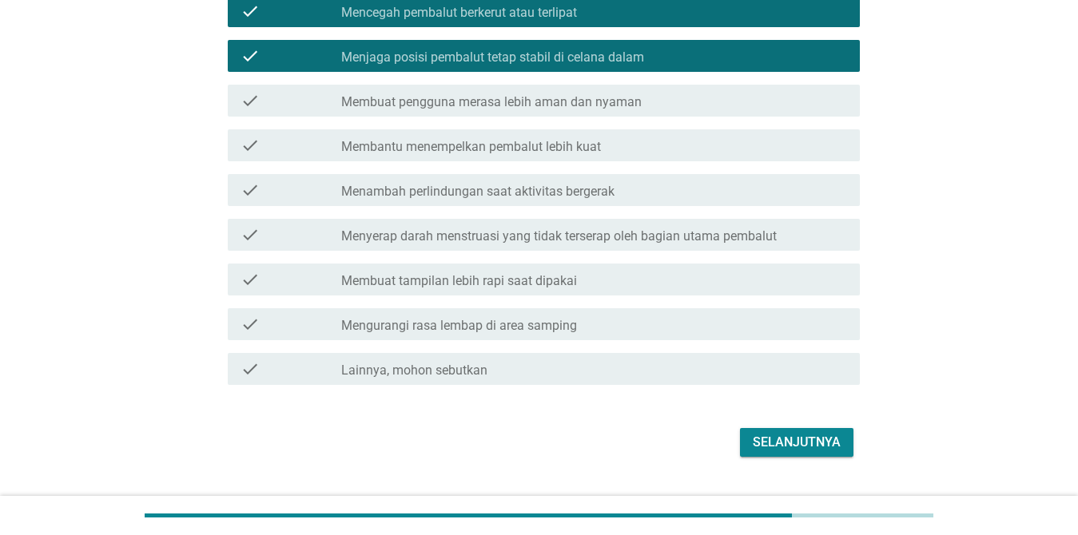
scroll to position [633, 0]
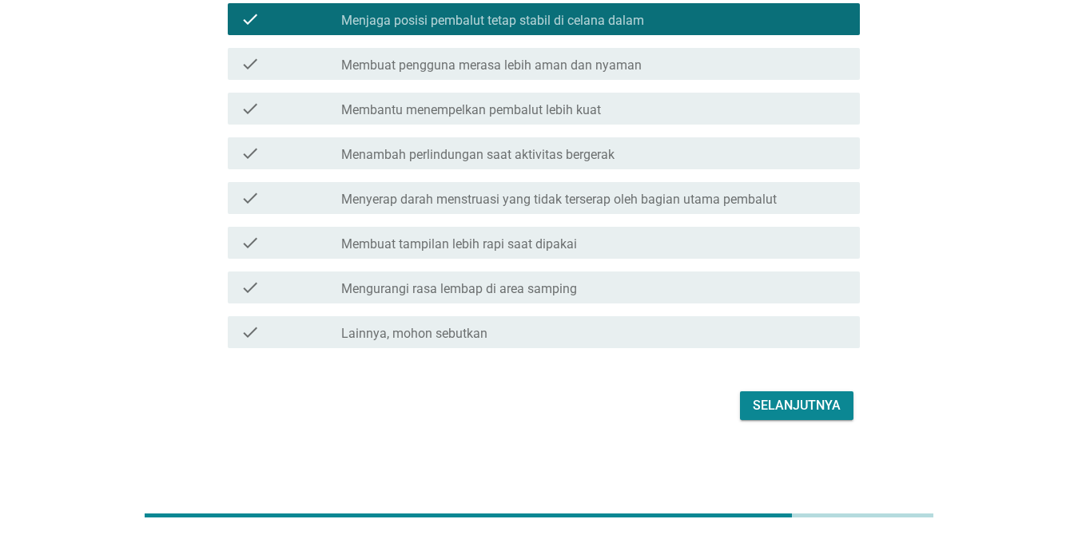
click at [766, 407] on div "Selanjutnya" at bounding box center [797, 405] width 88 height 19
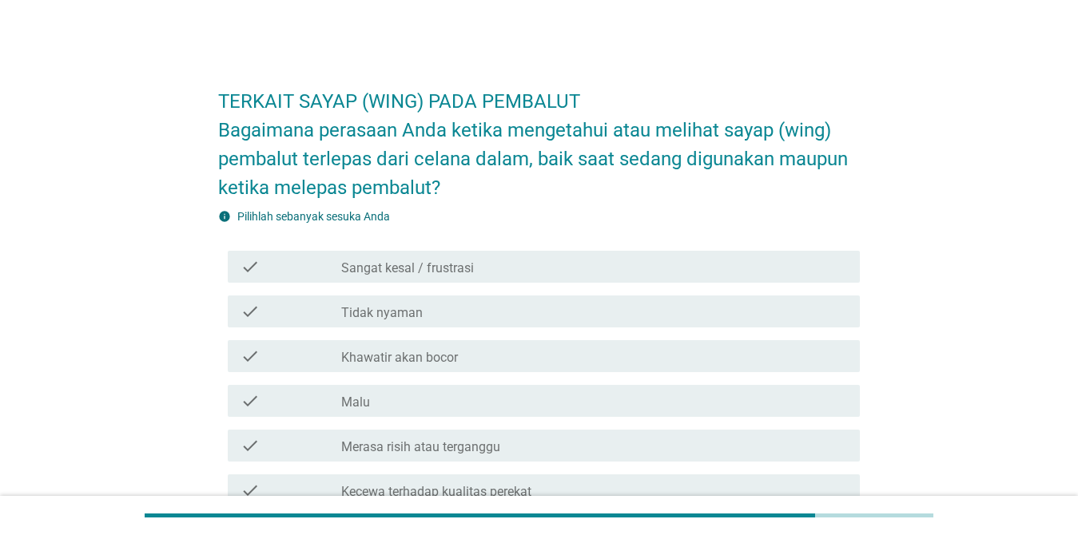
click at [496, 307] on div "check_box_outline_blank Tidak nyaman" at bounding box center [594, 311] width 506 height 19
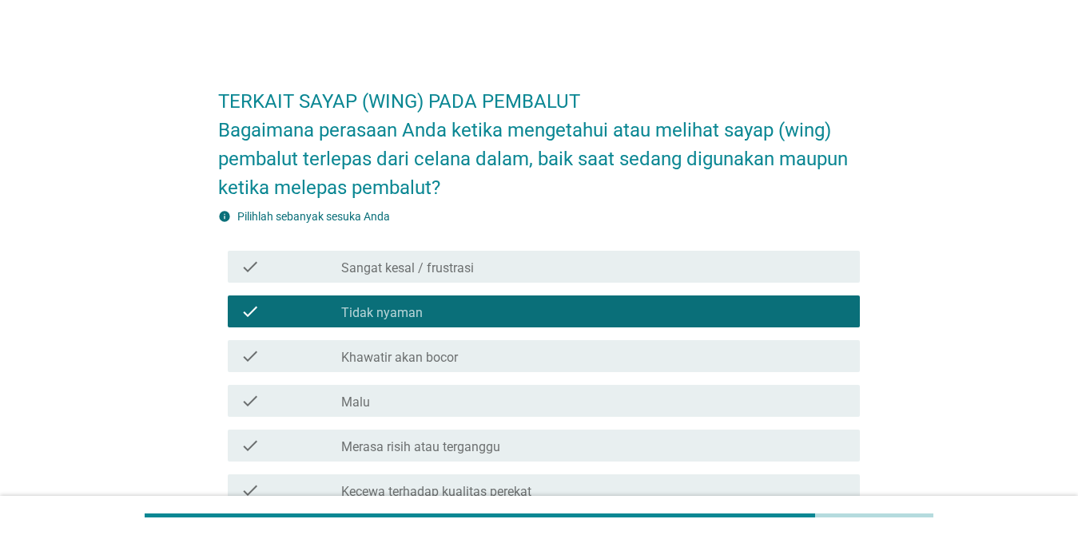
click at [499, 350] on div "check_box_outline_blank Khawatir akan bocor" at bounding box center [594, 356] width 506 height 19
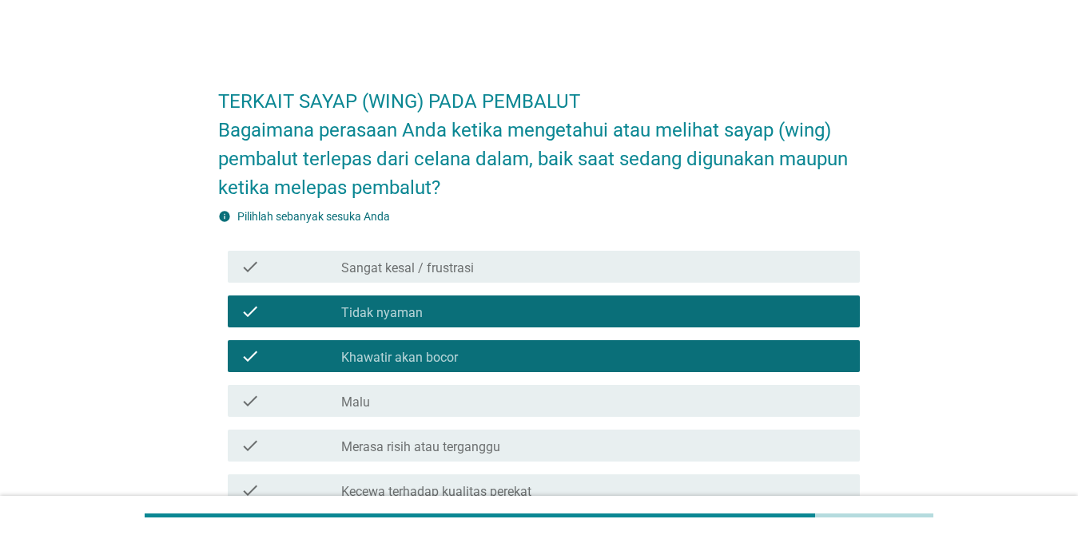
drag, startPoint x: 503, startPoint y: 435, endPoint x: 526, endPoint y: 427, distance: 25.5
click at [503, 436] on div "check_box_outline_blank Merasa risih atau terganggu" at bounding box center [594, 445] width 506 height 19
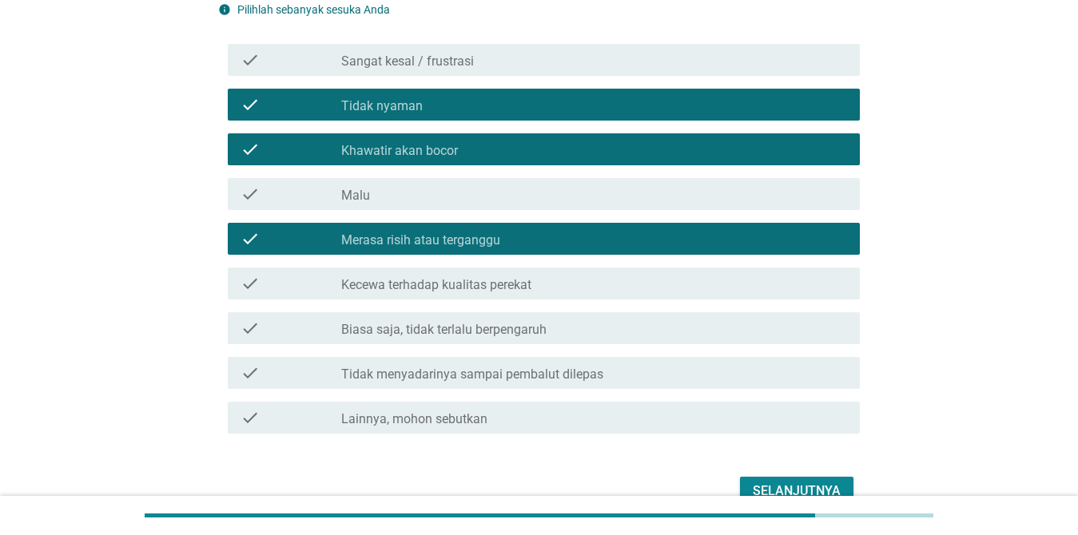
scroll to position [240, 0]
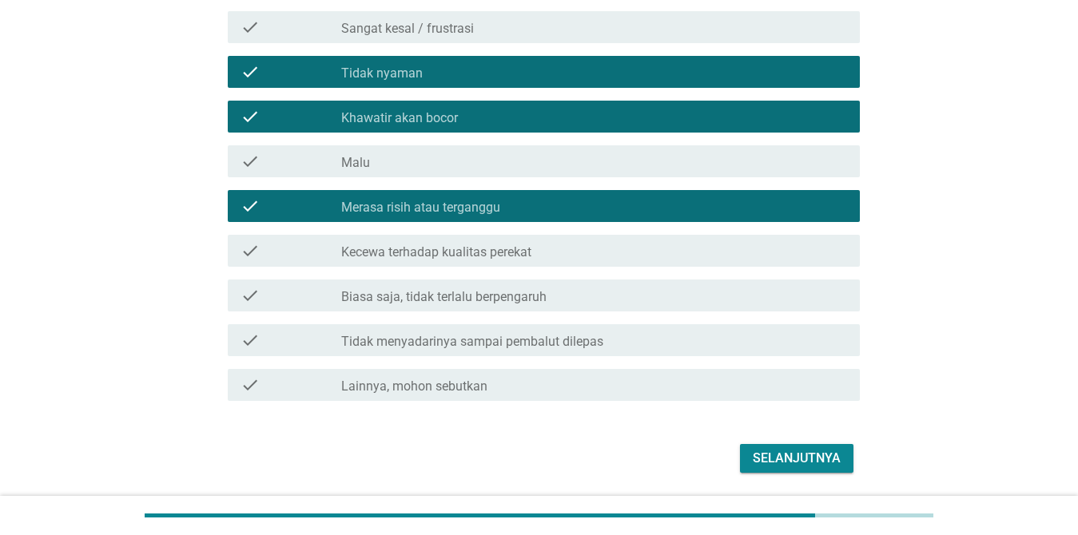
click at [771, 451] on div "Selanjutnya" at bounding box center [797, 458] width 88 height 19
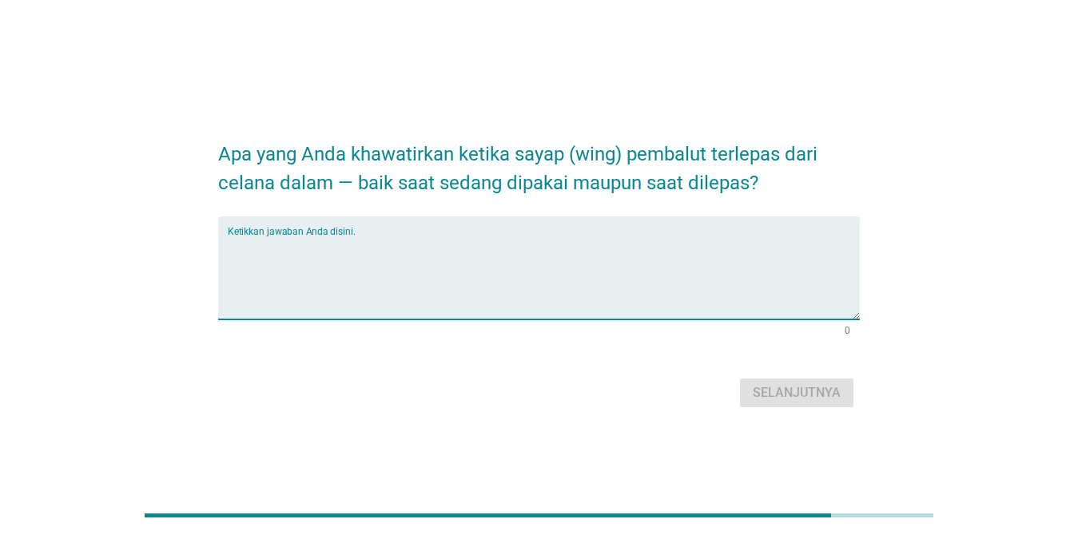
click at [523, 263] on textarea "Ketikkan jawaban Anda disini." at bounding box center [544, 278] width 632 height 84
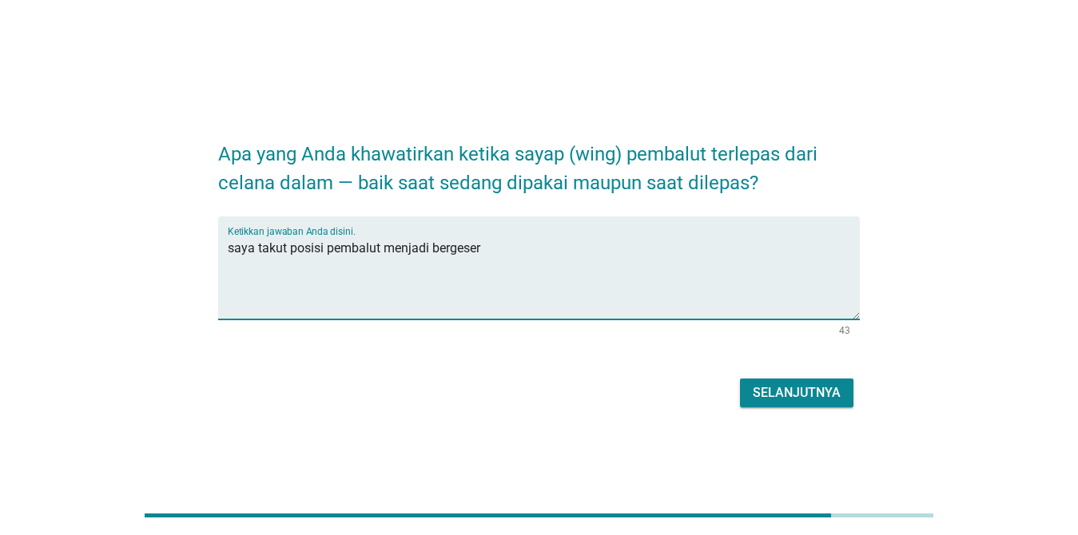
type textarea "saya takut posisi pembalut menjadi bergeser"
click at [785, 391] on div "Selanjutnya" at bounding box center [797, 392] width 88 height 19
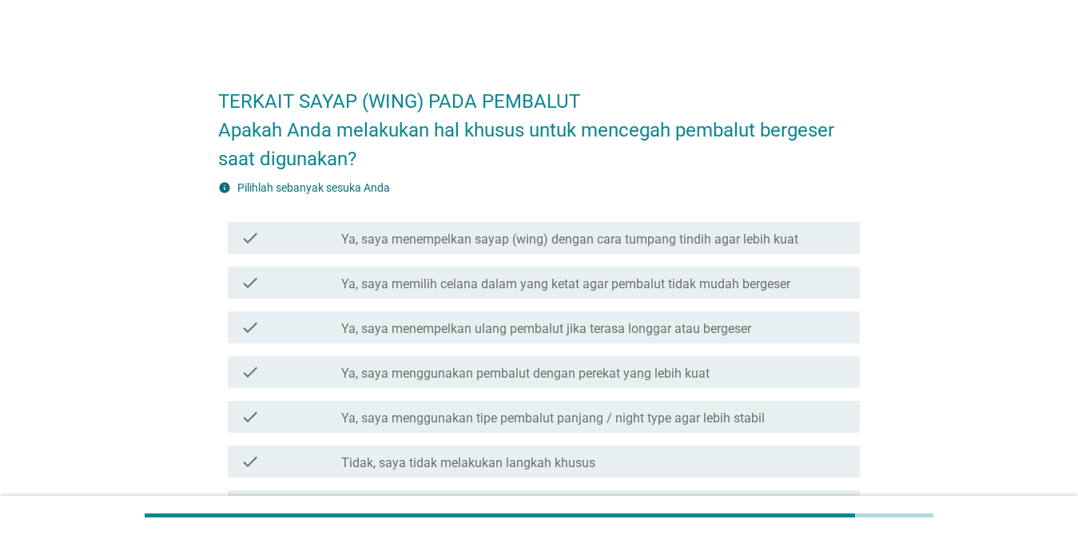
click at [542, 244] on label "Ya, saya menempelkan sayap (wing) dengan cara tumpang tindih agar lebih kuat" at bounding box center [569, 240] width 457 height 16
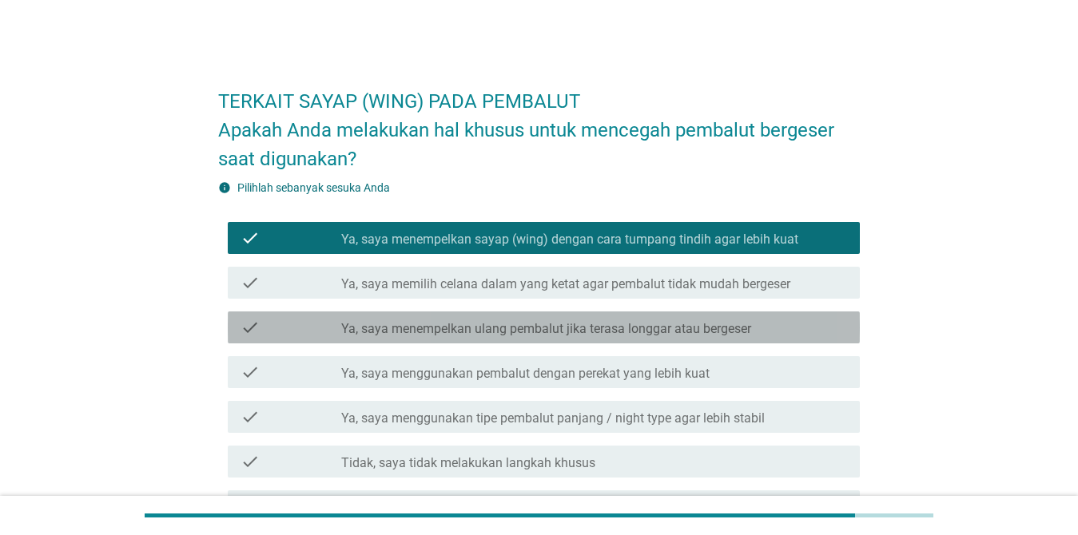
click at [558, 333] on label "Ya, saya menempelkan ulang pembalut jika terasa longgar atau bergeser" at bounding box center [546, 329] width 410 height 16
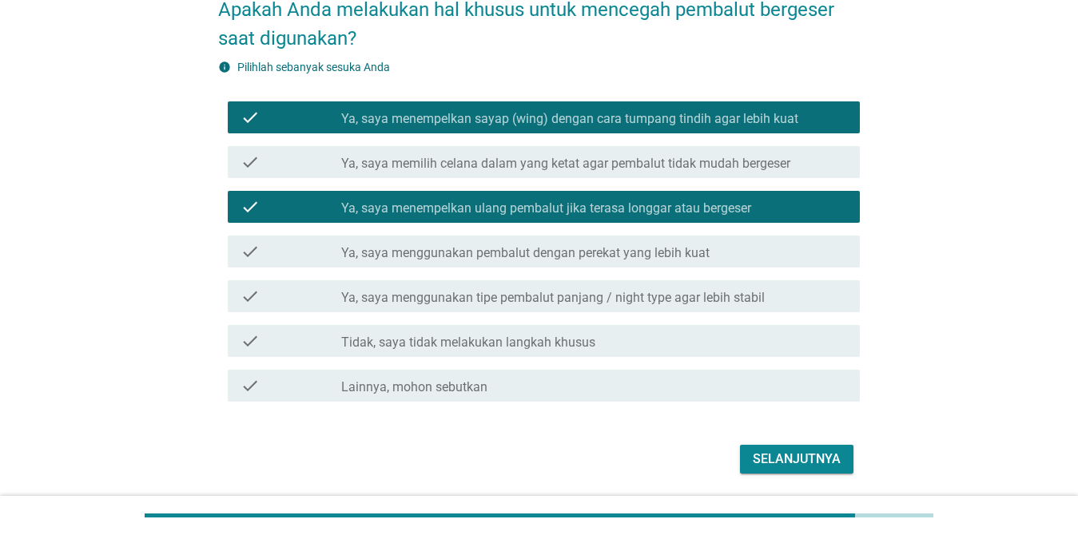
scroll to position [160, 0]
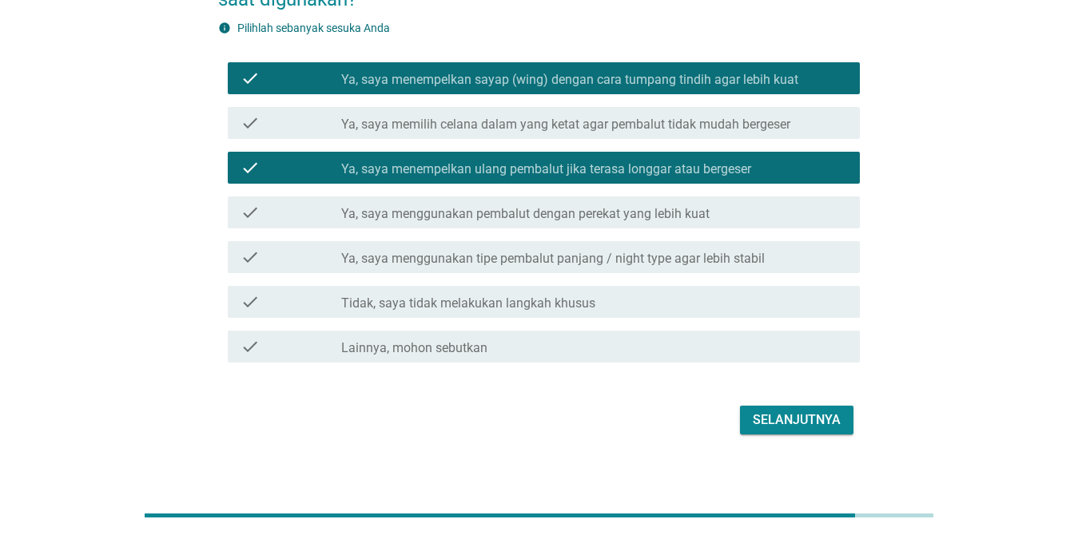
click at [751, 248] on div "check_box_outline_blank Ya, saya menggunakan tipe pembalut panjang / night type…" at bounding box center [594, 257] width 506 height 19
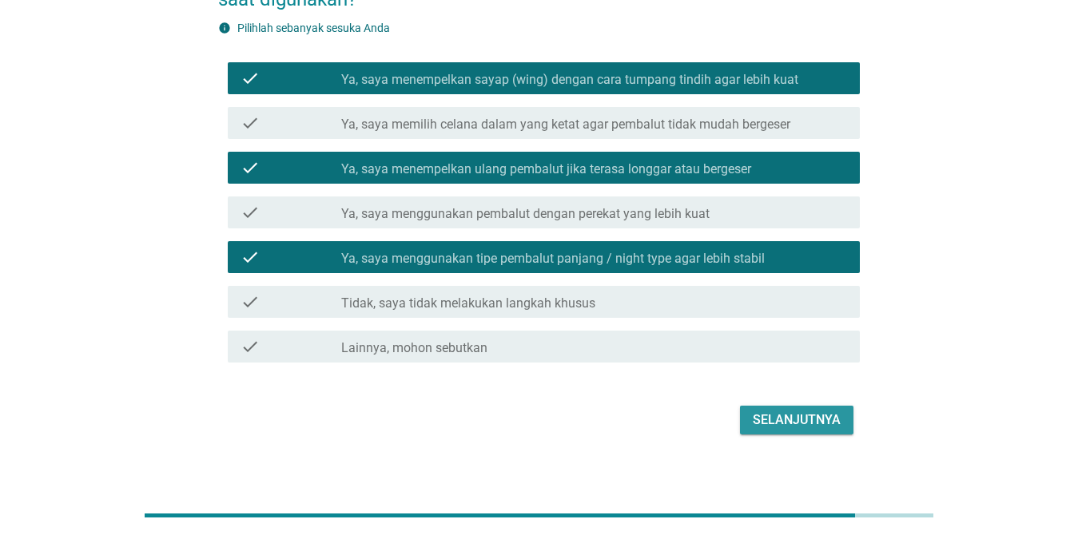
click at [785, 421] on div "Selanjutnya" at bounding box center [797, 420] width 88 height 19
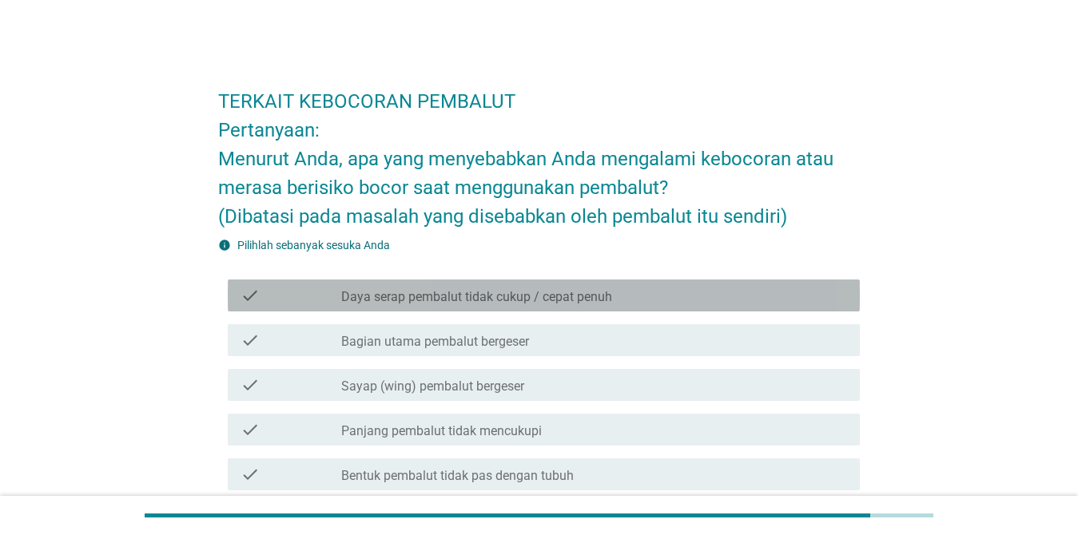
click at [649, 286] on div "check_box_outline_blank Daya serap pembalut tidak cukup / cepat penuh" at bounding box center [594, 295] width 506 height 19
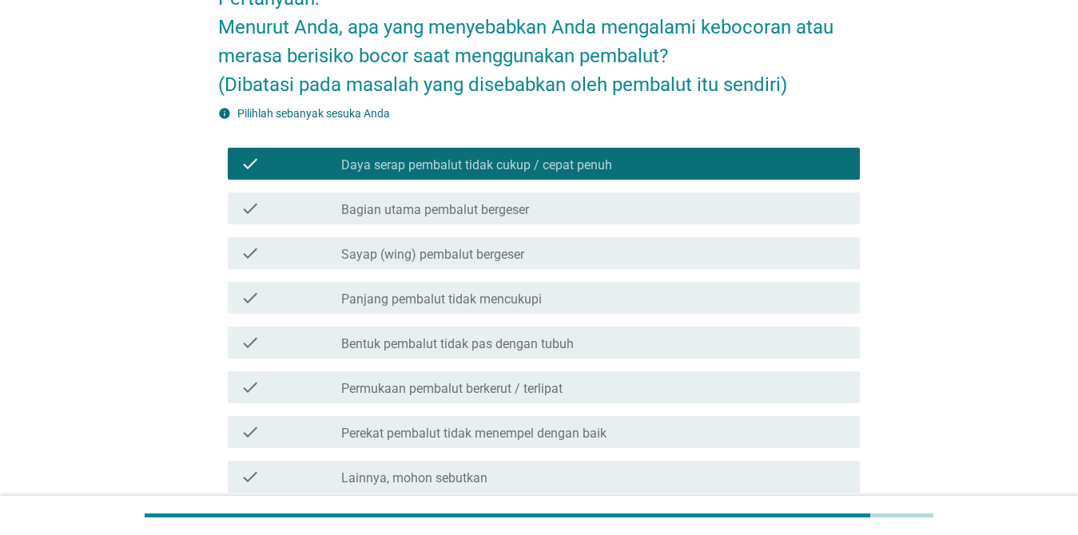
scroll to position [160, 0]
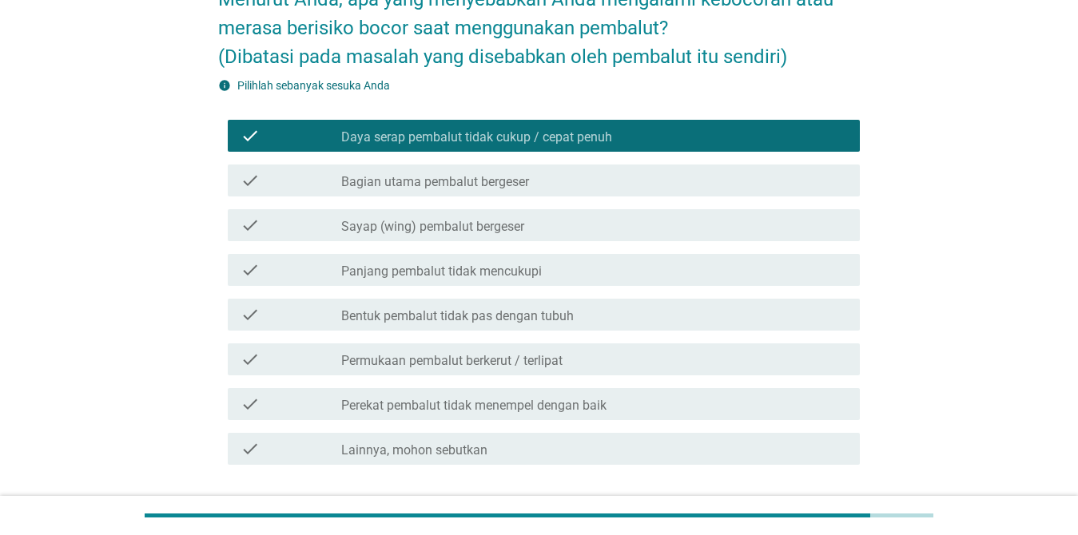
click at [587, 277] on div "check_box_outline_blank Panjang pembalut tidak mencukupi" at bounding box center [594, 269] width 506 height 19
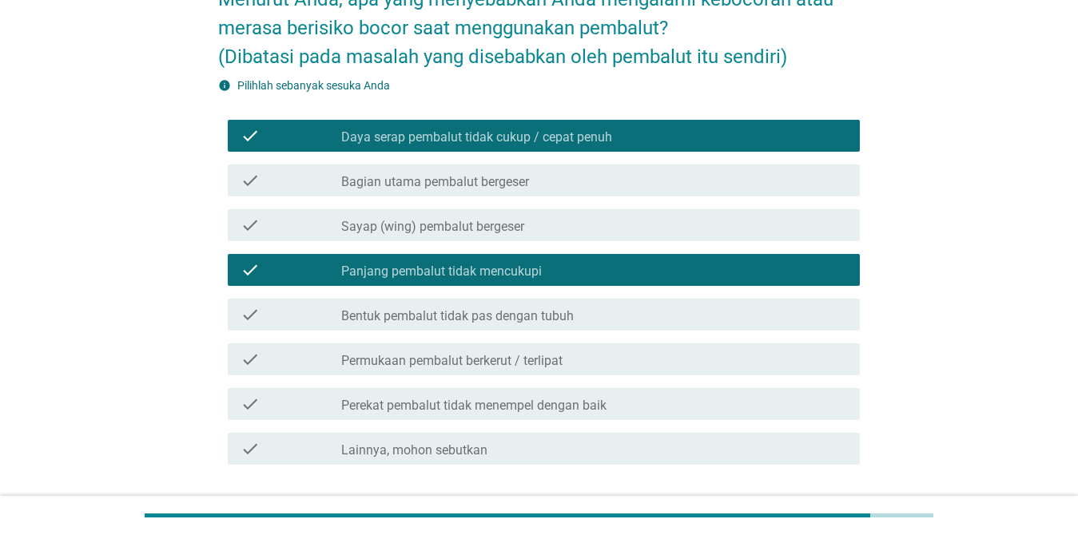
click at [602, 316] on div "check_box_outline_blank Bentuk pembalut tidak pas dengan tubuh" at bounding box center [594, 314] width 506 height 19
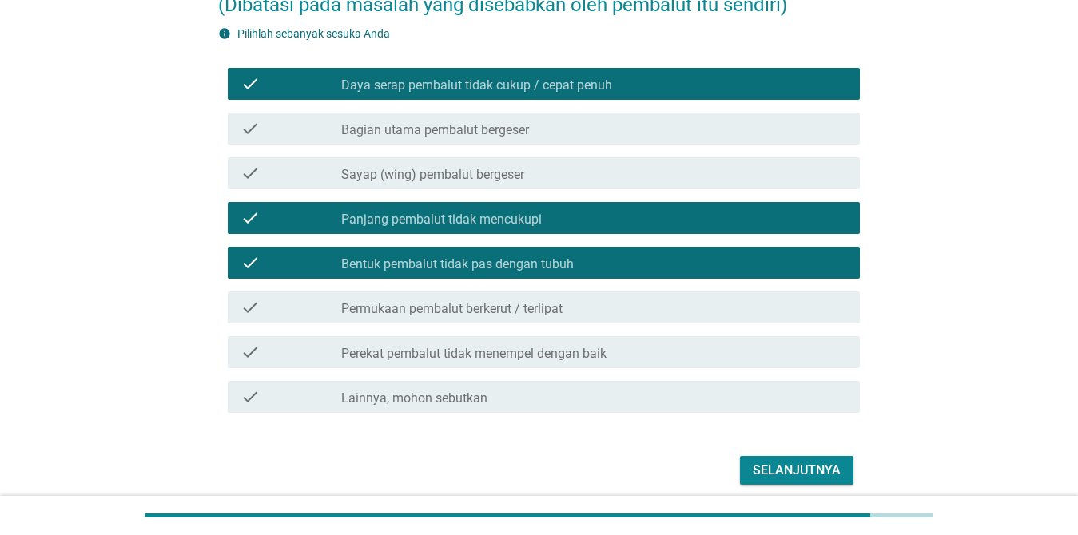
scroll to position [240, 0]
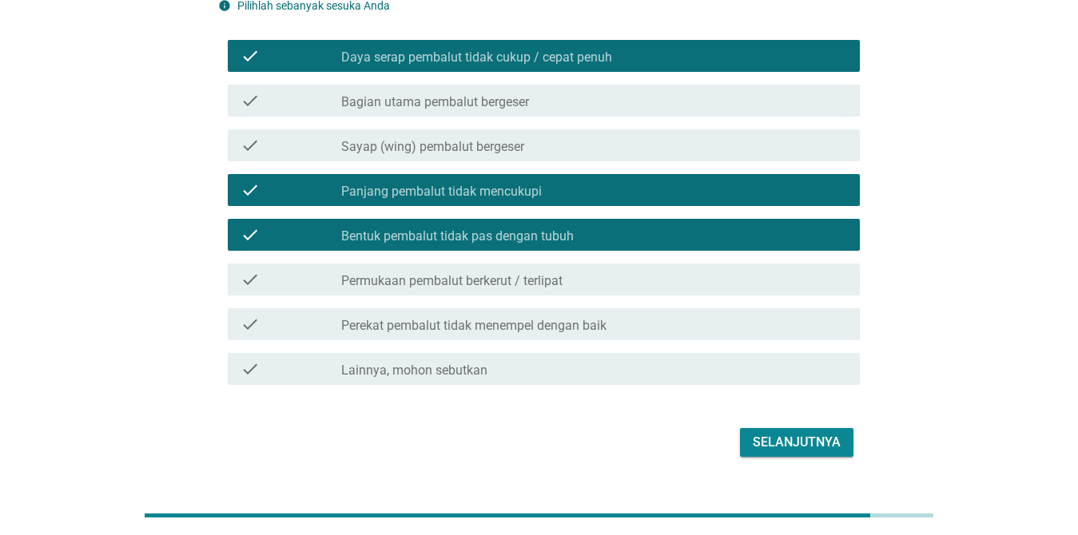
click at [589, 281] on div "check_box_outline_blank Permukaan pembalut berkerut / terlipat" at bounding box center [594, 279] width 506 height 19
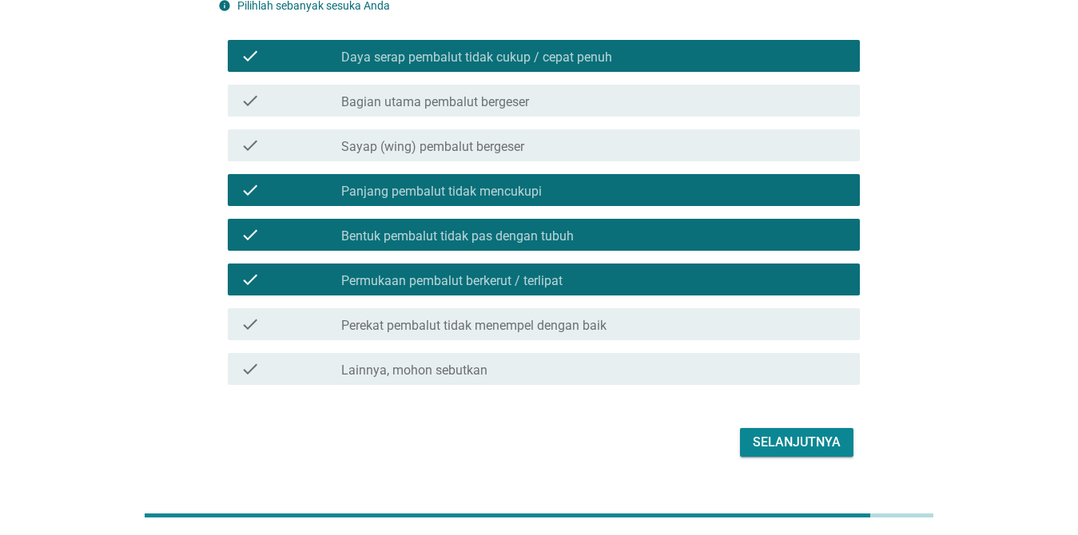
click at [656, 340] on div "check check_box_outline_blank Perekat pembalut tidak menempel dengan baik" at bounding box center [539, 324] width 642 height 45
click at [648, 320] on div "check_box_outline_blank Perekat pembalut tidak menempel dengan baik" at bounding box center [594, 324] width 506 height 19
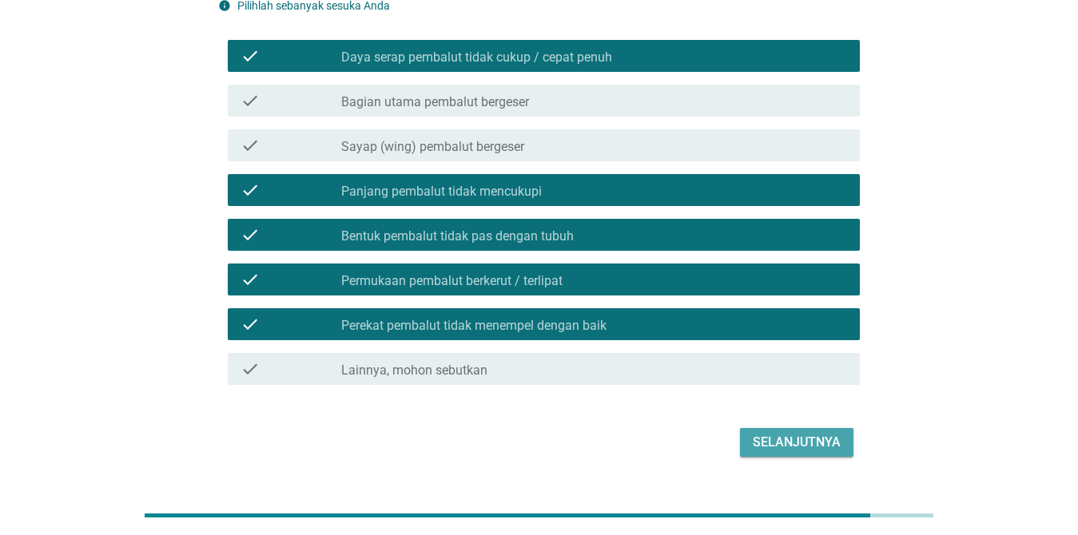
click at [776, 446] on div "Selanjutnya" at bounding box center [797, 442] width 88 height 19
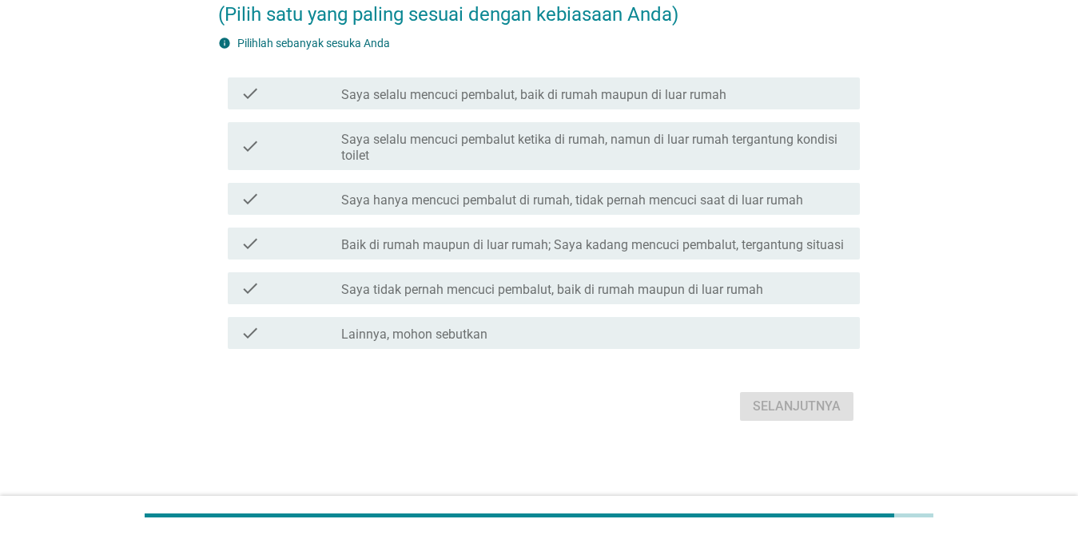
scroll to position [0, 0]
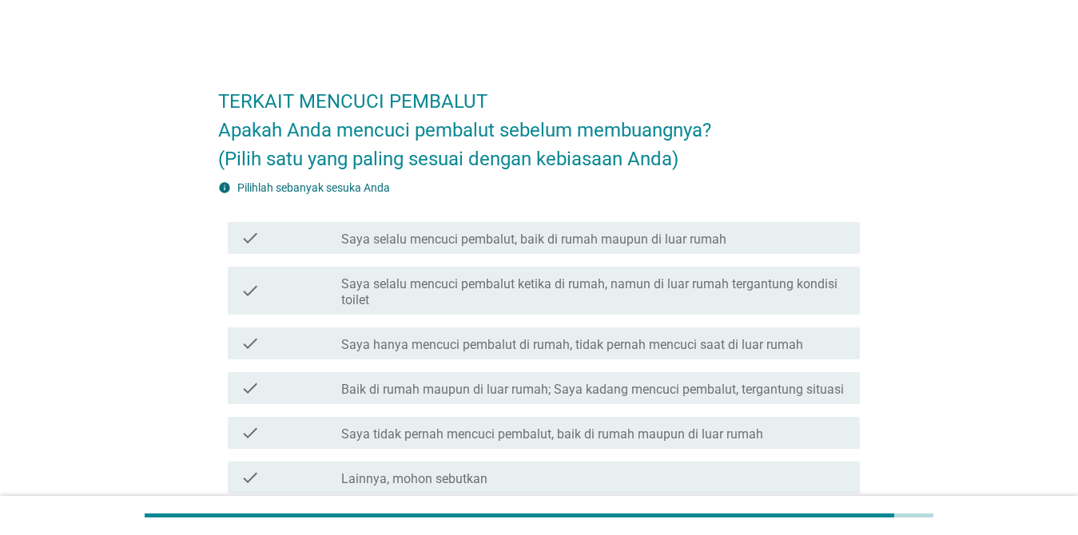
click at [656, 248] on div "check check_box_outline_blank Saya selalu mencuci pembalut, baik di rumah maupu…" at bounding box center [544, 238] width 632 height 32
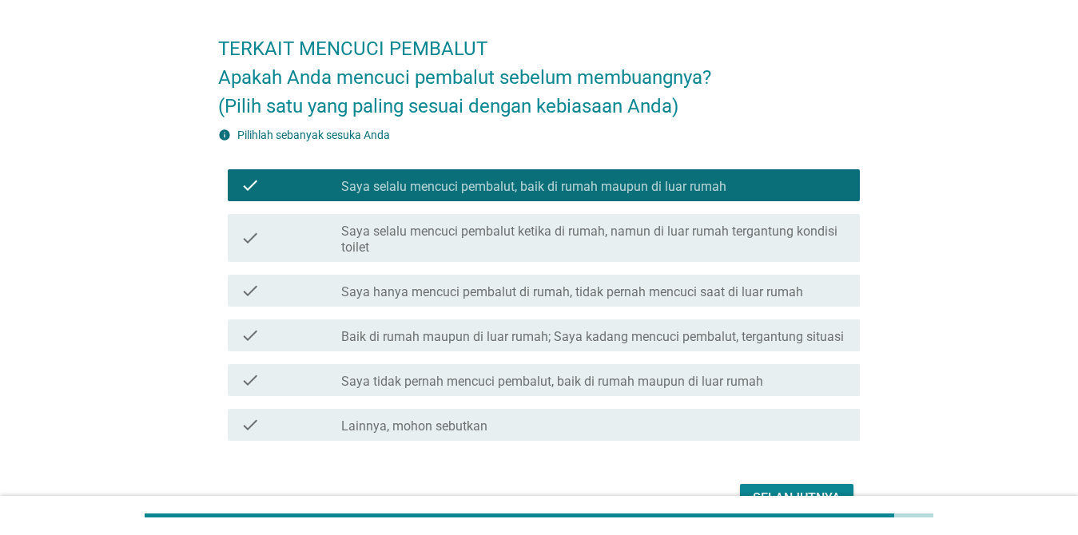
scroll to position [145, 0]
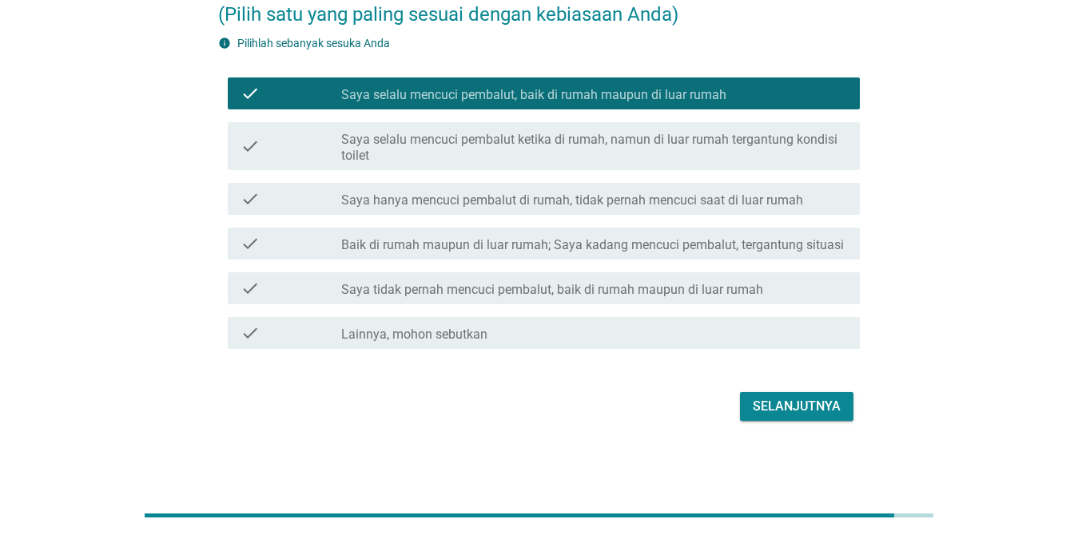
click at [785, 407] on div "Selanjutnya" at bounding box center [797, 406] width 88 height 19
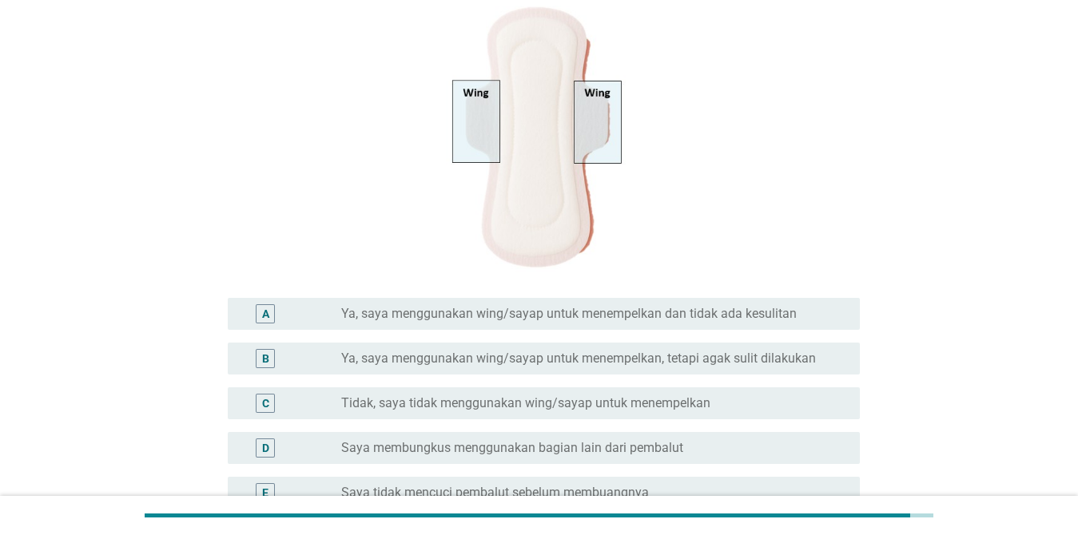
scroll to position [240, 0]
click at [718, 349] on label "Ya, saya menggunakan wing/sayap untuk menempelkan, tetapi agak sulit dilakukan" at bounding box center [578, 357] width 475 height 16
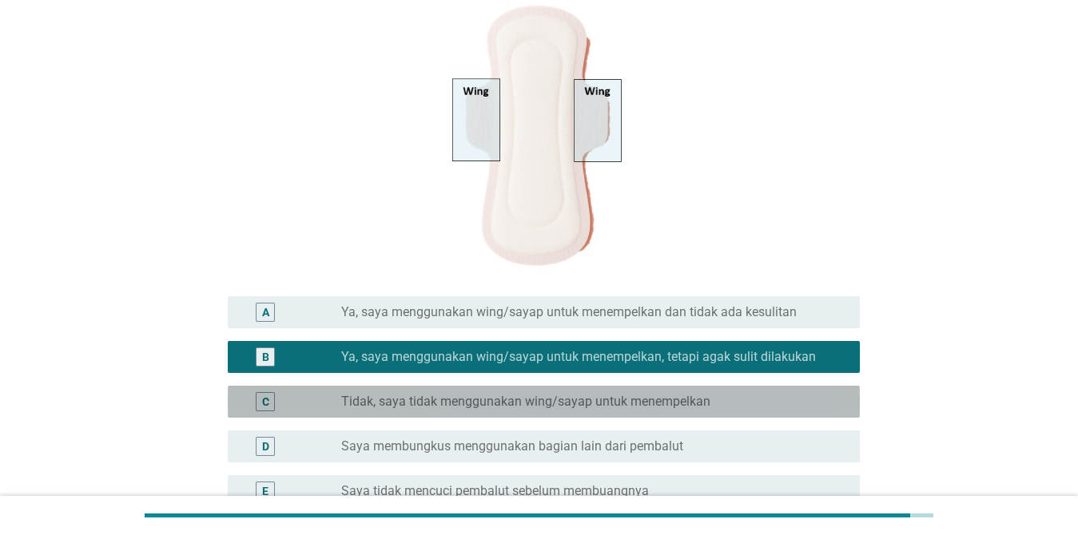
click at [723, 400] on div "radio_button_unchecked Tidak, saya tidak menggunakan wing/sayap untuk menempelk…" at bounding box center [587, 402] width 493 height 16
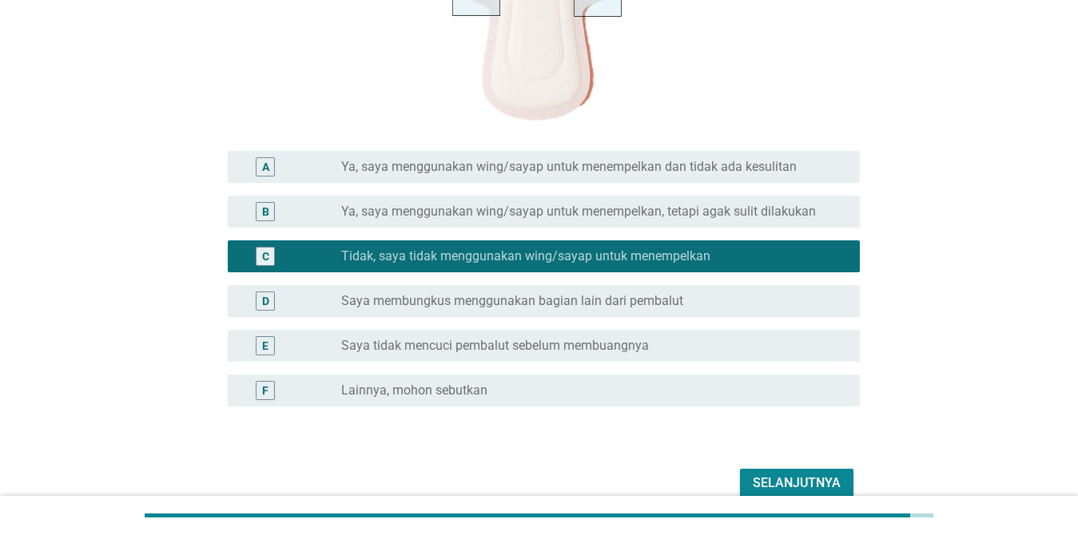
scroll to position [399, 0]
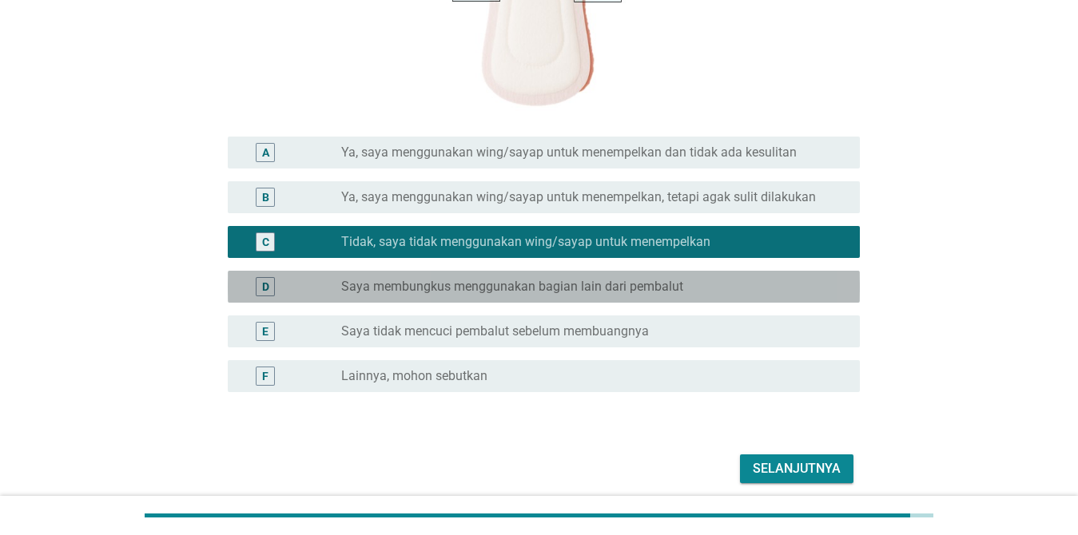
click at [693, 285] on div "radio_button_unchecked Saya membungkus menggunakan bagian lain dari pembalut" at bounding box center [587, 287] width 493 height 16
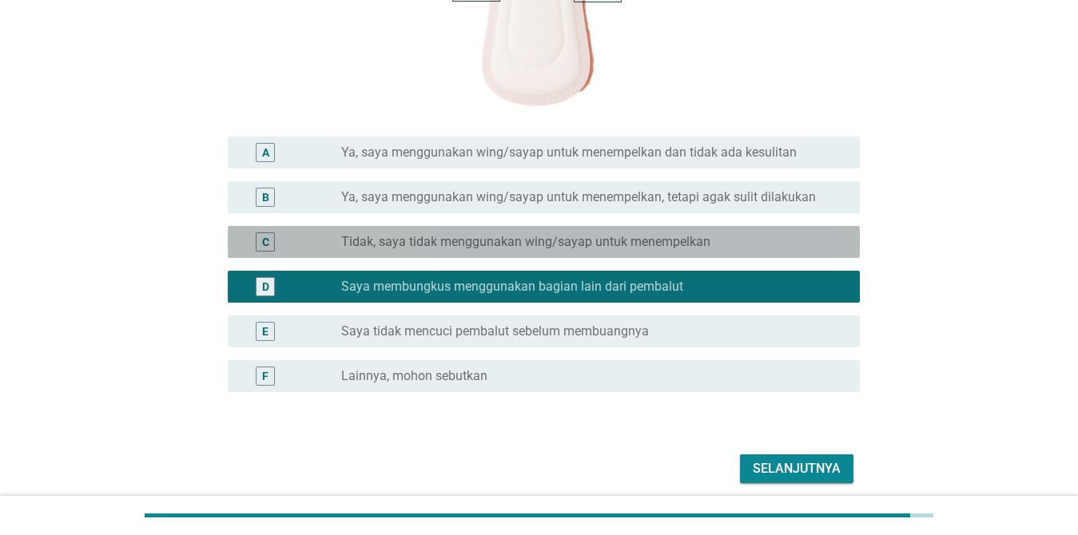
click at [693, 250] on label "Tidak, saya tidak menggunakan wing/sayap untuk menempelkan" at bounding box center [525, 242] width 369 height 16
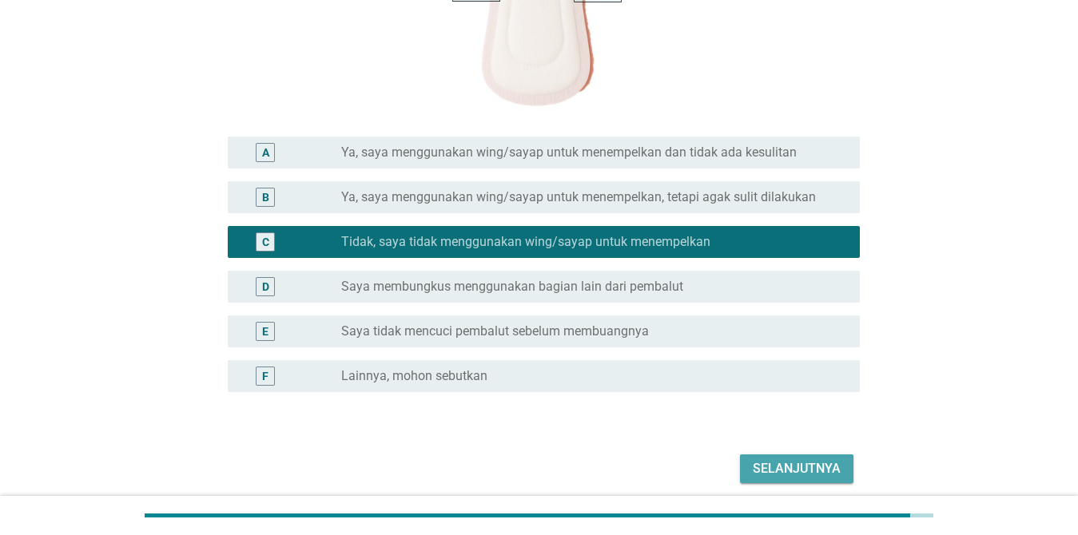
click at [774, 465] on div "Selanjutnya" at bounding box center [797, 468] width 88 height 19
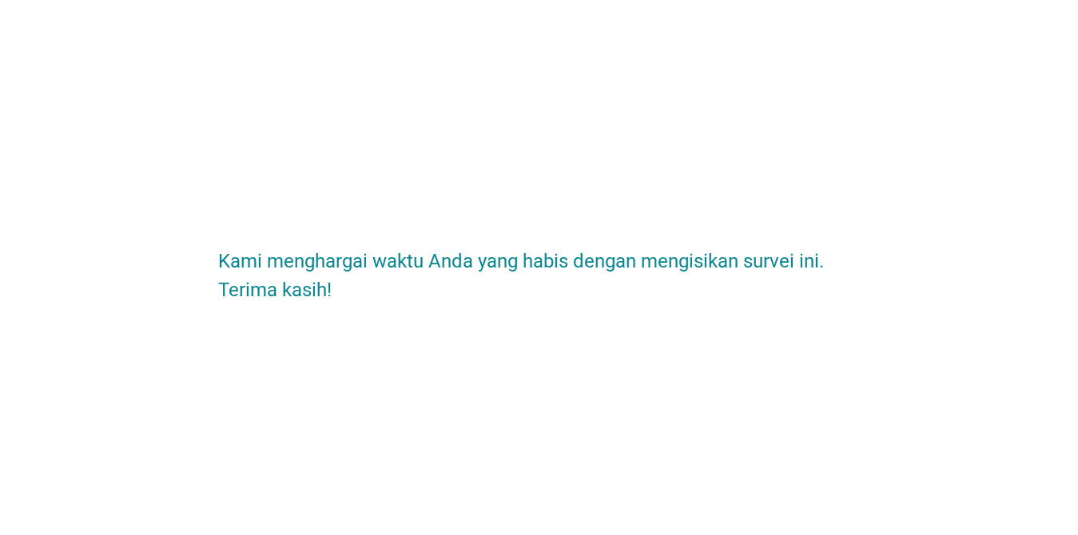
scroll to position [0, 0]
